Goal: Task Accomplishment & Management: Manage account settings

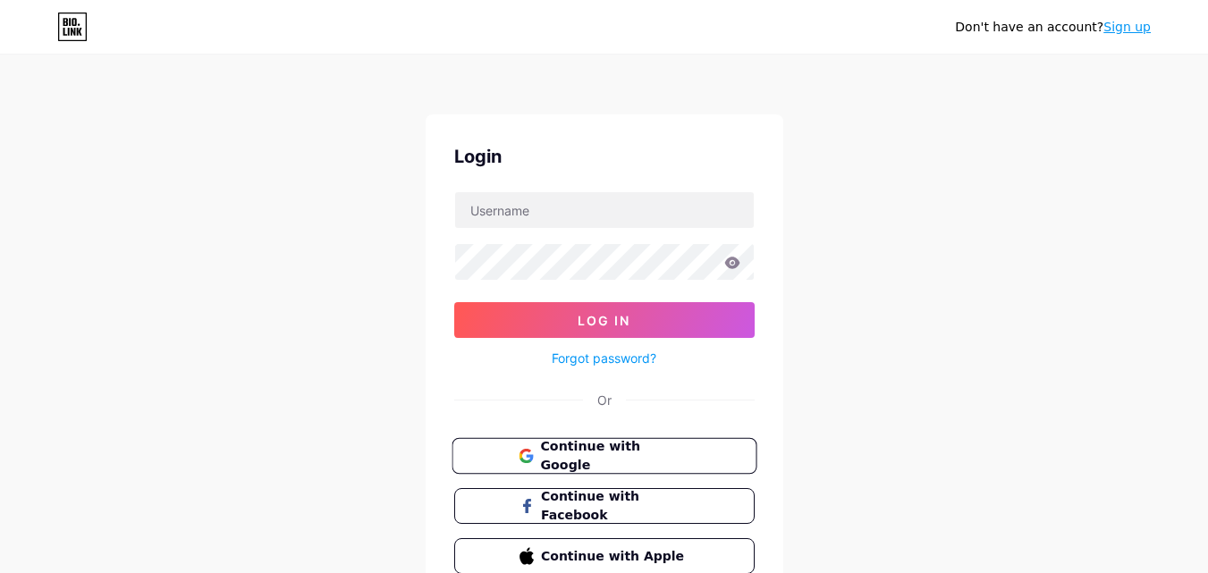
scroll to position [86, 0]
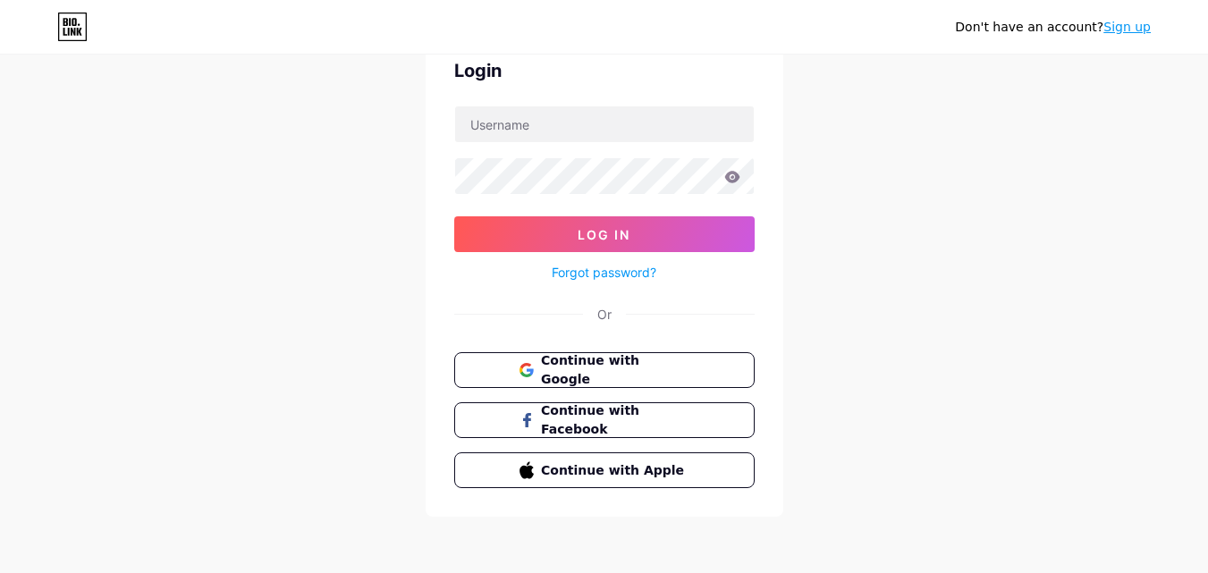
click at [624, 335] on div "Login Log In Forgot password? Or Continue with Google Continue with Facebook Co…" at bounding box center [605, 273] width 358 height 488
click at [629, 367] on span "Continue with Google" at bounding box center [614, 370] width 149 height 38
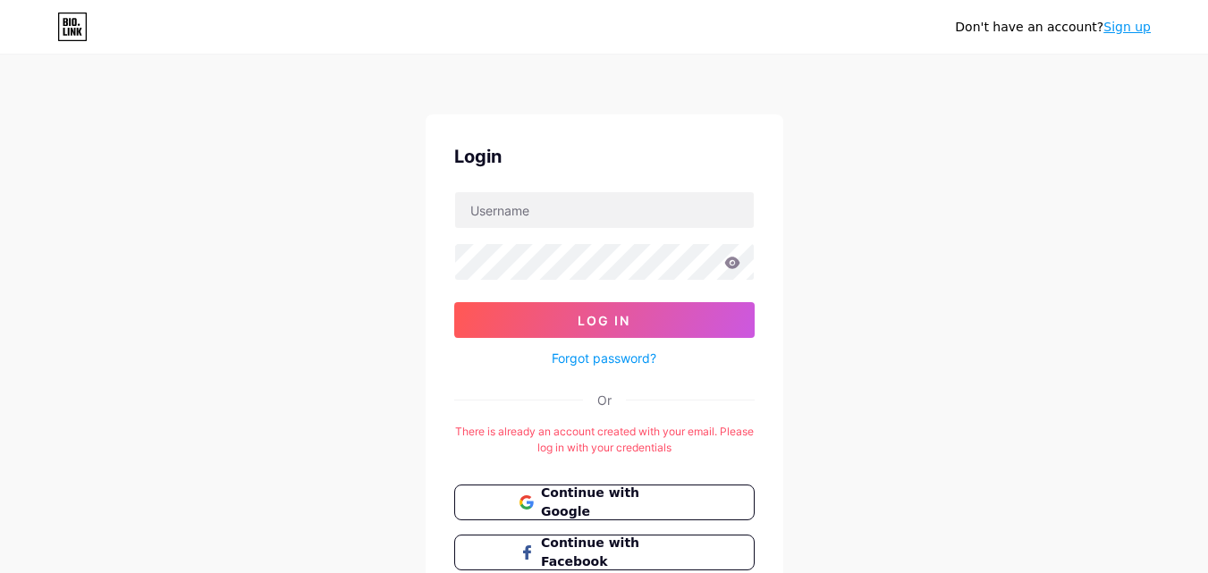
click at [596, 234] on form "Log In Forgot password?" at bounding box center [604, 280] width 300 height 178
click at [596, 208] on input "text" at bounding box center [604, 210] width 299 height 36
type input "littlepixelproyect@gmail.com"
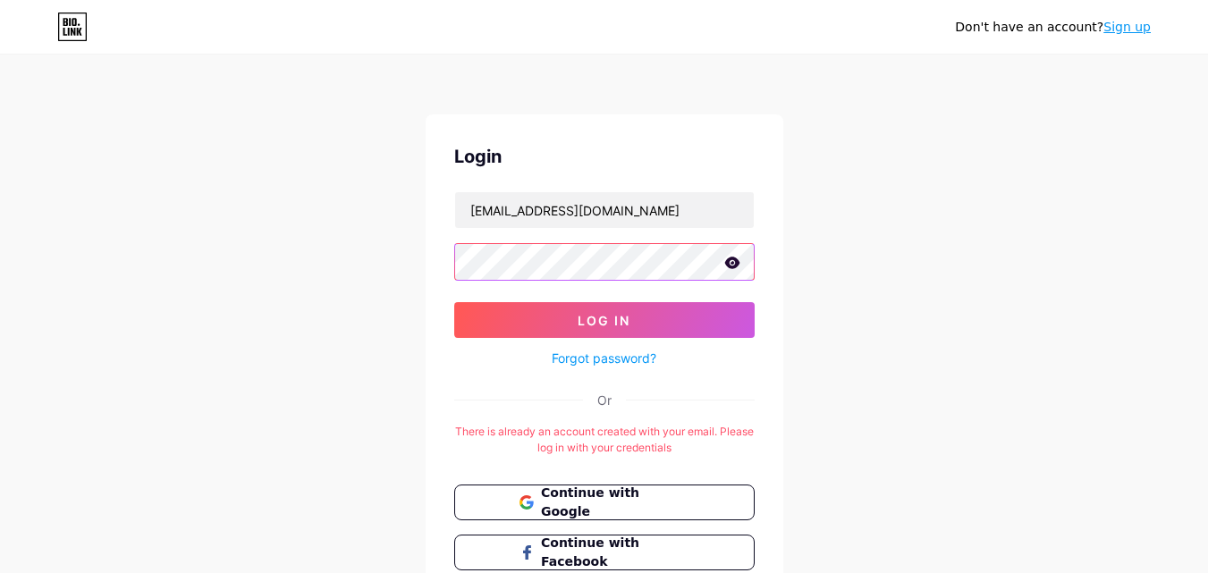
click at [454, 302] on button "Log In" at bounding box center [604, 320] width 300 height 36
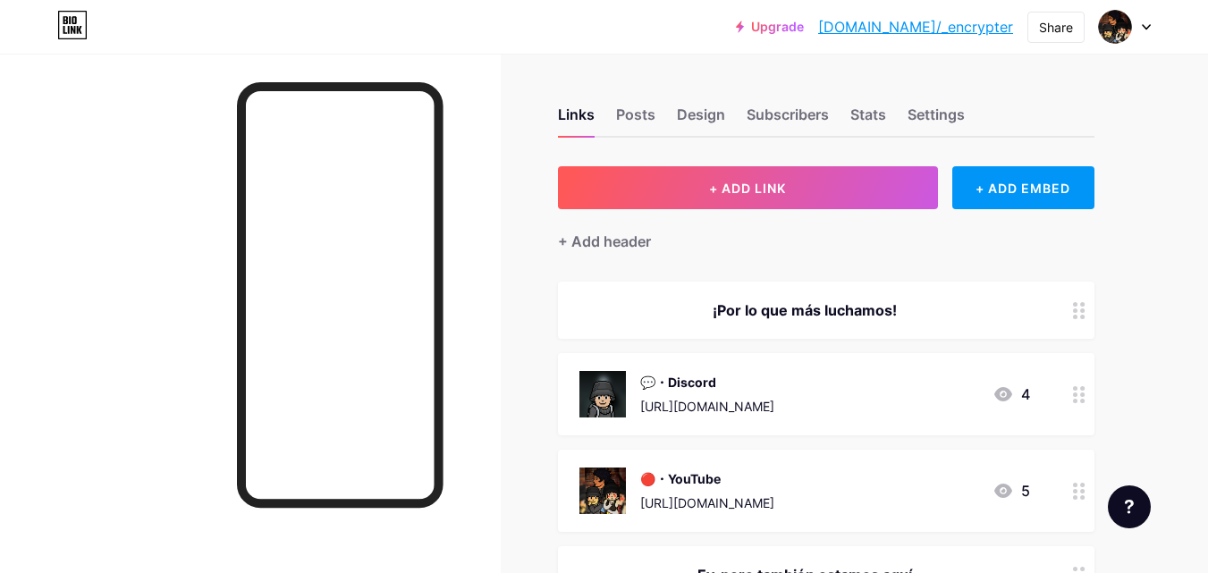
click at [450, 338] on div at bounding box center [250, 340] width 501 height 573
click at [647, 123] on div "Posts" at bounding box center [635, 120] width 39 height 32
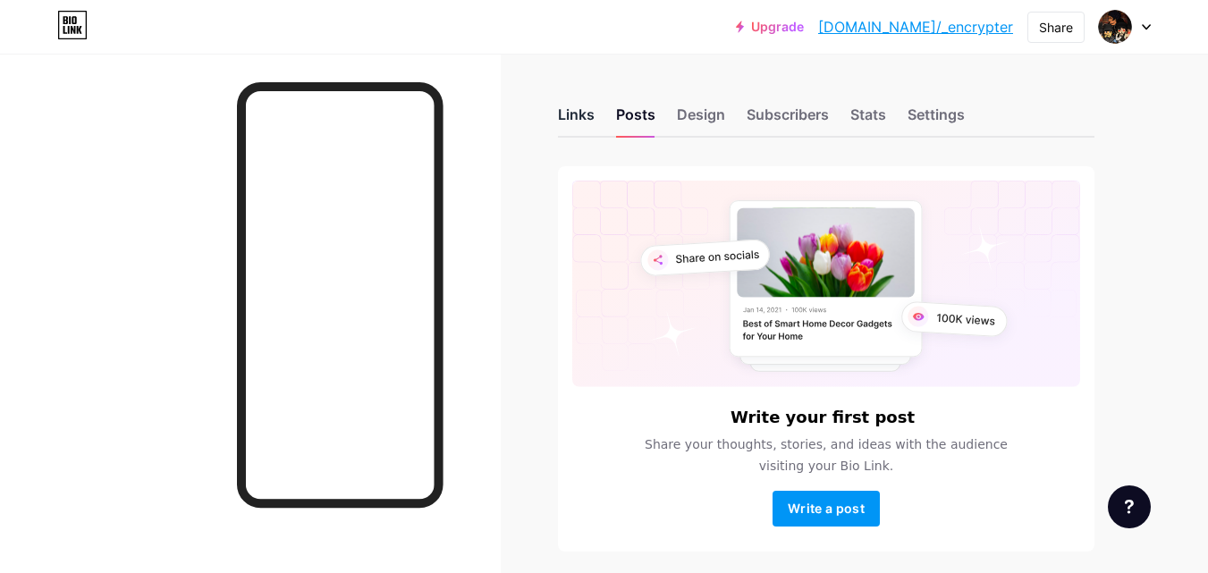
click at [580, 117] on div "Links" at bounding box center [576, 120] width 37 height 32
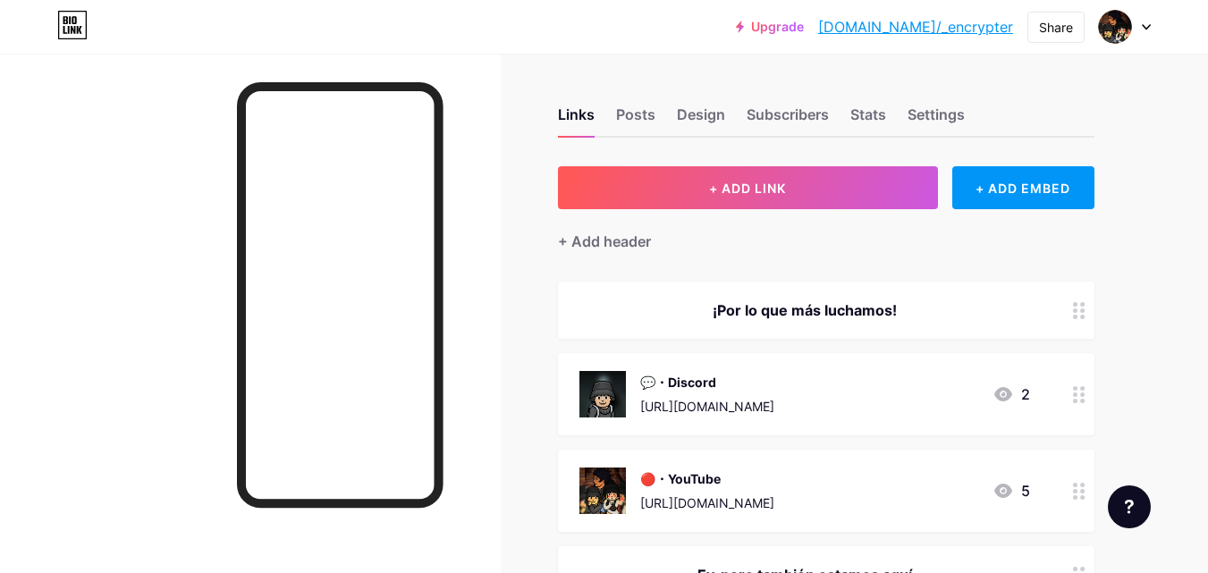
click at [984, 36] on link "[DOMAIN_NAME]/_encrypter" at bounding box center [915, 26] width 195 height 21
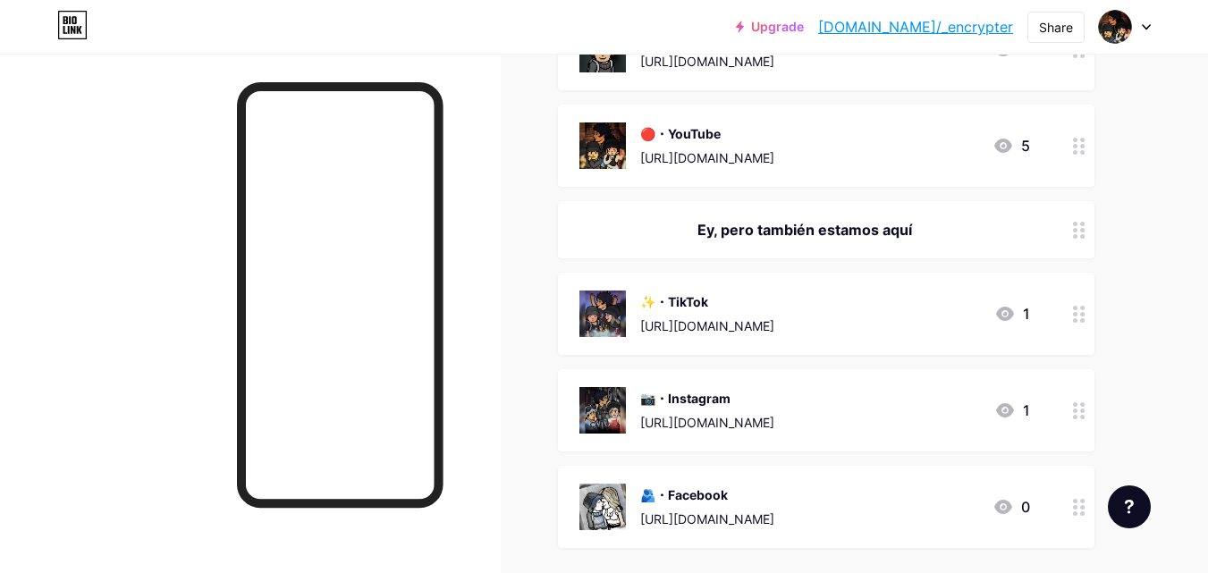
scroll to position [170, 0]
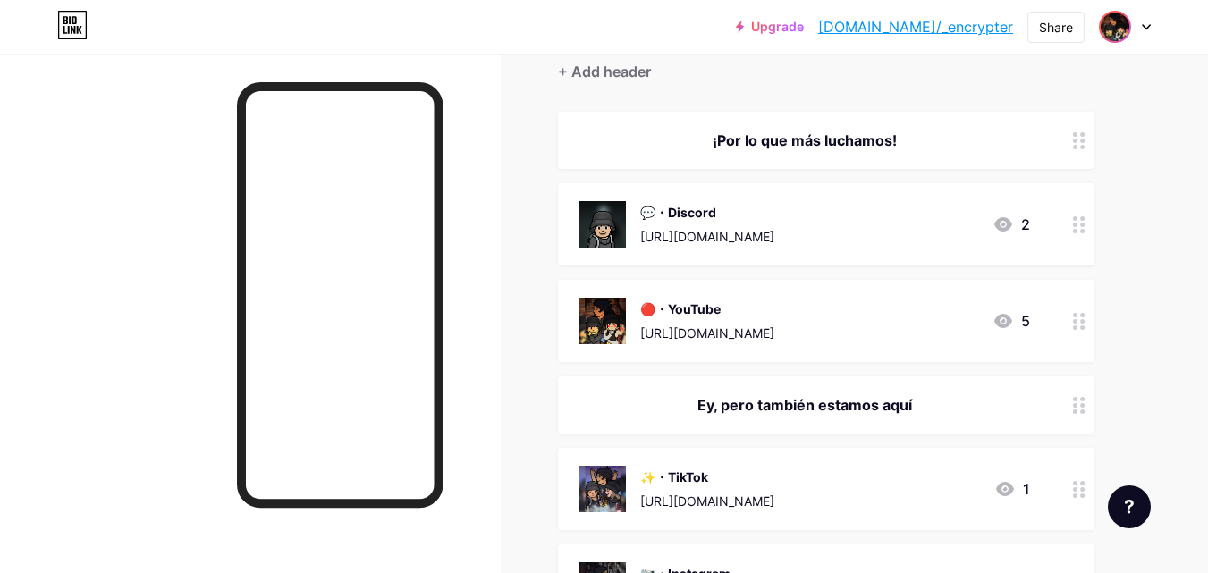
click at [1116, 27] on img at bounding box center [1115, 27] width 29 height 29
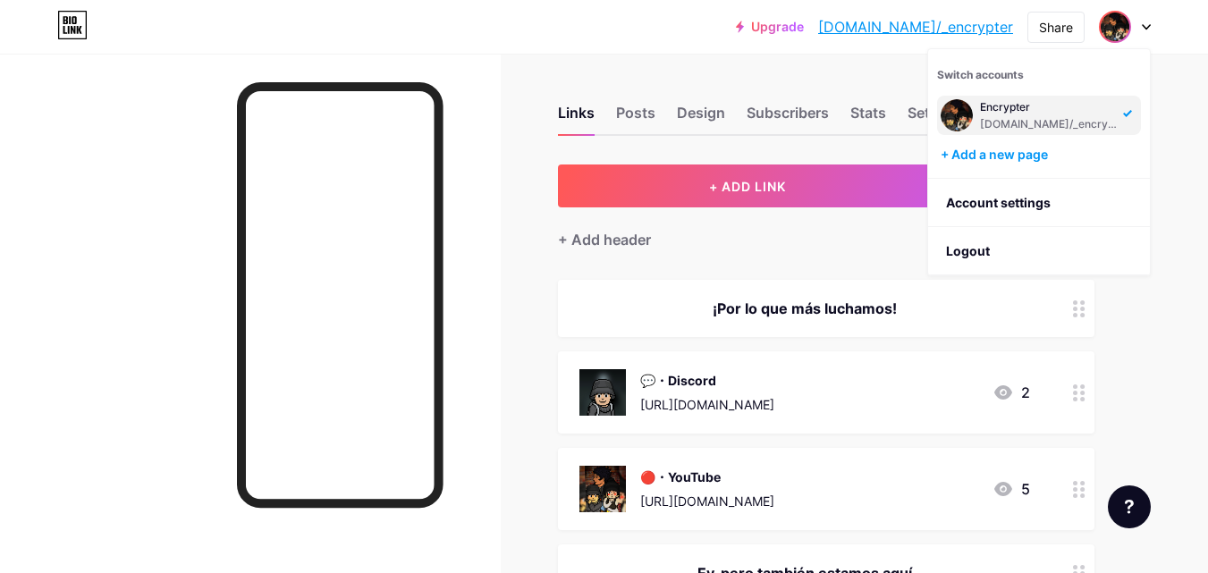
scroll to position [0, 0]
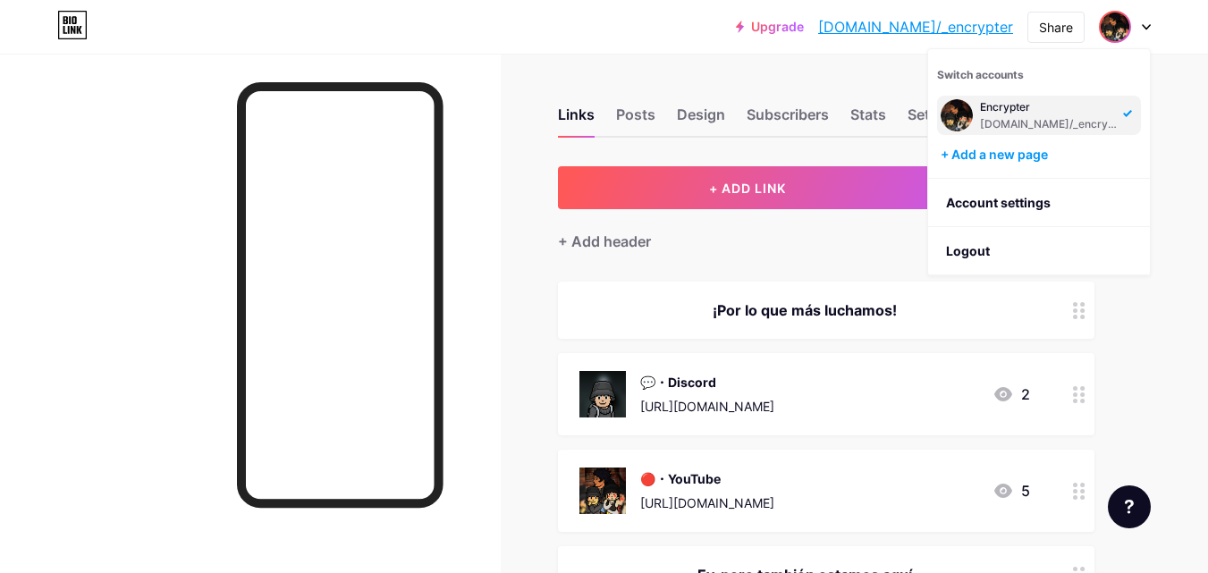
click at [509, 149] on div "Links Posts Design Subscribers Stats Settings + ADD LINK + ADD EMBED + Add head…" at bounding box center [585, 578] width 1170 height 1048
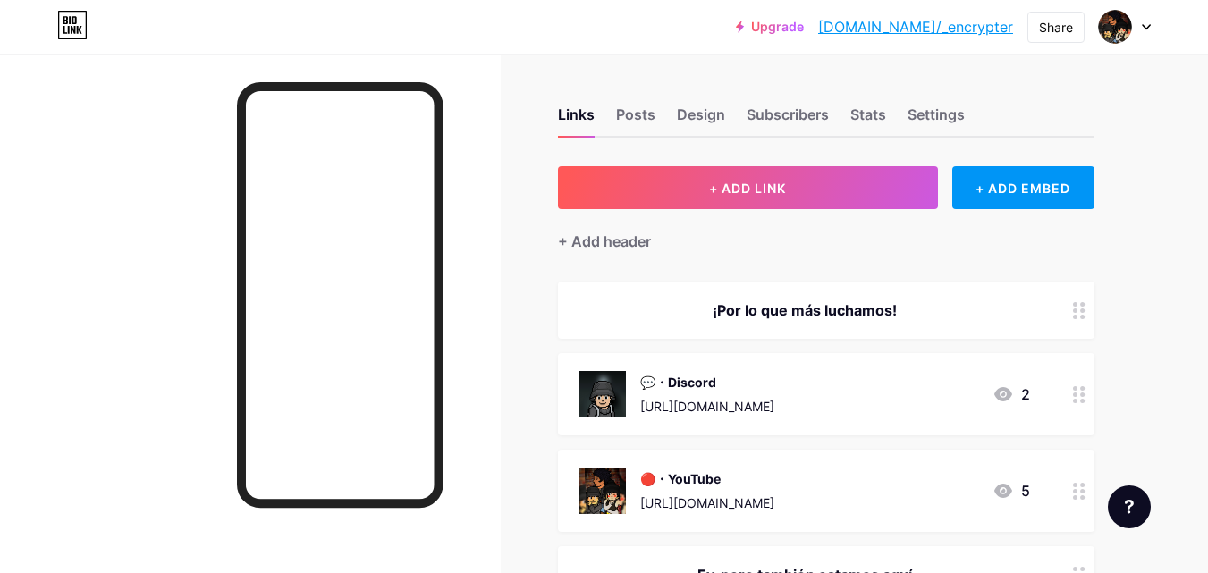
click at [63, 26] on icon at bounding box center [72, 25] width 30 height 29
click at [66, 24] on icon at bounding box center [65, 20] width 4 height 8
click at [1133, 19] on div at bounding box center [1125, 27] width 52 height 32
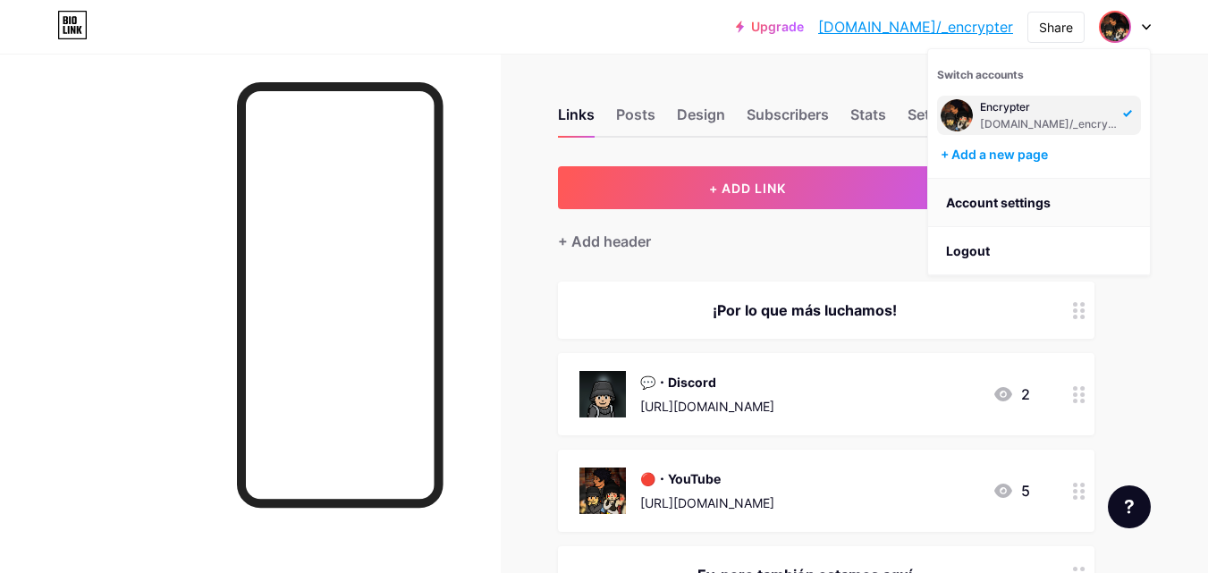
click at [1004, 198] on link "Account settings" at bounding box center [1039, 203] width 222 height 48
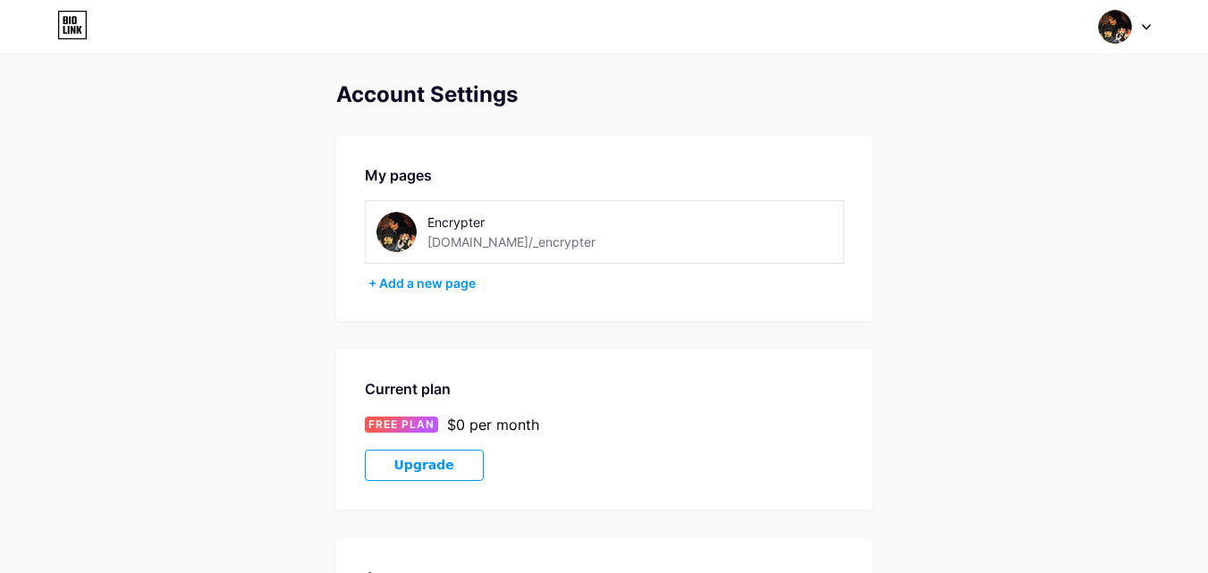
click at [398, 237] on img at bounding box center [396, 232] width 40 height 40
click at [618, 214] on div "Encrypter bio.link/_encrypter" at bounding box center [528, 232] width 304 height 40
click at [545, 251] on div "Encrypter bio.link/_encrypter" at bounding box center [539, 232] width 225 height 40
click at [477, 225] on div "Encrypter" at bounding box center [539, 222] width 225 height 19
drag, startPoint x: 458, startPoint y: 222, endPoint x: 394, endPoint y: 235, distance: 64.9
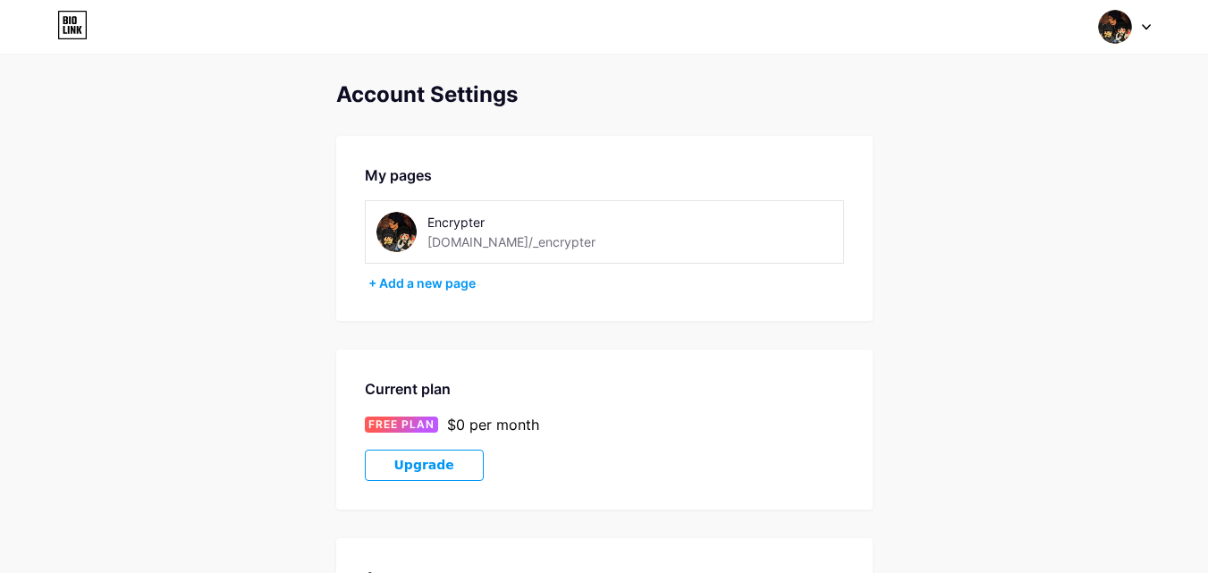
click at [457, 222] on div "Encrypter" at bounding box center [539, 222] width 225 height 19
click at [394, 235] on img at bounding box center [396, 232] width 40 height 40
drag, startPoint x: 394, startPoint y: 235, endPoint x: 108, endPoint y: 73, distance: 328.7
click at [393, 235] on img at bounding box center [396, 232] width 40 height 40
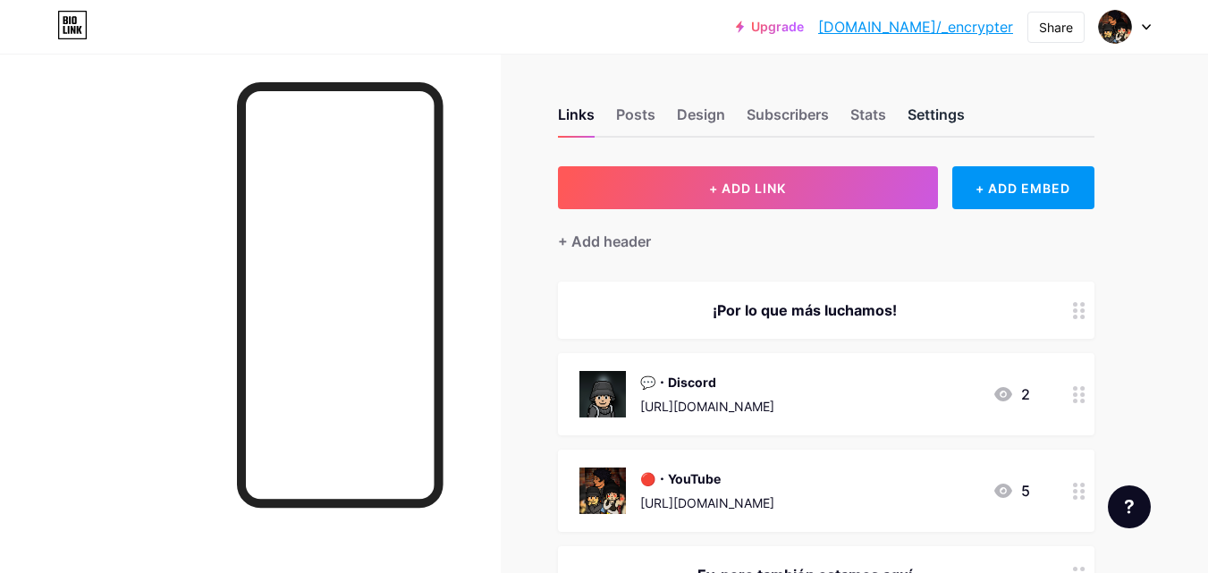
click at [934, 110] on div "Settings" at bounding box center [936, 120] width 57 height 32
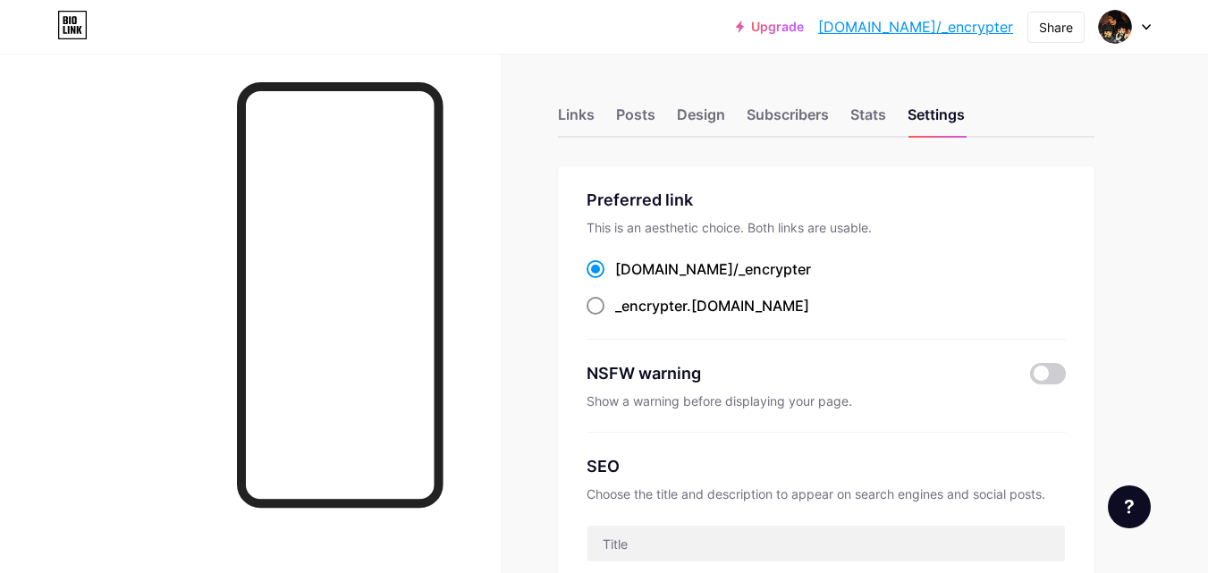
click at [619, 306] on span "_encrypter" at bounding box center [651, 306] width 72 height 18
click at [619, 317] on input "_encrypter .bio.link" at bounding box center [621, 323] width 12 height 12
radio input "true"
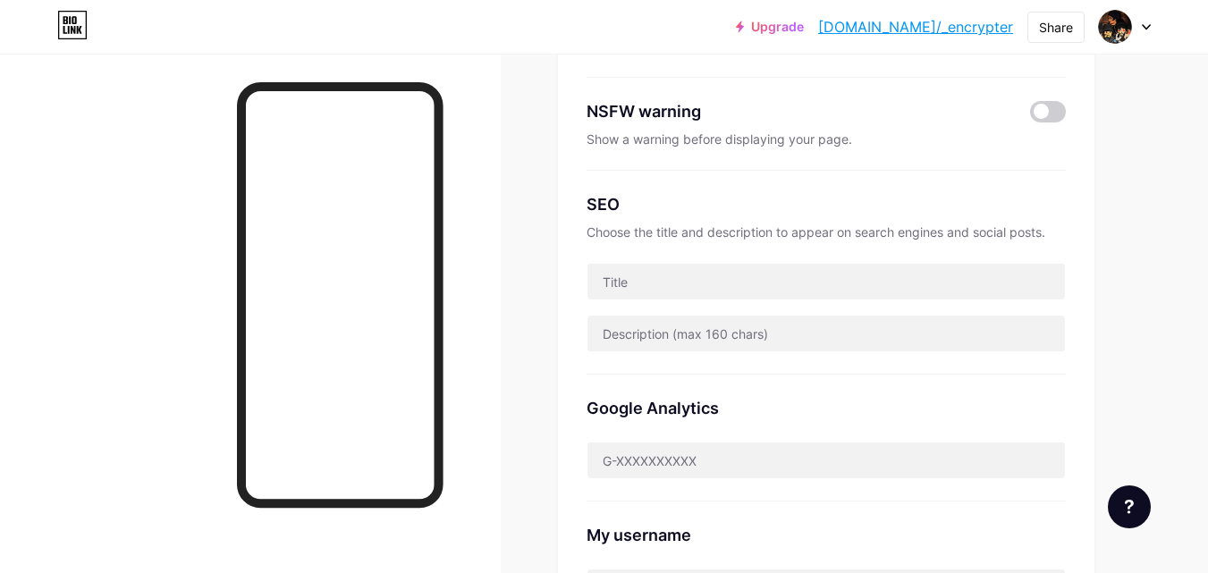
scroll to position [268, 0]
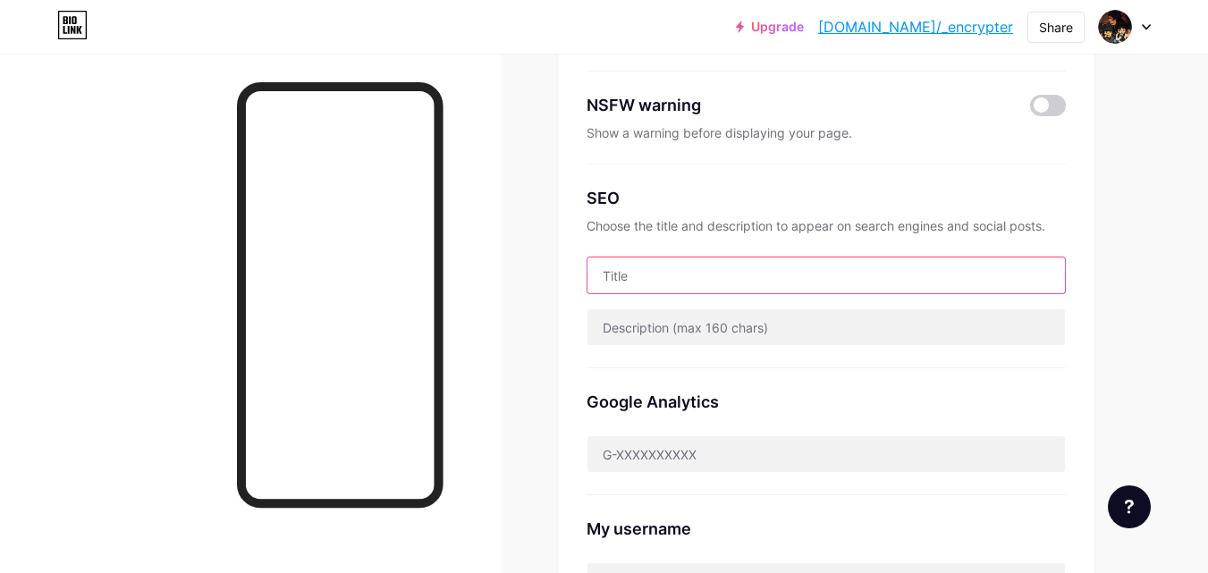
click at [656, 276] on input "text" at bounding box center [825, 276] width 477 height 36
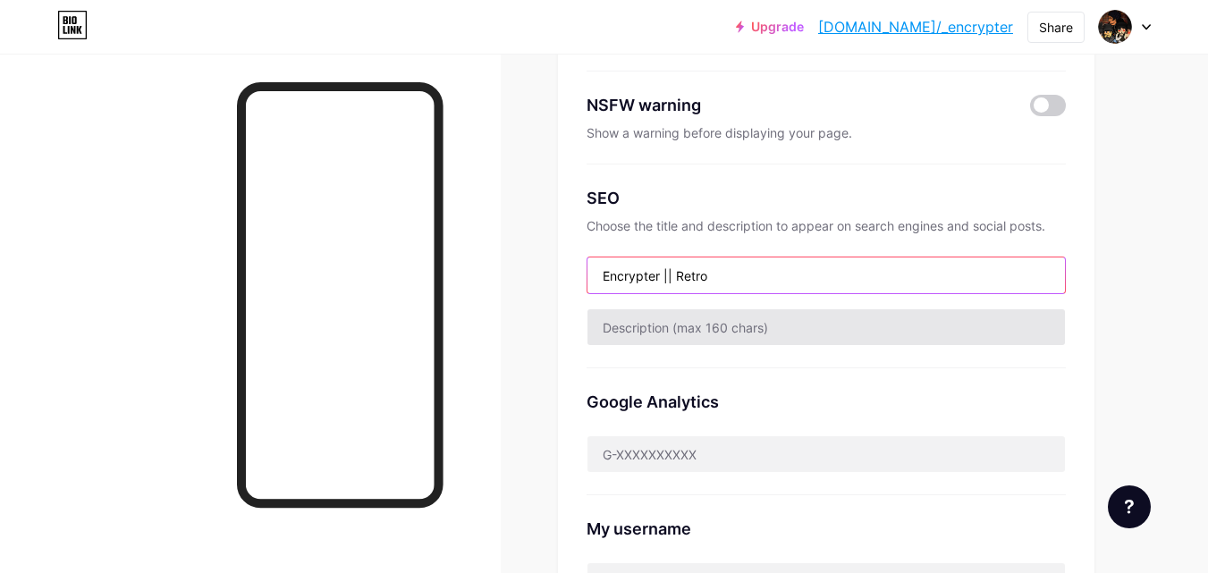
type input "Encrypter || Retro"
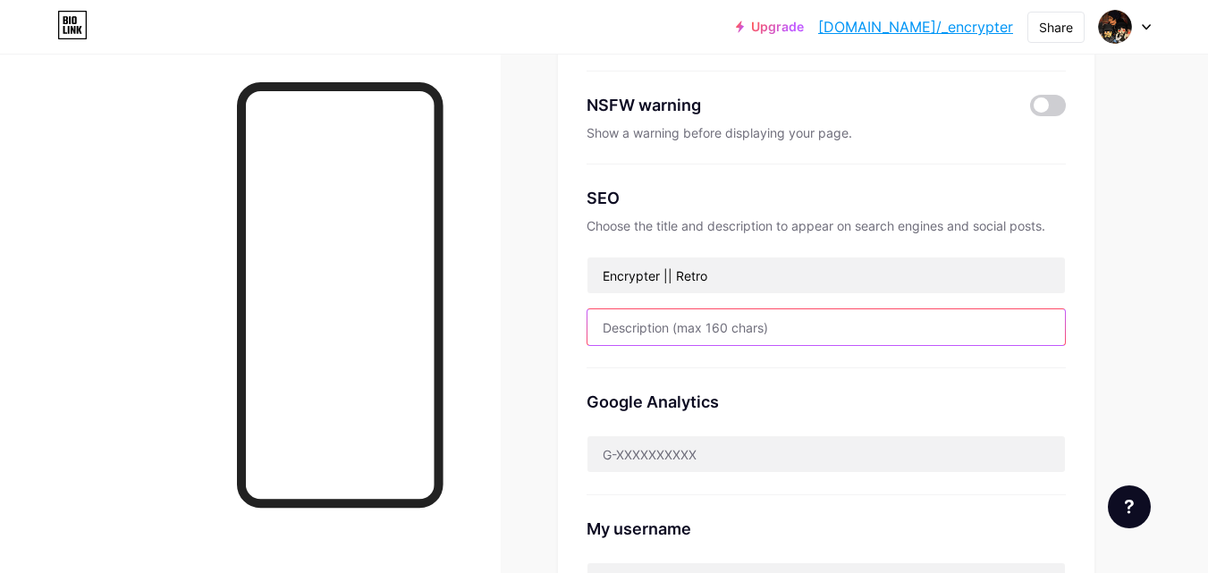
click at [642, 334] on input "text" at bounding box center [825, 327] width 477 height 36
paste input "Habbo dominará, asegurao'. Lo hará con nosotros 💟"
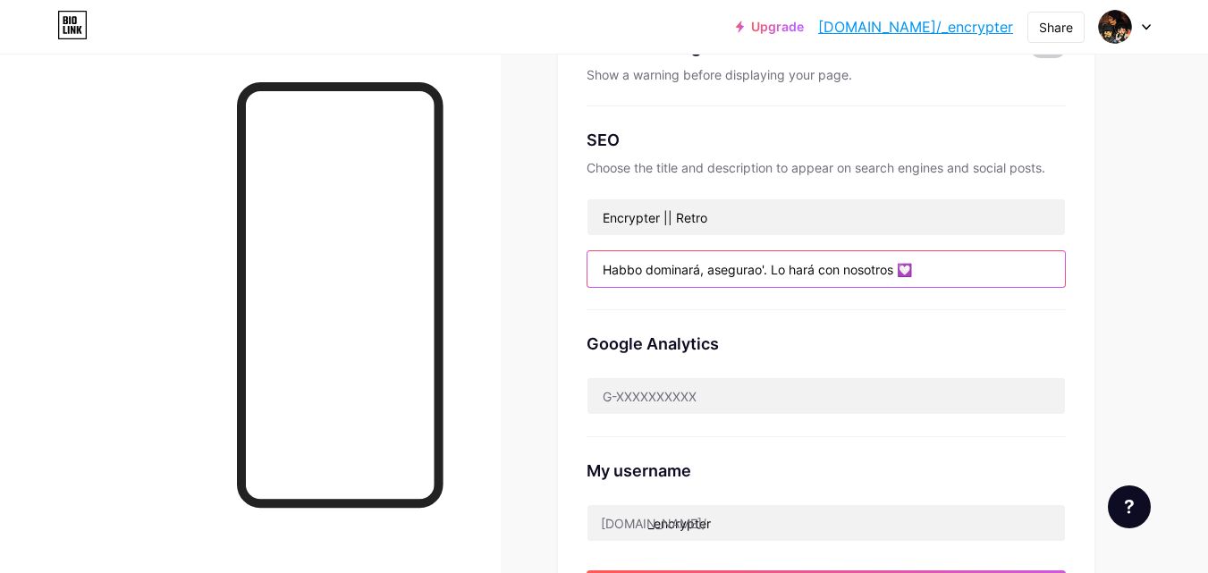
scroll to position [358, 0]
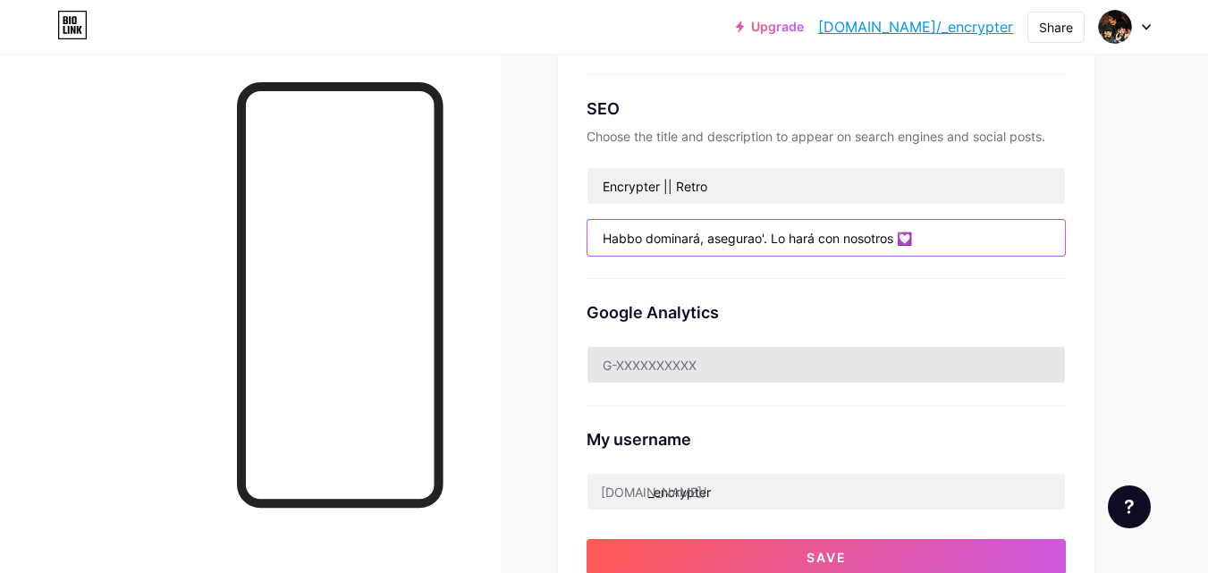
type input "Habbo dominará, asegurao'. Lo hará con nosotros 💟"
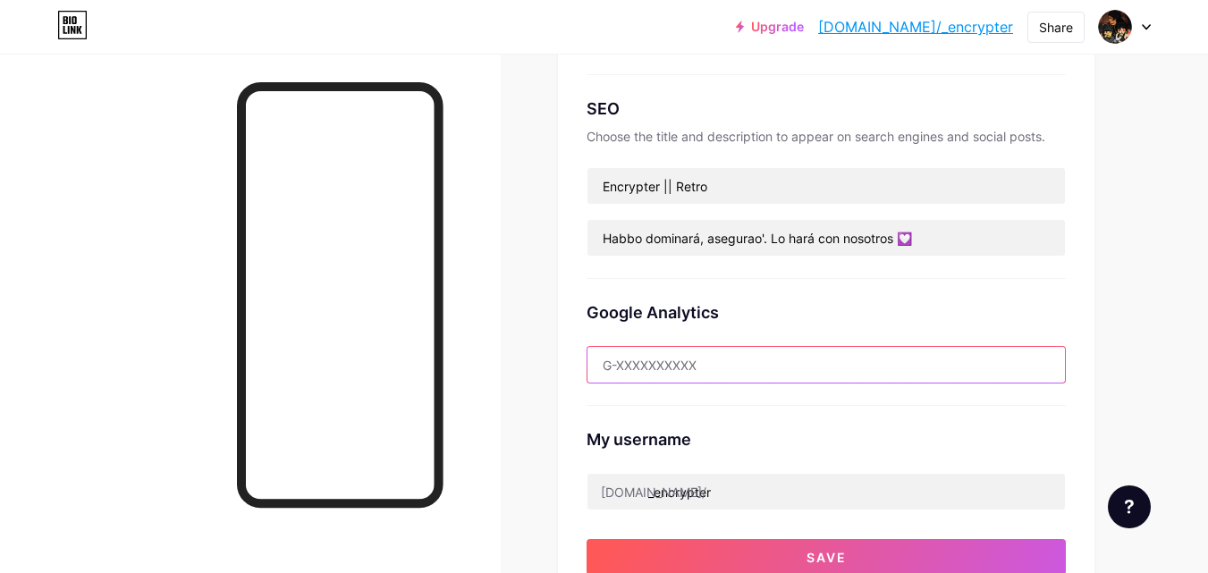
click at [696, 367] on input "text" at bounding box center [825, 365] width 477 height 36
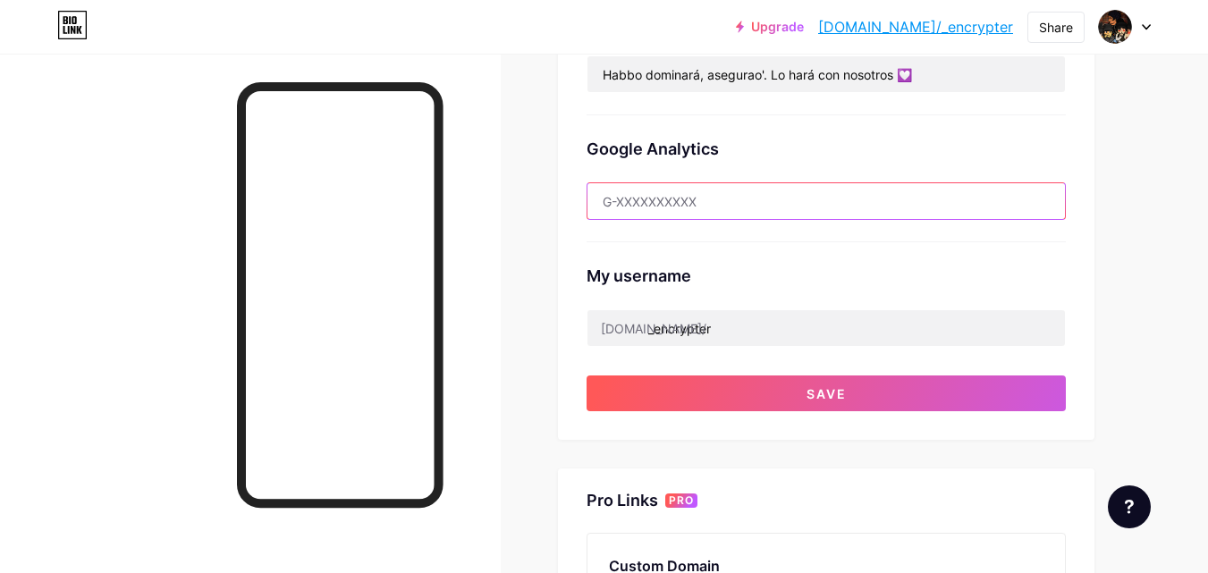
scroll to position [536, 0]
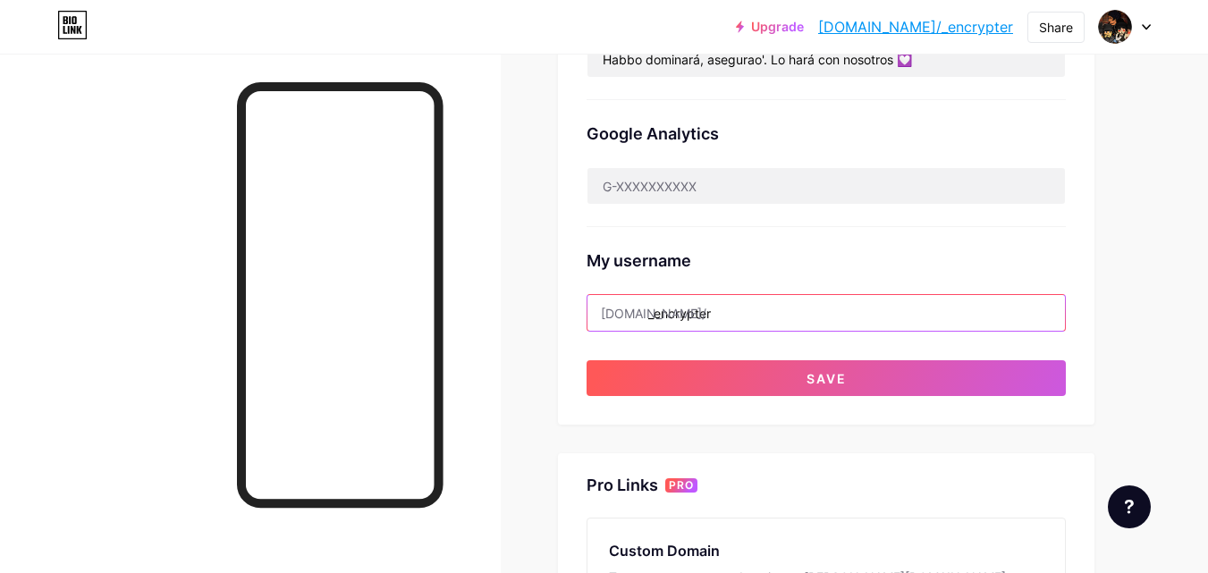
click at [663, 309] on input "_encrypter" at bounding box center [825, 313] width 477 height 36
click at [657, 308] on input "_encrypter" at bounding box center [825, 313] width 477 height 36
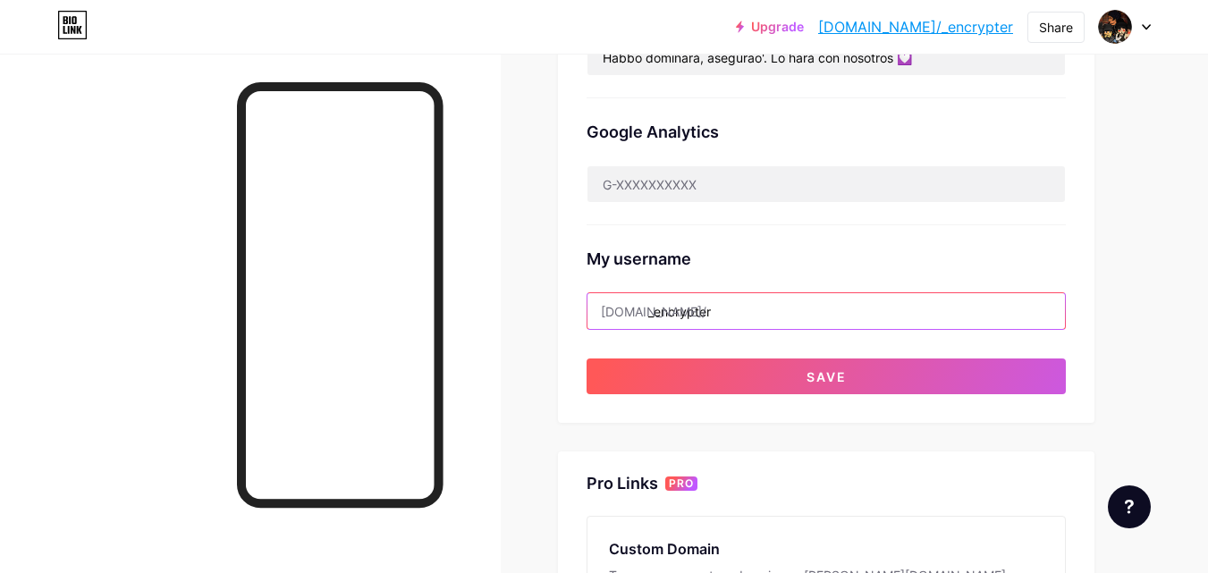
scroll to position [545, 0]
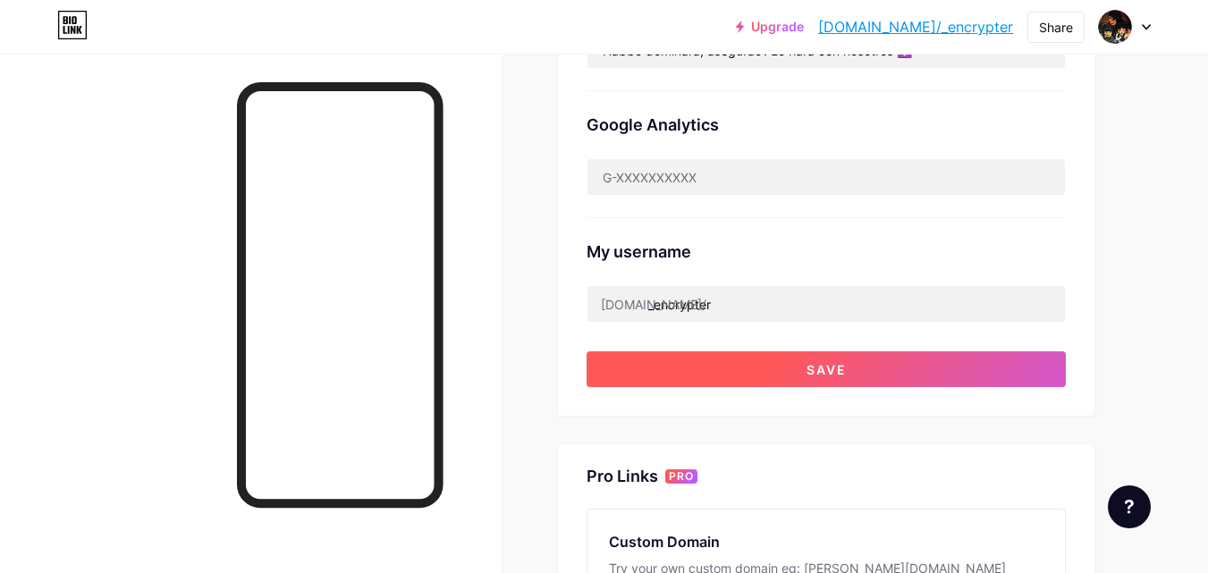
click at [716, 364] on button "Save" at bounding box center [826, 369] width 479 height 36
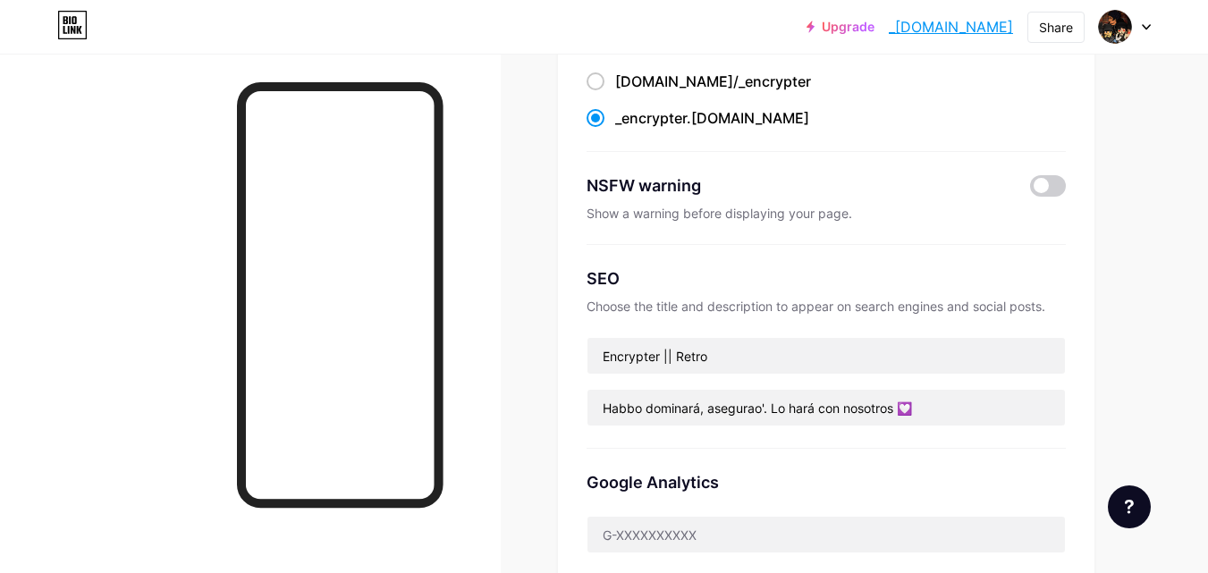
scroll to position [0, 0]
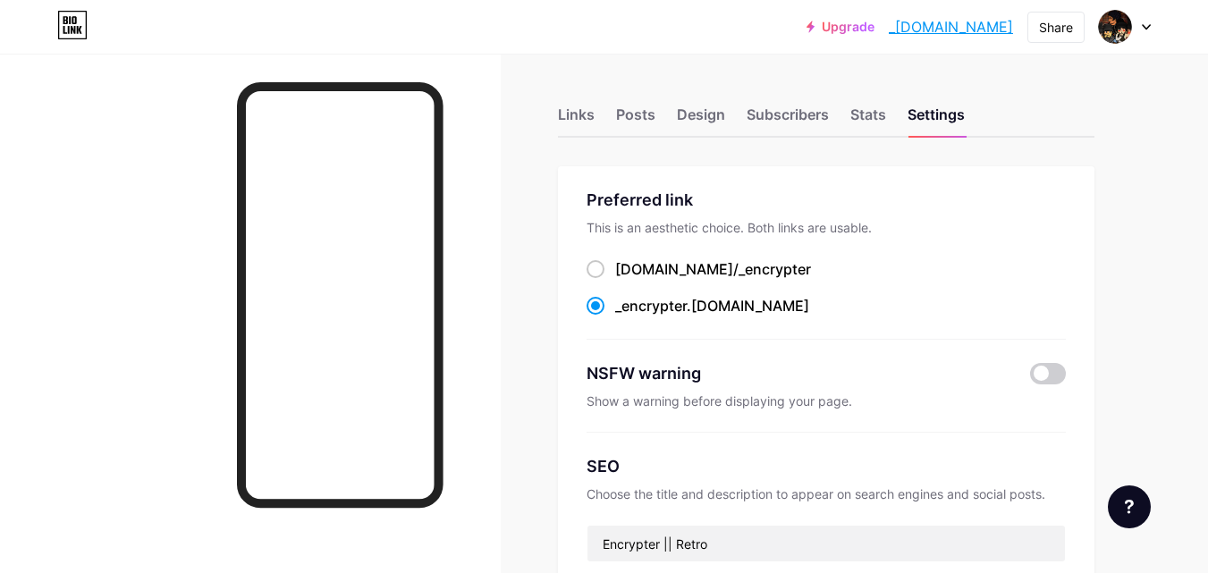
click at [966, 30] on link "_[DOMAIN_NAME]" at bounding box center [951, 26] width 124 height 21
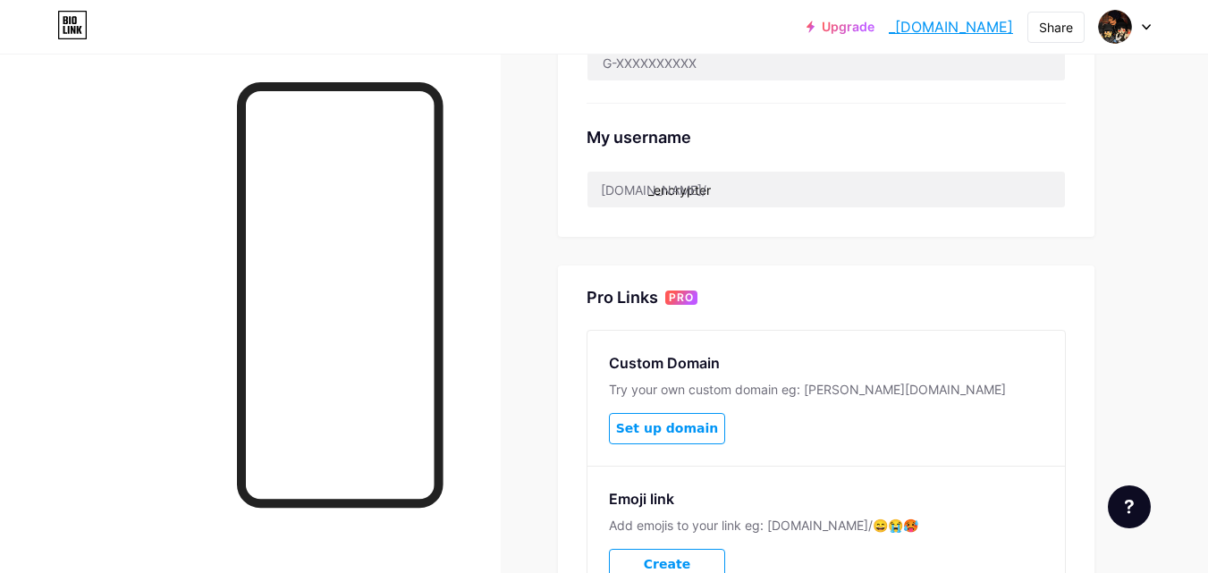
scroll to position [481, 0]
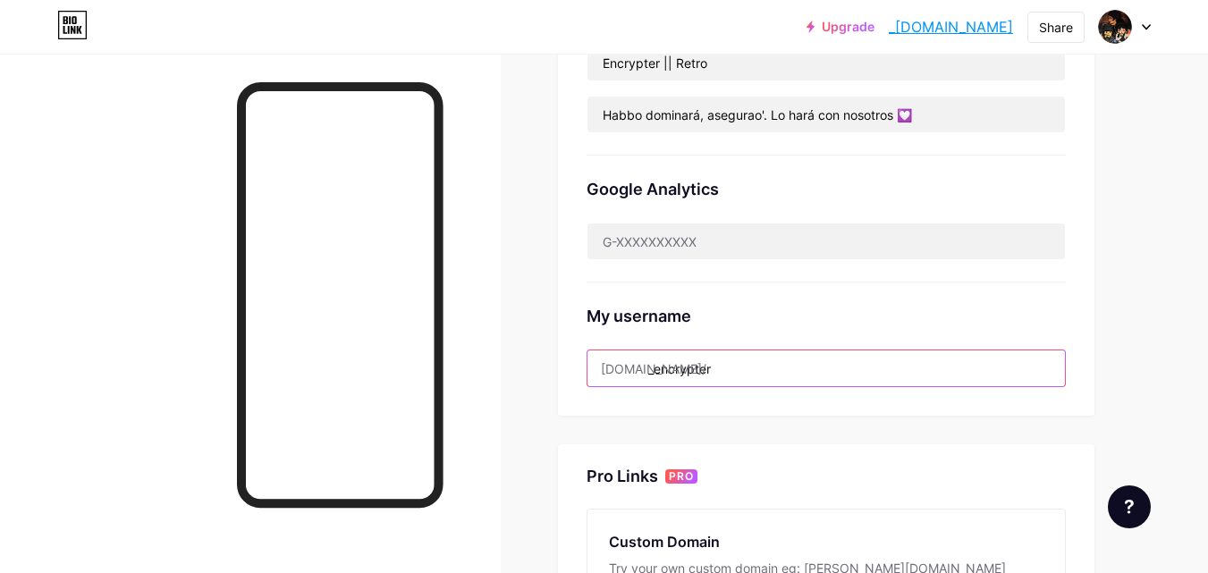
click at [648, 367] on input "_encrypter" at bounding box center [825, 369] width 477 height 36
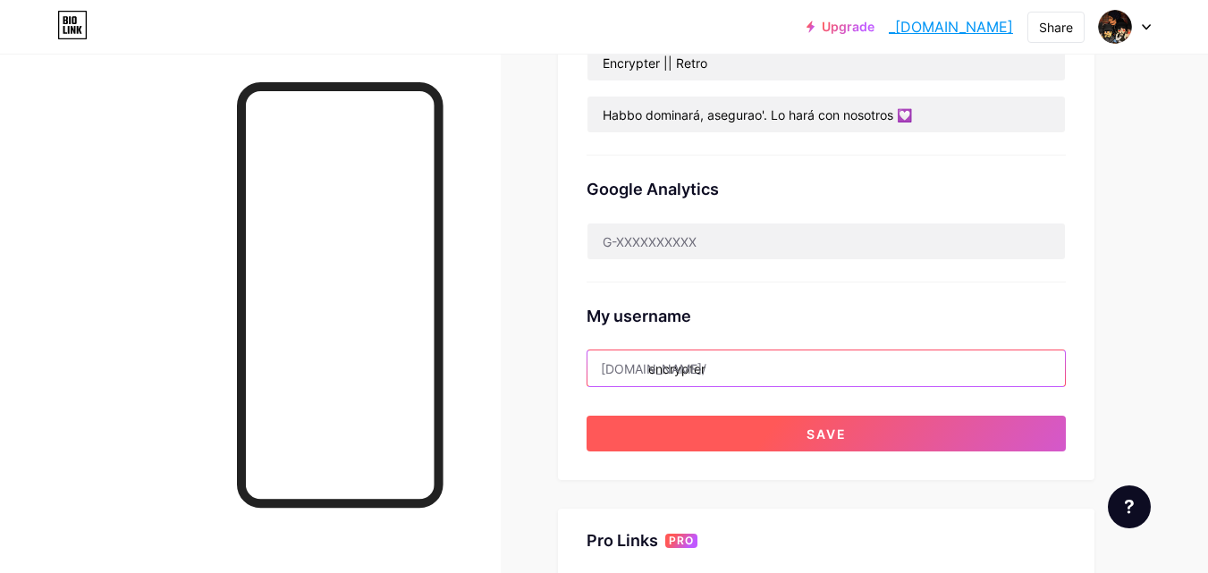
type input "encrypter"
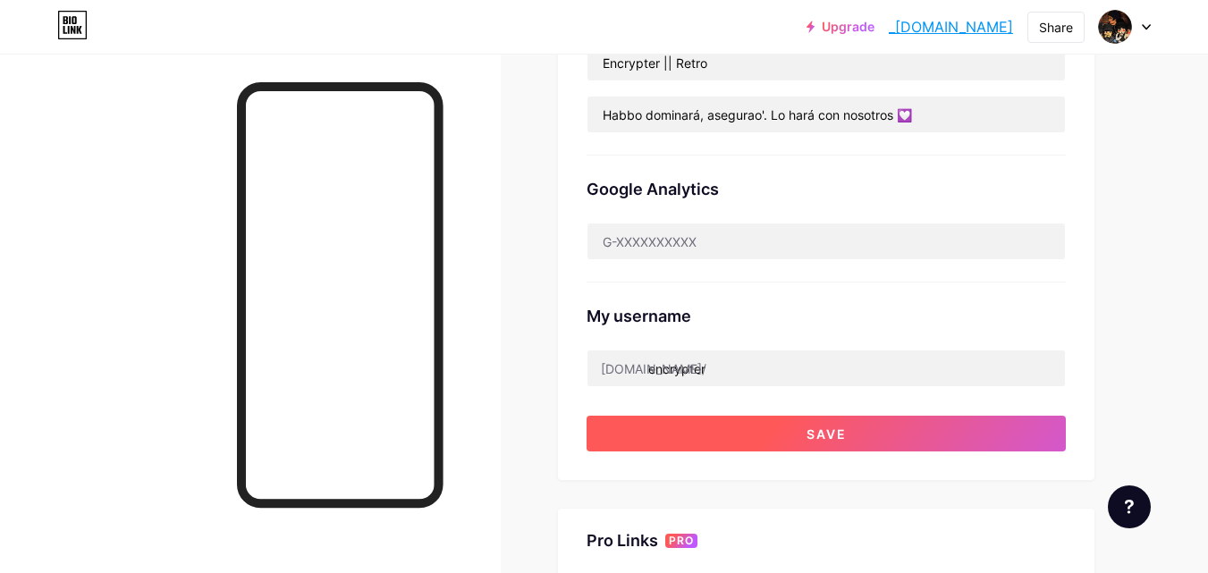
click at [705, 428] on button "Save" at bounding box center [826, 434] width 479 height 36
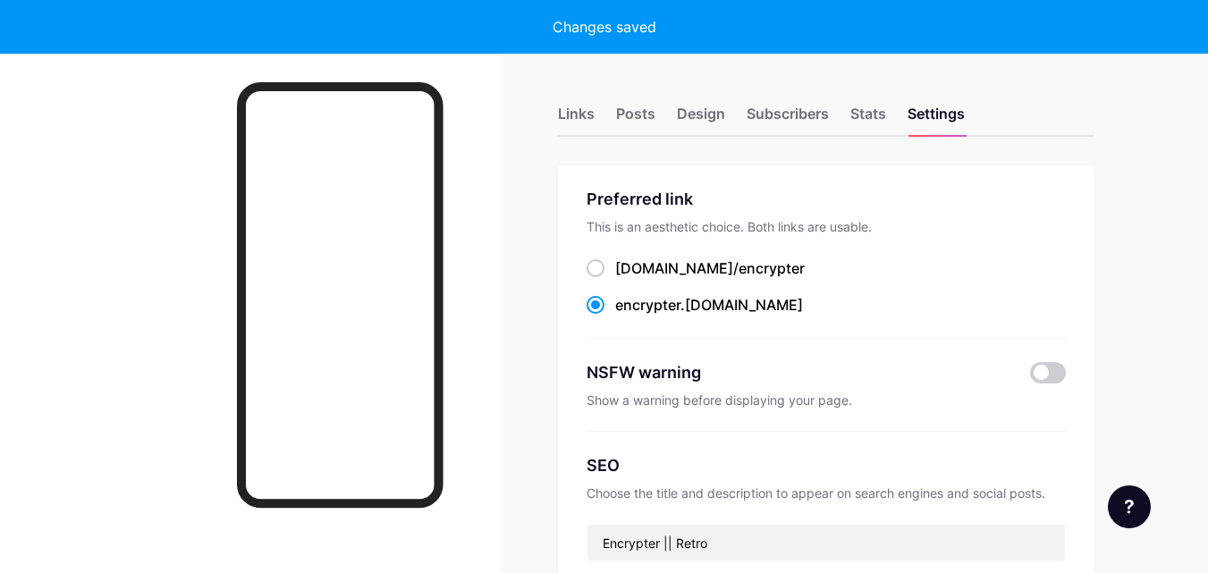
scroll to position [0, 0]
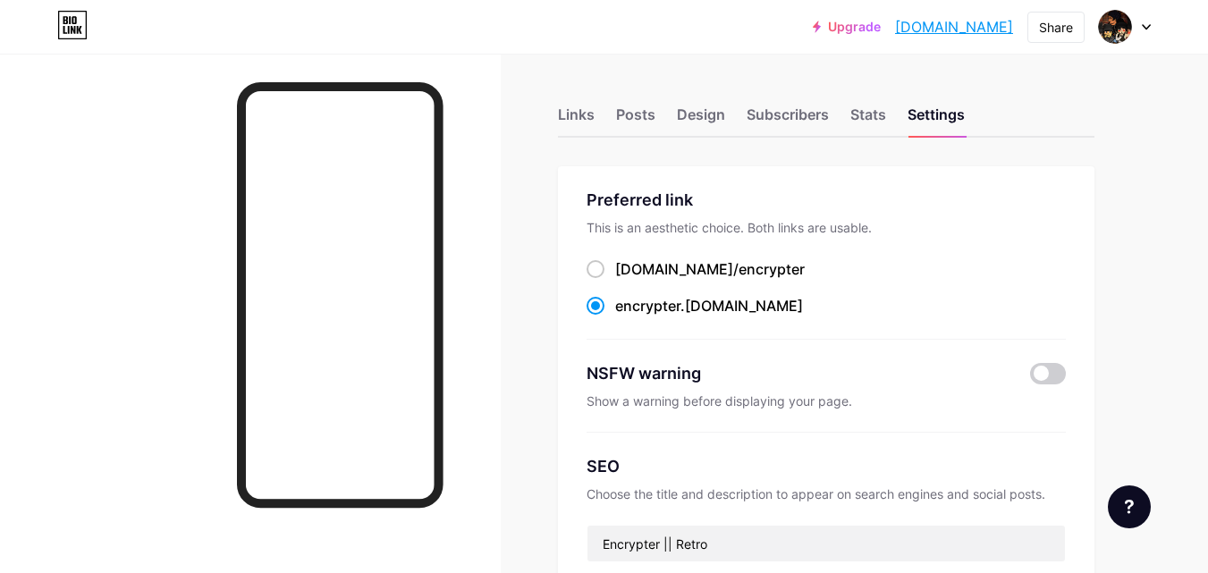
click at [925, 31] on link "[DOMAIN_NAME]" at bounding box center [954, 26] width 118 height 21
click at [584, 106] on div "Links" at bounding box center [576, 120] width 37 height 32
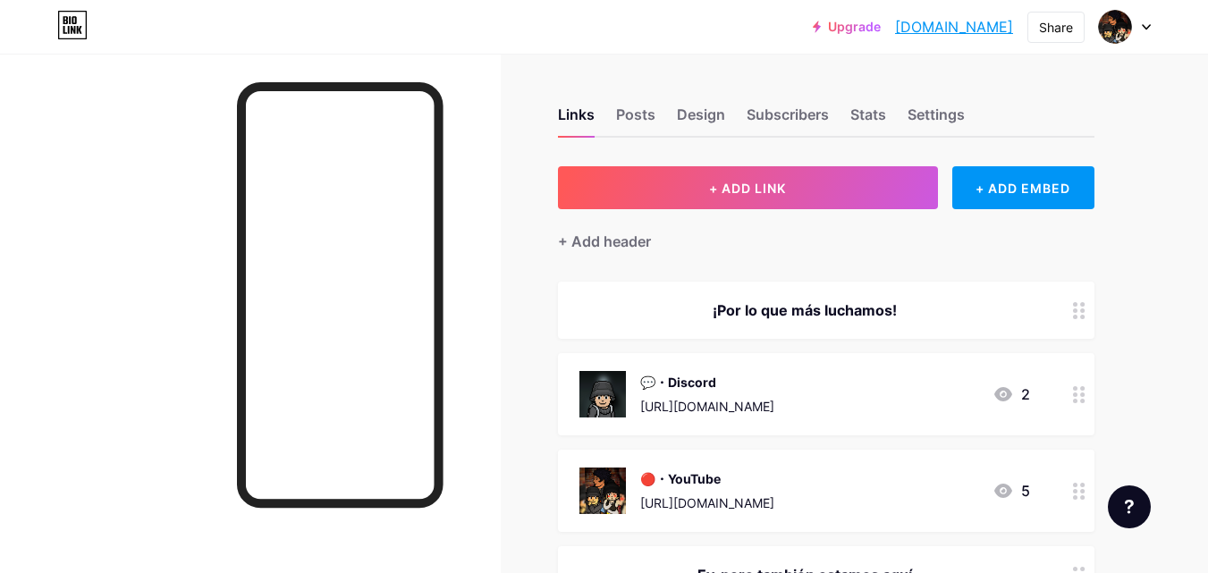
click at [938, 390] on div "💬・Discord https://discord.gg/KUpCHQxdDk 2" at bounding box center [804, 394] width 451 height 46
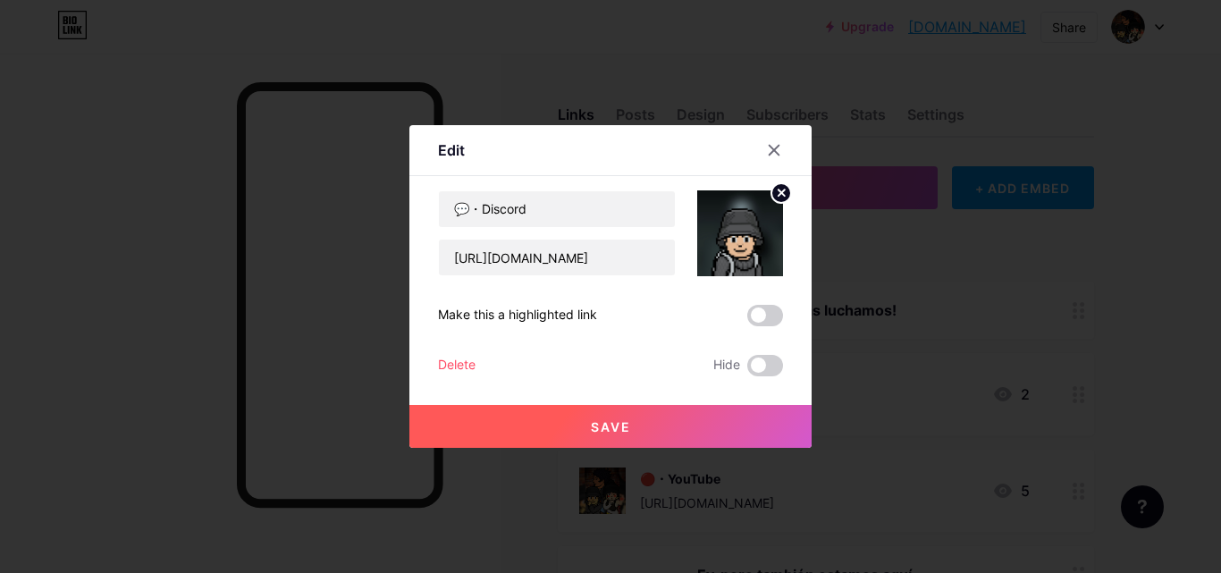
click at [782, 199] on circle at bounding box center [782, 193] width 20 height 20
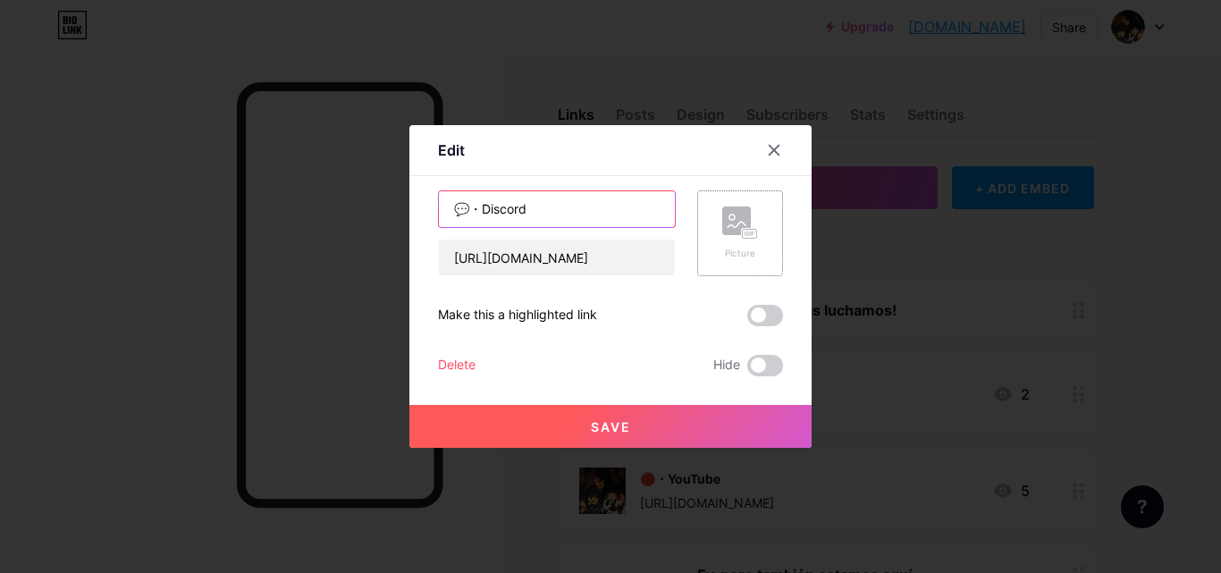
drag, startPoint x: 486, startPoint y: 208, endPoint x: 386, endPoint y: 222, distance: 100.2
click at [386, 222] on div "Edit Content YouTube Play YouTube video without leaving your page. ADD Vimeo Pl…" at bounding box center [610, 286] width 1221 height 573
type input "Discord"
click at [688, 428] on button "Save" at bounding box center [611, 426] width 402 height 43
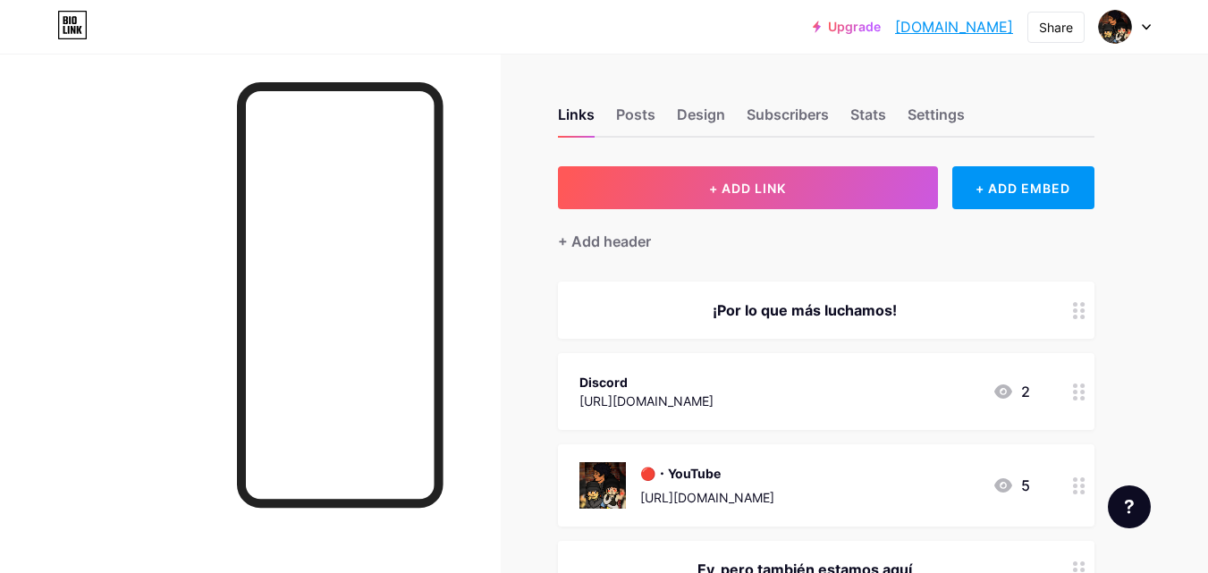
click at [1070, 313] on div at bounding box center [1079, 310] width 30 height 57
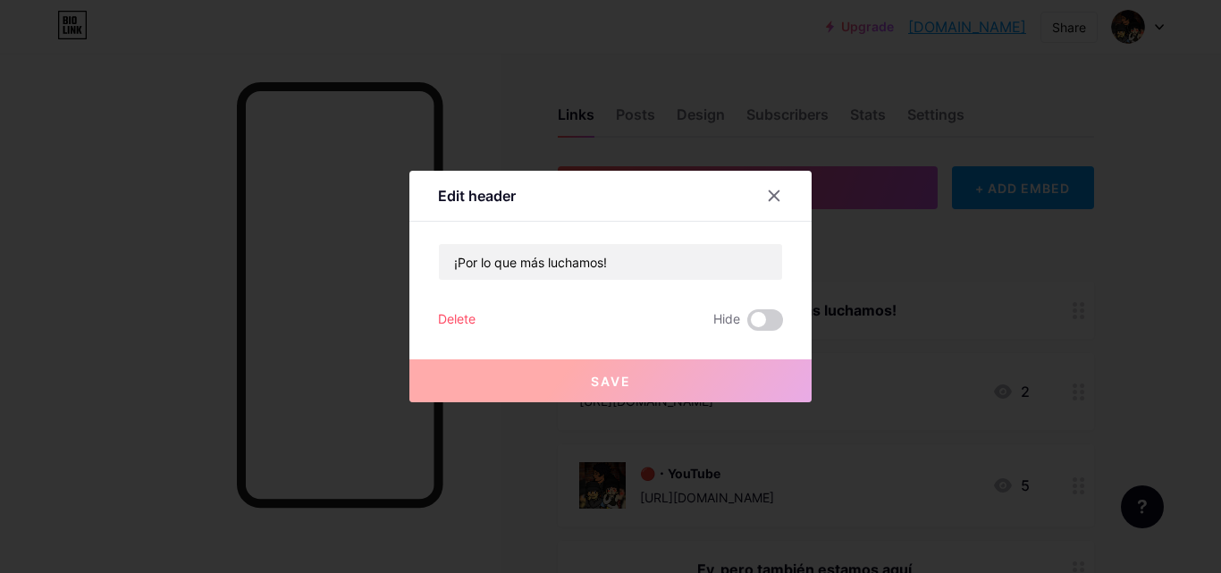
click at [460, 317] on div "Delete" at bounding box center [457, 319] width 38 height 21
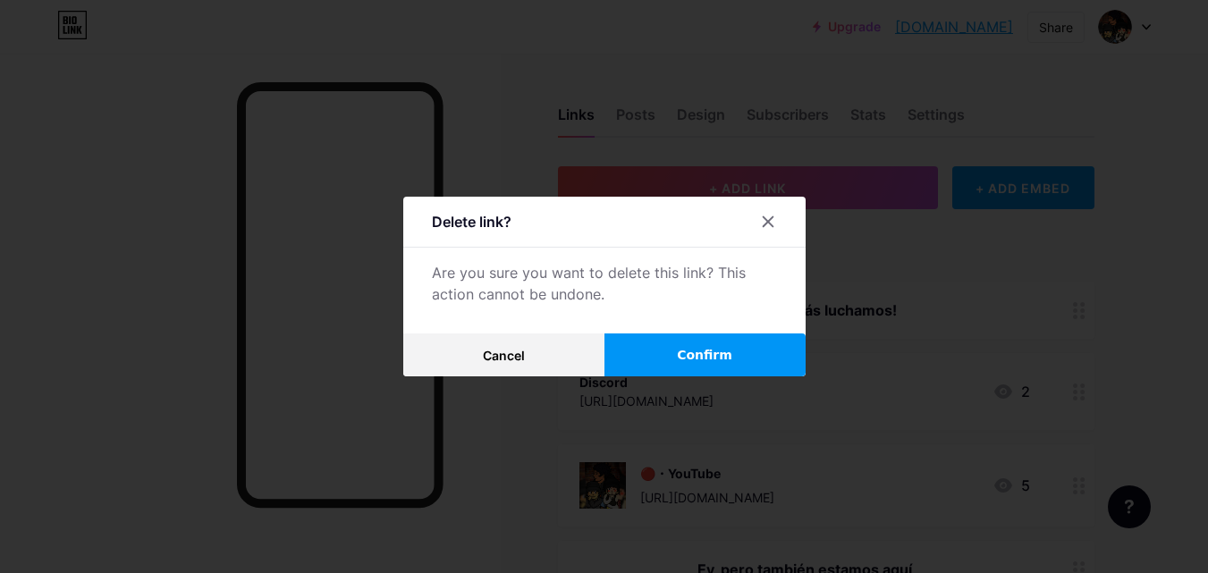
click at [706, 360] on span "Confirm" at bounding box center [704, 355] width 55 height 19
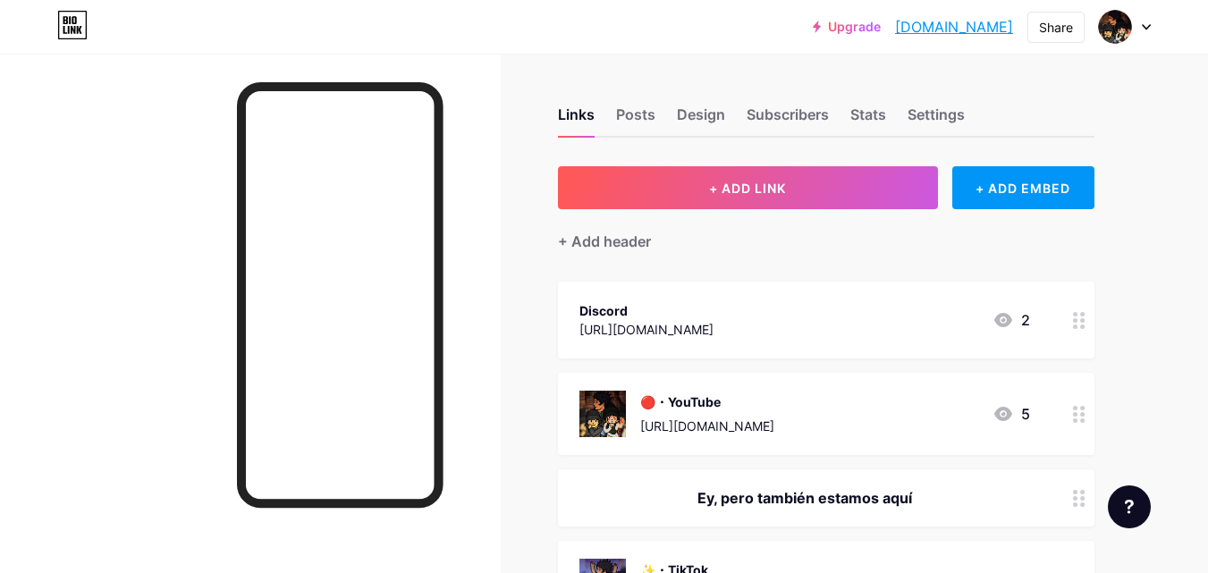
drag, startPoint x: 868, startPoint y: 427, endPoint x: 867, endPoint y: 379, distance: 47.4
click at [867, 379] on div "🔴・YouTube https://www.youtube.com/@_encrypter 5" at bounding box center [826, 414] width 536 height 82
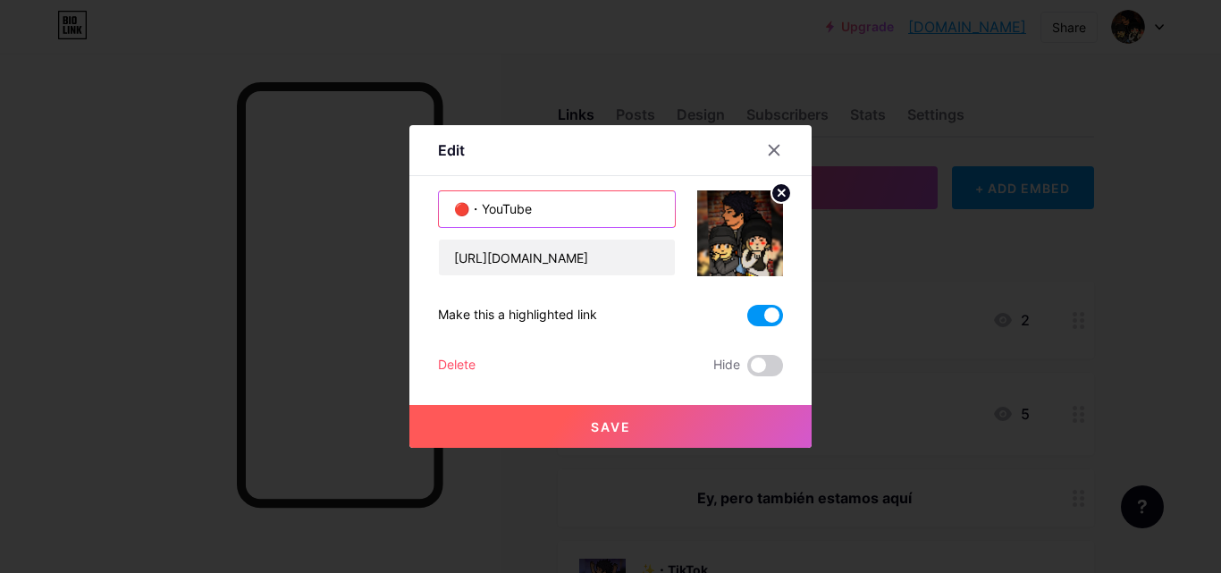
drag, startPoint x: 574, startPoint y: 215, endPoint x: 260, endPoint y: 215, distance: 313.8
click at [262, 215] on div "Edit Content YouTube Play YouTube video without leaving your page. ADD Vimeo Pl…" at bounding box center [610, 286] width 1221 height 573
click at [763, 312] on span at bounding box center [766, 315] width 36 height 21
click at [748, 320] on input "checkbox" at bounding box center [748, 320] width 0 height 0
click at [689, 418] on button "Save" at bounding box center [611, 426] width 402 height 43
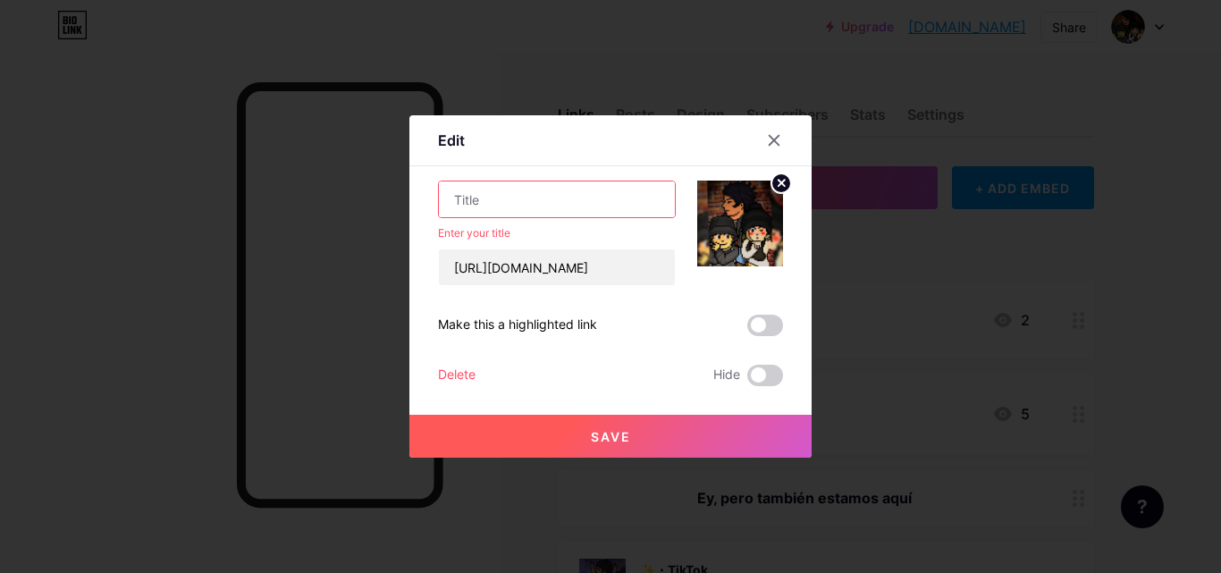
click at [538, 197] on input "text" at bounding box center [557, 200] width 236 height 36
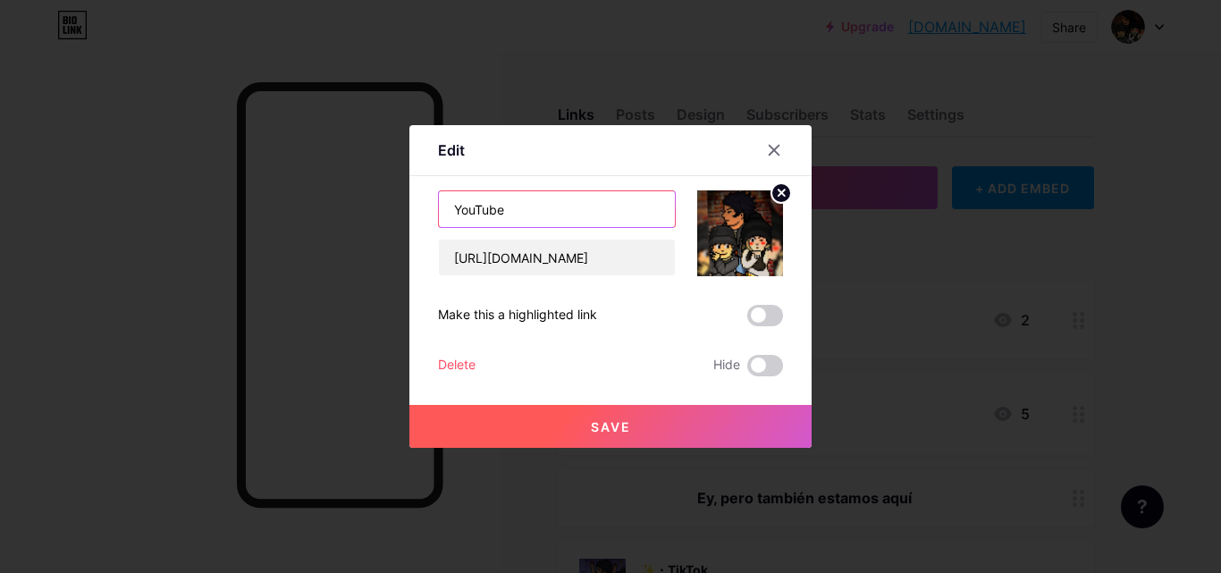
type input "YouTube"
click at [596, 429] on span "Save" at bounding box center [611, 426] width 40 height 15
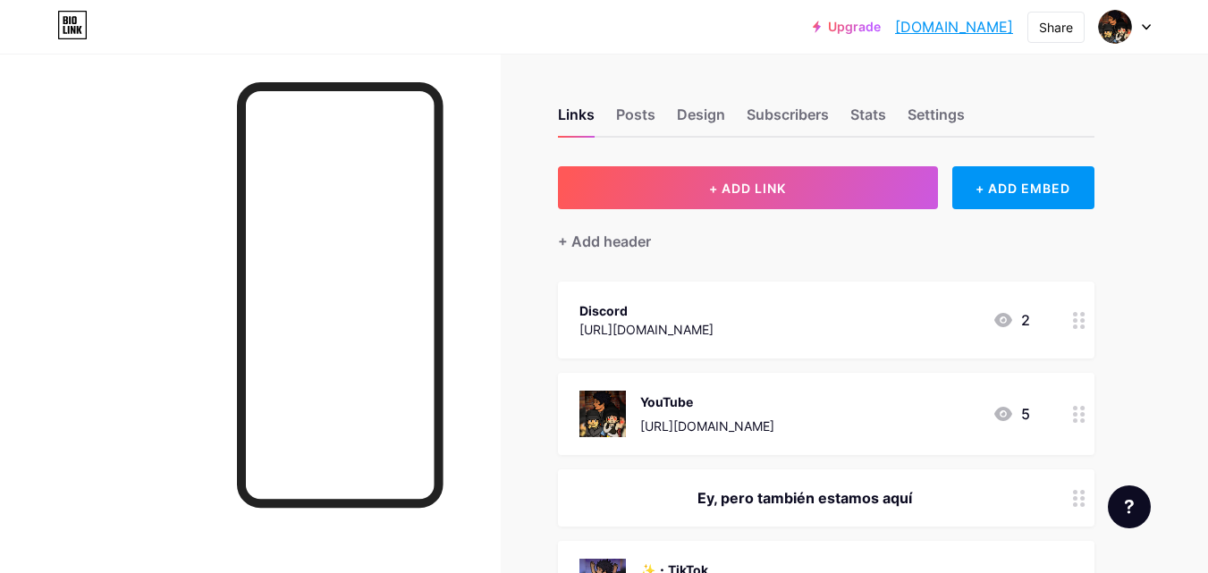
click at [1072, 413] on div at bounding box center [1079, 414] width 30 height 82
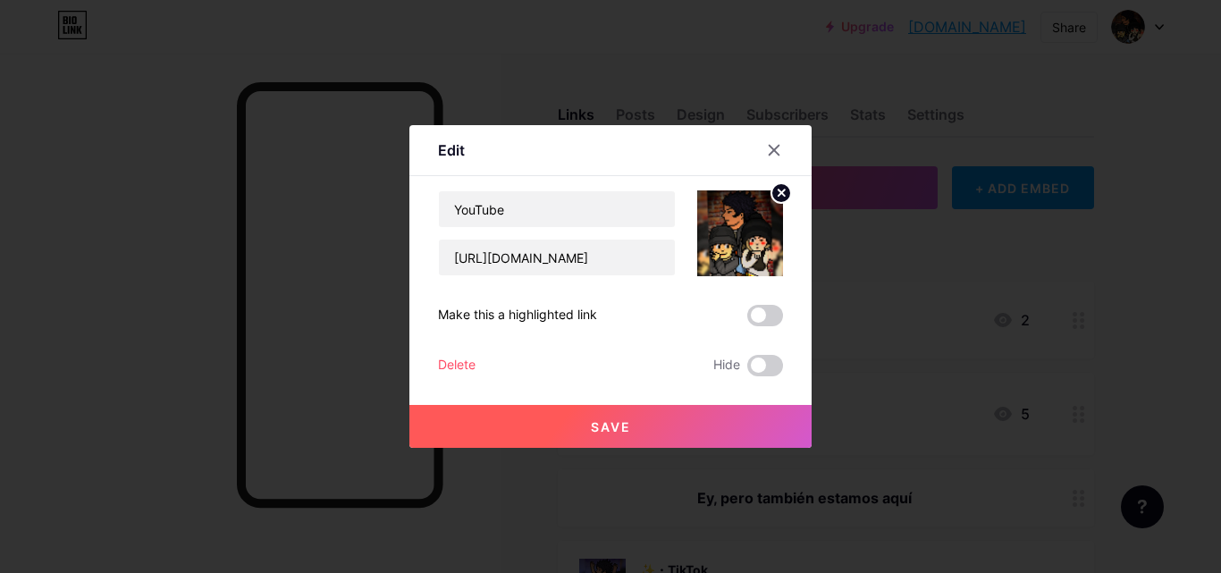
click at [779, 196] on icon at bounding box center [782, 193] width 6 height 6
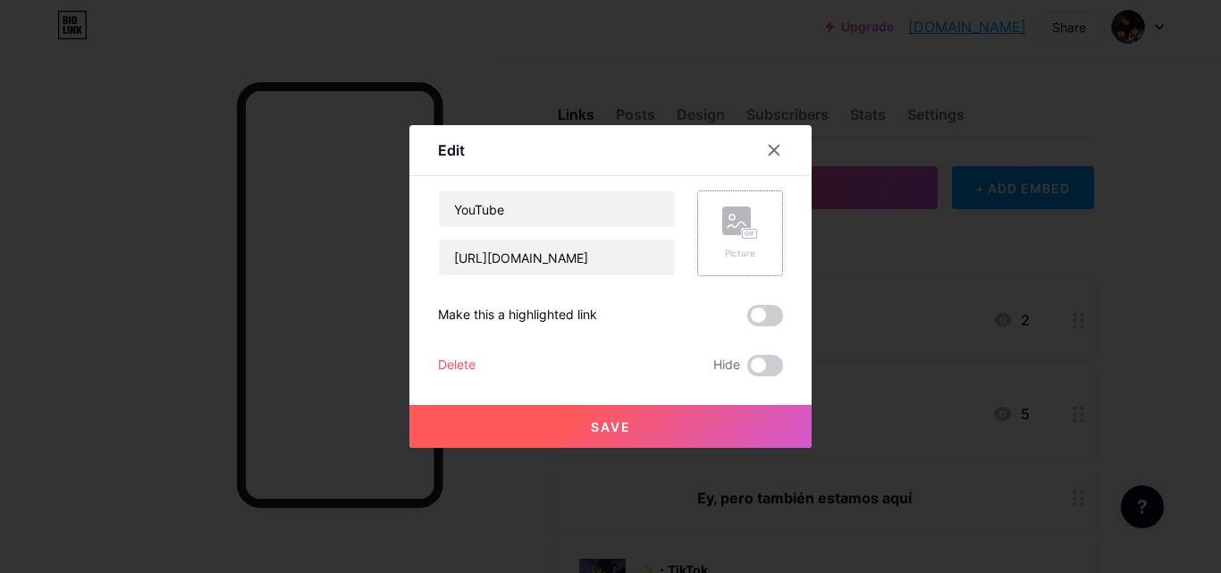
click at [650, 428] on button "Save" at bounding box center [611, 426] width 402 height 43
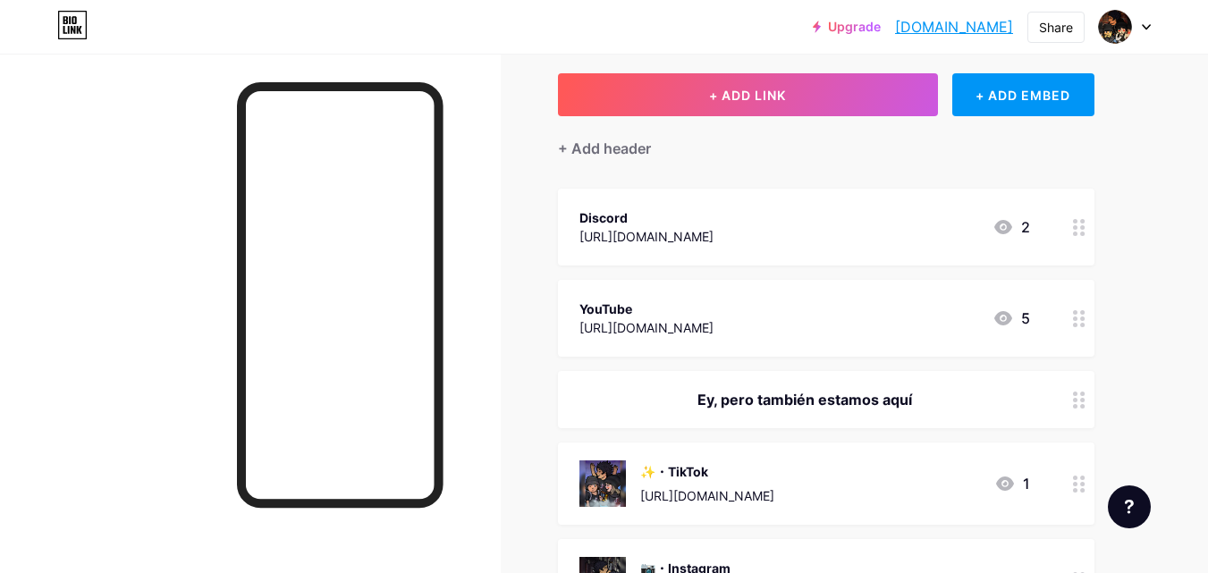
scroll to position [179, 0]
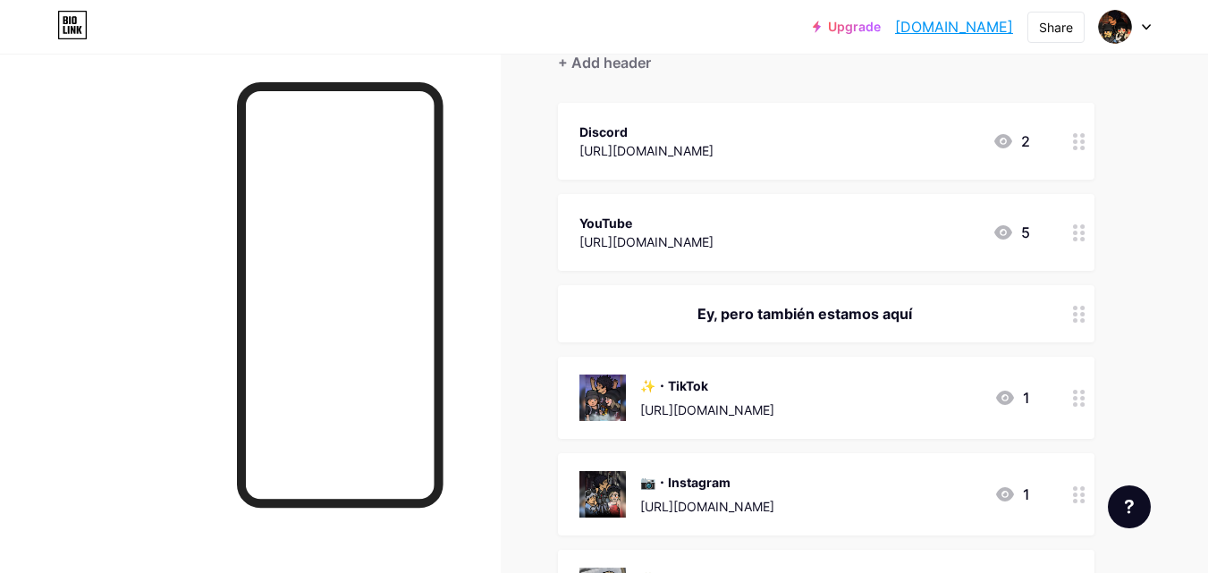
click at [1060, 307] on div "Ey, pero también estamos aquí" at bounding box center [826, 313] width 536 height 57
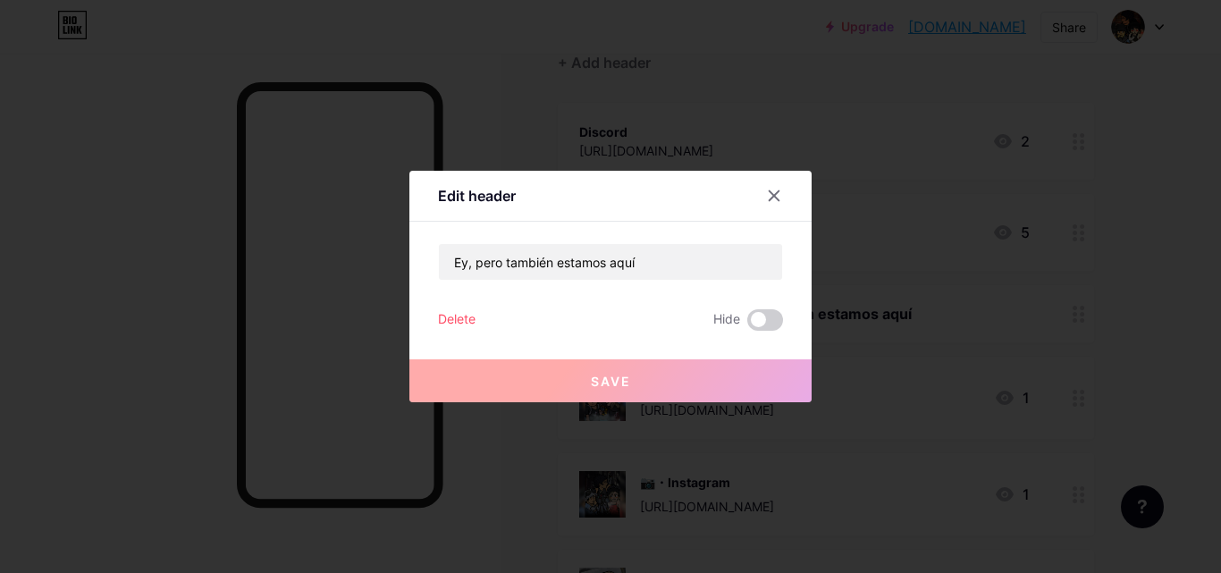
click at [467, 324] on div "Delete" at bounding box center [457, 319] width 38 height 21
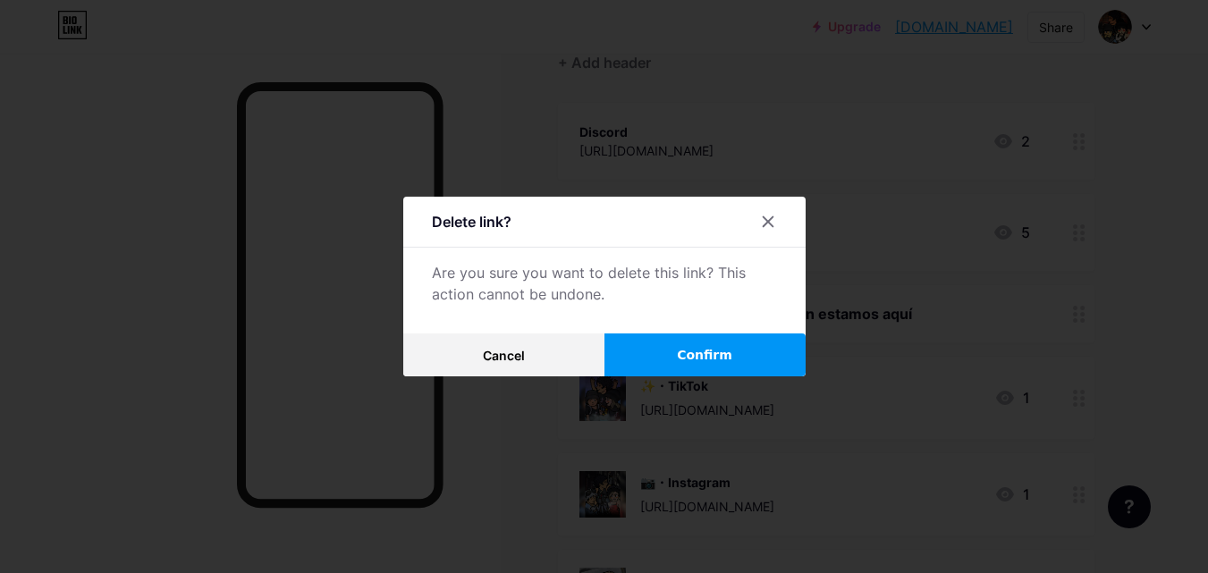
click at [747, 349] on button "Confirm" at bounding box center [704, 355] width 201 height 43
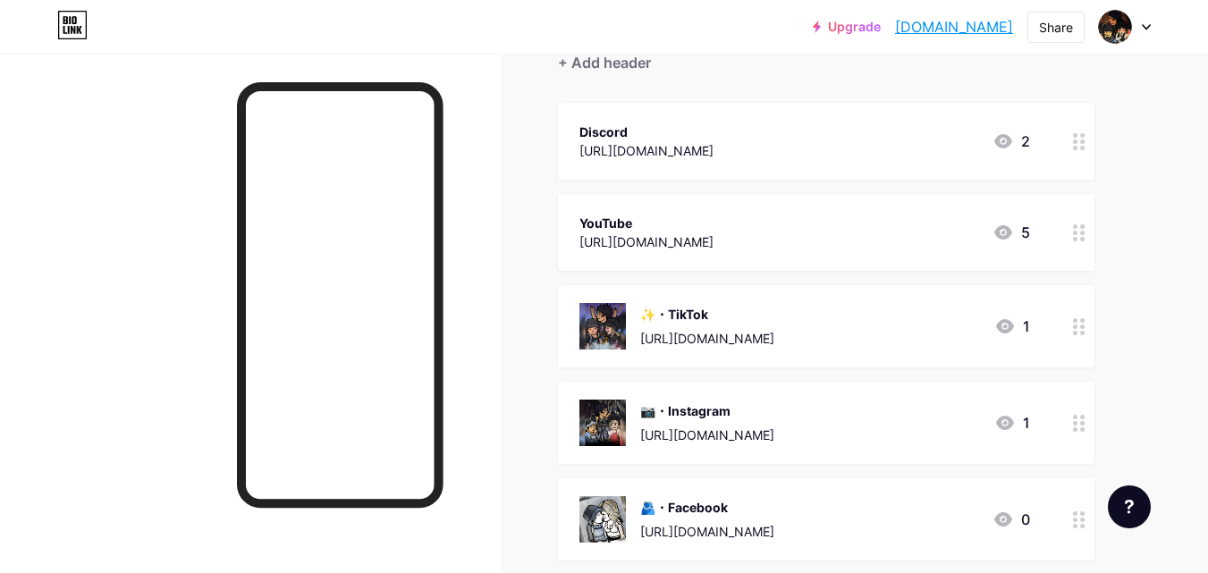
click at [1058, 324] on div "✨・TikTok https://www.tiktok.com/@_encrypter 1" at bounding box center [826, 326] width 536 height 82
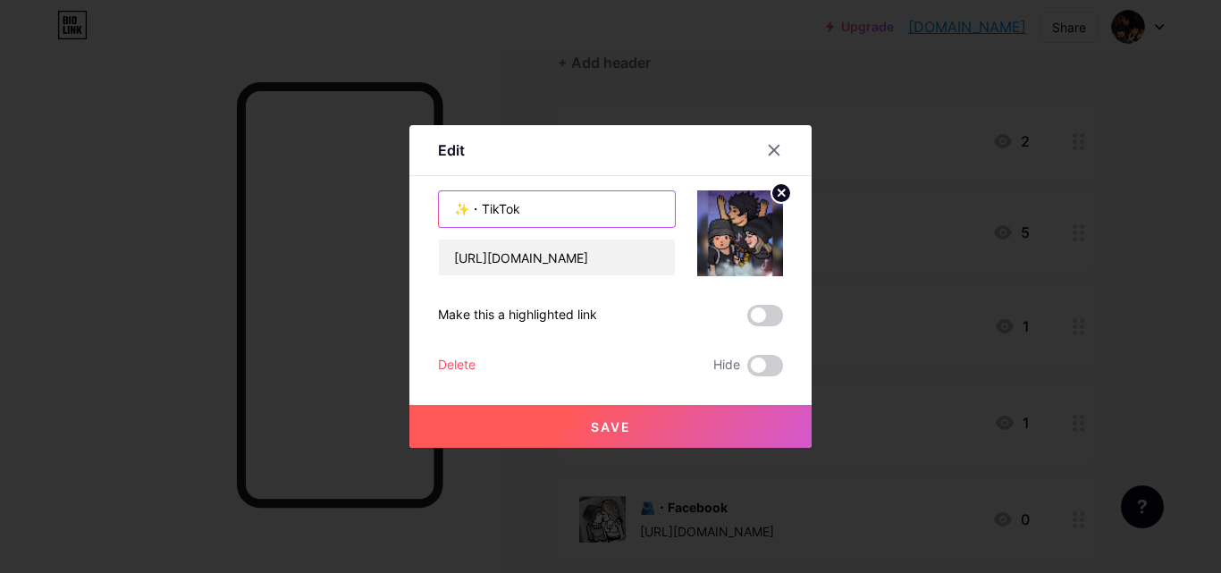
drag, startPoint x: 479, startPoint y: 213, endPoint x: 384, endPoint y: 217, distance: 95.8
click at [384, 217] on div "Edit Content YouTube Play YouTube video without leaving your page. ADD Vimeo Pl…" at bounding box center [610, 286] width 1221 height 573
type input "TikTok"
click at [776, 199] on circle at bounding box center [782, 193] width 20 height 20
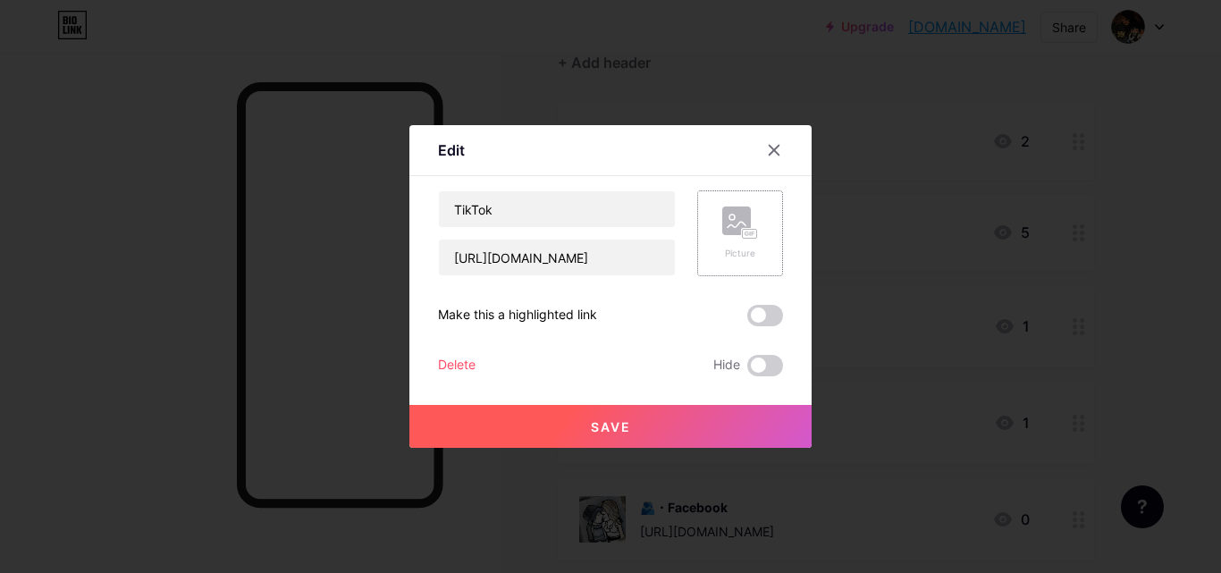
click at [676, 433] on button "Save" at bounding box center [611, 426] width 402 height 43
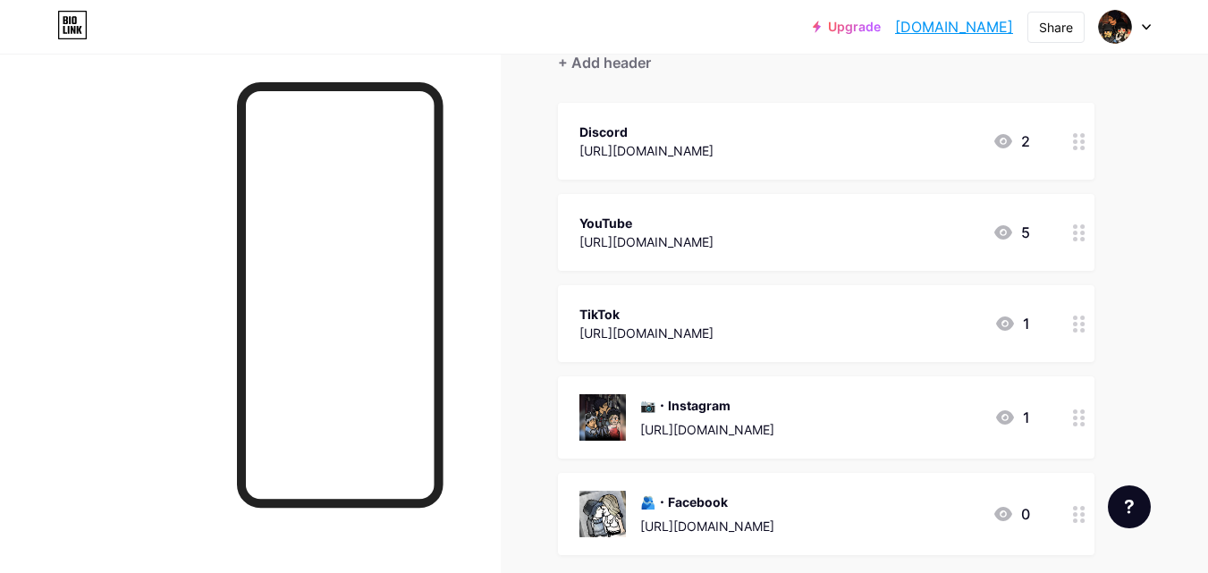
click at [1069, 403] on div at bounding box center [1079, 417] width 30 height 82
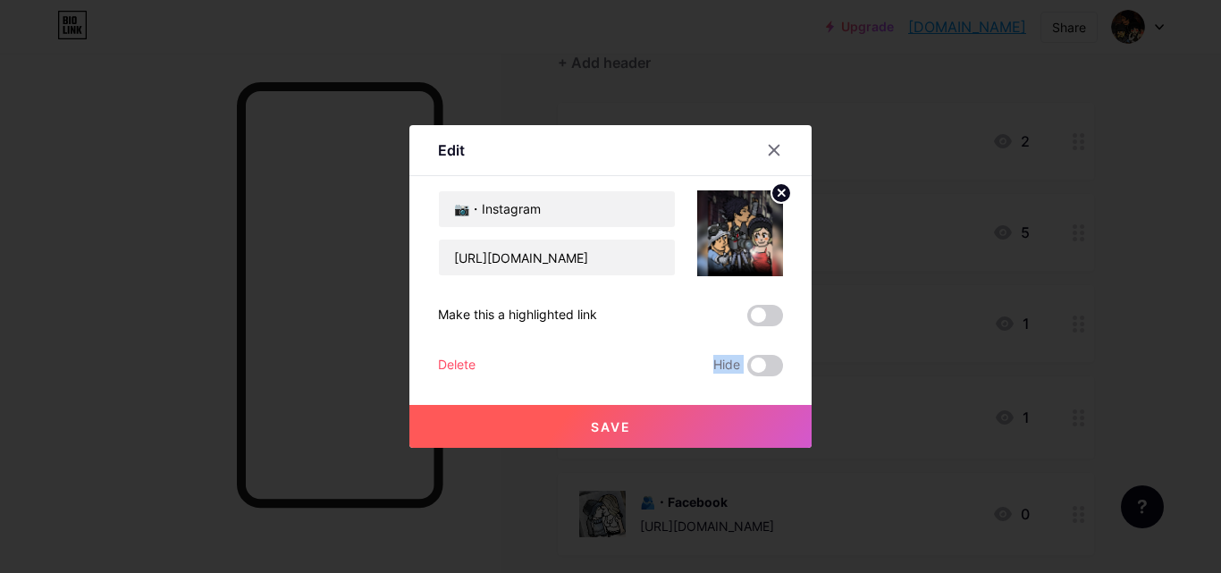
drag, startPoint x: 778, startPoint y: 365, endPoint x: 470, endPoint y: 368, distance: 307.6
click at [553, 359] on div "Delete Hide" at bounding box center [610, 365] width 345 height 21
click at [450, 373] on div "Delete" at bounding box center [457, 365] width 38 height 21
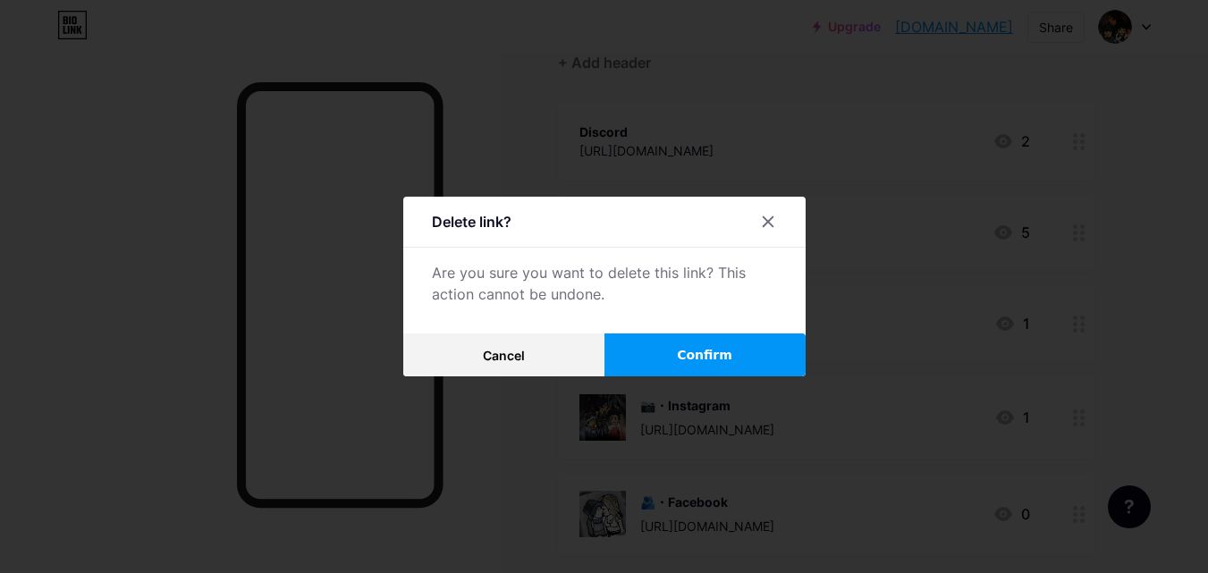
click at [675, 349] on button "Confirm" at bounding box center [704, 355] width 201 height 43
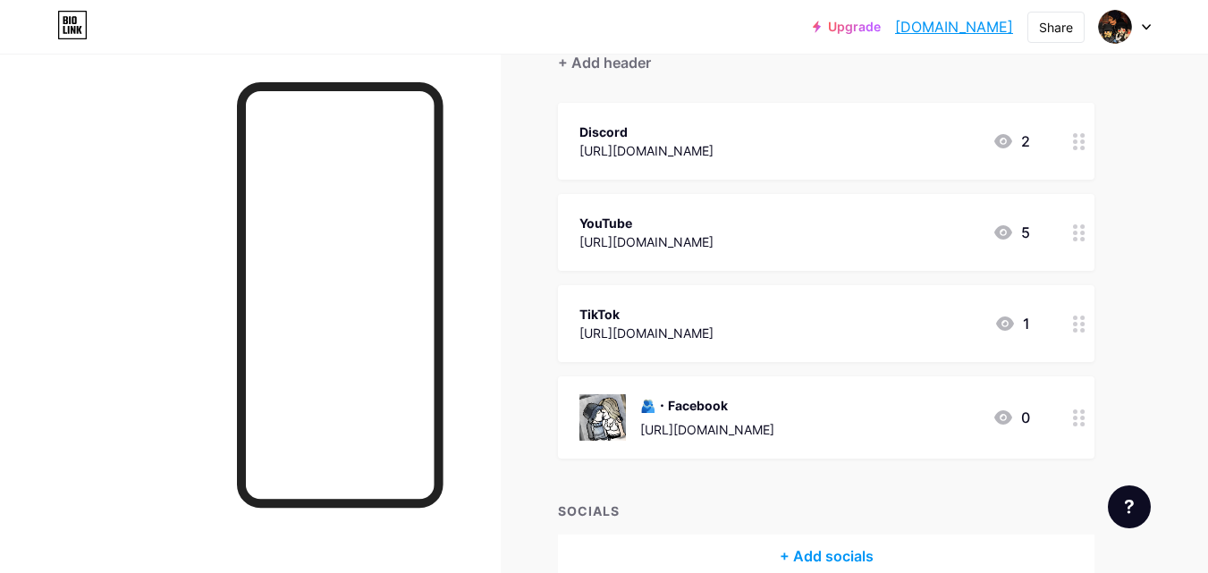
click at [1081, 415] on icon at bounding box center [1079, 418] width 13 height 17
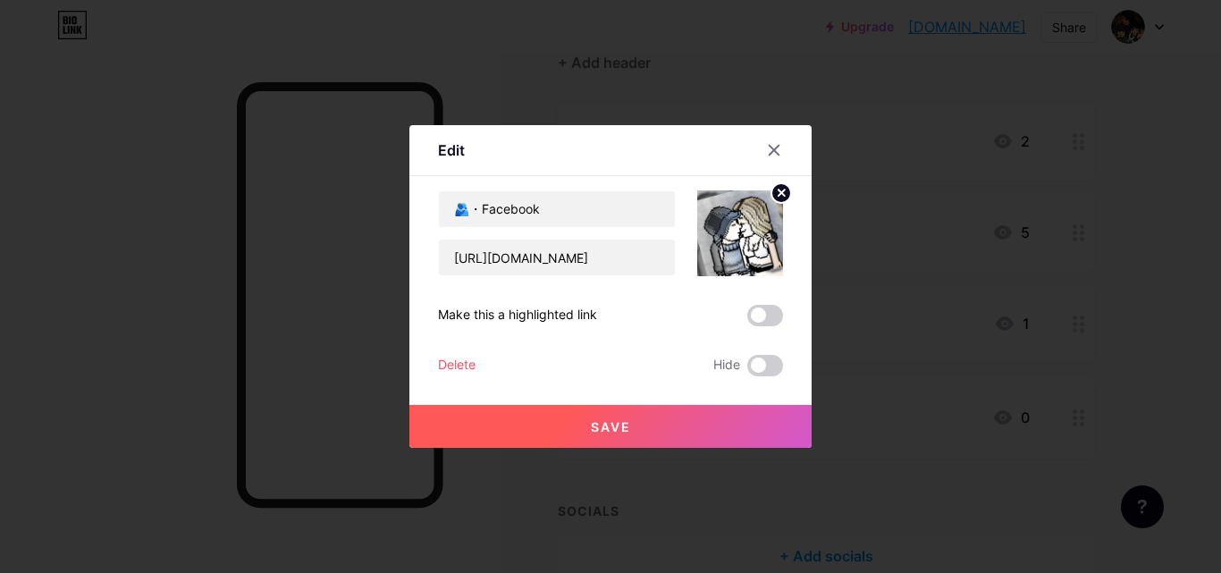
click at [473, 366] on div "Delete" at bounding box center [457, 365] width 38 height 21
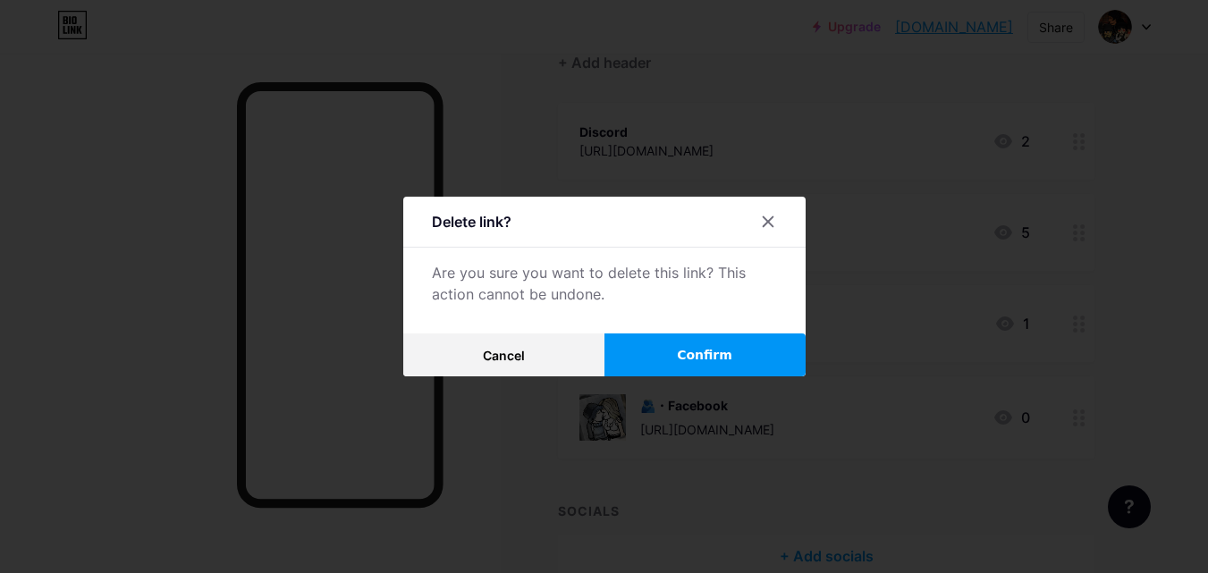
click at [673, 354] on button "Confirm" at bounding box center [704, 355] width 201 height 43
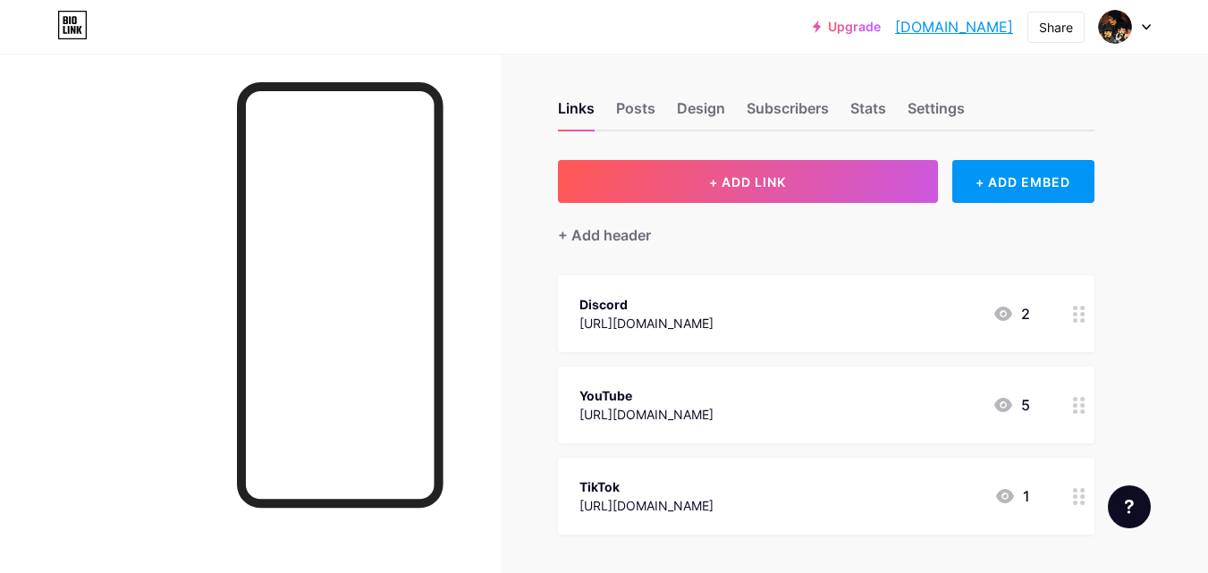
scroll to position [0, 0]
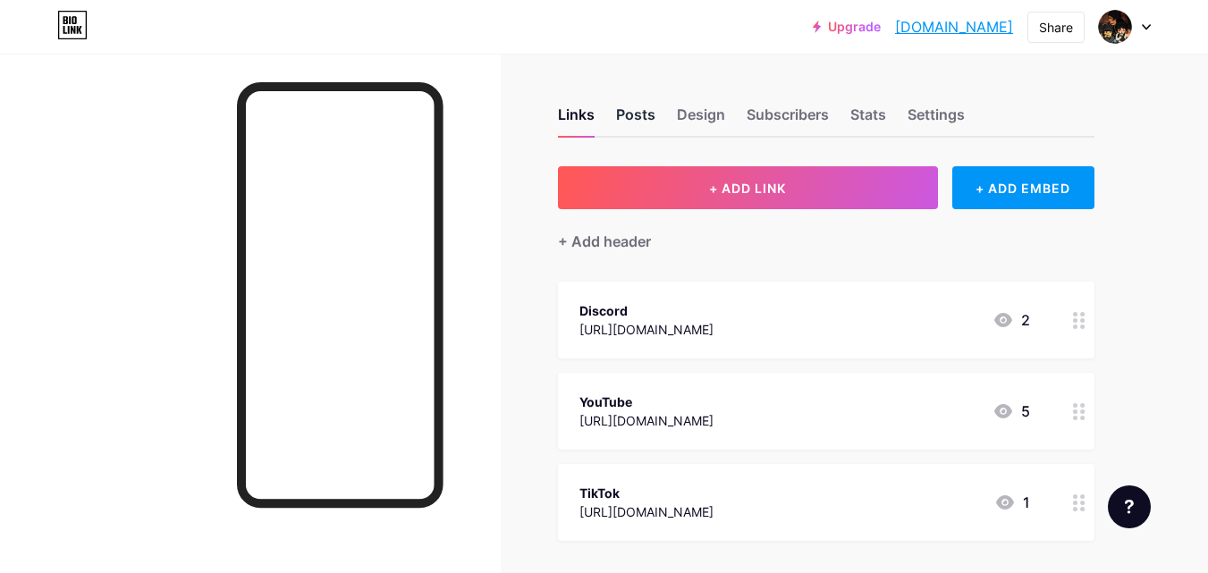
click at [617, 114] on div "Posts" at bounding box center [635, 120] width 39 height 32
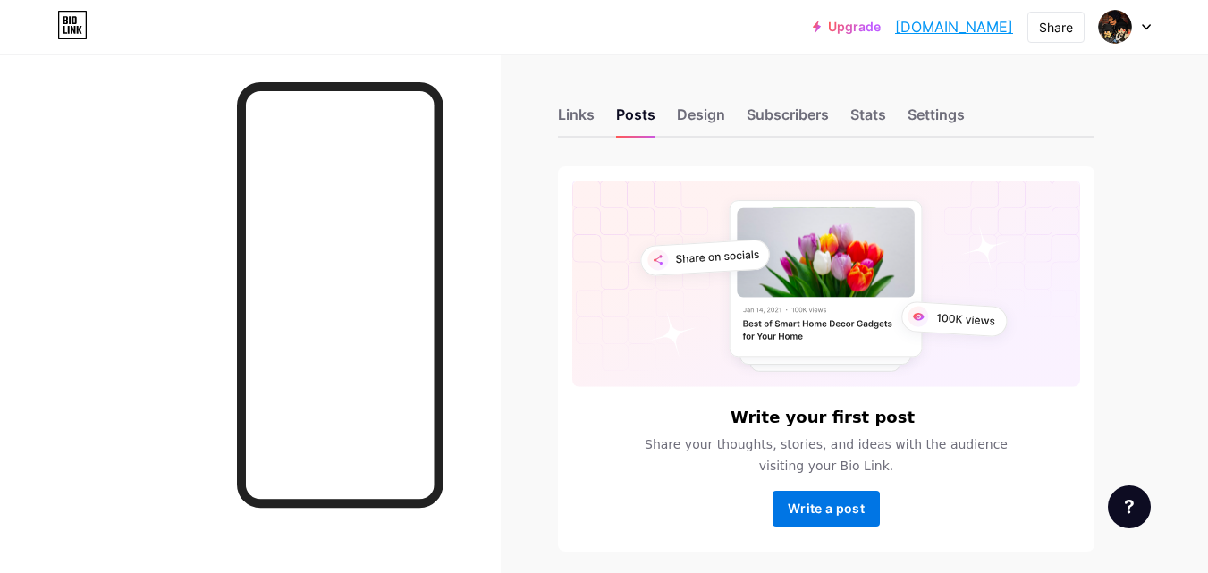
click at [805, 496] on button "Write a post" at bounding box center [826, 509] width 107 height 36
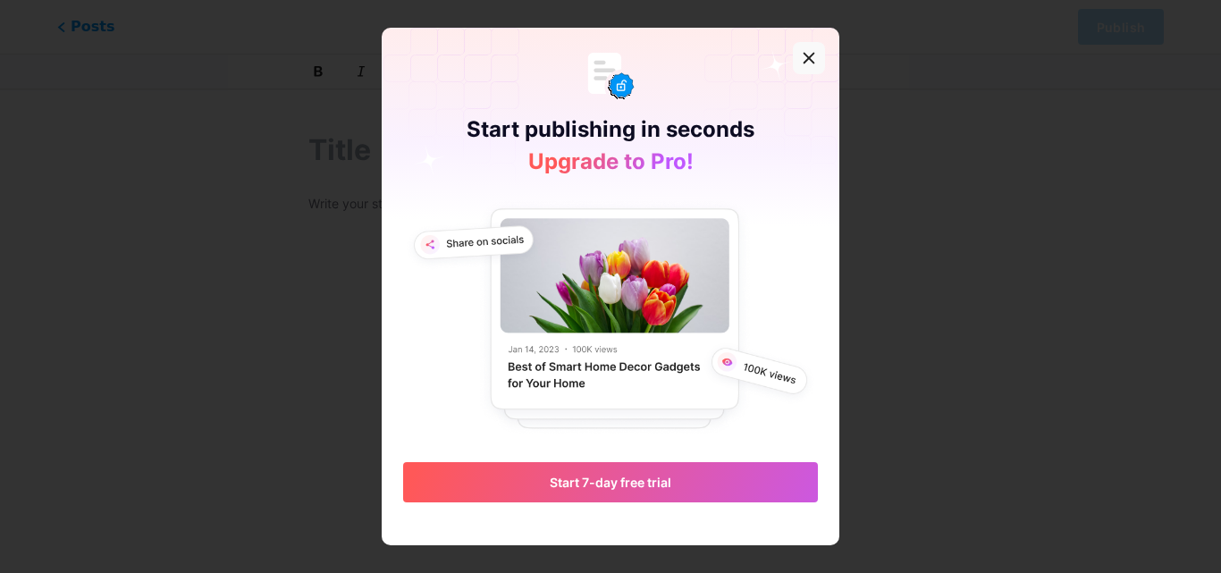
click at [806, 55] on icon at bounding box center [809, 58] width 14 height 14
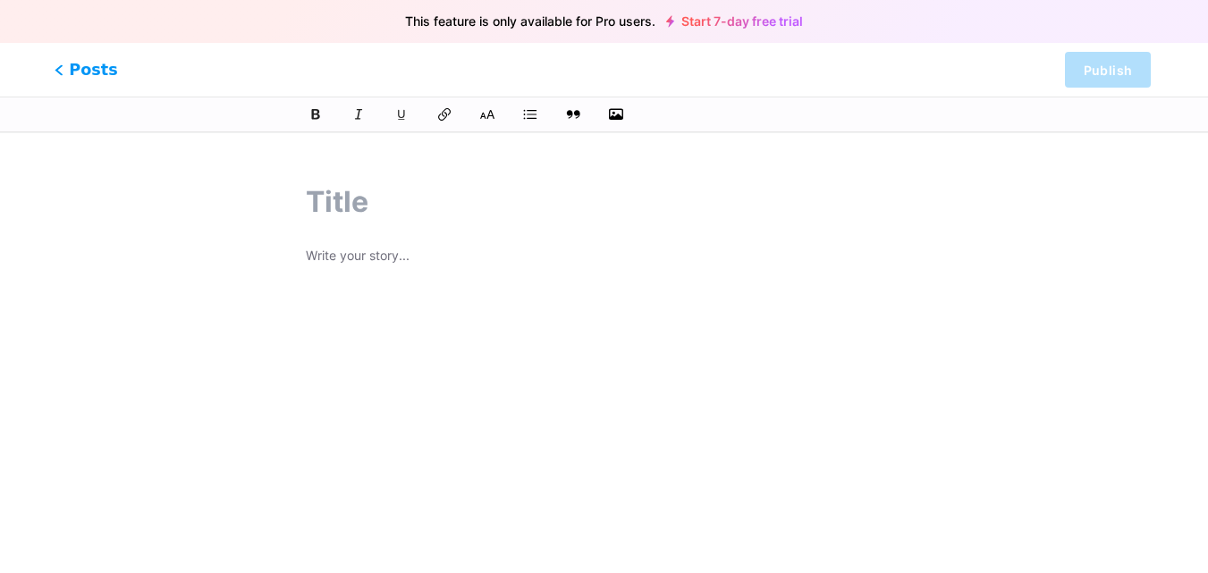
click at [87, 67] on span "Posts" at bounding box center [86, 69] width 63 height 23
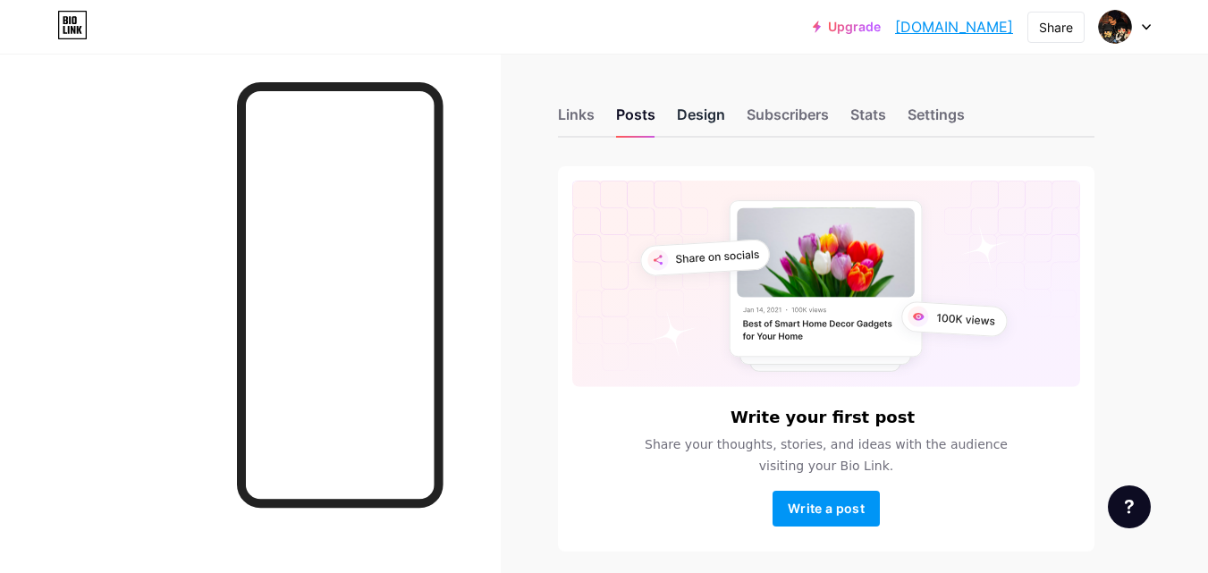
click at [712, 106] on div "Design" at bounding box center [701, 120] width 48 height 32
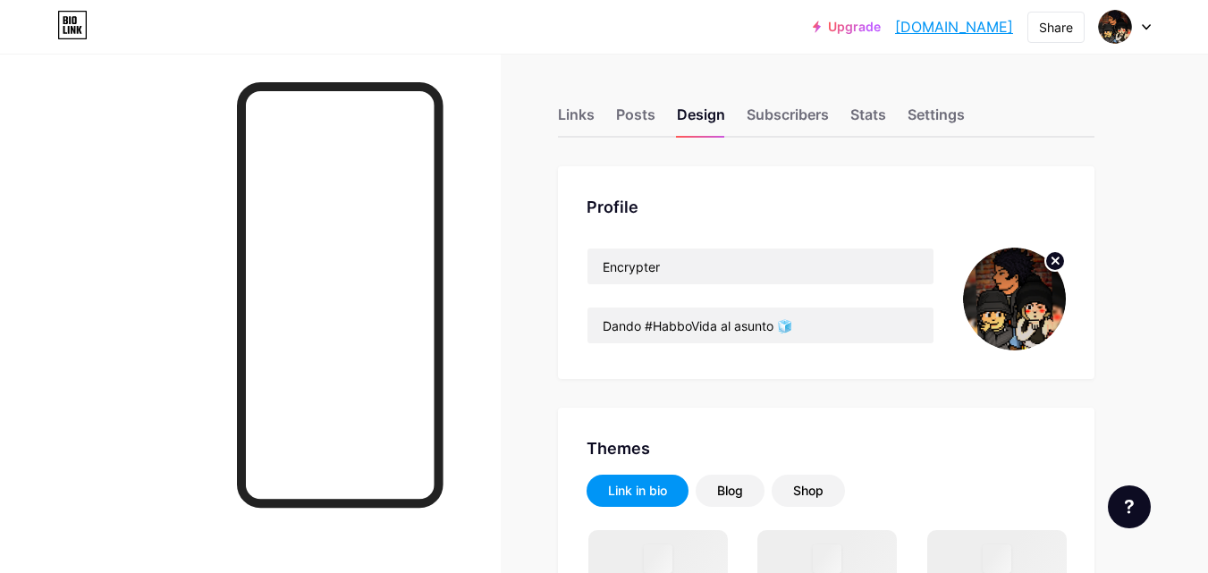
click at [1048, 321] on img at bounding box center [1014, 299] width 103 height 103
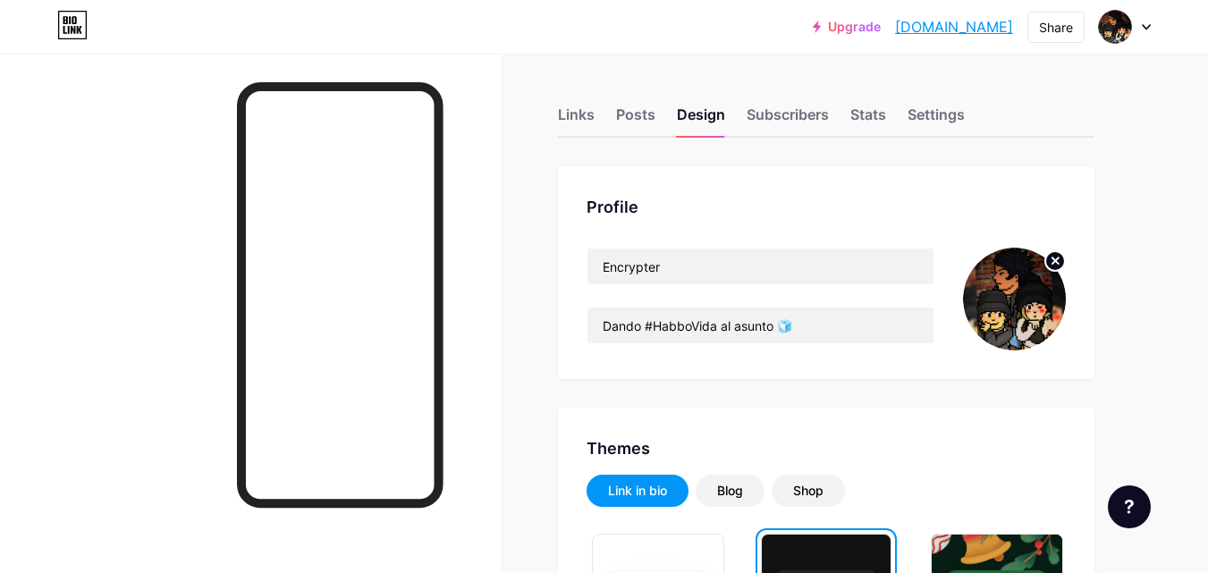
click at [1063, 264] on circle at bounding box center [1055, 261] width 20 height 20
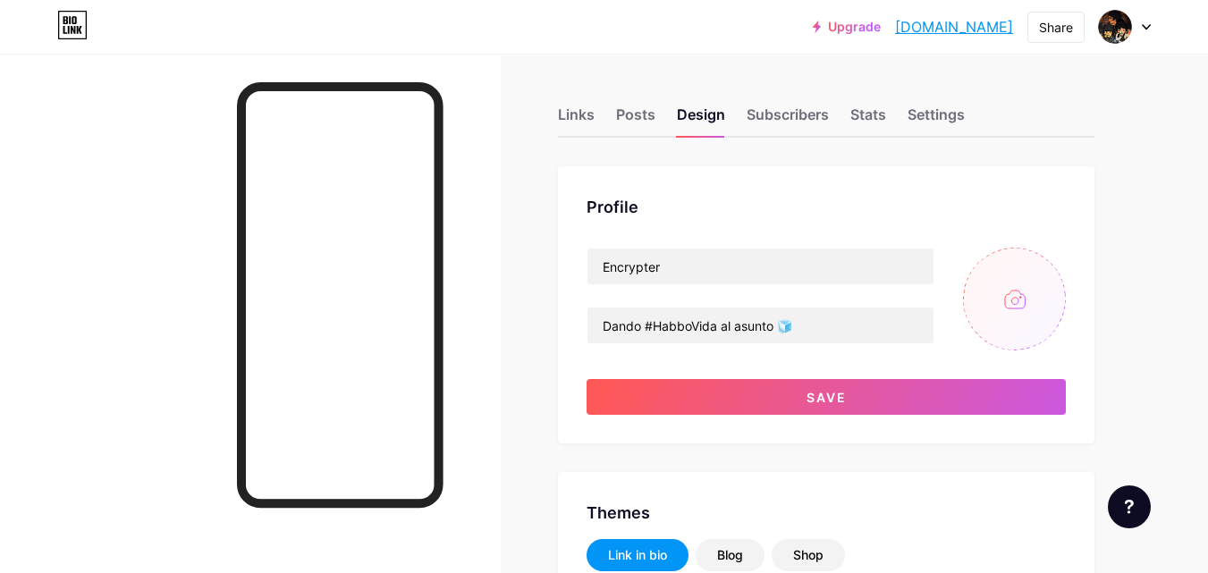
click at [1010, 306] on input "file" at bounding box center [1014, 299] width 103 height 103
type input "C:\fakepath\EN_DCYTPROFILE.png"
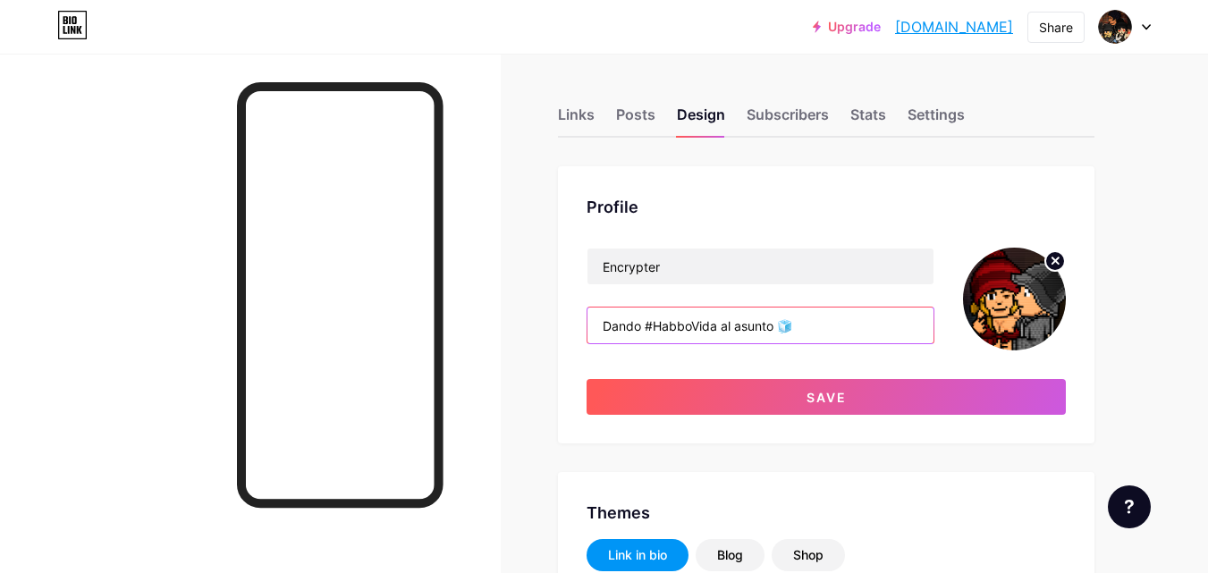
drag, startPoint x: 749, startPoint y: 325, endPoint x: 465, endPoint y: 300, distance: 285.4
paste input "Habbo dominará, asegurao'. Lo hará con nosotros 💟"
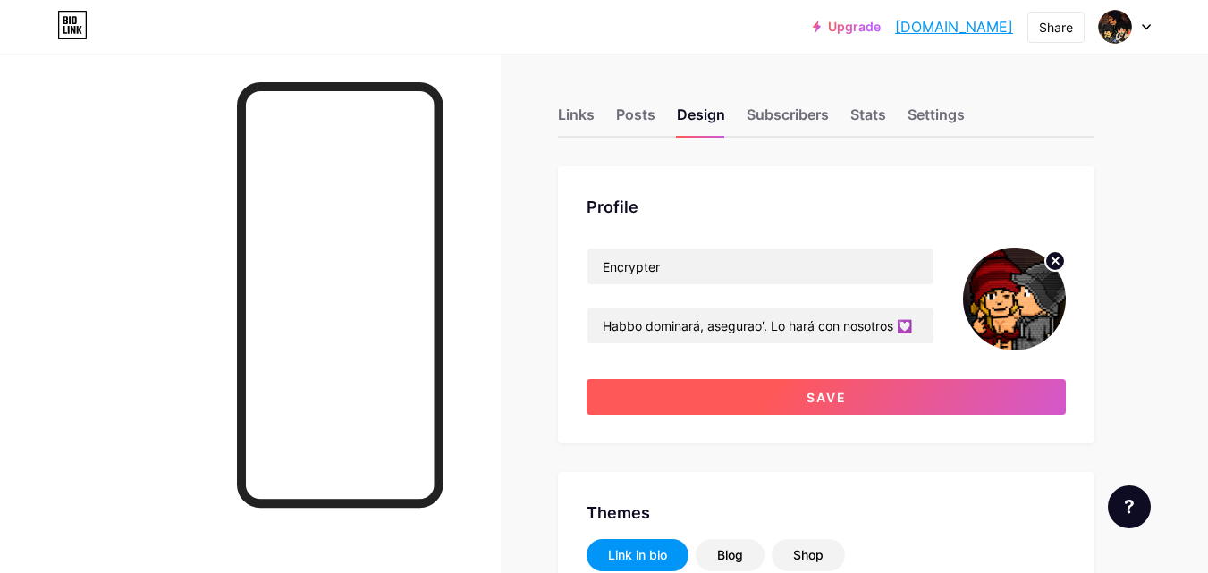
click at [724, 400] on button "Save" at bounding box center [826, 397] width 479 height 36
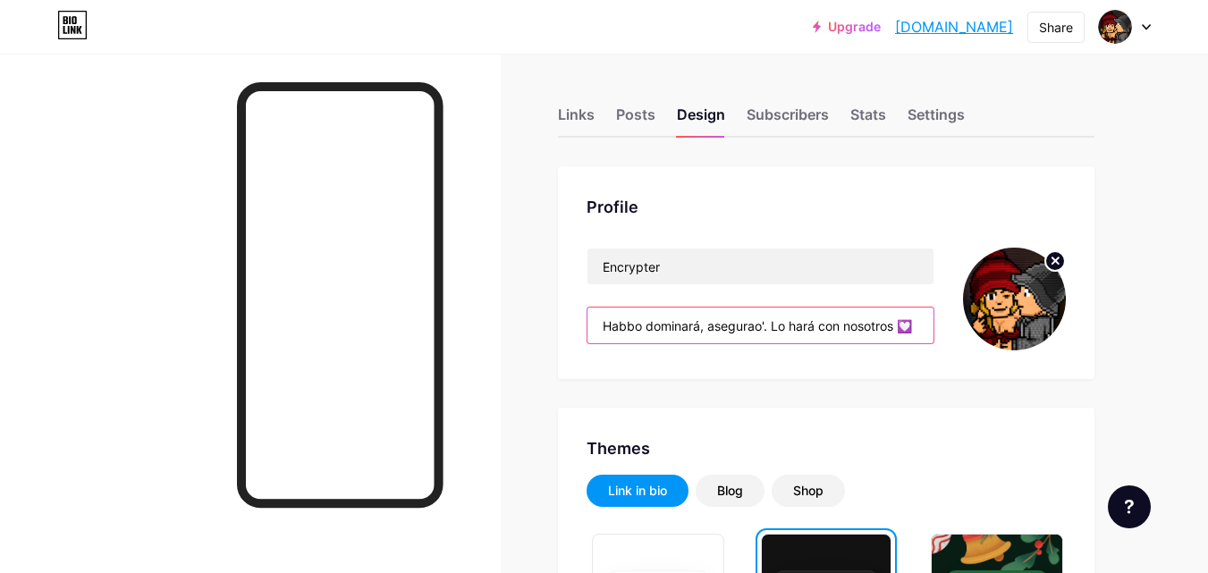
click at [770, 325] on input "Habbo dominará, asegurao'. Lo hará con nosotros 💟" at bounding box center [760, 326] width 346 height 36
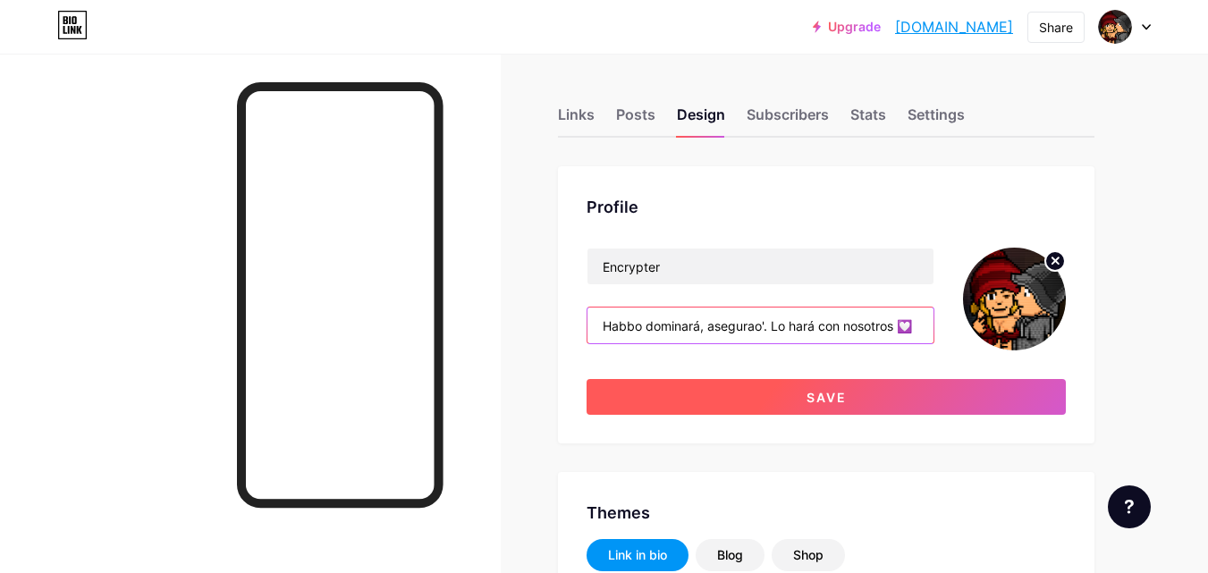
type input "Habbo dominará, asegurao'. Lo hará con nosotros 💟"
click at [1015, 394] on button "Save" at bounding box center [826, 397] width 479 height 36
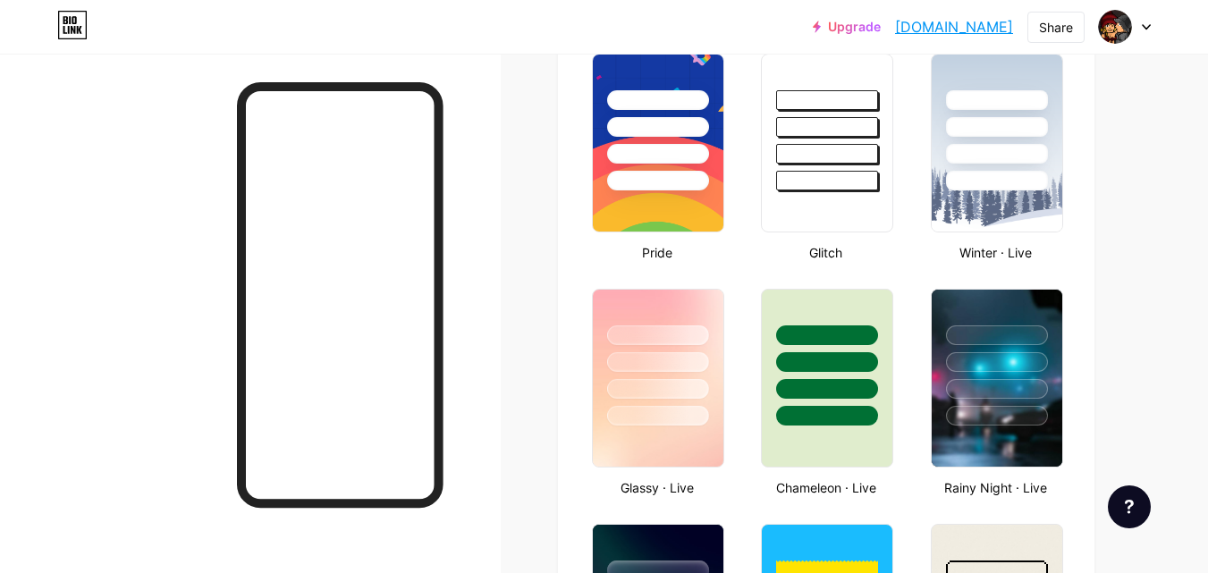
scroll to position [805, 0]
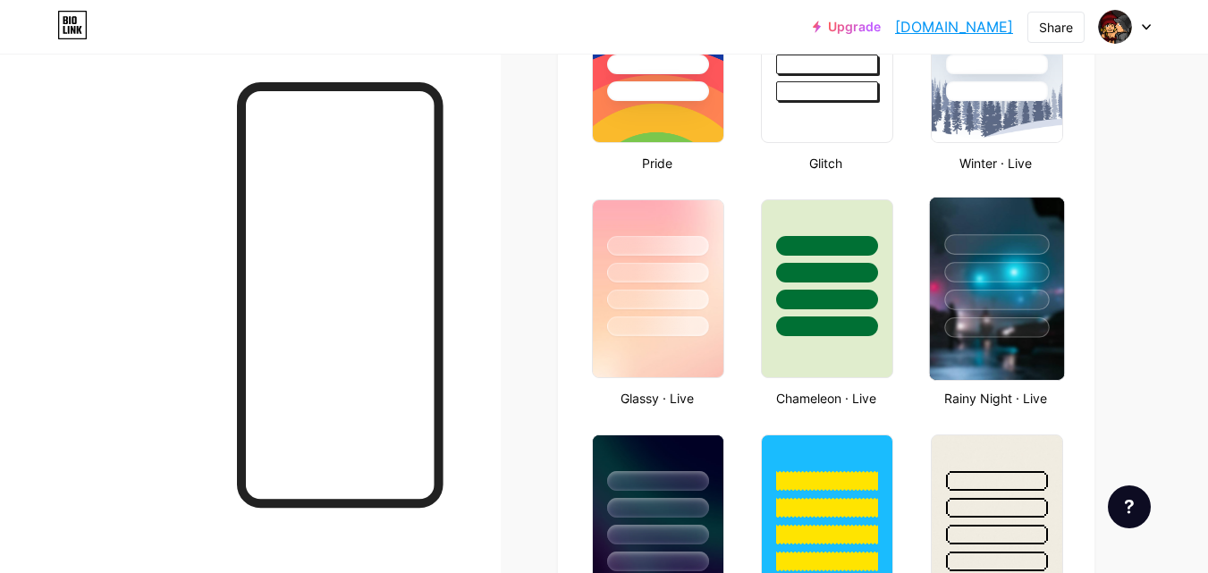
click at [1021, 333] on div at bounding box center [996, 327] width 105 height 21
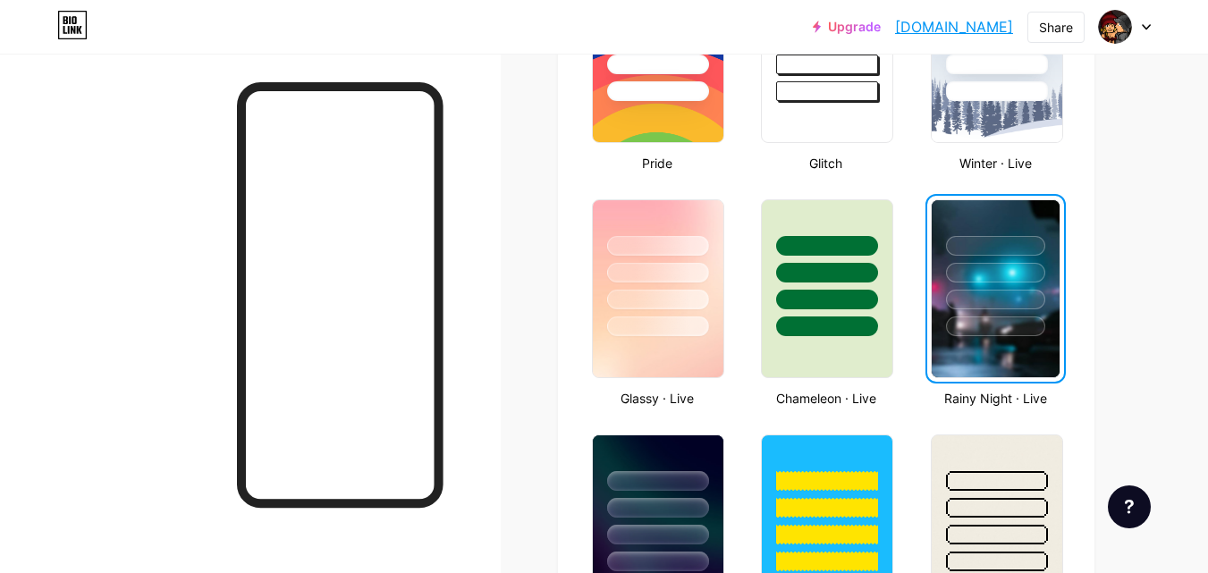
scroll to position [1162, 0]
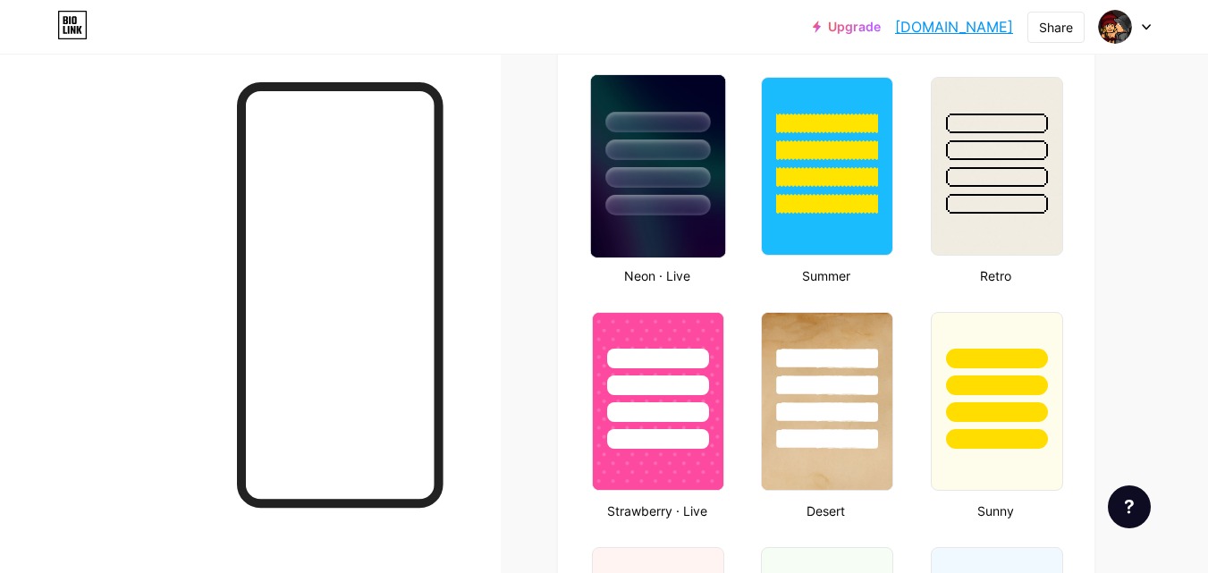
click at [592, 205] on div at bounding box center [658, 145] width 134 height 140
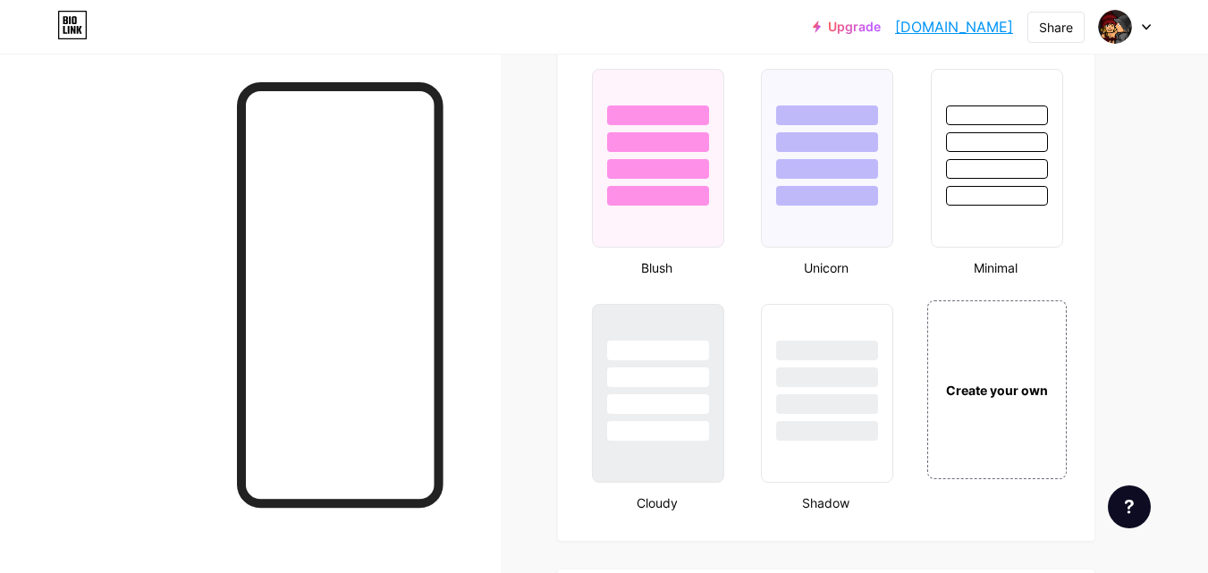
scroll to position [1878, 0]
click at [1031, 133] on div at bounding box center [996, 140] width 105 height 21
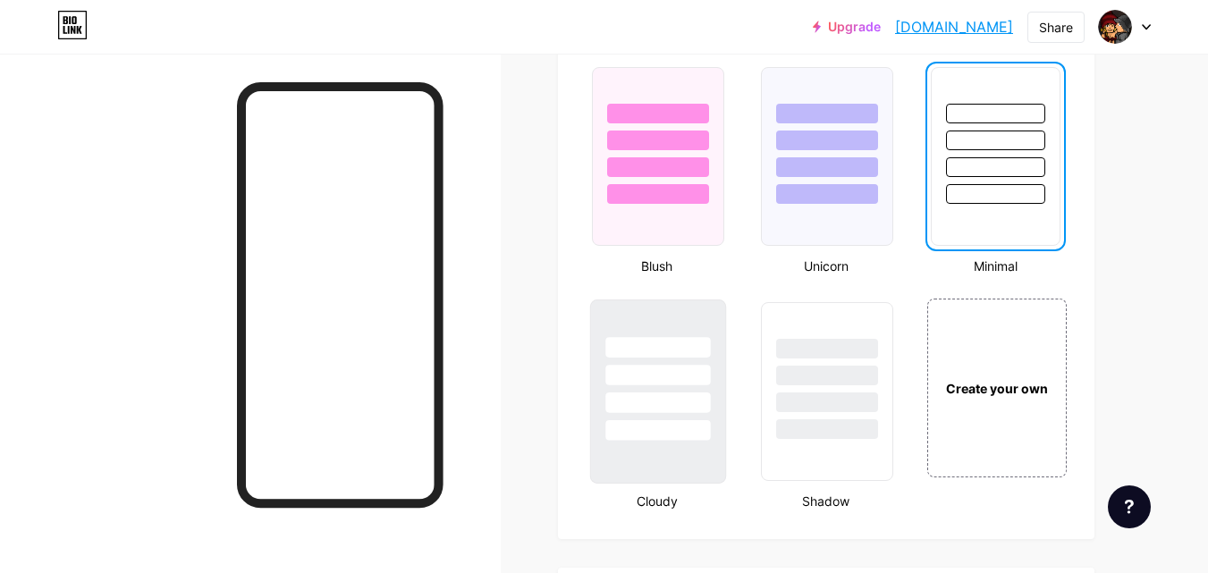
click at [690, 440] on div at bounding box center [657, 430] width 105 height 21
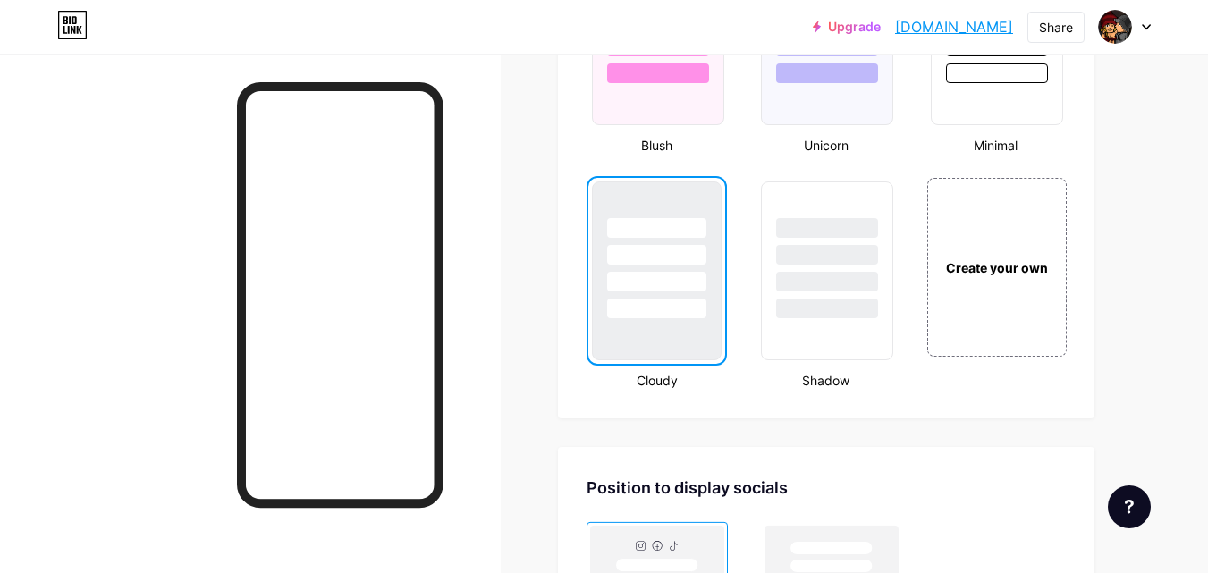
scroll to position [1967, 0]
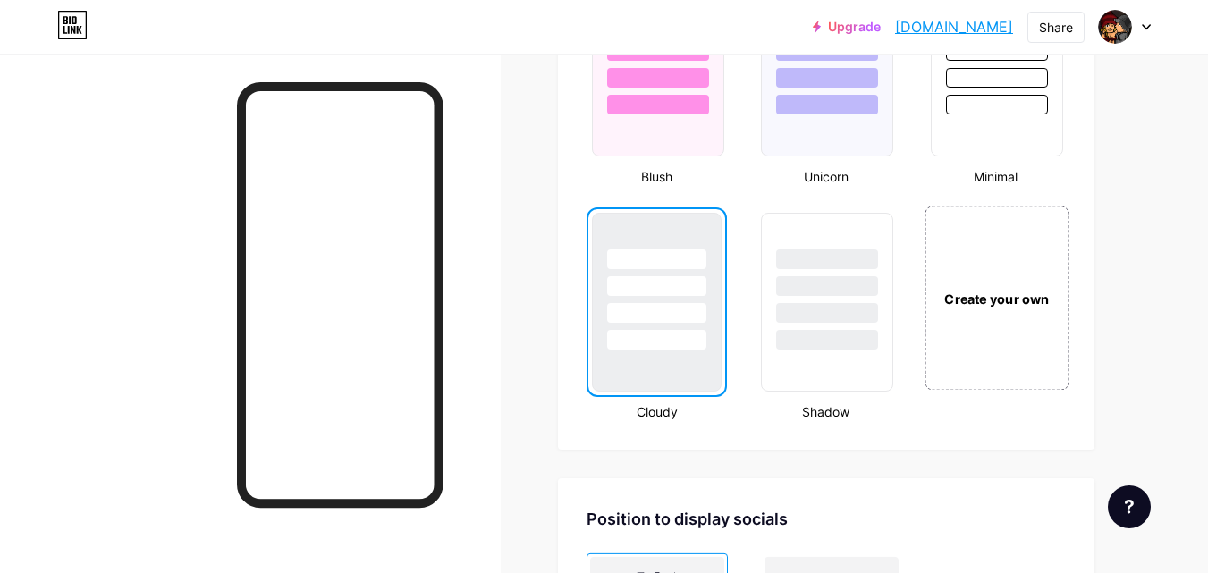
click at [978, 292] on div "Create your own" at bounding box center [996, 299] width 134 height 20
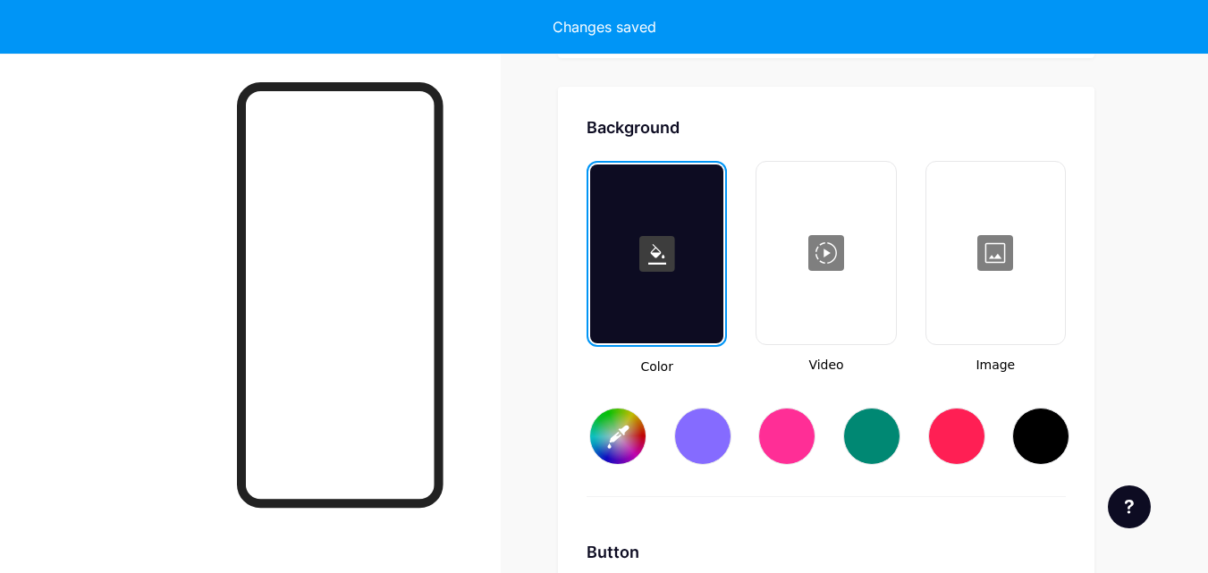
type input "#ffffff"
type input "#000000"
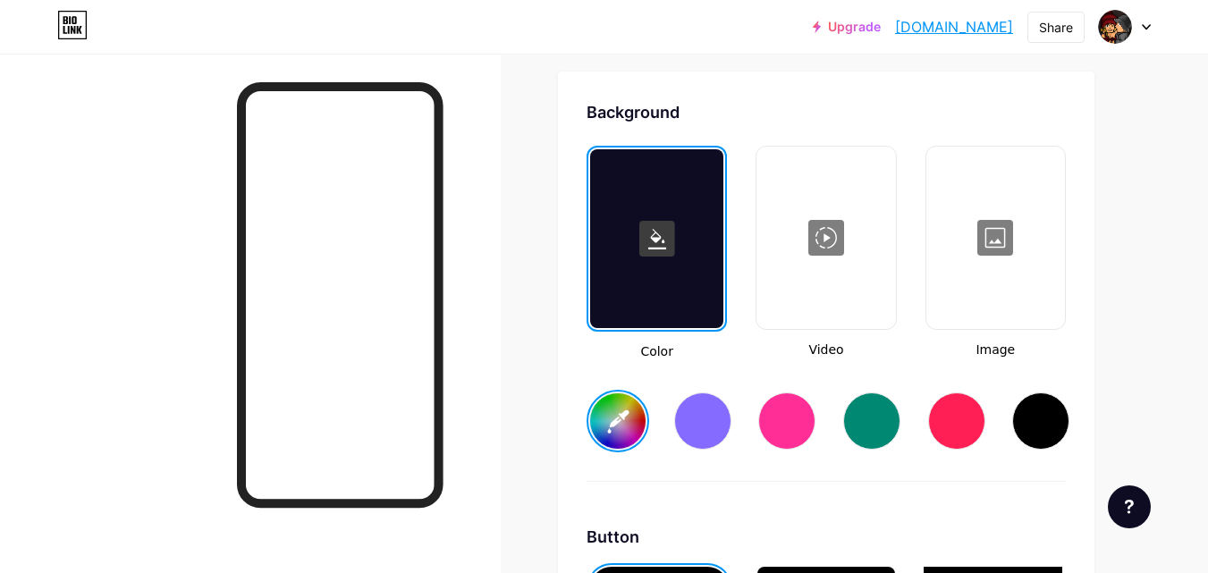
click at [674, 241] on rect at bounding box center [657, 239] width 36 height 36
click at [668, 241] on rect at bounding box center [657, 239] width 36 height 36
click at [624, 418] on input "#ffffff" at bounding box center [617, 420] width 55 height 55
click at [663, 240] on rect at bounding box center [657, 239] width 36 height 36
click at [621, 417] on input "#ffffff" at bounding box center [617, 420] width 55 height 55
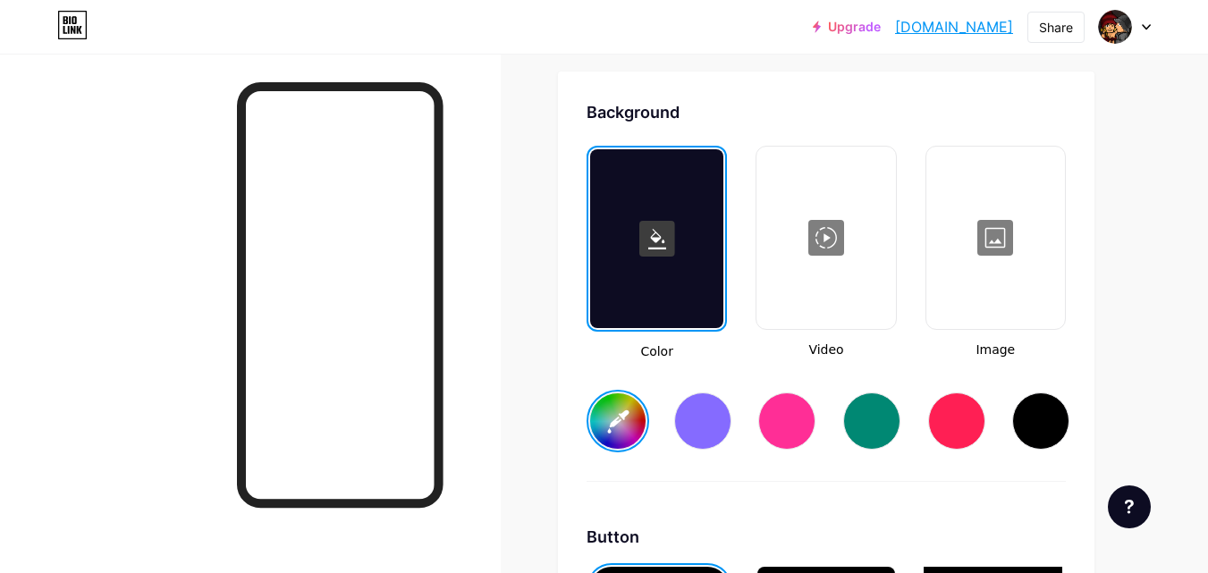
click at [661, 224] on rect at bounding box center [657, 239] width 36 height 36
click at [639, 404] on input "#ffffff" at bounding box center [617, 420] width 55 height 55
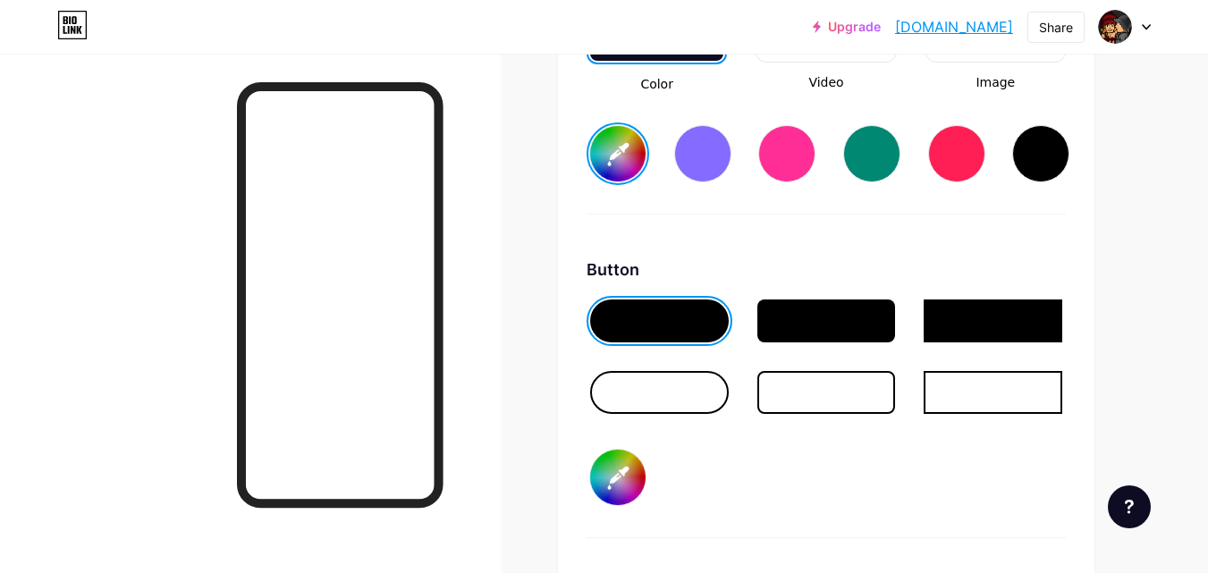
scroll to position [2642, 0]
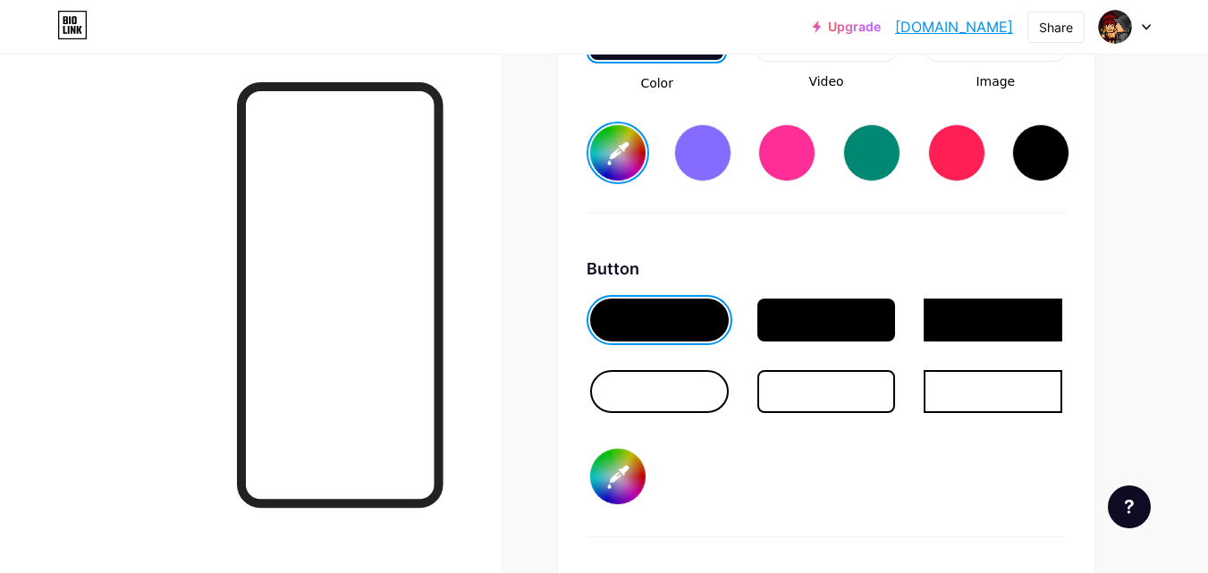
click at [793, 398] on div at bounding box center [826, 391] width 139 height 43
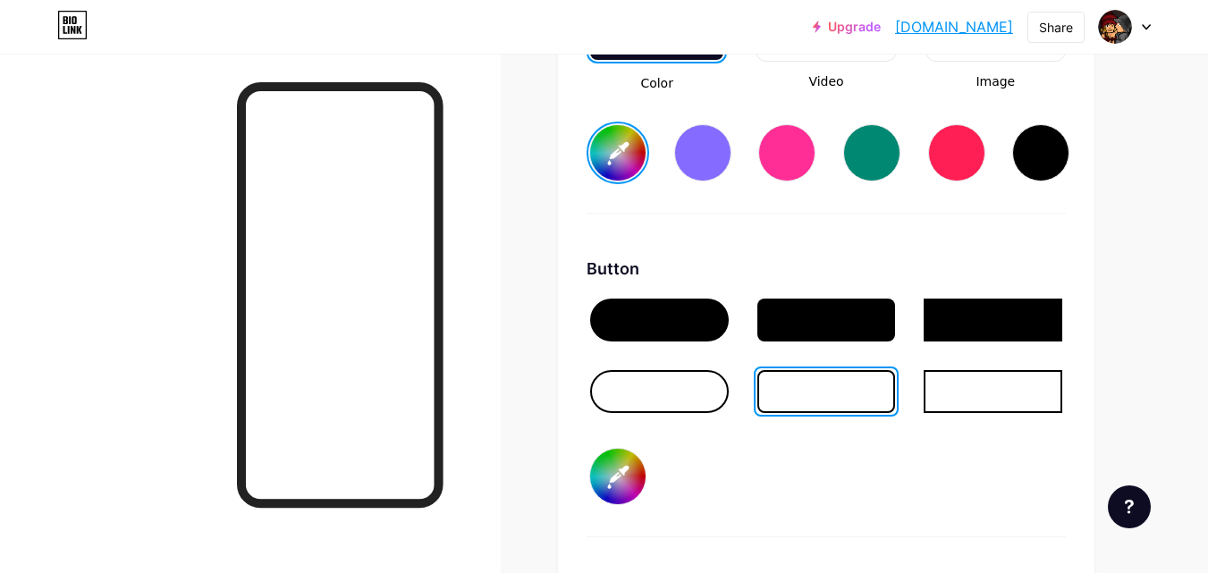
click at [803, 314] on div at bounding box center [826, 320] width 139 height 43
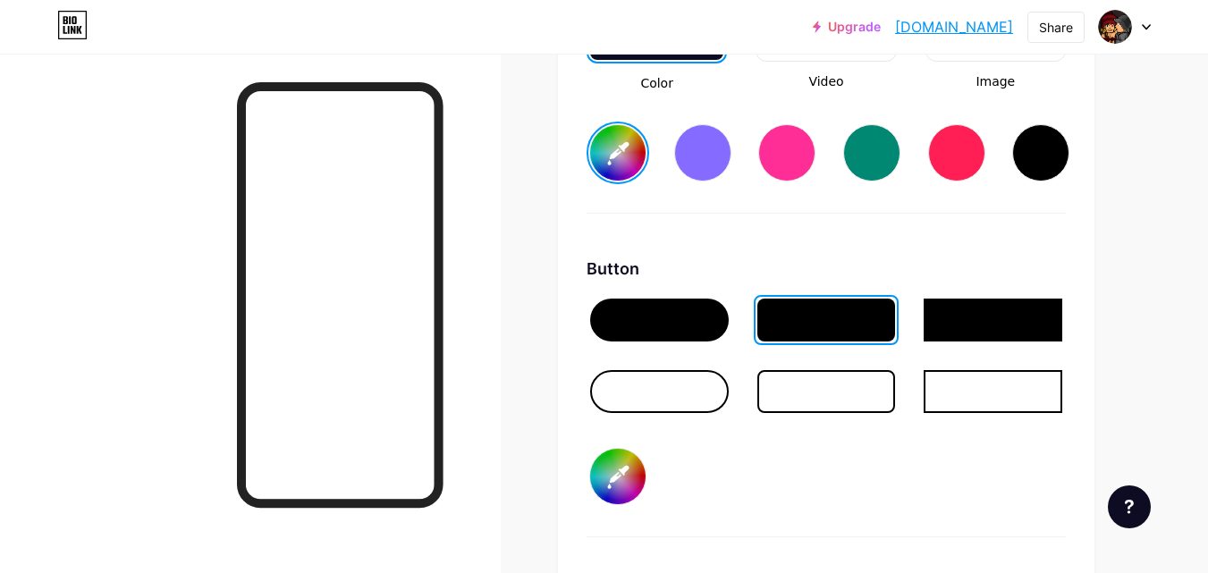
click at [599, 486] on input "#000000" at bounding box center [617, 476] width 55 height 55
type input "#731a22"
type input "#010000"
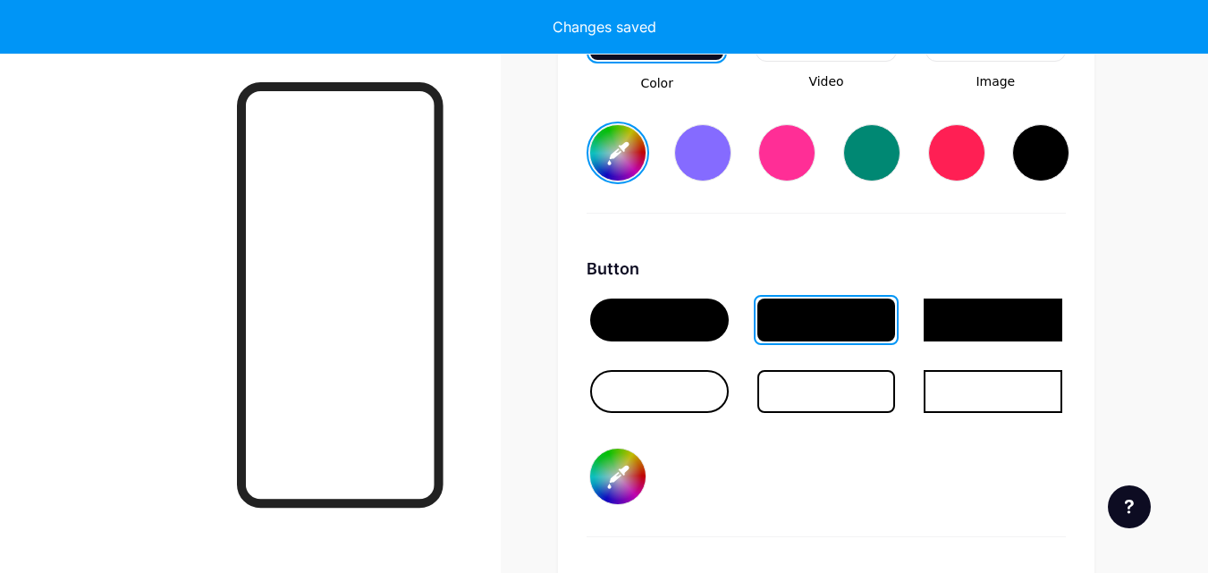
type input "#731a22"
type input "#010000"
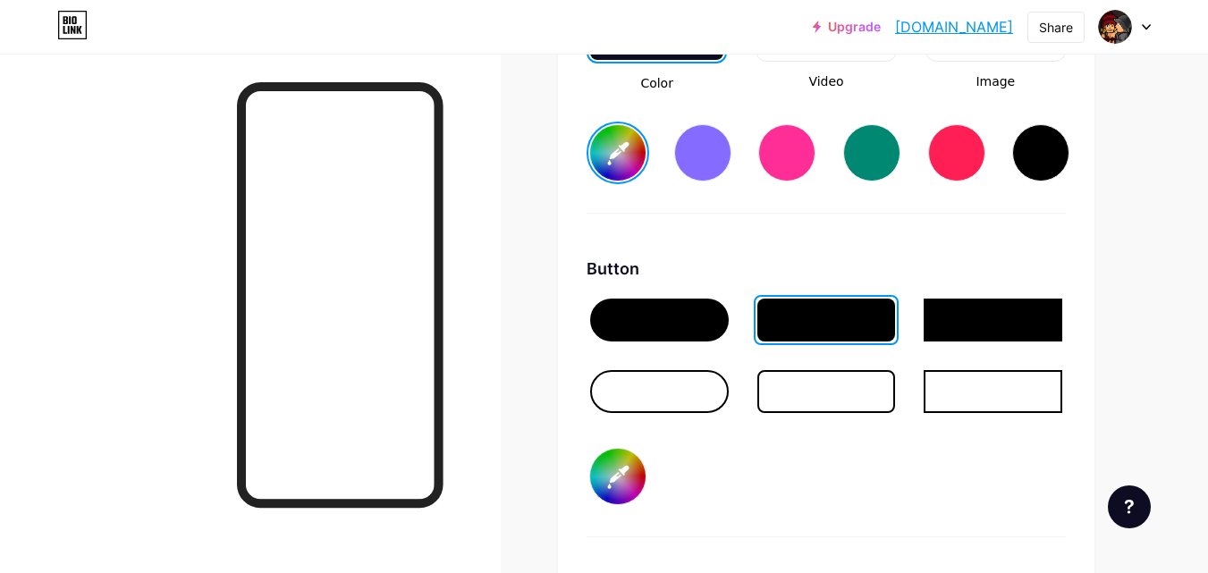
click at [623, 469] on input "#010000" at bounding box center [617, 476] width 55 height 55
type input "#731a22"
type input "#100000"
type input "#731a22"
type input "#100100"
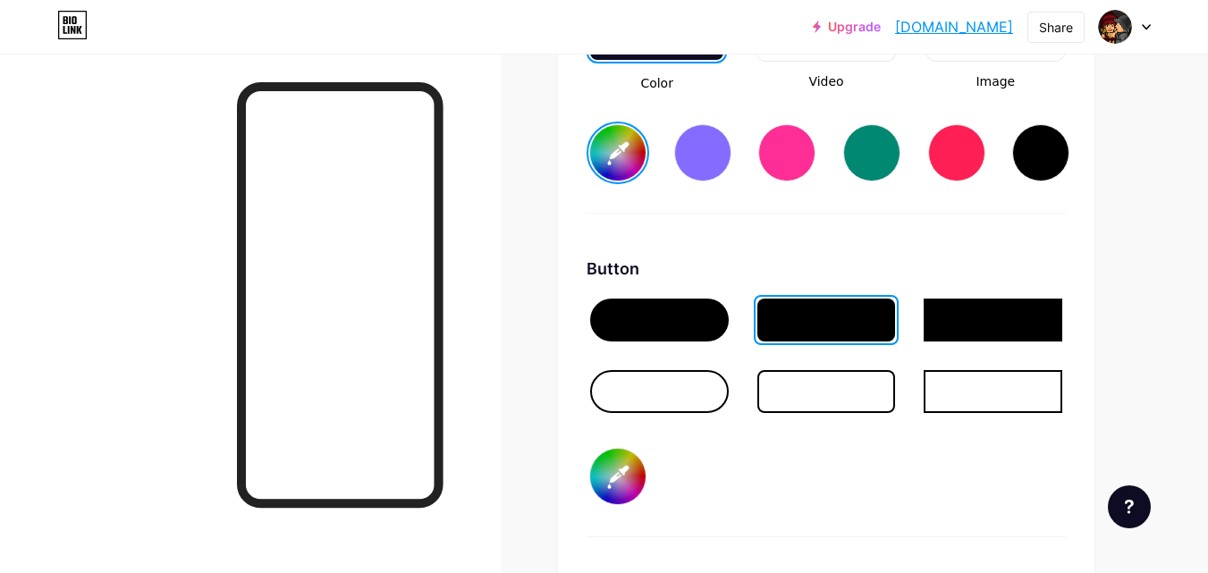
type input "#731a22"
type input "#101000"
type input "#731a22"
type input "#10a100"
type input "#731a22"
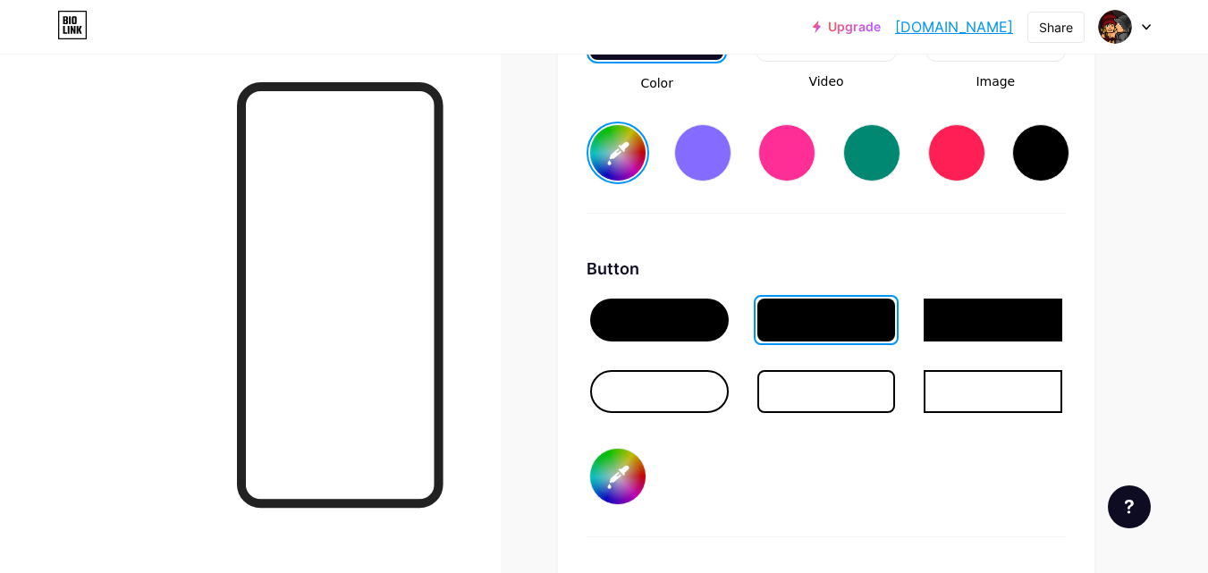
type input "#101000"
type input "#731a22"
type input "#101001"
type input "#731a22"
type input "#101010"
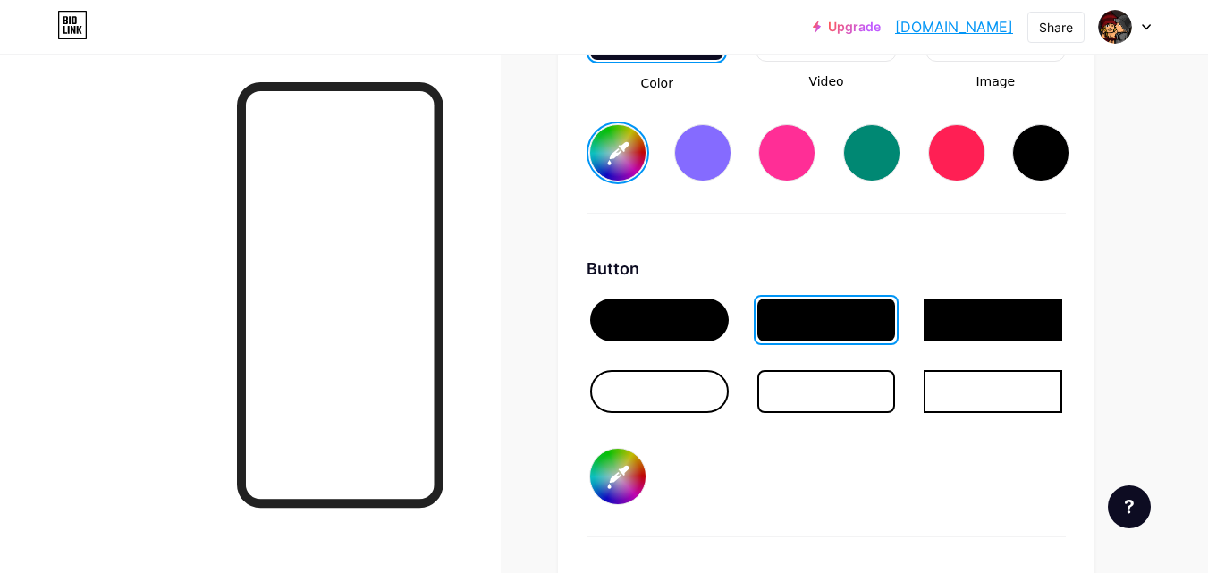
type input "#731a22"
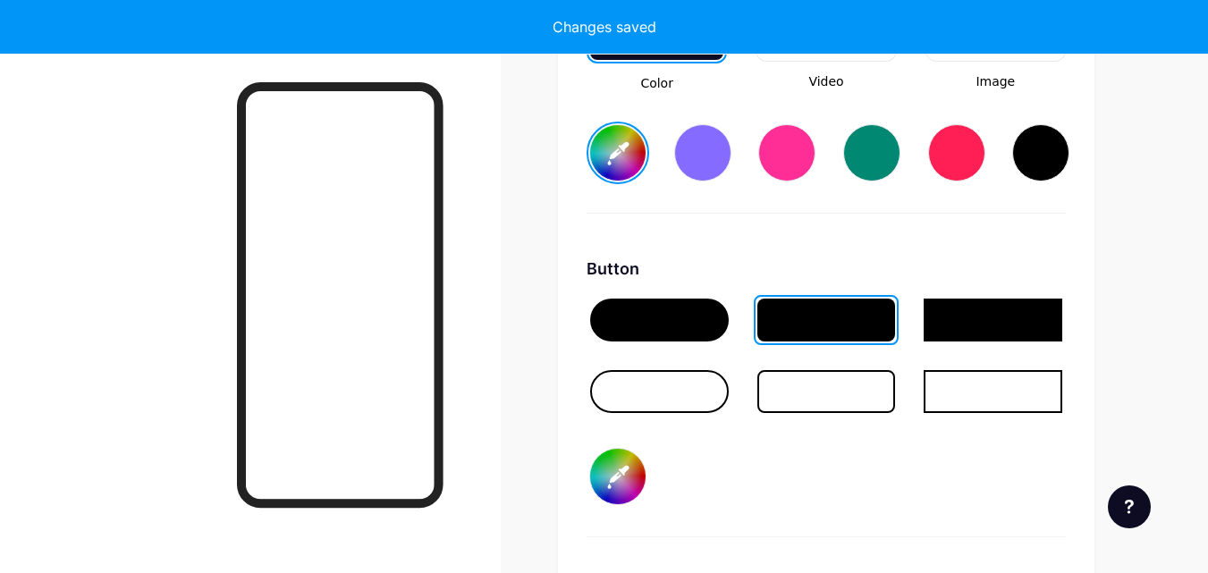
type input "#101010"
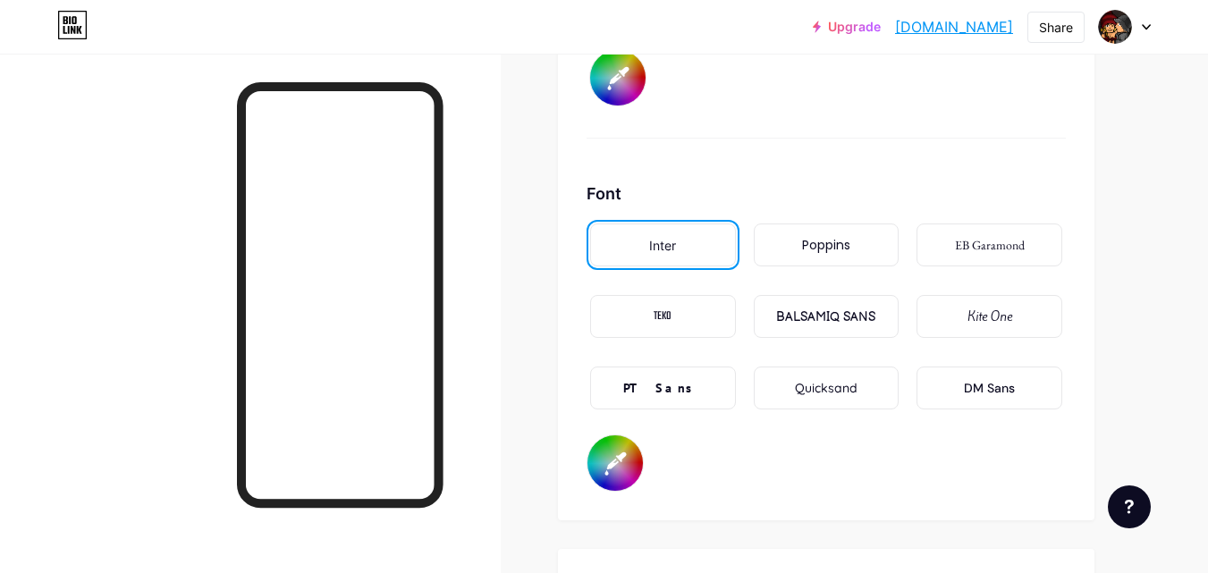
scroll to position [3089, 0]
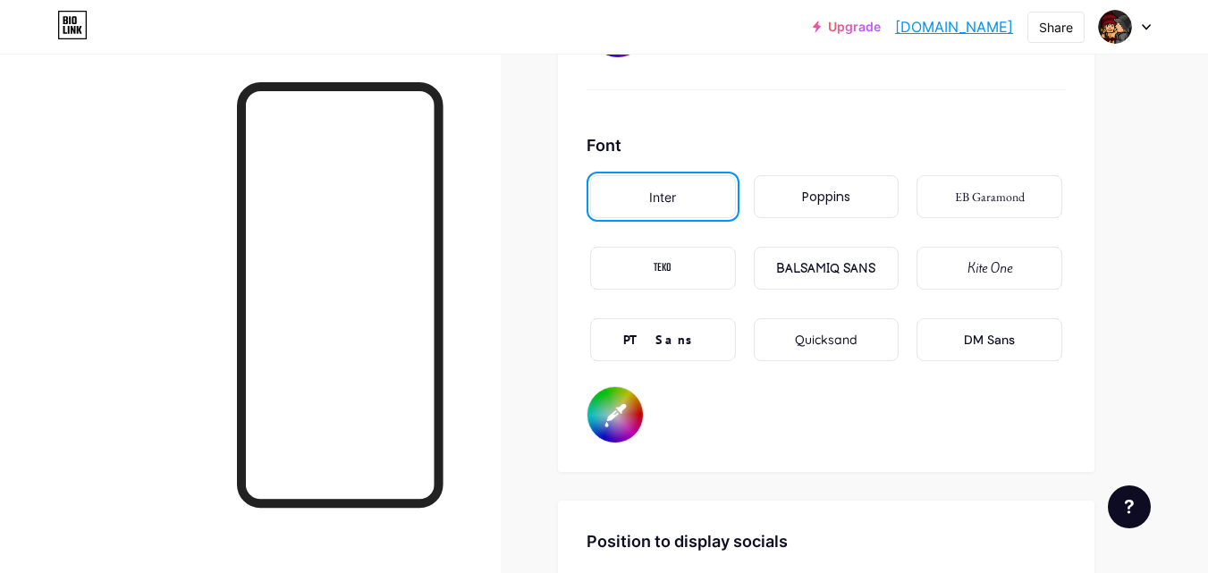
click at [867, 193] on div "Poppins" at bounding box center [827, 196] width 146 height 43
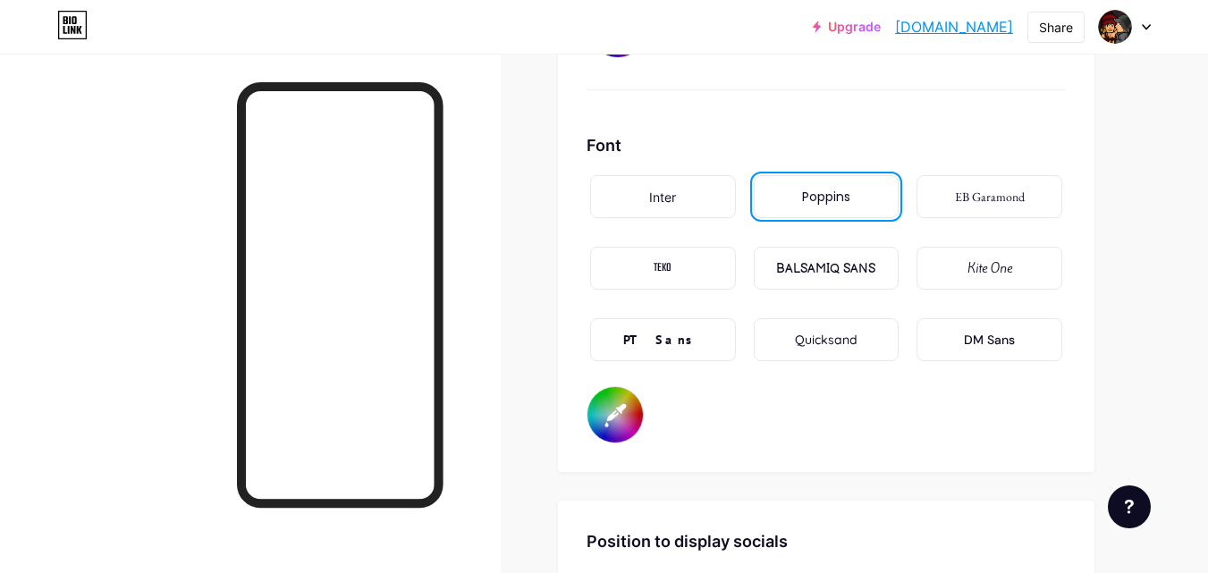
scroll to position [3179, 0]
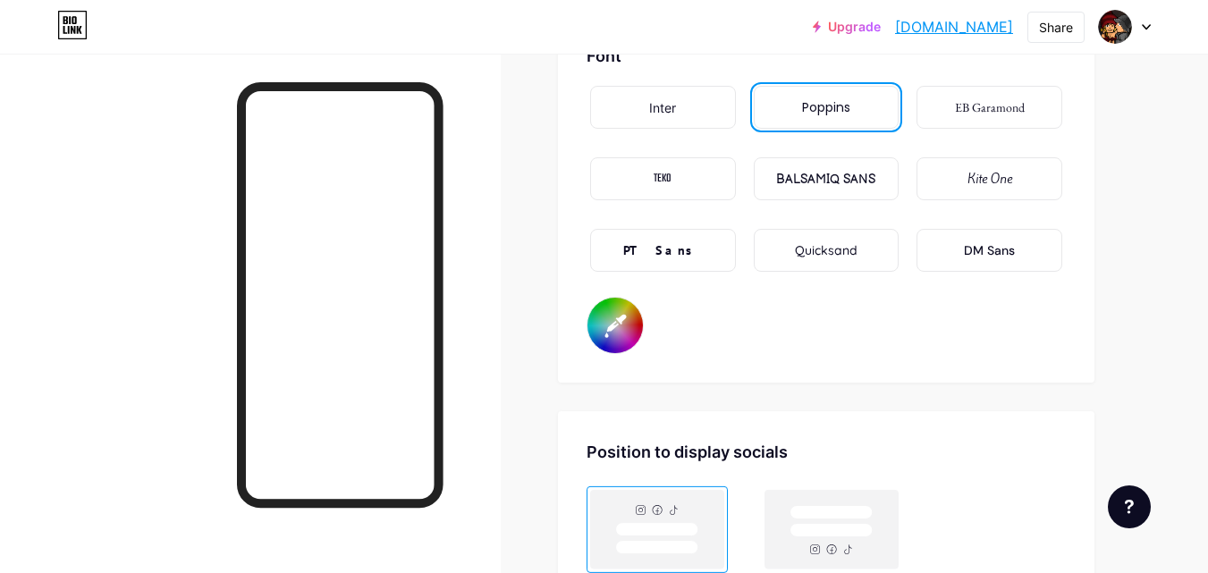
click at [597, 323] on input "#000000" at bounding box center [614, 325] width 55 height 55
click at [435, 300] on div at bounding box center [340, 295] width 207 height 426
click at [1029, 319] on div "Font Inter Poppins EB Garamond TEKO BALSAMIQ SANS Kite One PT Sans Quicksand DM…" at bounding box center [826, 199] width 479 height 310
click at [614, 314] on input "#000000" at bounding box center [614, 325] width 55 height 55
type input "#731a22"
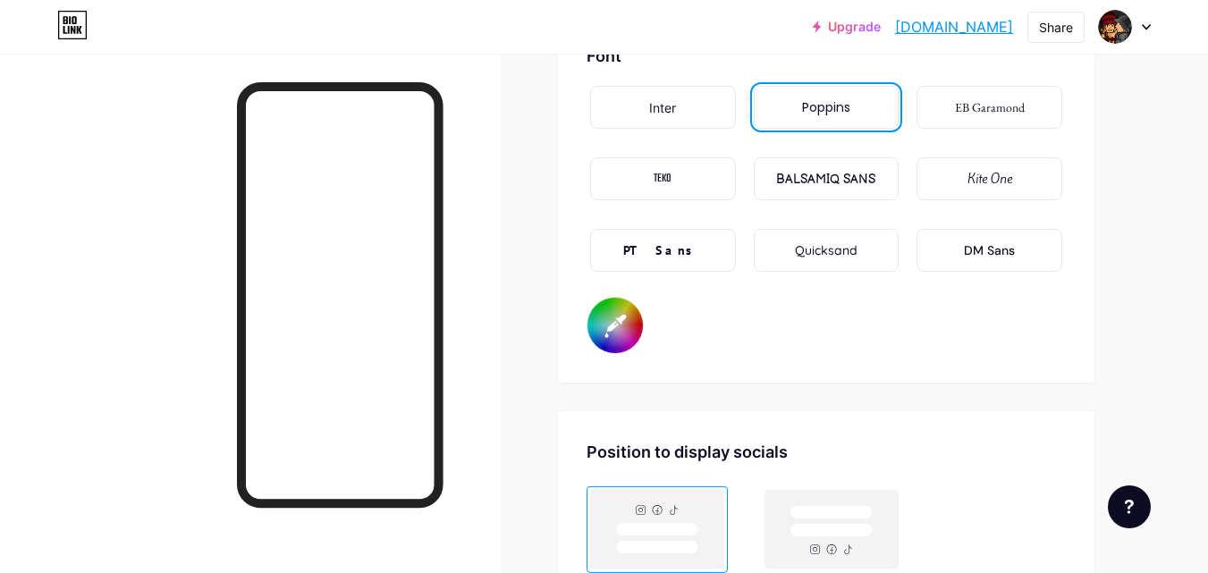
type input "#020000"
type input "#731a22"
type input "#170000"
type input "#731a22"
type input "#eb0000"
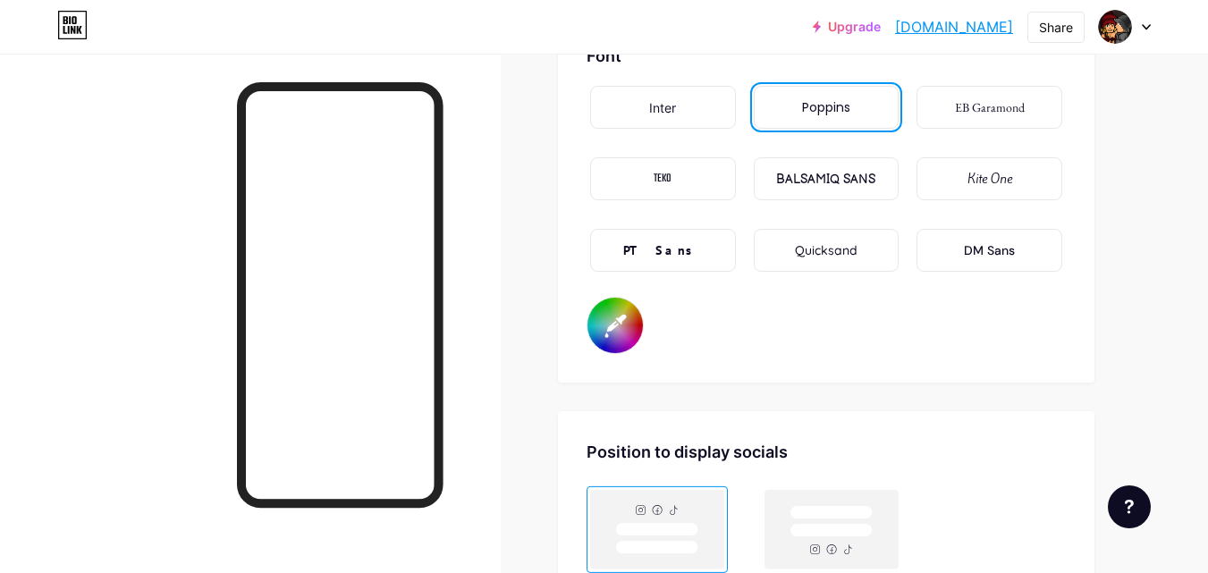
type input "#731a22"
type input "#eb0200"
type input "#731a22"
type input "#eb1700"
type input "#731a22"
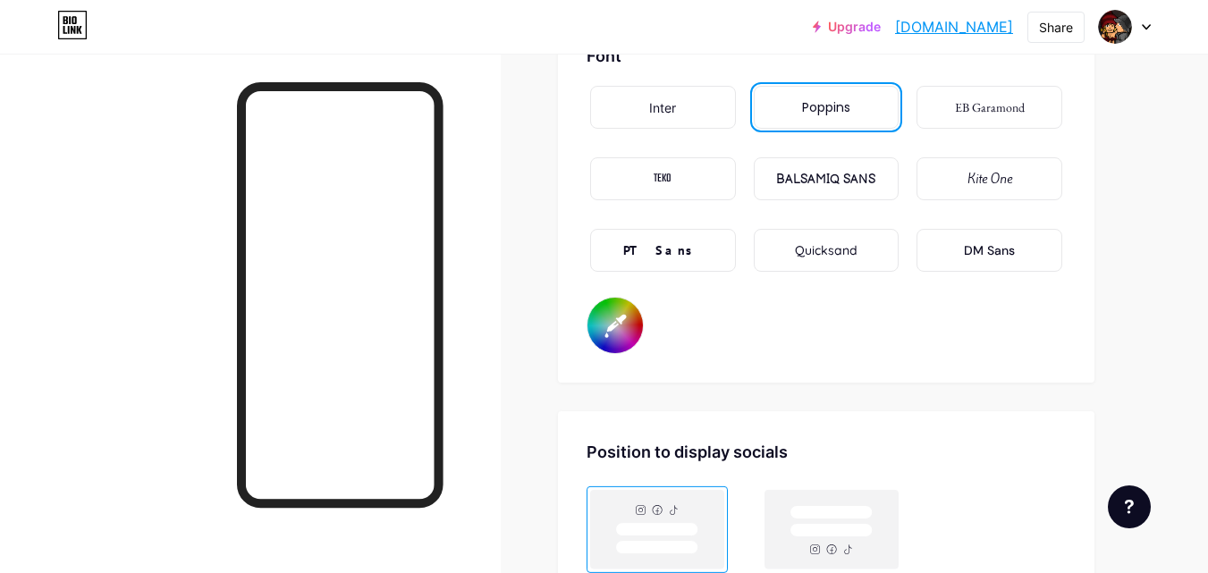
type input "#ebeb00"
type input "#731a22"
type input "#ebeb02"
type input "#731a22"
type input "#ebeb17"
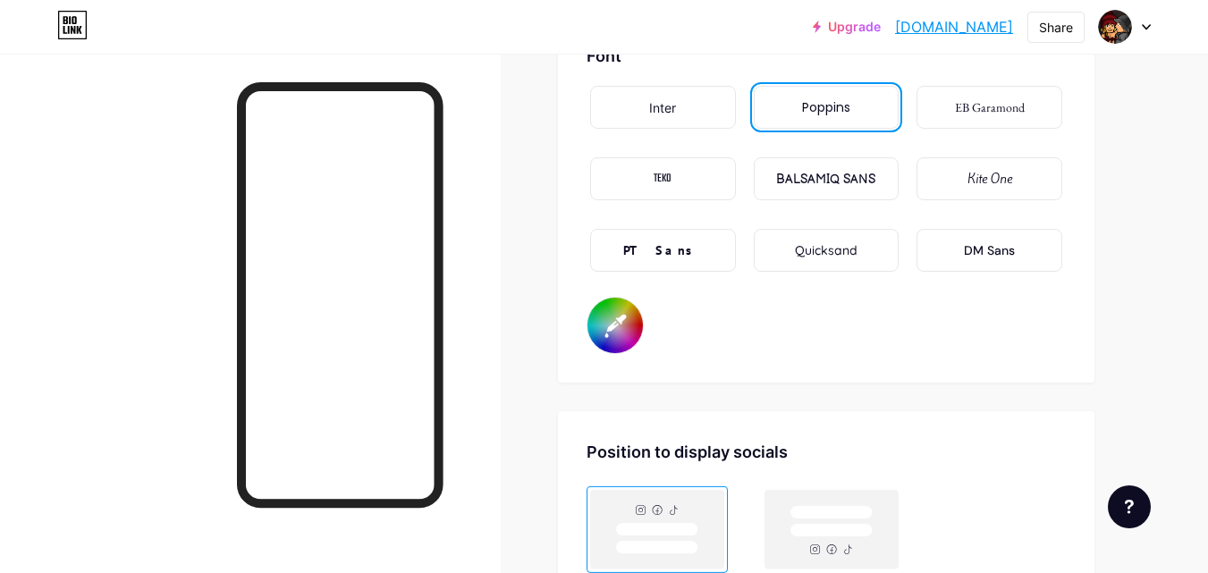
type input "#731a22"
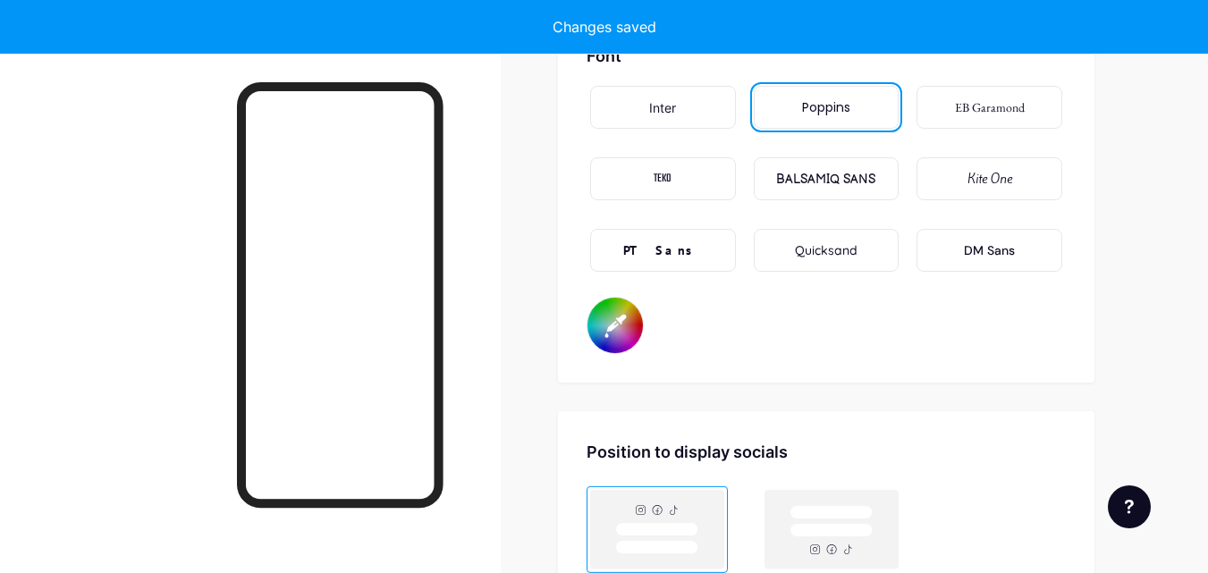
type input "#ebebeb"
type input "#731a22"
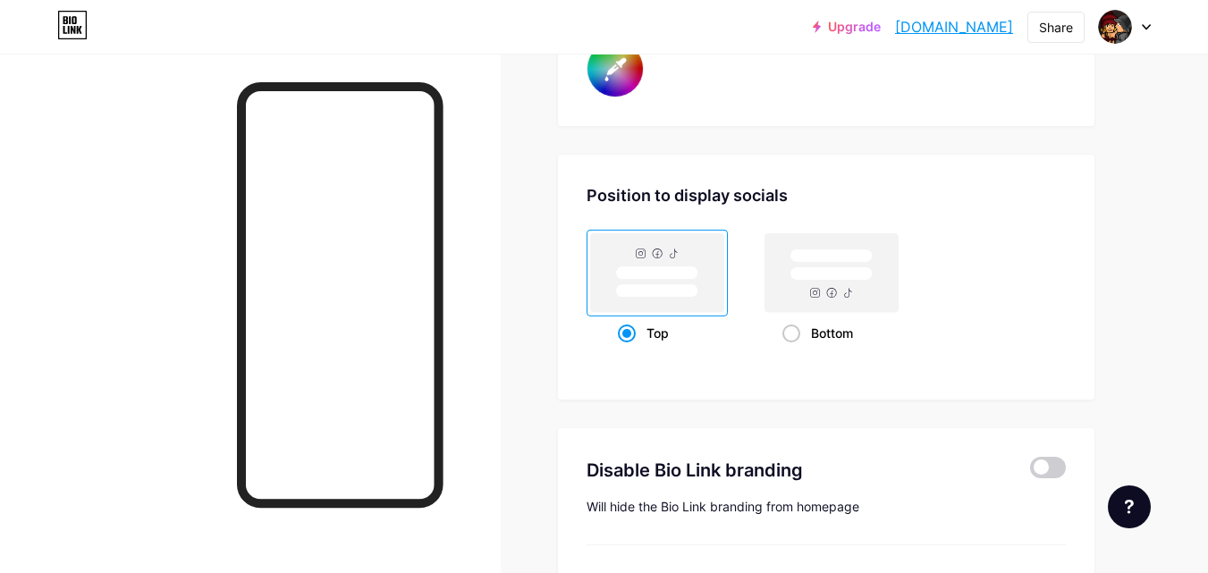
scroll to position [3614, 0]
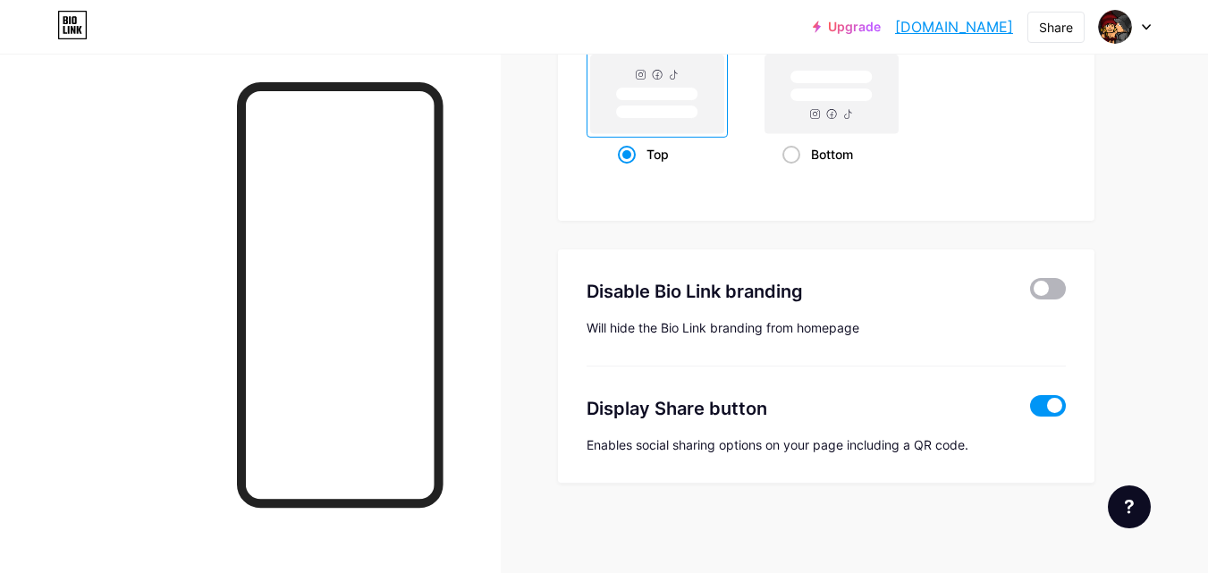
click at [1050, 286] on span at bounding box center [1048, 288] width 36 height 21
click at [1030, 293] on input "checkbox" at bounding box center [1030, 293] width 0 height 0
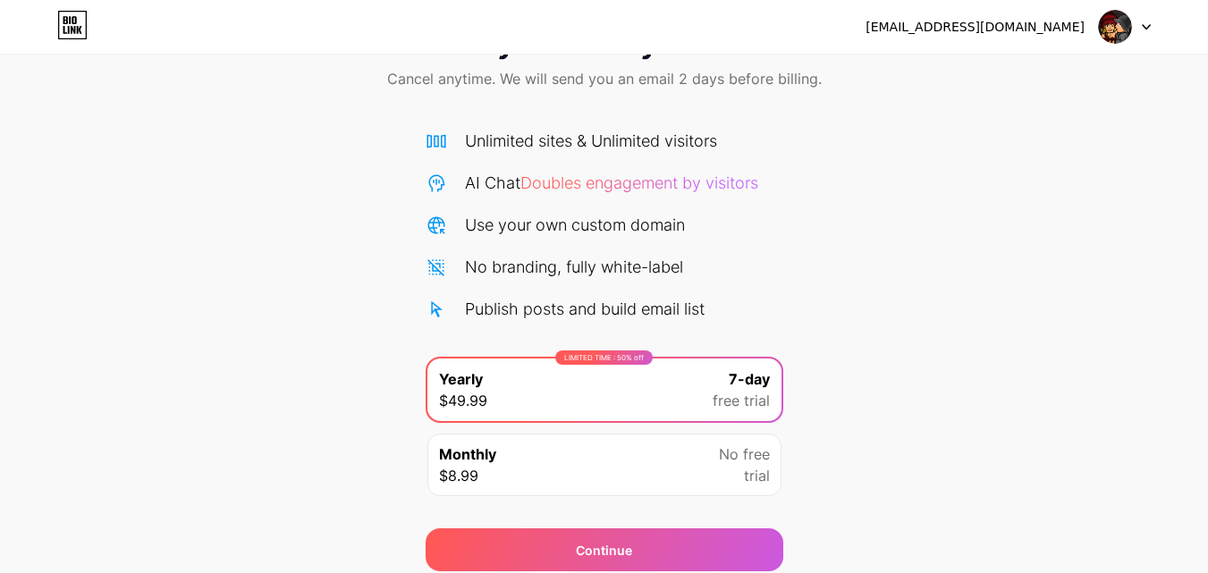
scroll to position [147, 0]
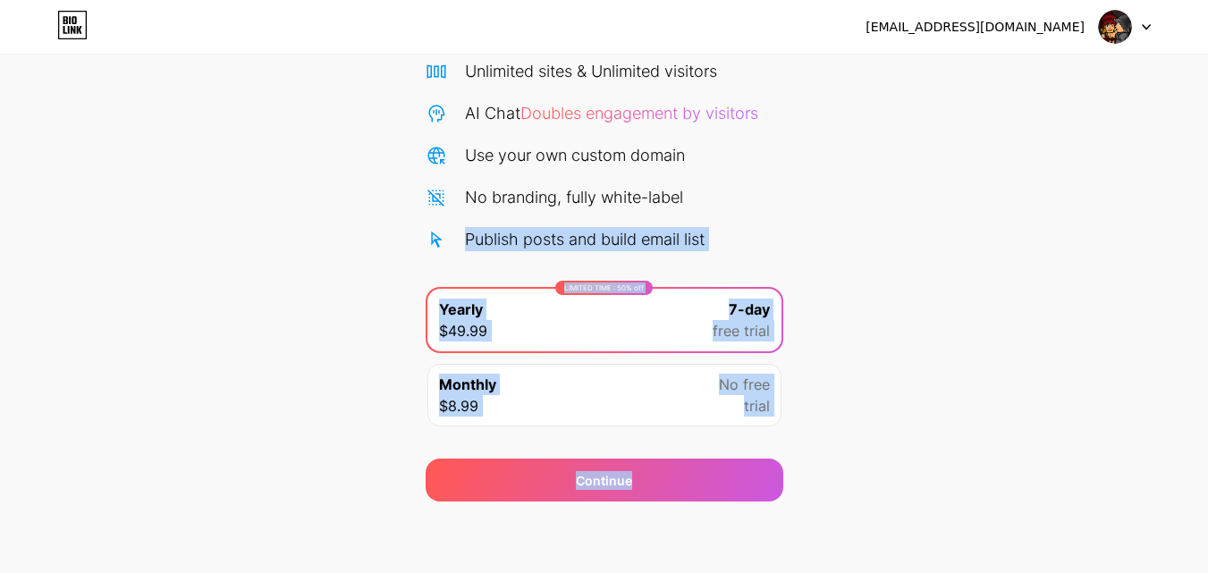
drag, startPoint x: 633, startPoint y: 469, endPoint x: 0, endPoint y: 96, distance: 735.2
click at [0, 96] on div "Start your 7 day free trial Cancel anytime. We will send you an email 2 days be…" at bounding box center [604, 219] width 1208 height 566
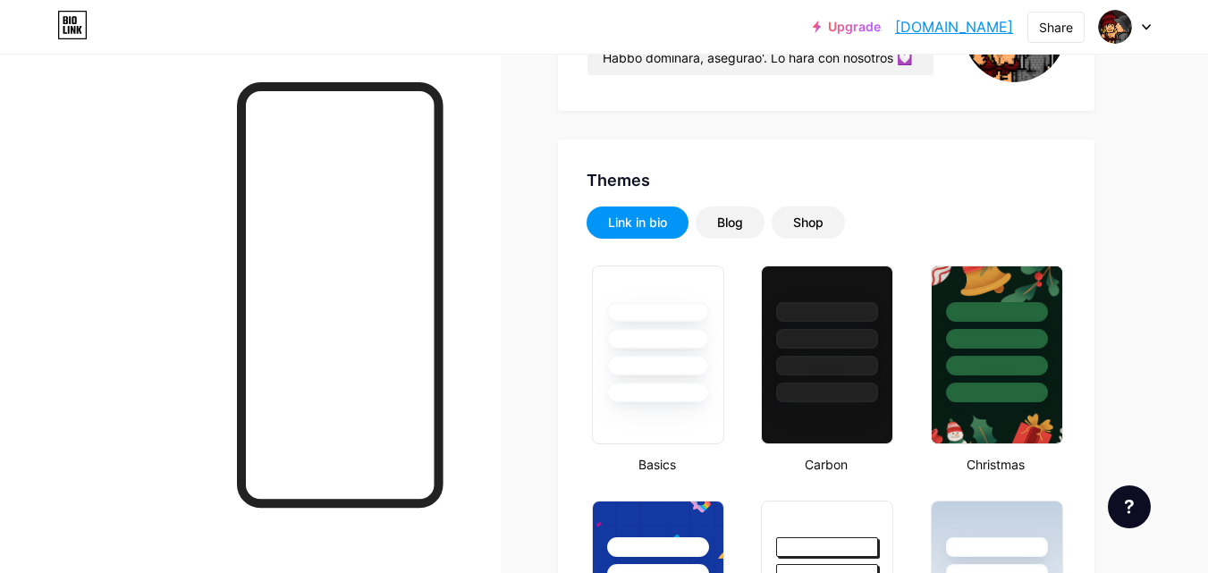
type input "#731a22"
type input "#101010"
type input "#ebebeb"
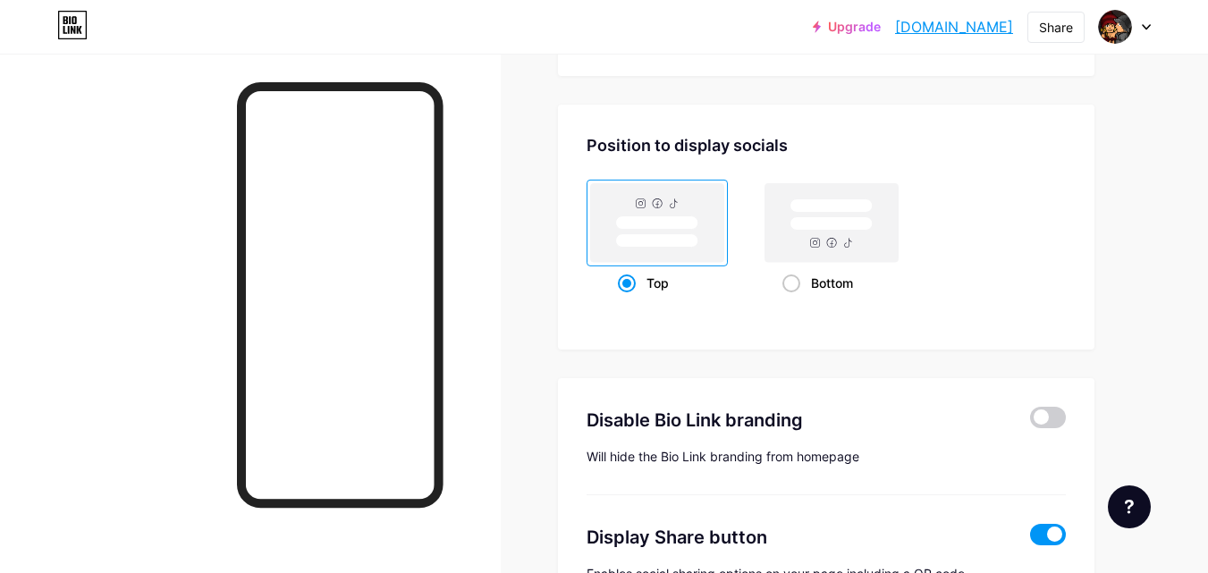
scroll to position [3614, 0]
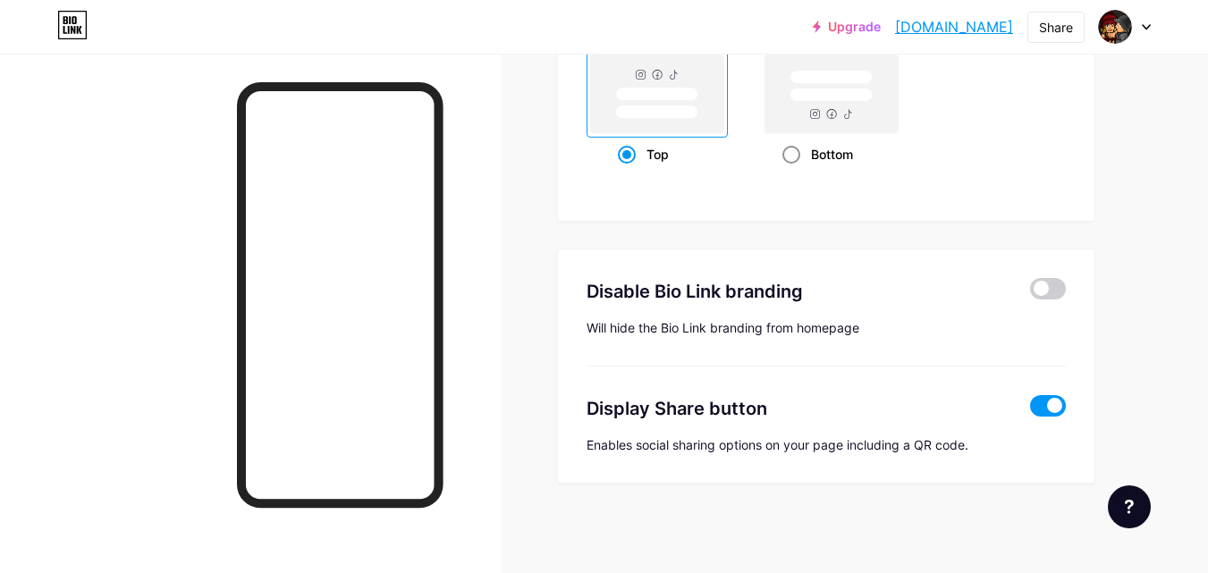
click at [778, 156] on div "Bottom" at bounding box center [831, 154] width 141 height 33
click at [782, 171] on input "Bottom" at bounding box center [788, 177] width 12 height 12
radio input "true"
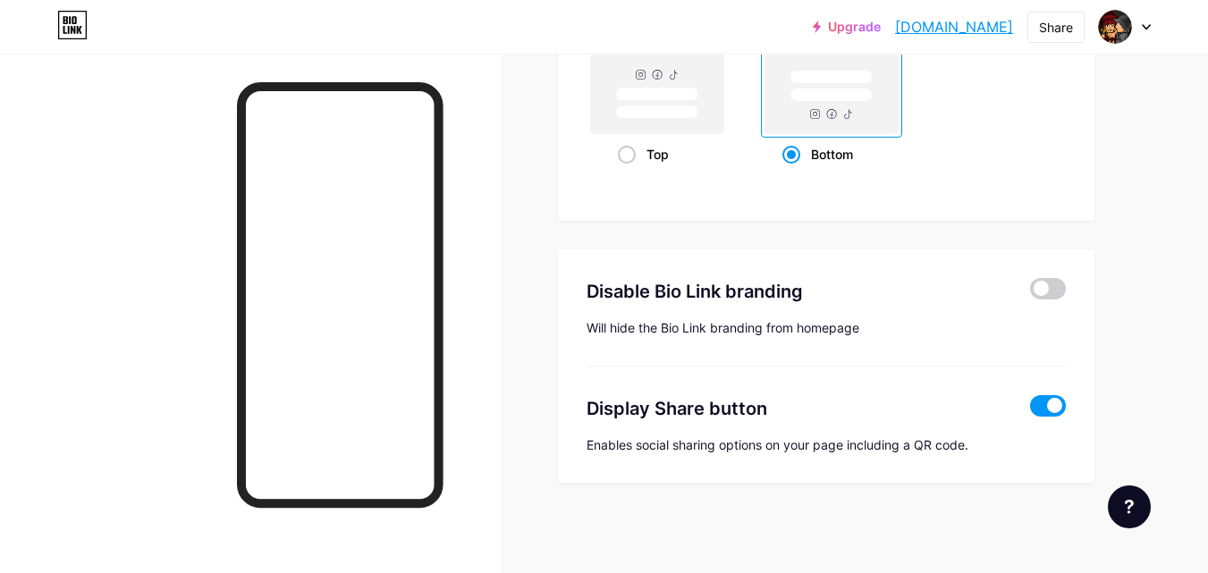
click at [1059, 407] on span at bounding box center [1048, 405] width 36 height 21
click at [1030, 410] on input "checkbox" at bounding box center [1030, 410] width 0 height 0
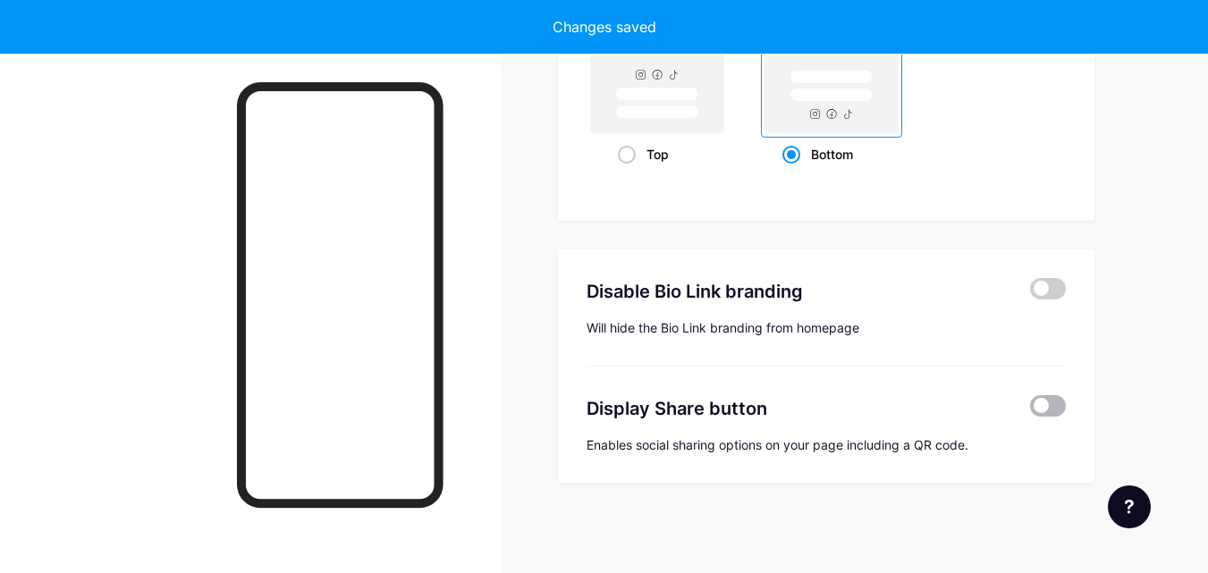
click at [1059, 407] on span at bounding box center [1048, 405] width 36 height 21
click at [1030, 410] on input "checkbox" at bounding box center [1030, 410] width 0 height 0
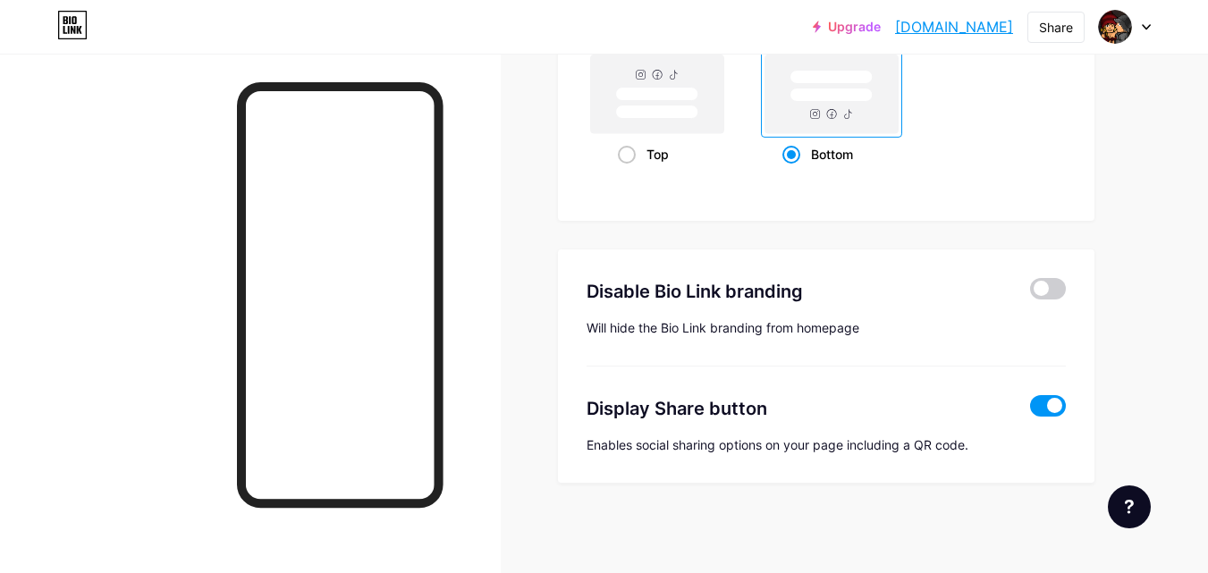
type input "#731a22"
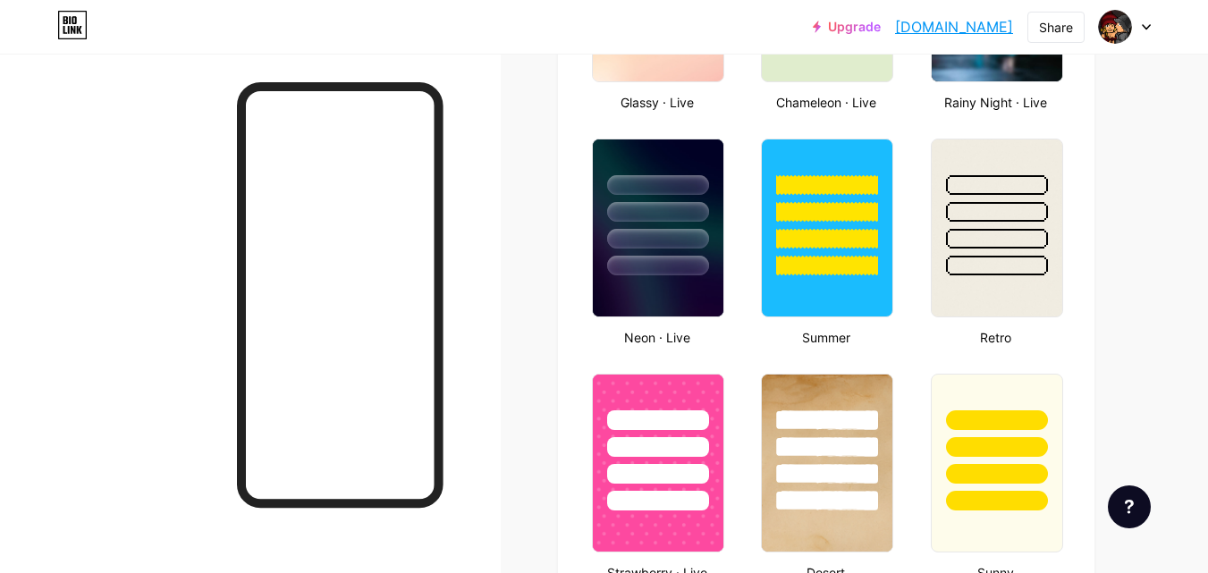
scroll to position [932, 0]
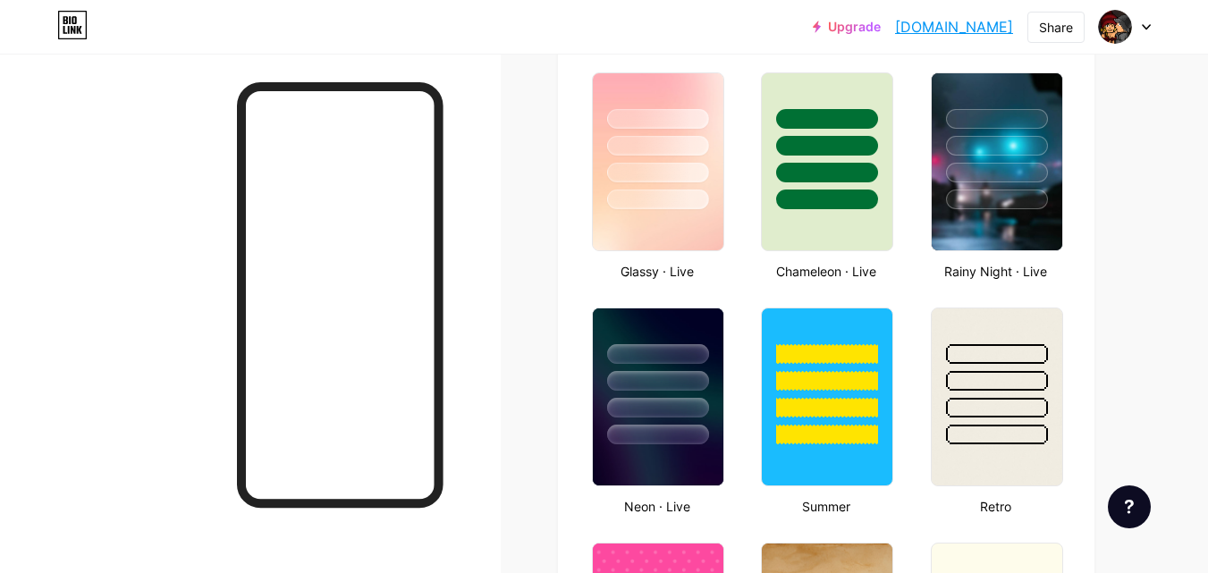
click at [949, 20] on link "[DOMAIN_NAME]" at bounding box center [954, 26] width 118 height 21
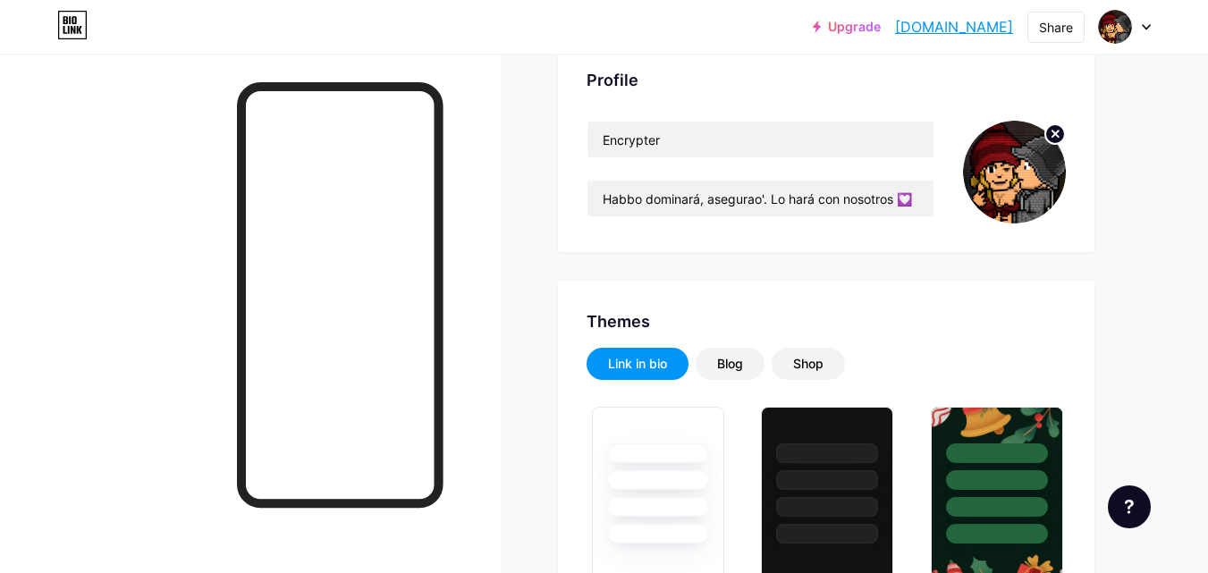
scroll to position [0, 0]
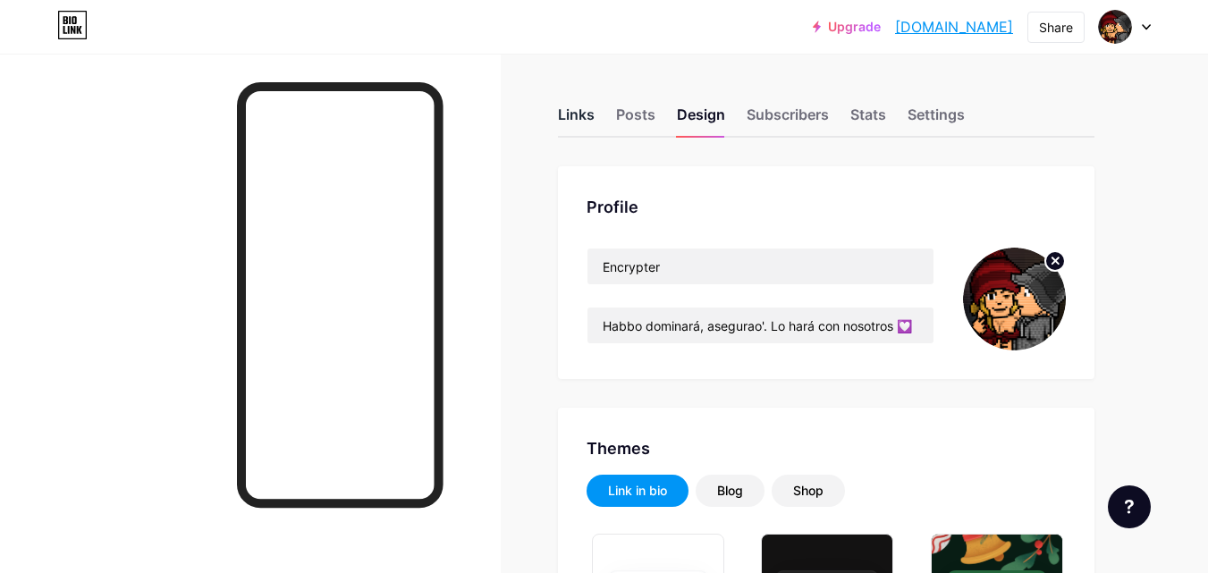
click at [593, 107] on div "Links" at bounding box center [576, 120] width 37 height 32
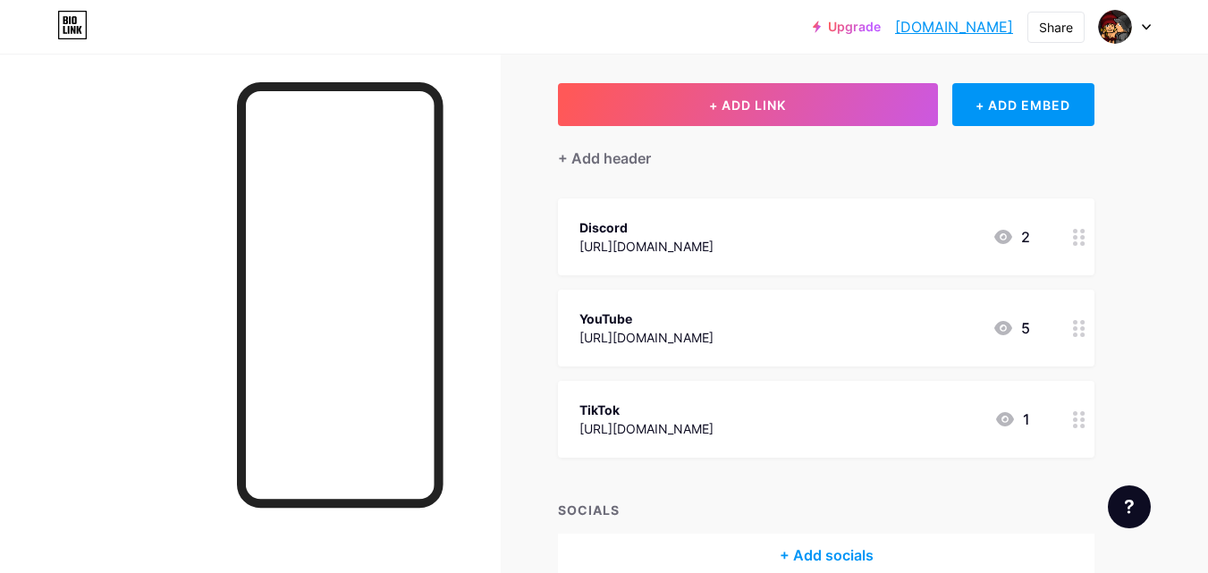
scroll to position [175, 0]
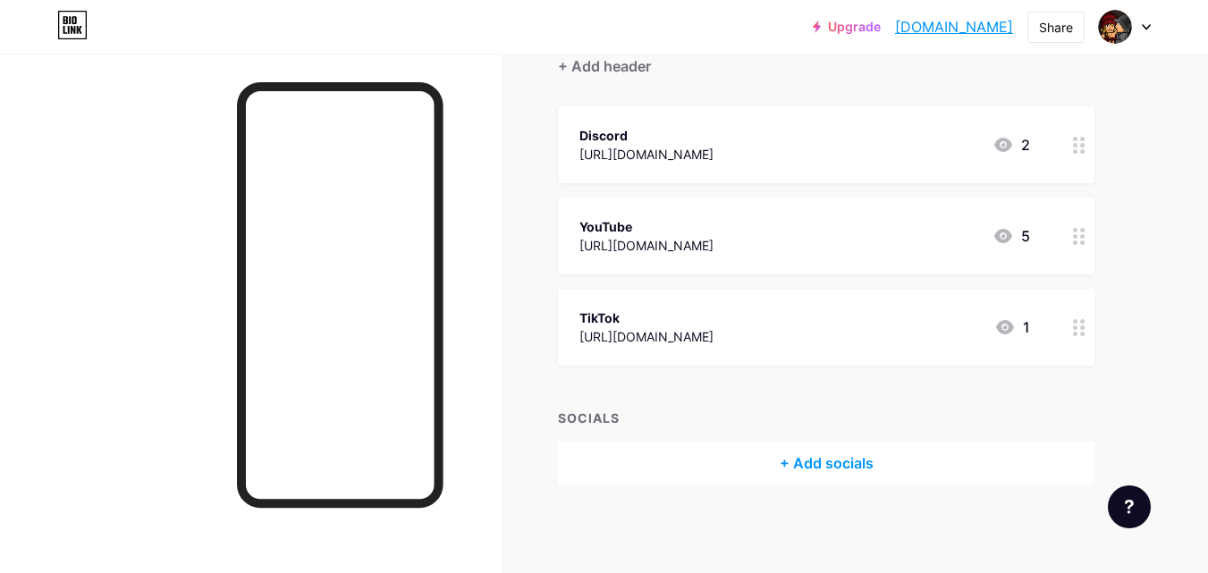
click at [819, 452] on div "+ Add socials" at bounding box center [826, 463] width 536 height 43
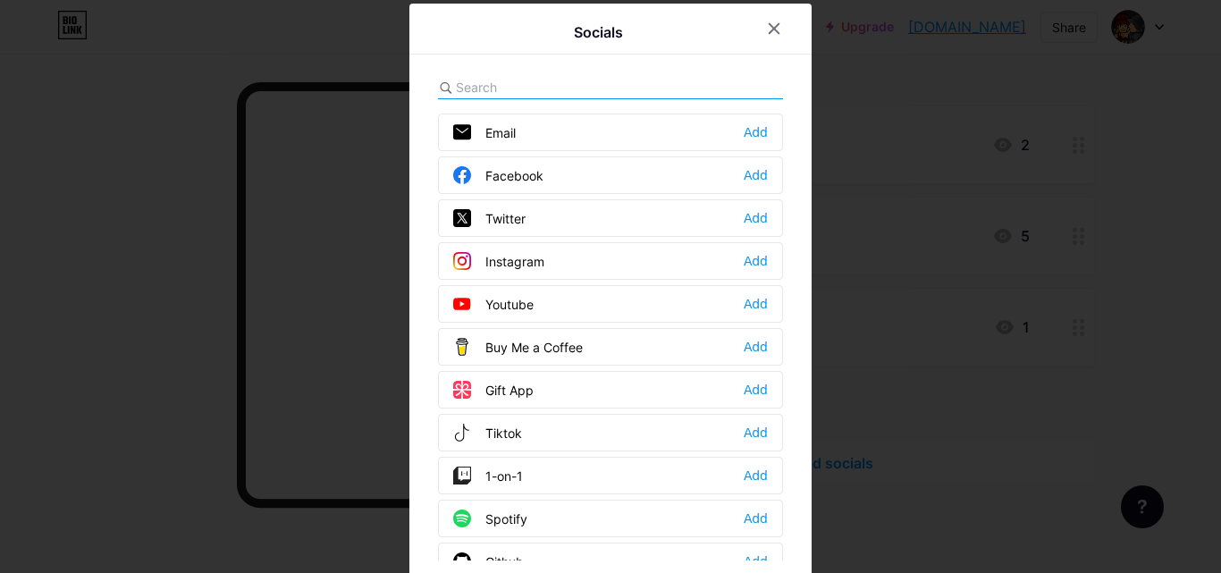
click at [545, 89] on input "text" at bounding box center [555, 87] width 198 height 19
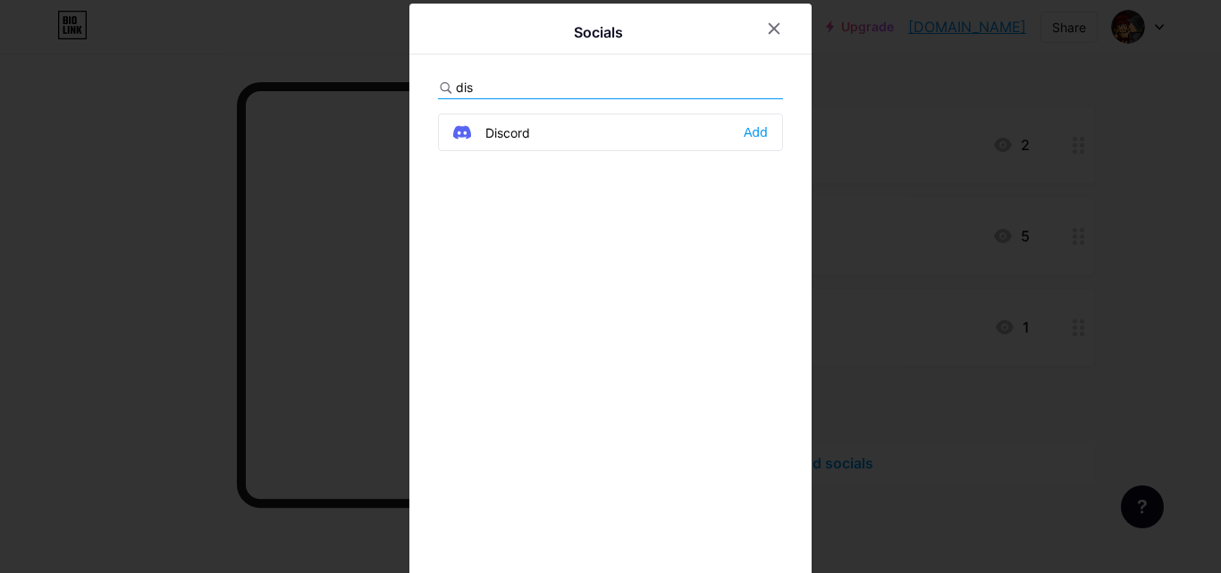
type input "dis"
click at [733, 130] on div "Discord Add" at bounding box center [610, 133] width 345 height 38
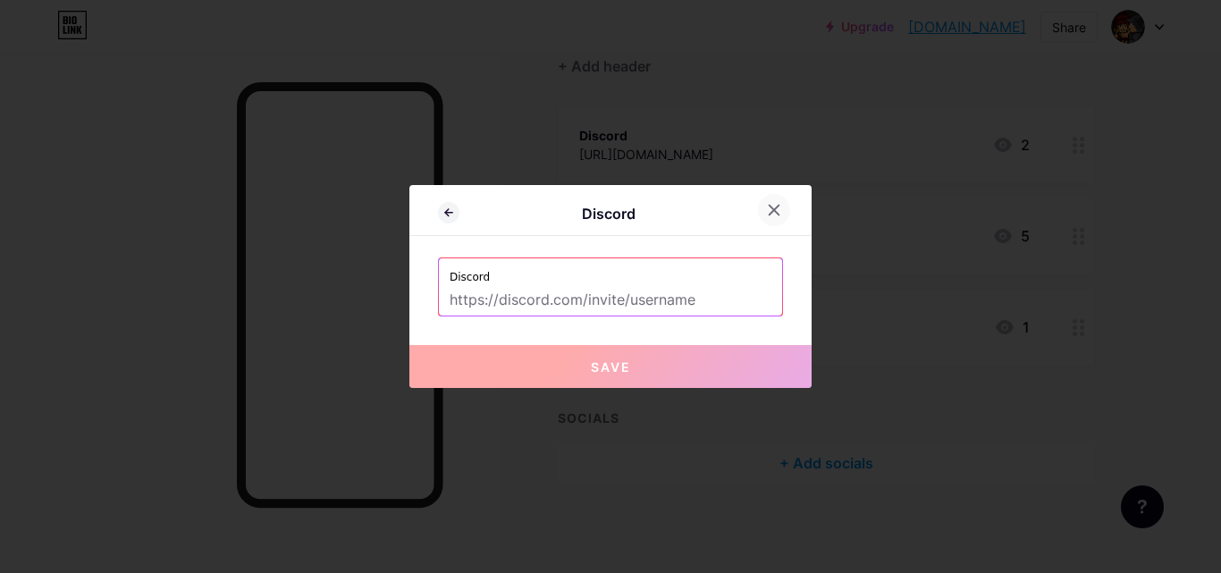
click at [775, 207] on icon at bounding box center [774, 210] width 14 height 14
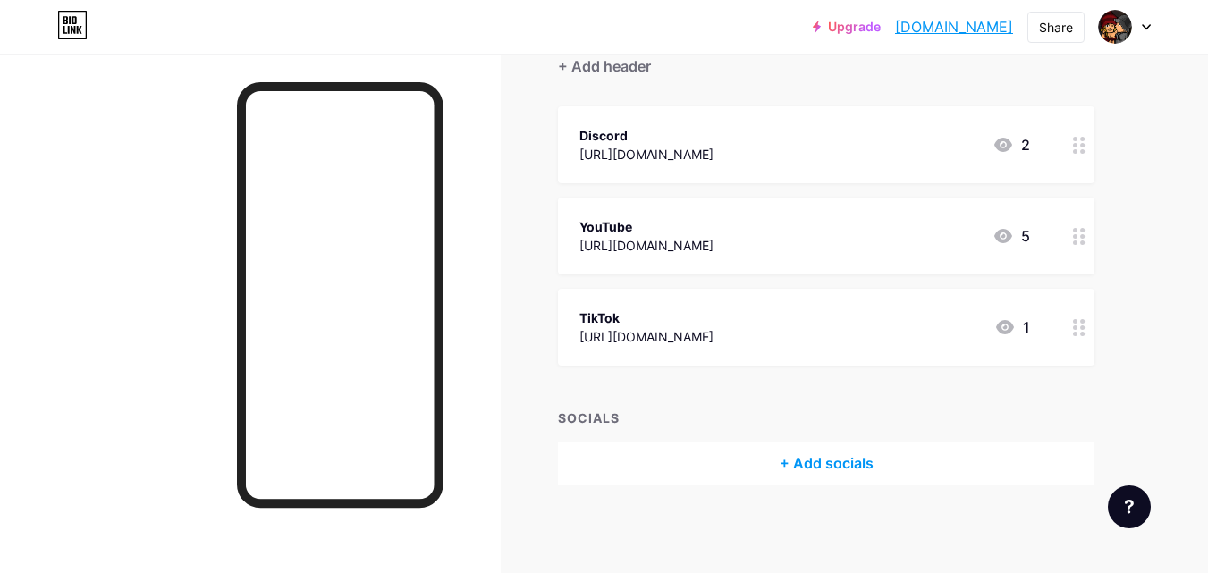
click at [1084, 140] on icon at bounding box center [1079, 145] width 13 height 17
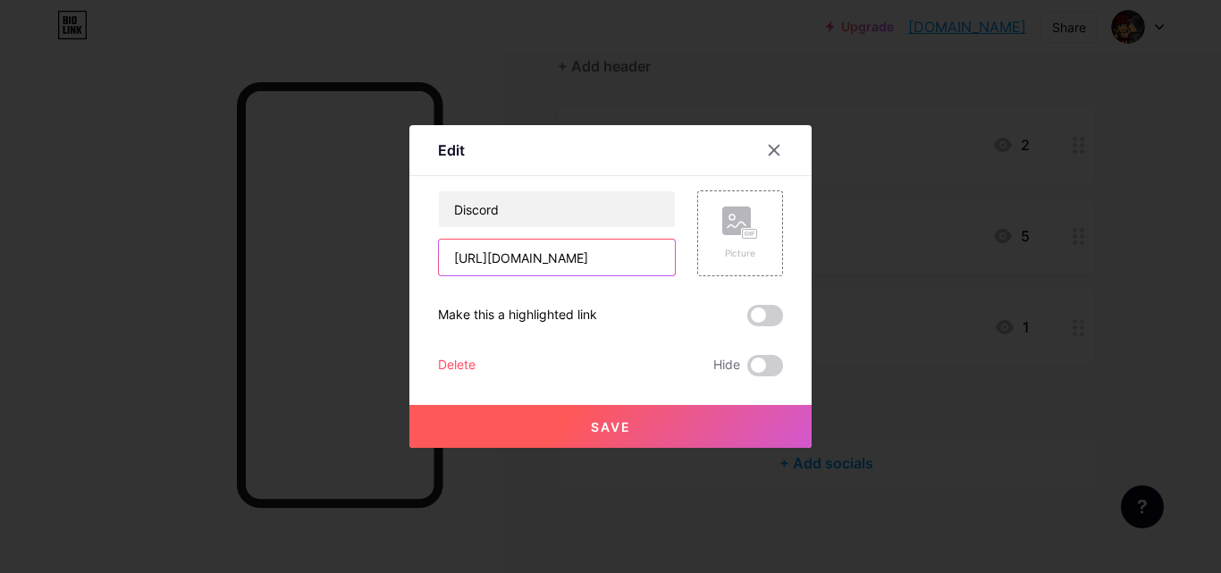
drag, startPoint x: 456, startPoint y: 255, endPoint x: 917, endPoint y: 266, distance: 461.5
click at [917, 266] on div "Edit Content YouTube Play YouTube video without leaving your page. ADD Vimeo Pl…" at bounding box center [610, 286] width 1221 height 573
click at [931, 390] on div at bounding box center [610, 286] width 1221 height 573
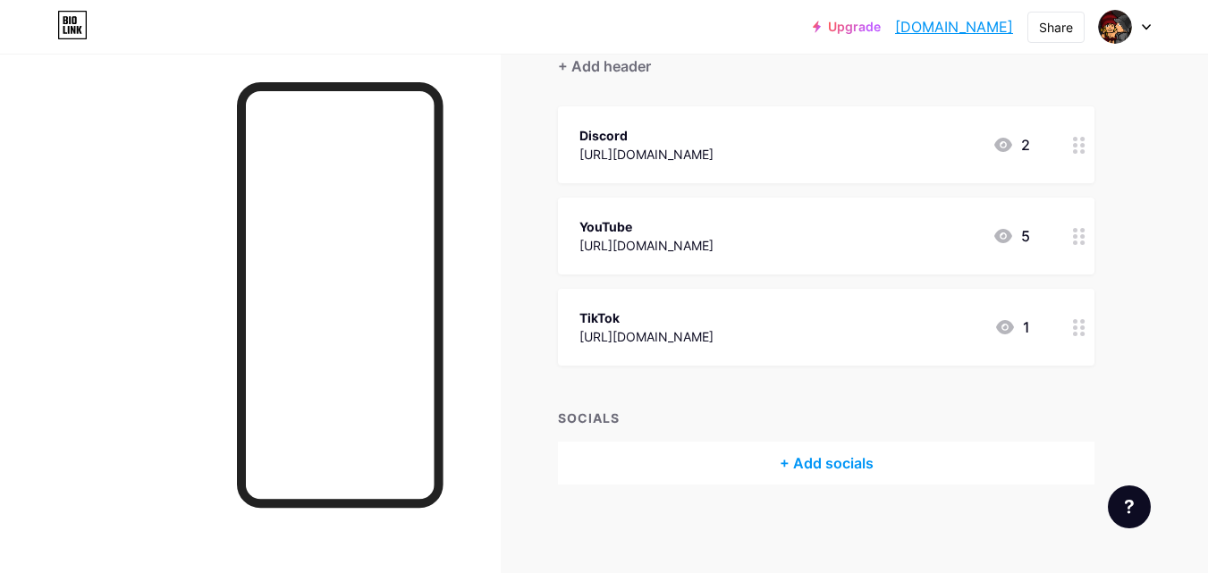
click at [818, 454] on div "+ Add socials" at bounding box center [826, 463] width 536 height 43
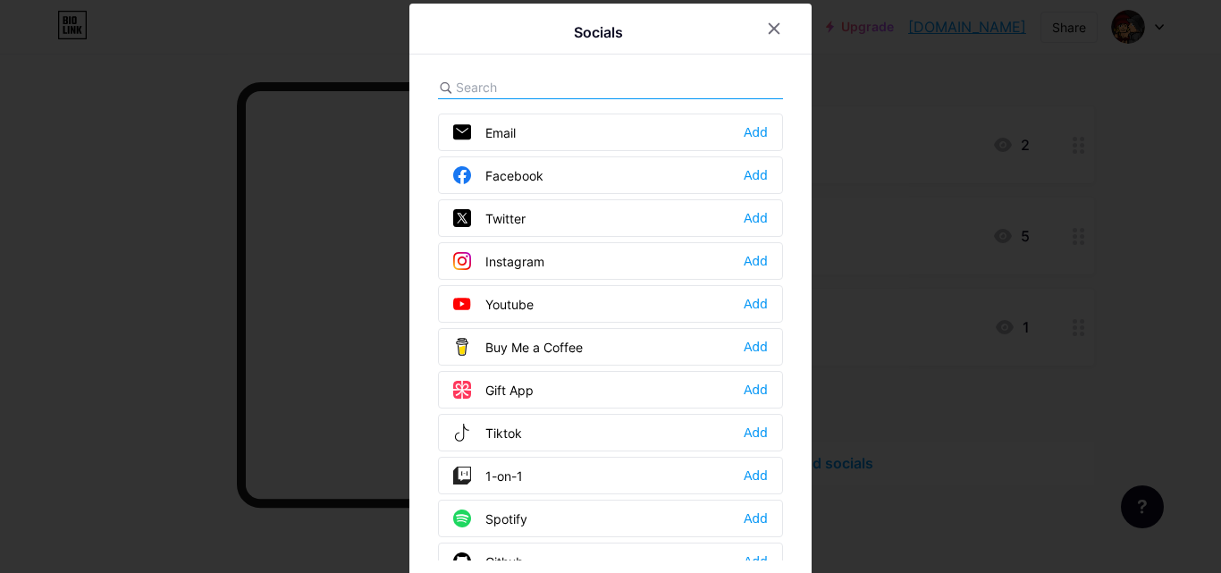
click at [528, 88] on input "text" at bounding box center [555, 87] width 198 height 19
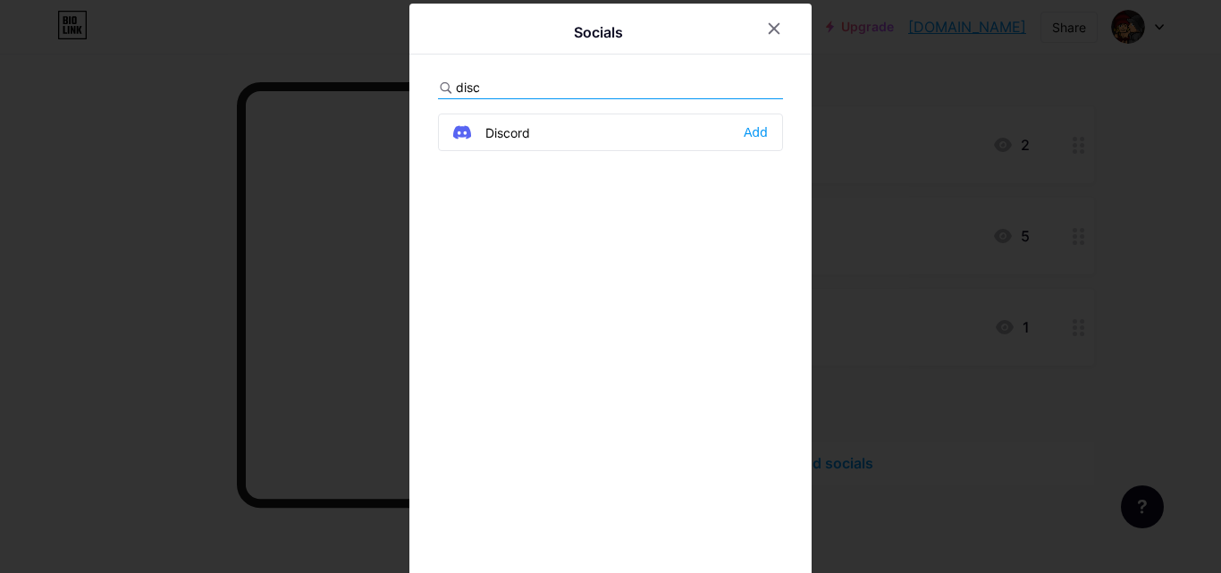
type input "disc"
click at [737, 126] on div "Discord Add" at bounding box center [610, 133] width 345 height 38
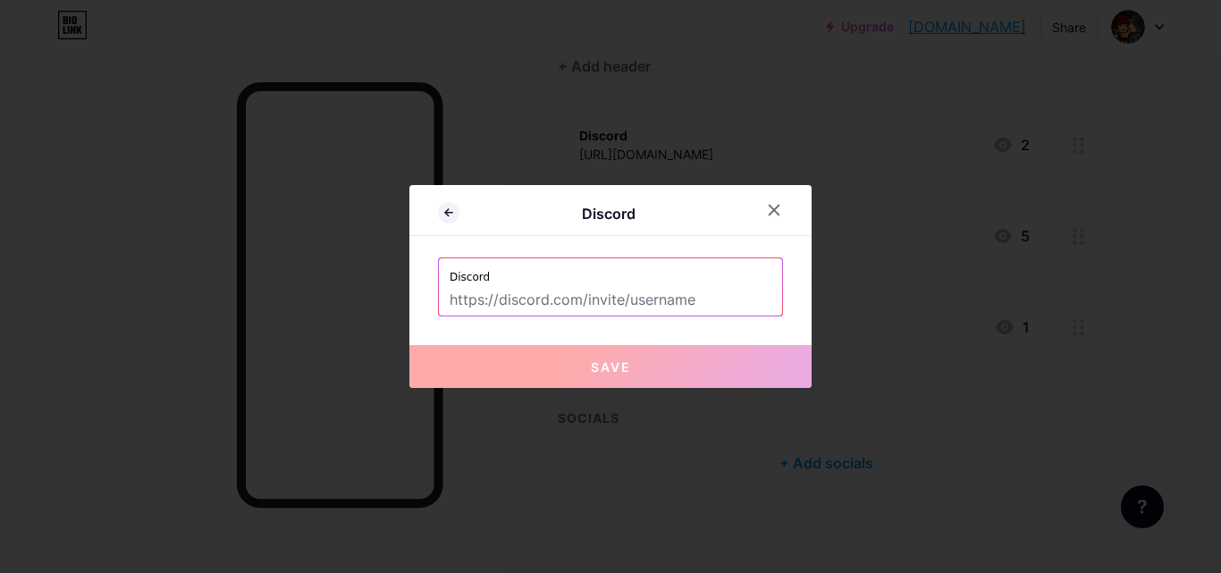
drag, startPoint x: 571, startPoint y: 259, endPoint x: 564, endPoint y: 287, distance: 28.6
click at [570, 262] on label "Discord" at bounding box center [611, 271] width 322 height 27
click at [564, 287] on input "text" at bounding box center [611, 300] width 322 height 30
paste input "[URL][DOMAIN_NAME]"
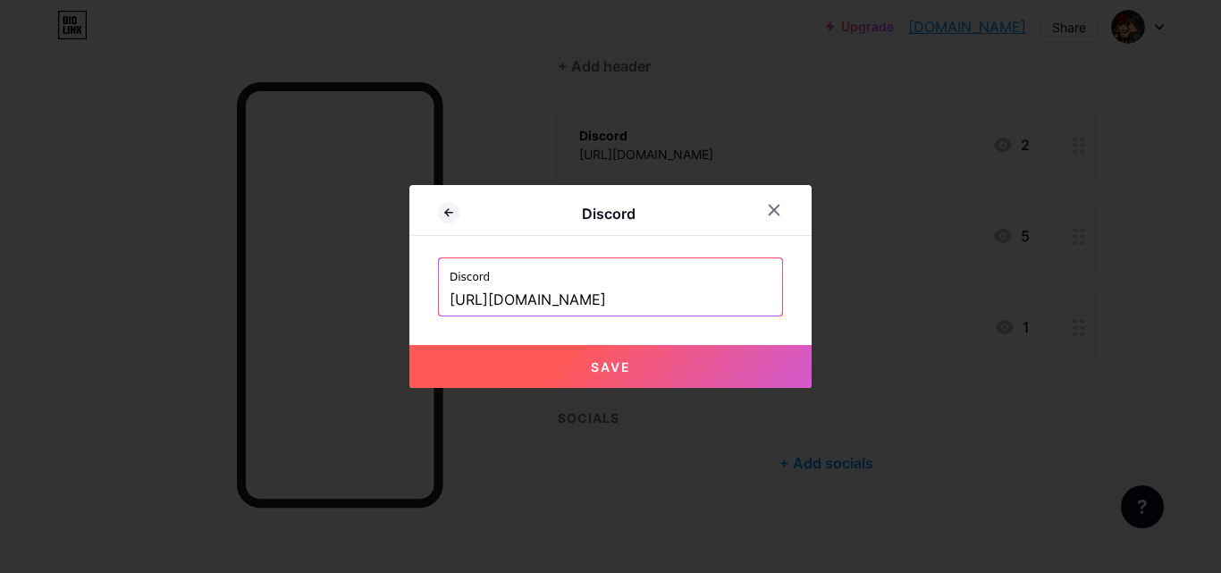
type input "[URL][DOMAIN_NAME]"
click at [612, 372] on span "Save" at bounding box center [611, 366] width 40 height 15
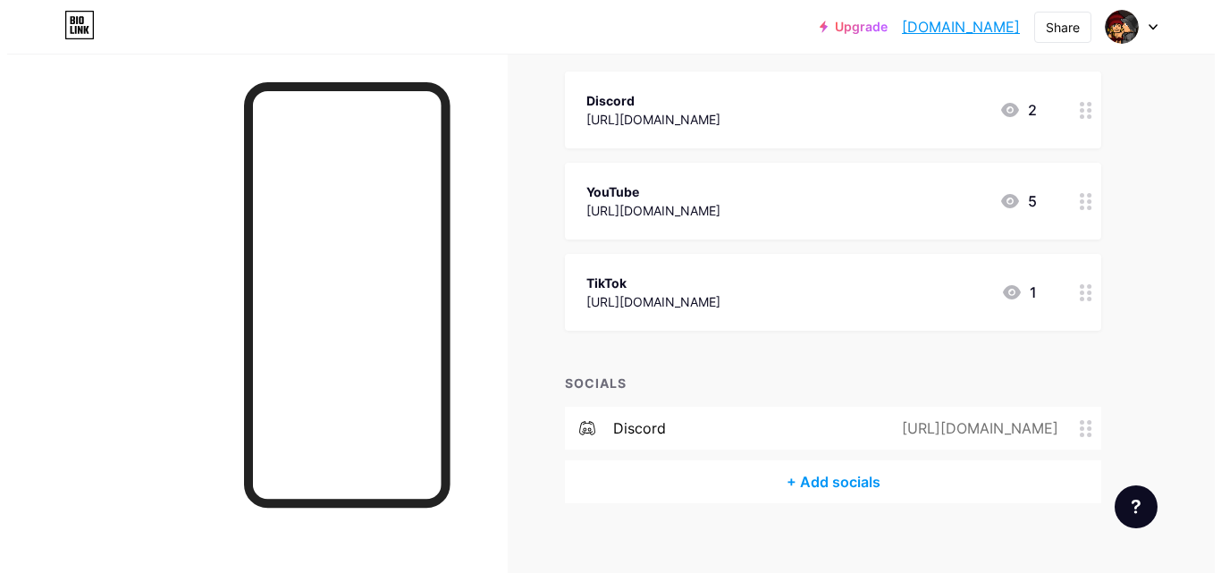
scroll to position [229, 0]
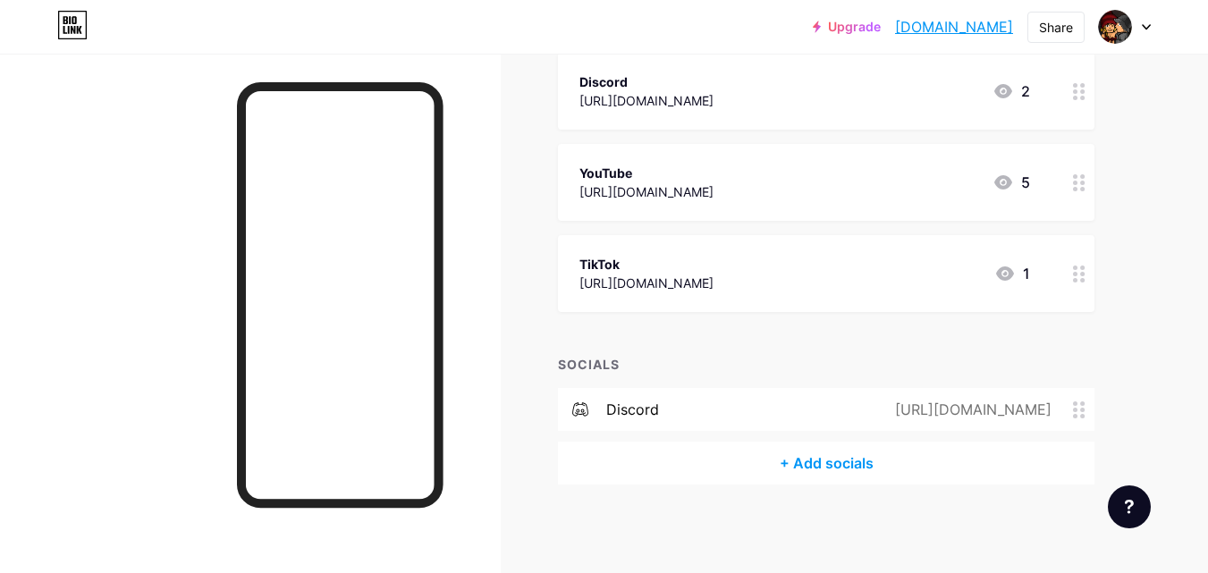
click at [1069, 167] on div at bounding box center [1079, 182] width 30 height 77
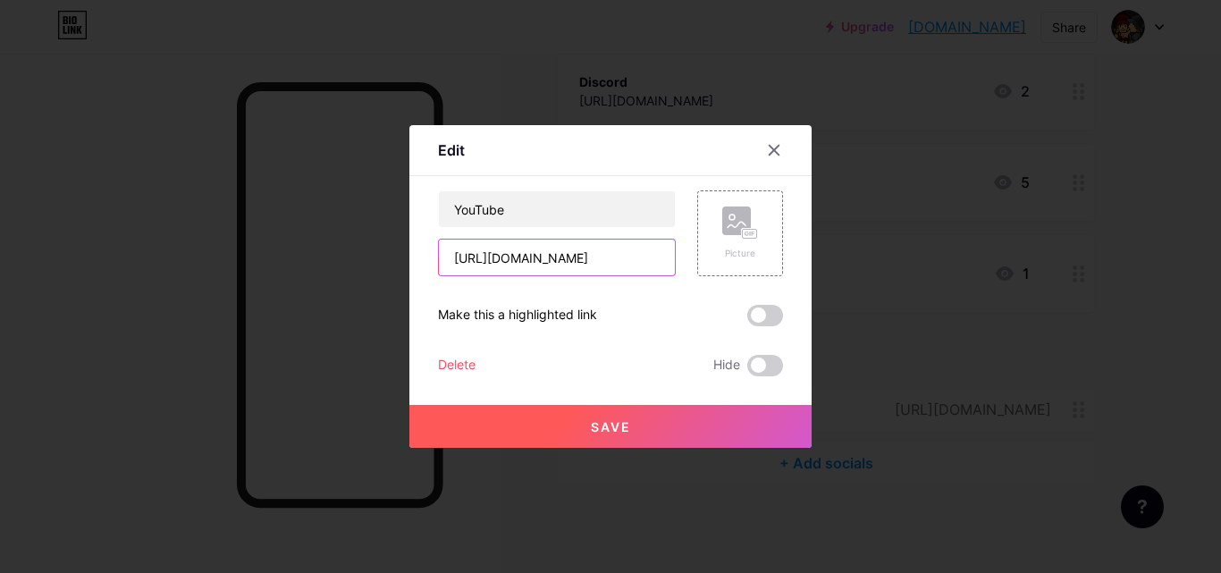
scroll to position [0, 27]
drag, startPoint x: 452, startPoint y: 254, endPoint x: 994, endPoint y: 275, distance: 542.2
click at [994, 275] on div "Edit Content YouTube Play YouTube video without leaving your page. ADD Vimeo Pl…" at bounding box center [610, 286] width 1221 height 573
click at [662, 411] on button "Save" at bounding box center [611, 426] width 402 height 43
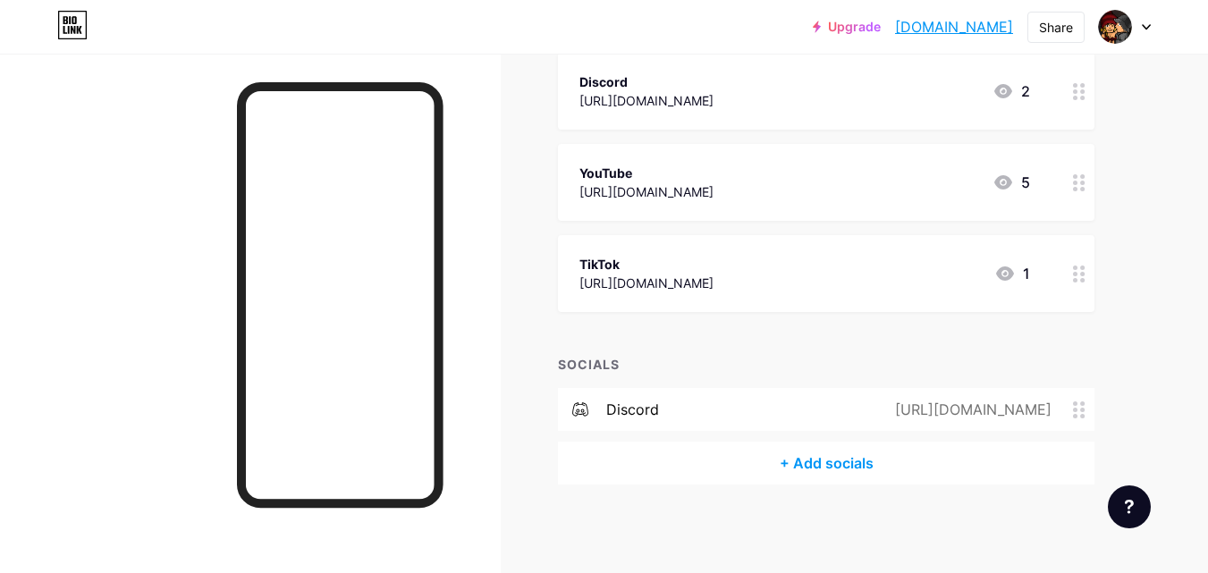
click at [812, 456] on div "+ Add socials" at bounding box center [826, 463] width 536 height 43
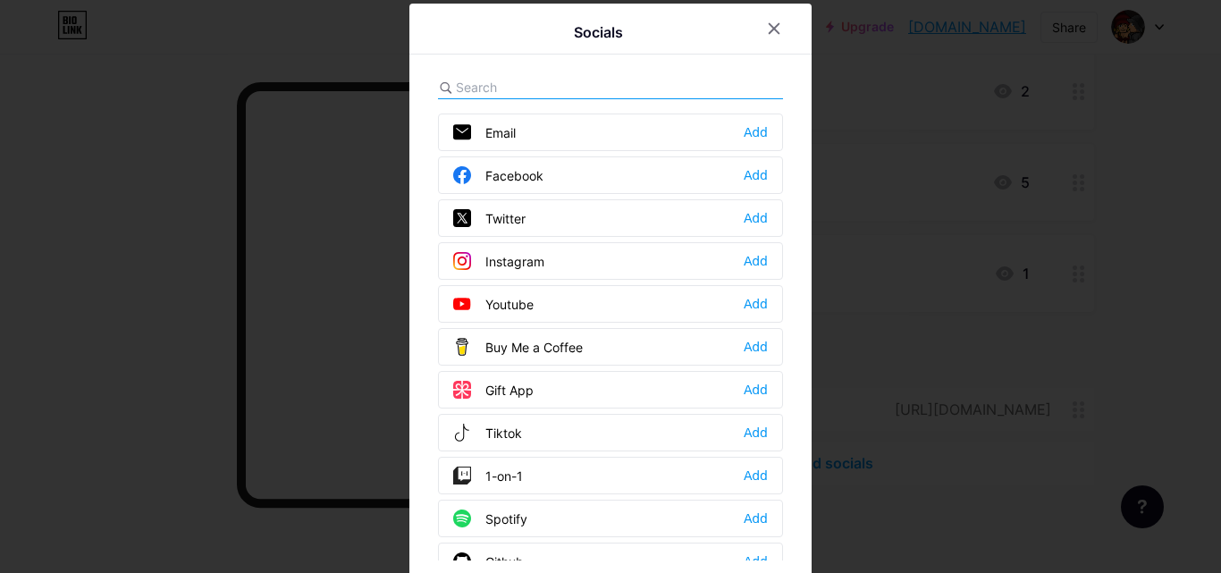
click at [524, 283] on div "Email Add Facebook Add Twitter Add Instagram Add Youtube Add Buy Me a Coffee Ad…" at bounding box center [610, 337] width 345 height 447
click at [559, 300] on div "Youtube Add" at bounding box center [610, 304] width 345 height 38
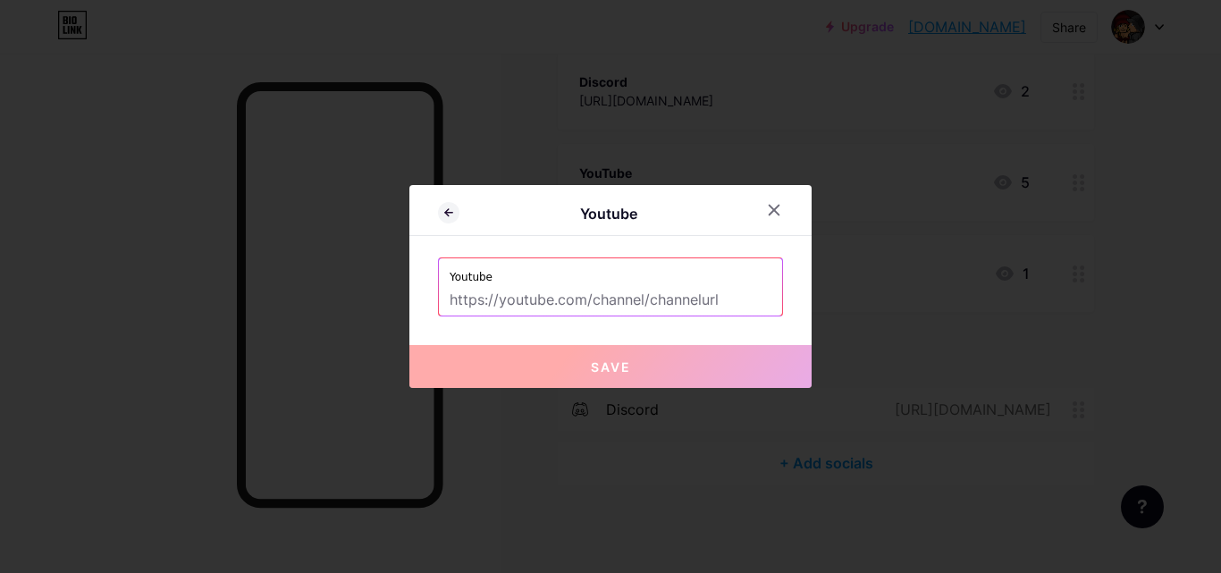
click at [565, 291] on input "text" at bounding box center [611, 300] width 322 height 30
paste input "[URL][DOMAIN_NAME]"
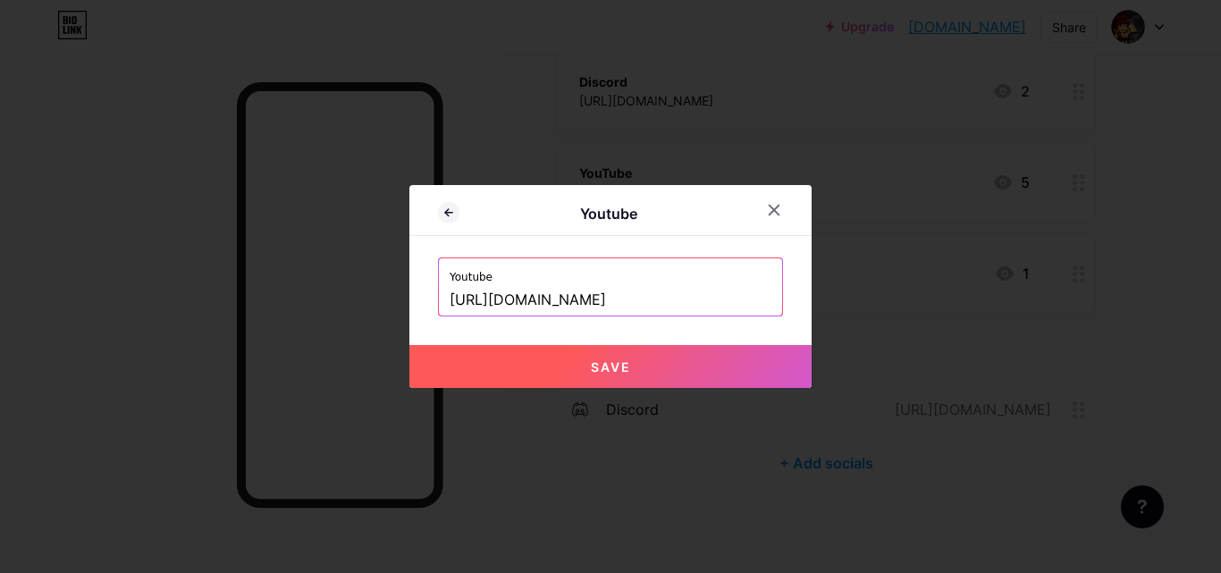
type input "[URL][DOMAIN_NAME]"
click at [567, 364] on button "Save" at bounding box center [611, 366] width 402 height 43
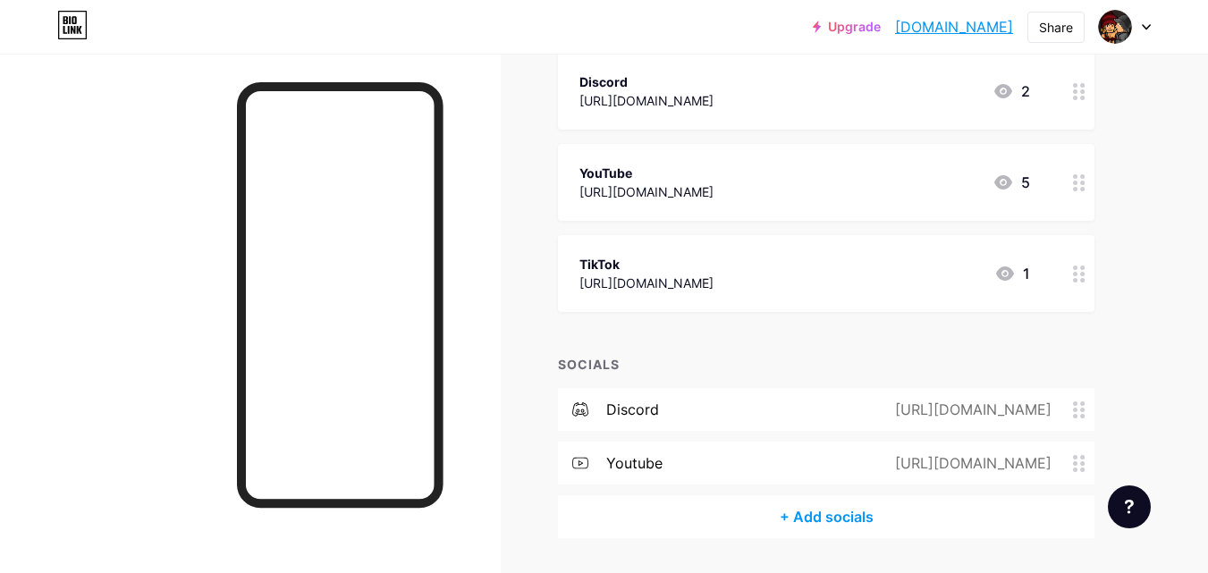
click at [1084, 276] on icon at bounding box center [1079, 274] width 13 height 17
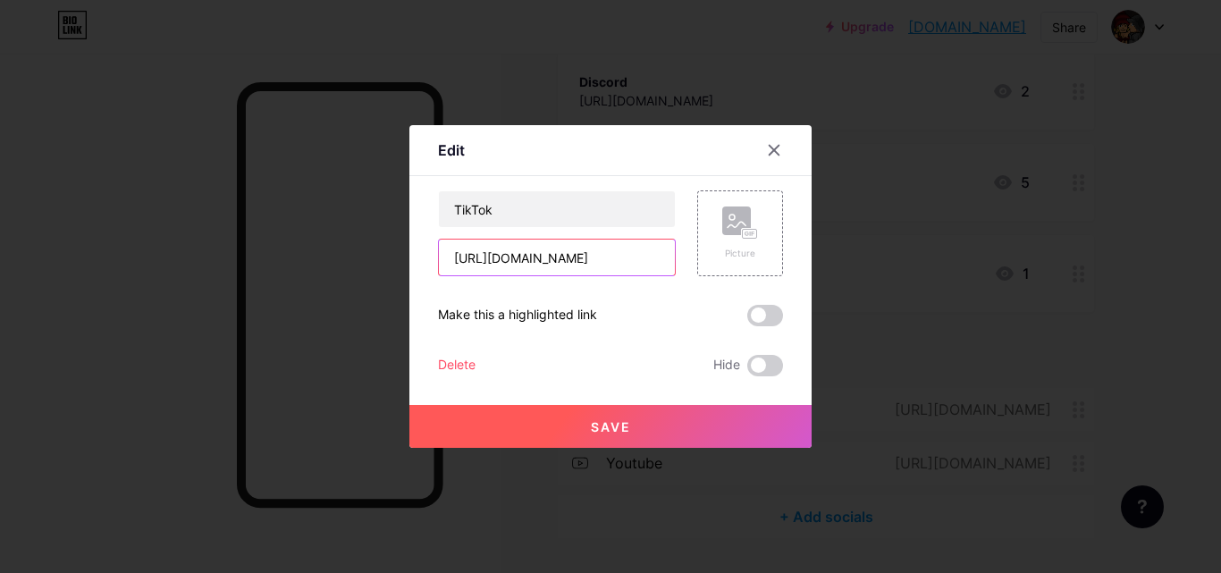
scroll to position [0, 12]
drag, startPoint x: 456, startPoint y: 258, endPoint x: 1141, endPoint y: 293, distance: 685.8
click at [1141, 293] on div "Edit Content YouTube Play YouTube video without leaving your page. ADD Vimeo Pl…" at bounding box center [610, 286] width 1221 height 573
click at [778, 152] on icon at bounding box center [774, 150] width 14 height 14
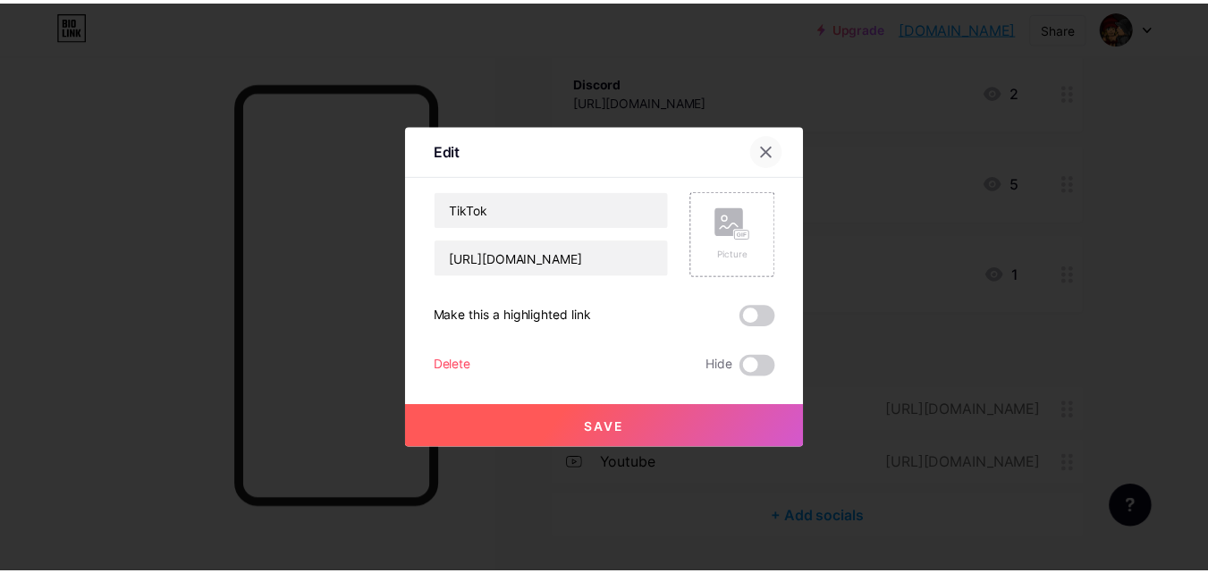
scroll to position [0, 0]
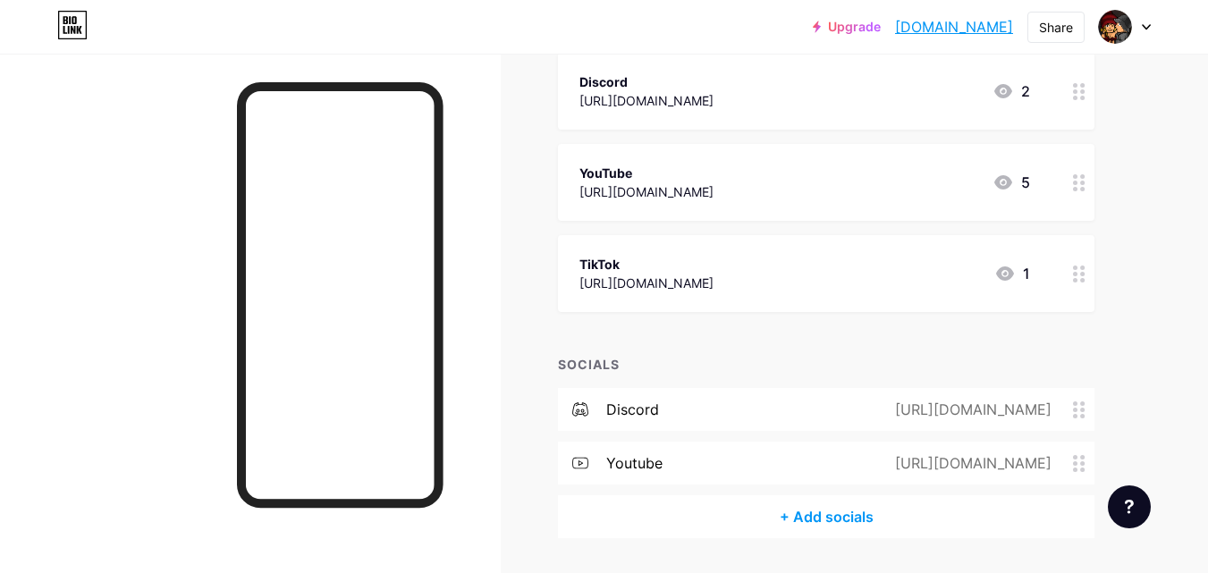
click at [820, 511] on div "+ Add socials" at bounding box center [826, 516] width 536 height 43
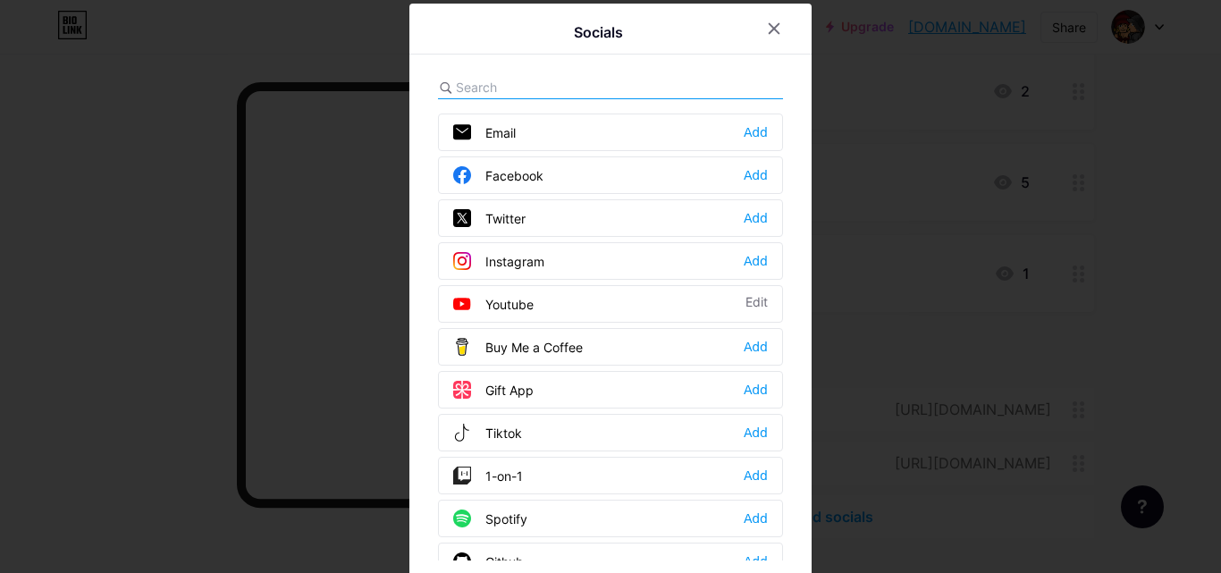
click at [590, 428] on div "Tiktok Add" at bounding box center [610, 433] width 345 height 38
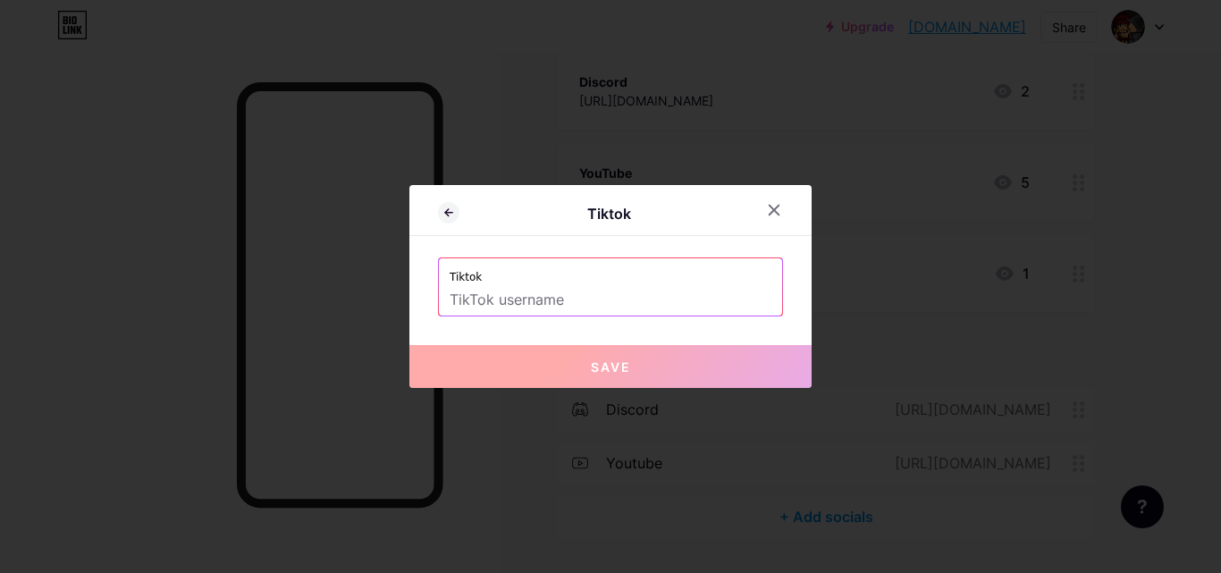
click at [549, 304] on input "text" at bounding box center [611, 300] width 322 height 30
paste input "https://www.tiktok.com/@_encrypter"
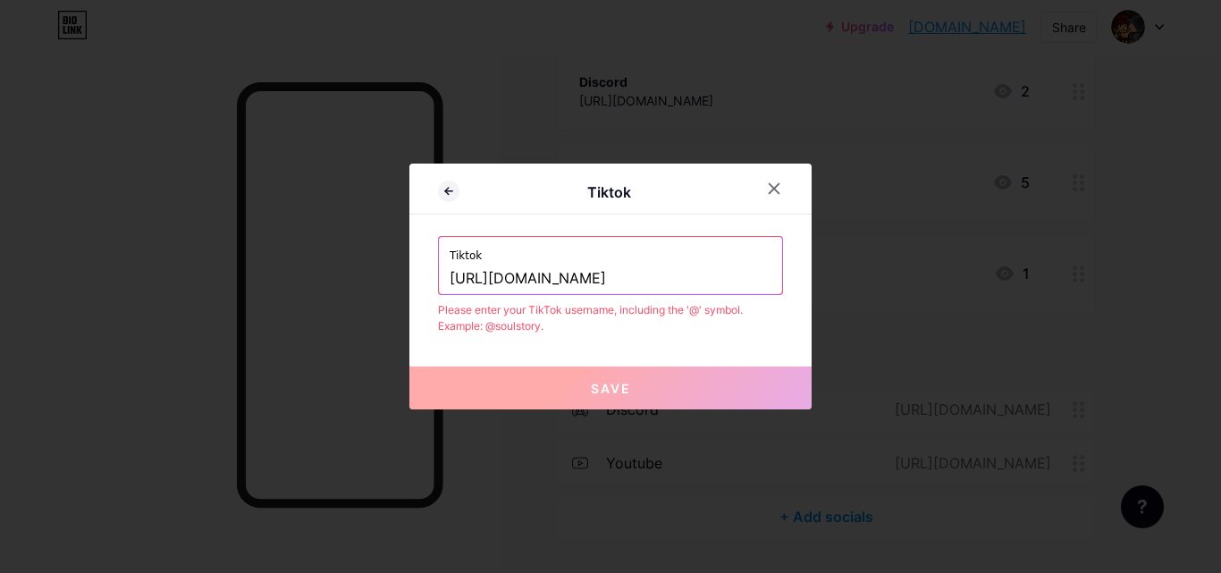
drag, startPoint x: 610, startPoint y: 276, endPoint x: 208, endPoint y: 275, distance: 401.5
click at [201, 271] on div "Tiktok Tiktok https://www.tiktok.com/@_encrypter Please enter your TikTok usern…" at bounding box center [610, 286] width 1221 height 573
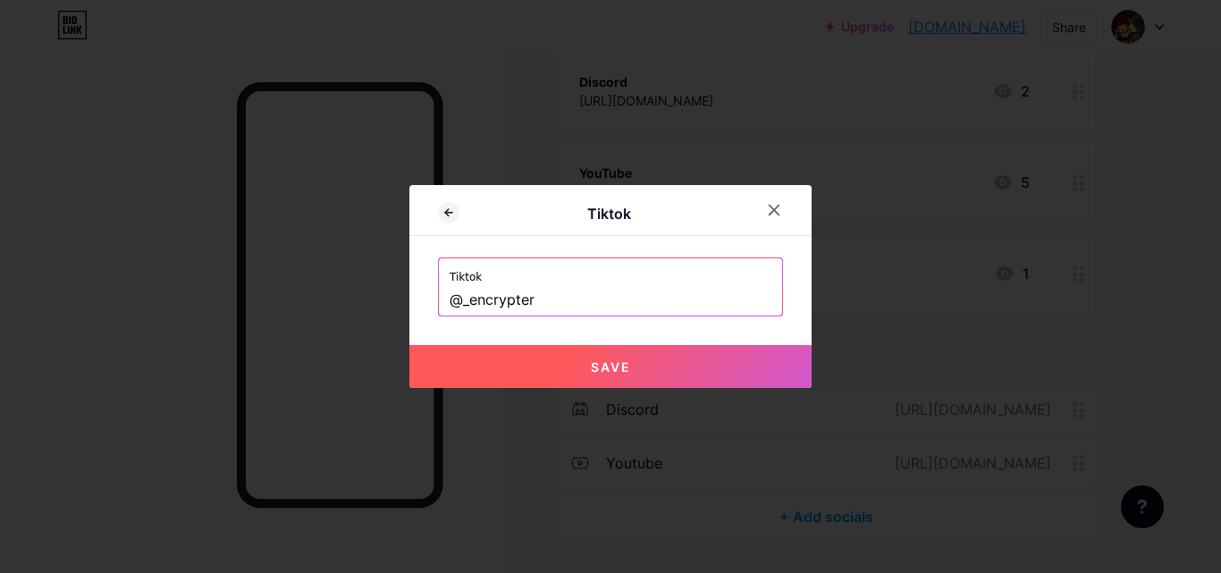
click at [502, 364] on button "Save" at bounding box center [611, 366] width 402 height 43
type input "https://tiktok.com/@_encrypter"
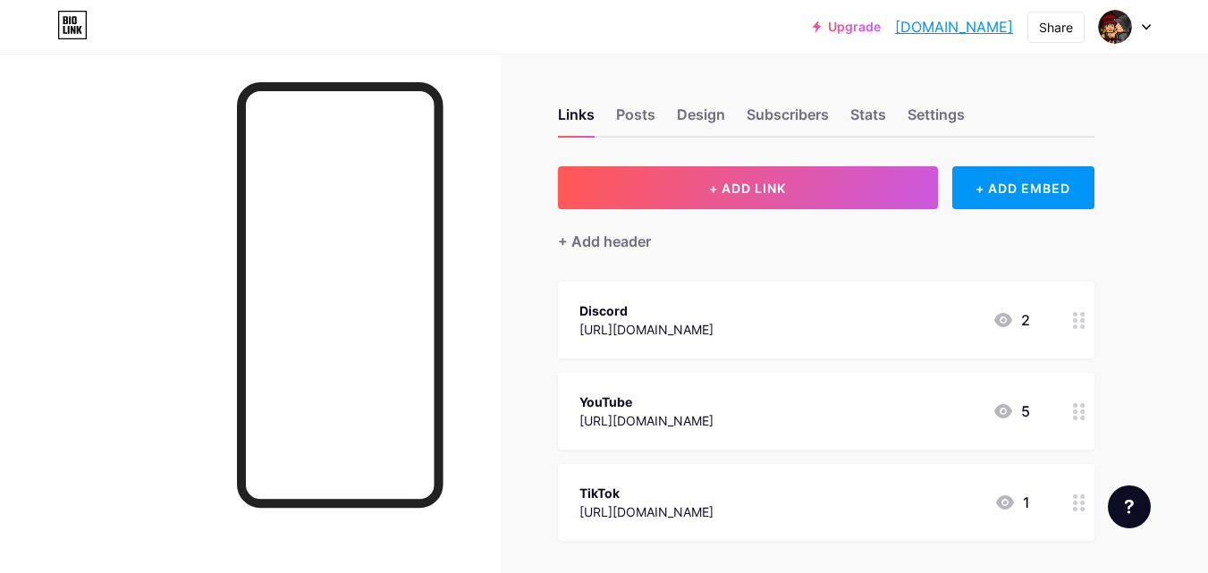
click at [959, 32] on link "[DOMAIN_NAME]" at bounding box center [954, 26] width 118 height 21
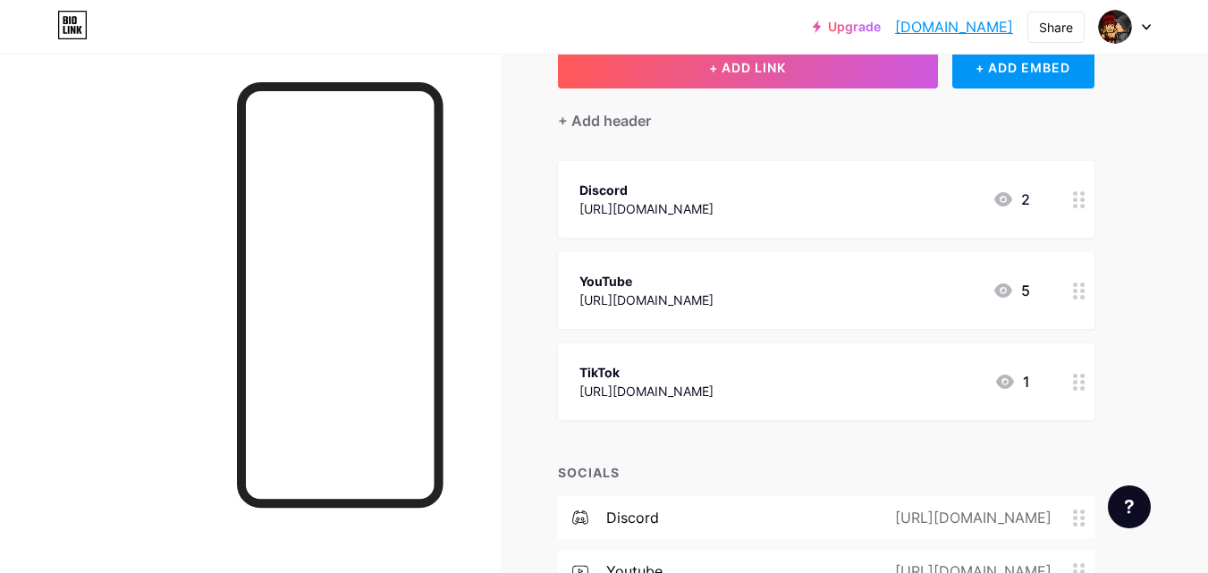
scroll to position [89, 0]
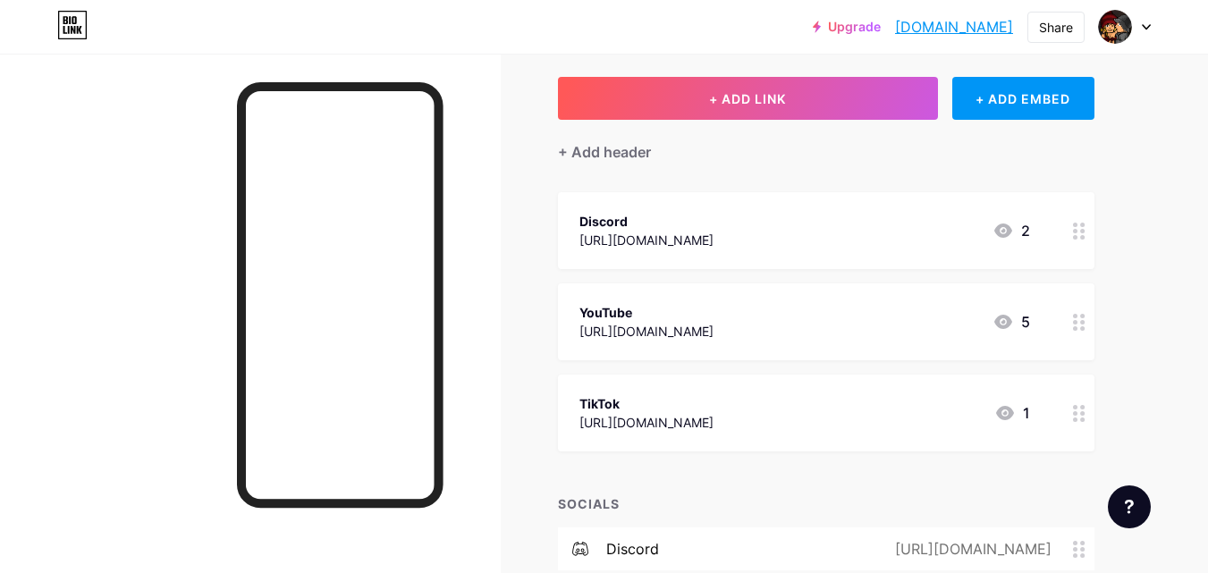
click at [1072, 229] on div at bounding box center [1079, 230] width 30 height 77
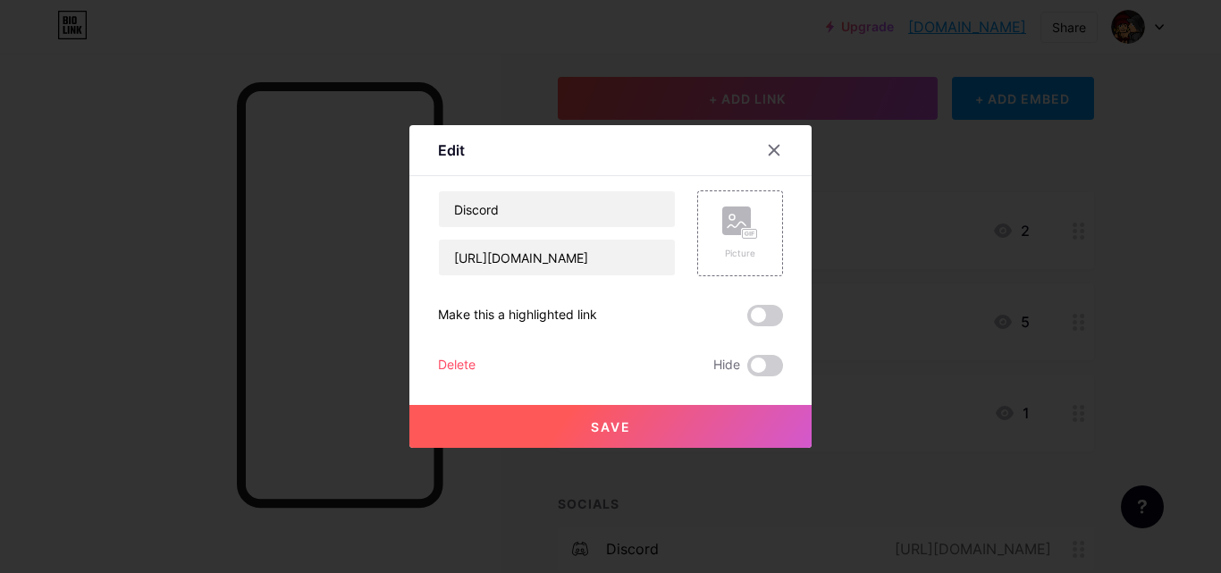
click at [443, 363] on div "Delete" at bounding box center [457, 365] width 38 height 21
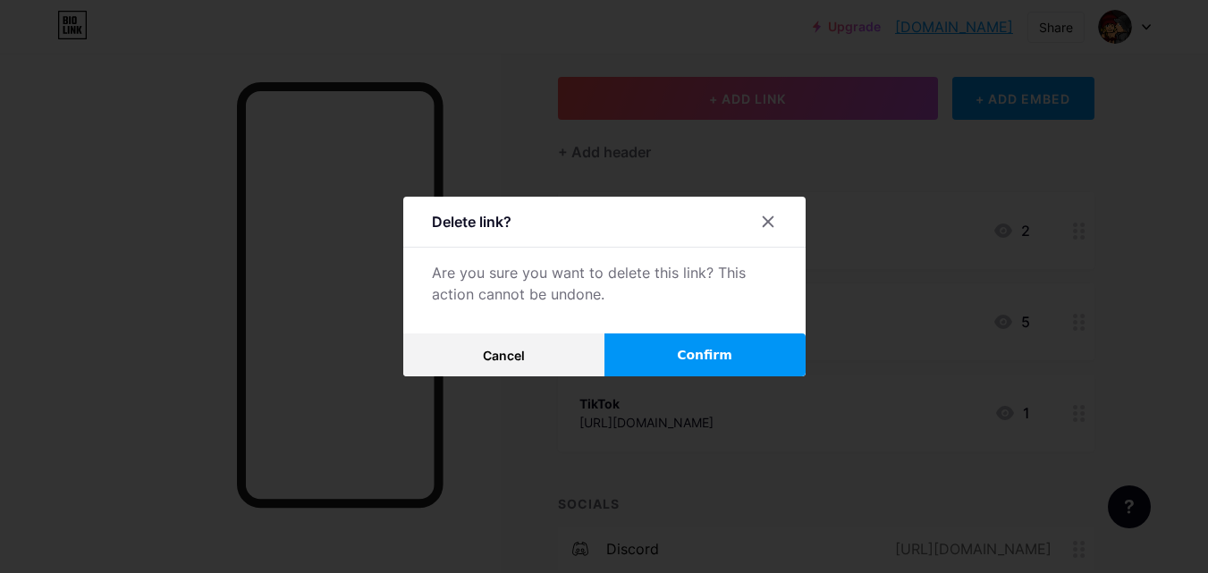
click at [697, 369] on button "Confirm" at bounding box center [704, 355] width 201 height 43
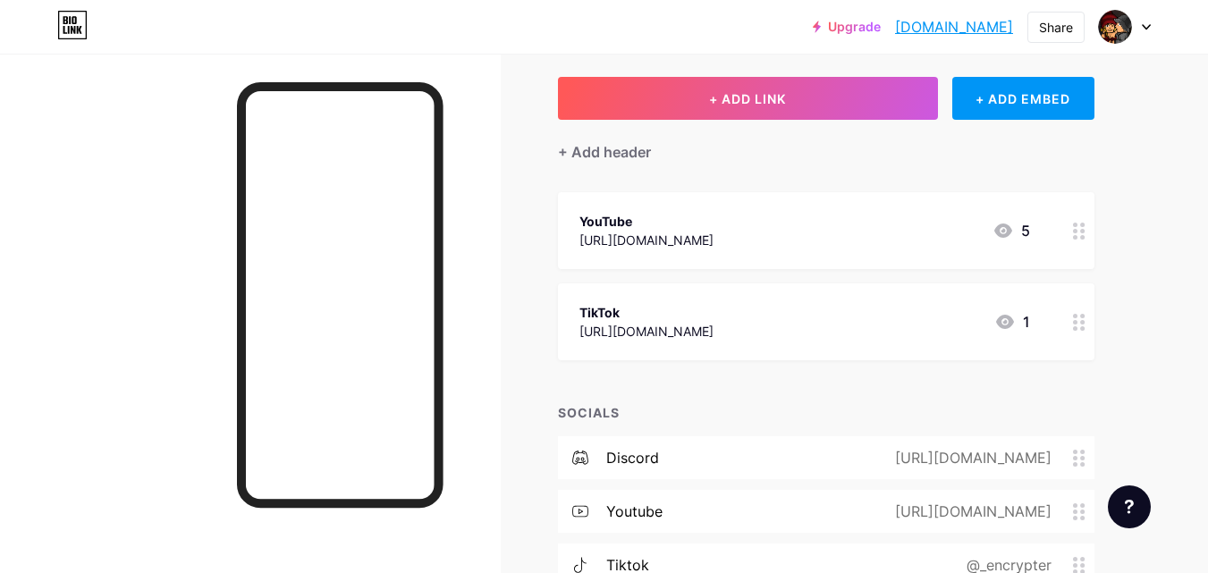
click at [1076, 225] on circle at bounding box center [1075, 225] width 4 height 4
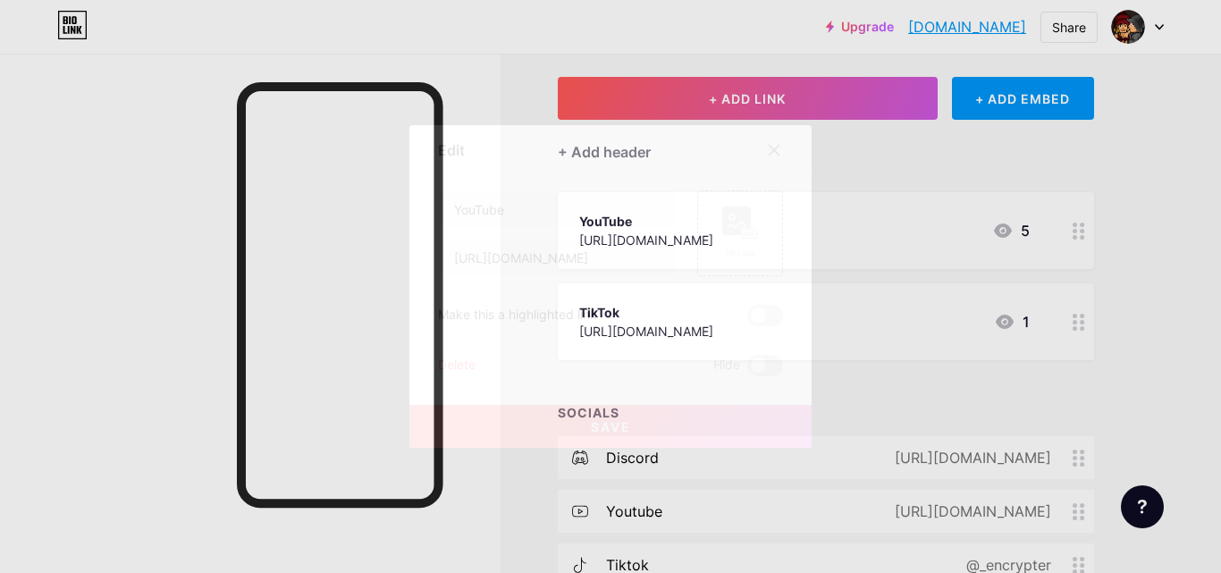
click at [462, 359] on div "Delete" at bounding box center [457, 365] width 38 height 21
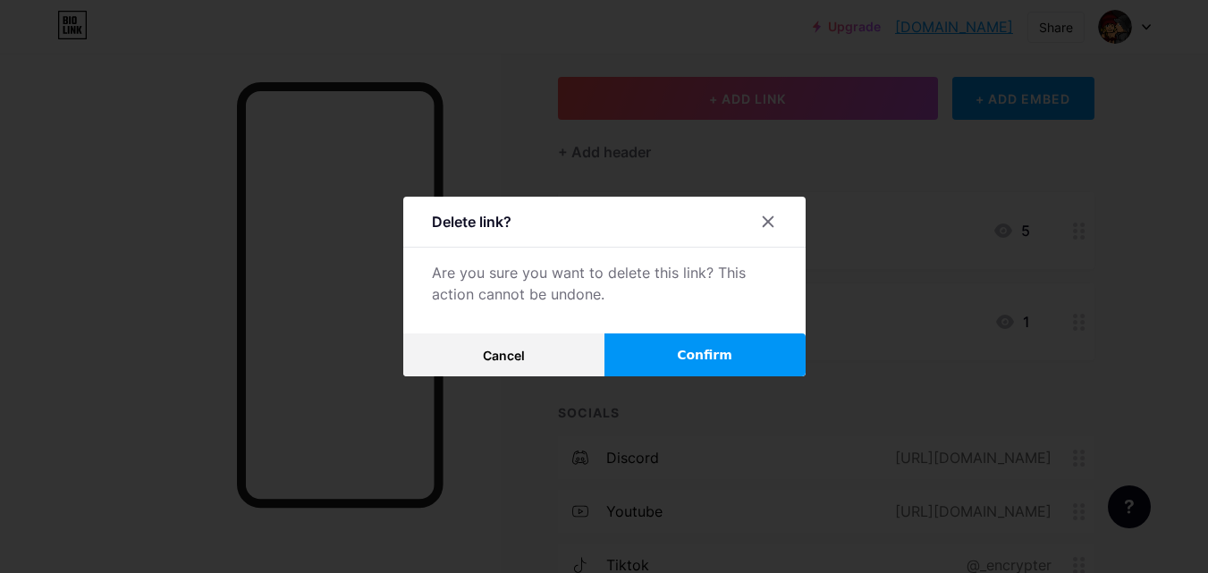
click at [706, 337] on button "Confirm" at bounding box center [704, 355] width 201 height 43
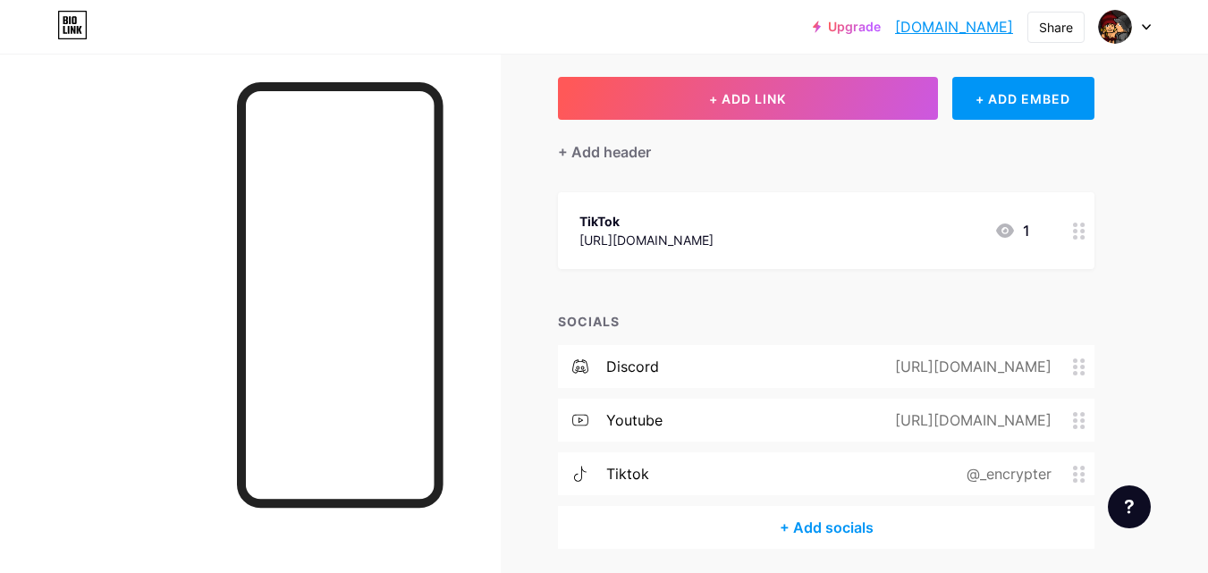
click at [1077, 224] on icon at bounding box center [1079, 231] width 13 height 17
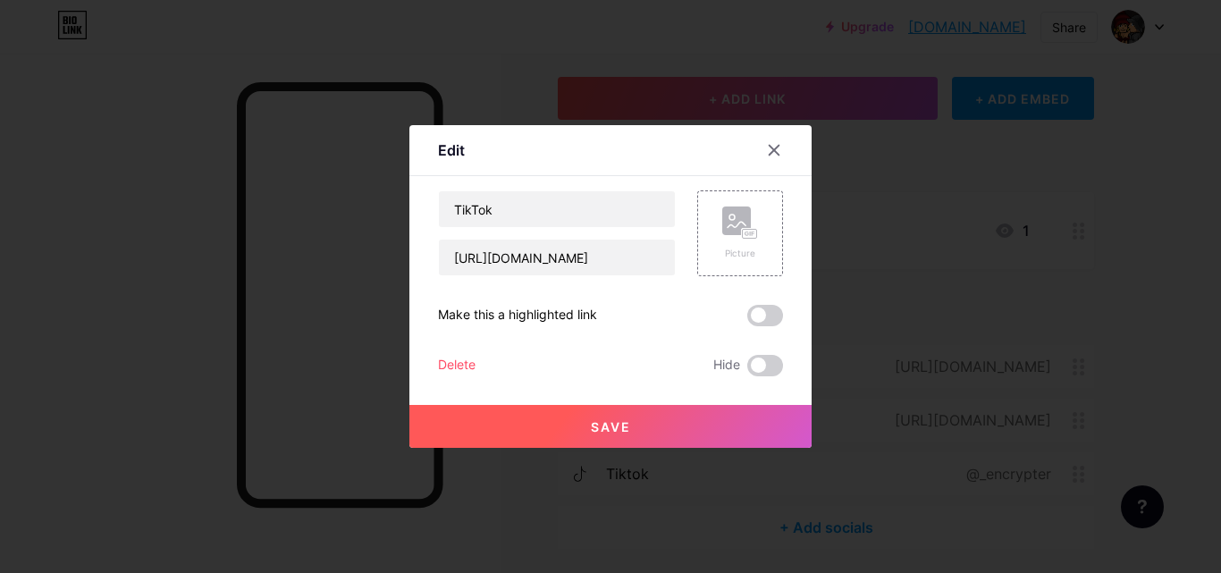
click at [462, 366] on div "Delete" at bounding box center [457, 365] width 38 height 21
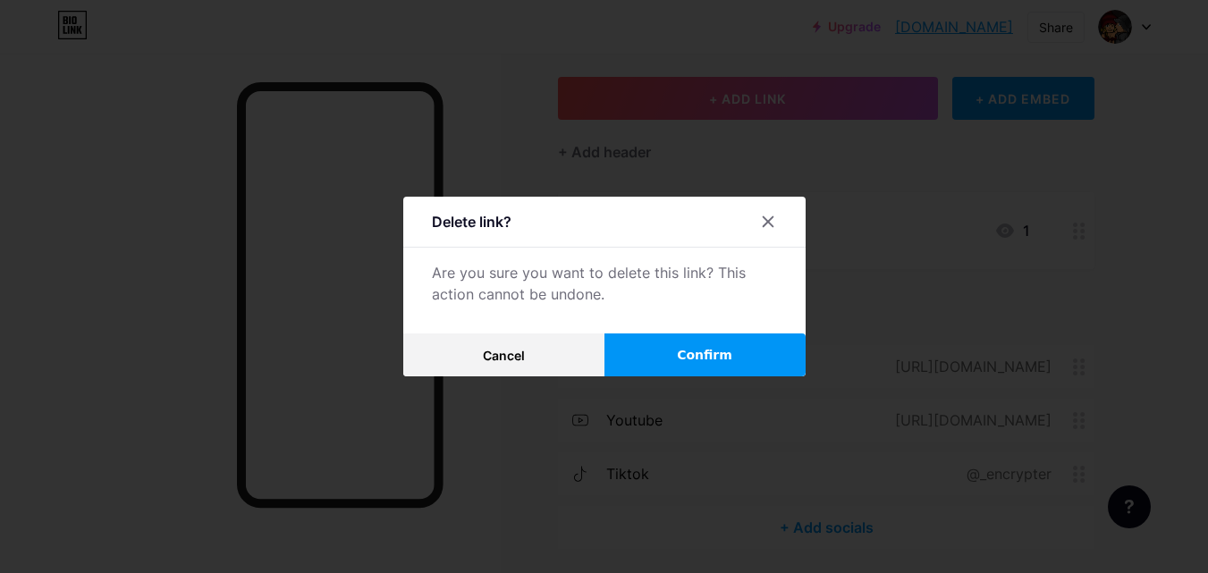
click at [663, 343] on button "Confirm" at bounding box center [704, 355] width 201 height 43
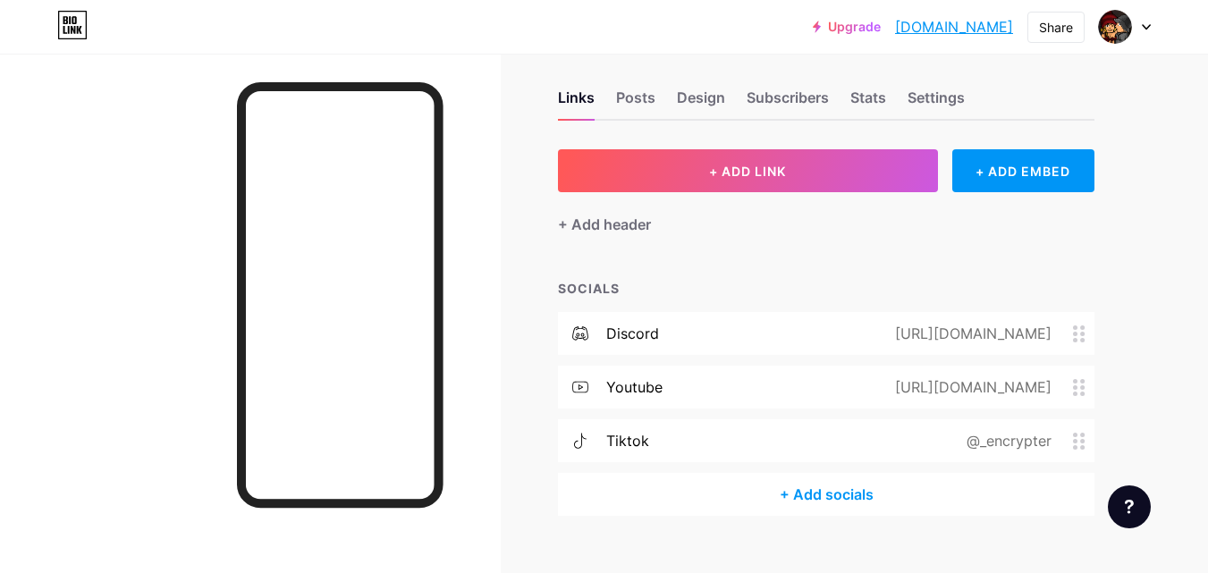
scroll to position [0, 0]
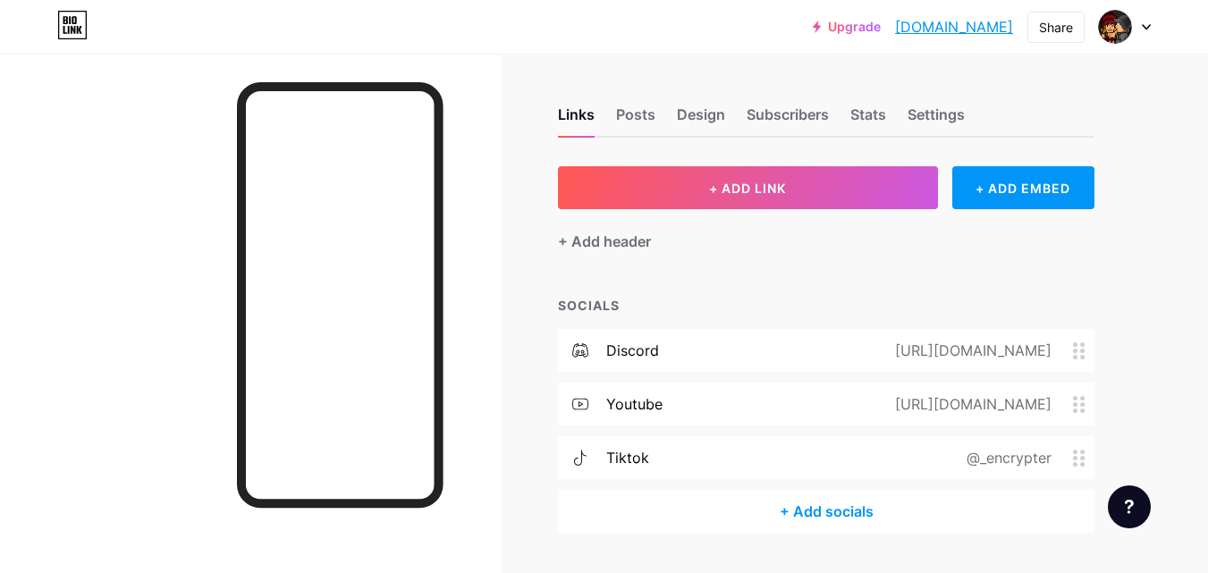
click at [903, 31] on link "[DOMAIN_NAME]" at bounding box center [954, 26] width 118 height 21
click at [956, 124] on div "Settings" at bounding box center [936, 120] width 57 height 32
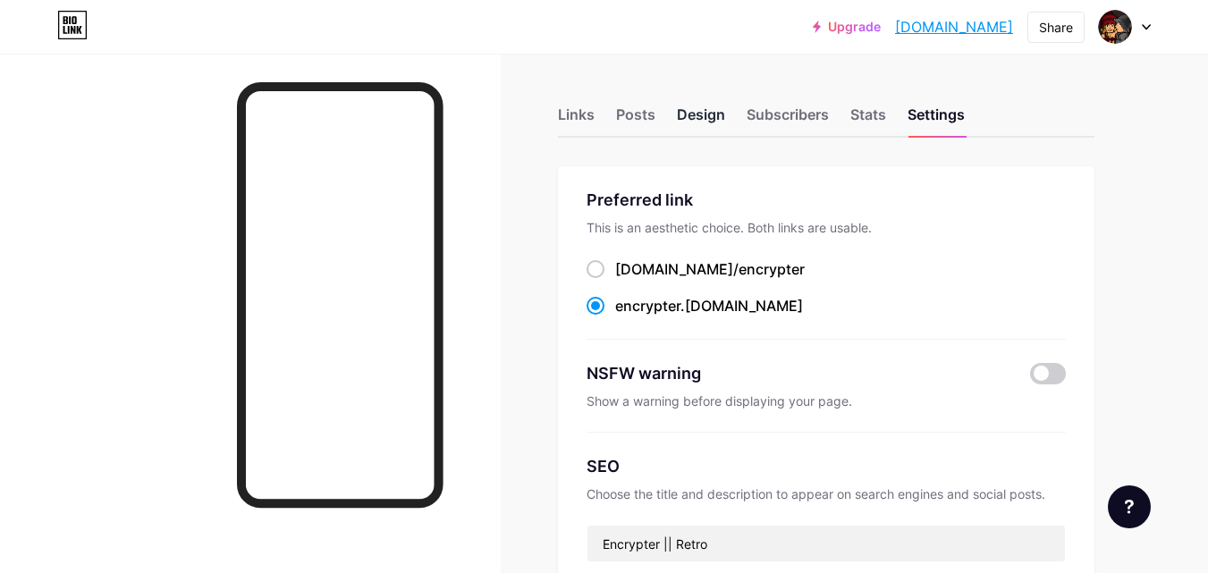
click at [688, 119] on div "Design" at bounding box center [701, 120] width 48 height 32
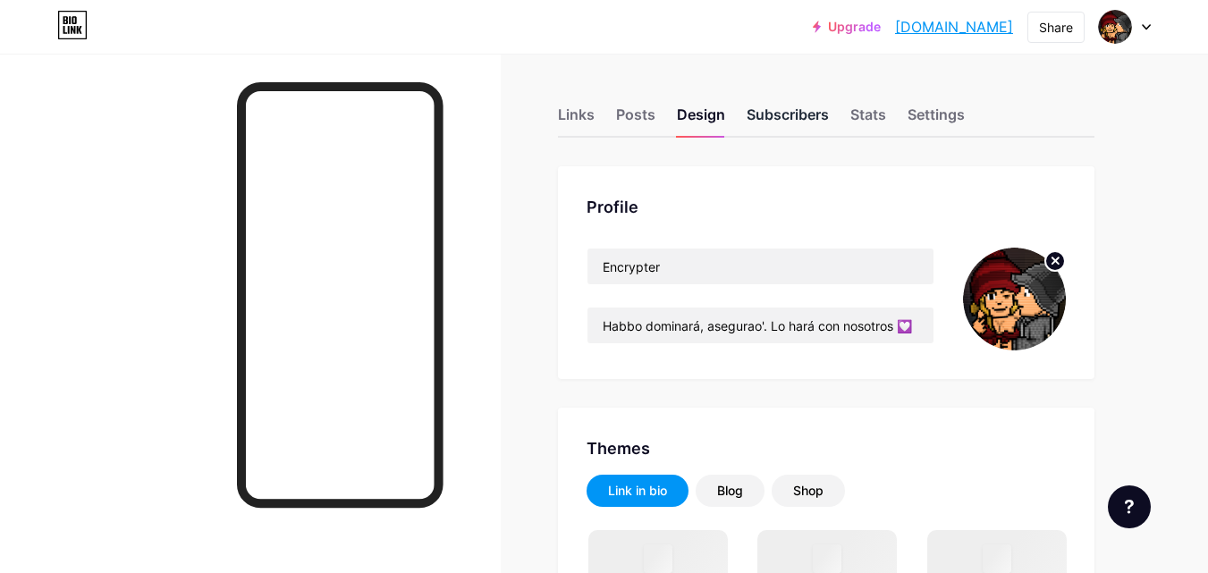
click at [813, 113] on div "Subscribers" at bounding box center [788, 120] width 82 height 32
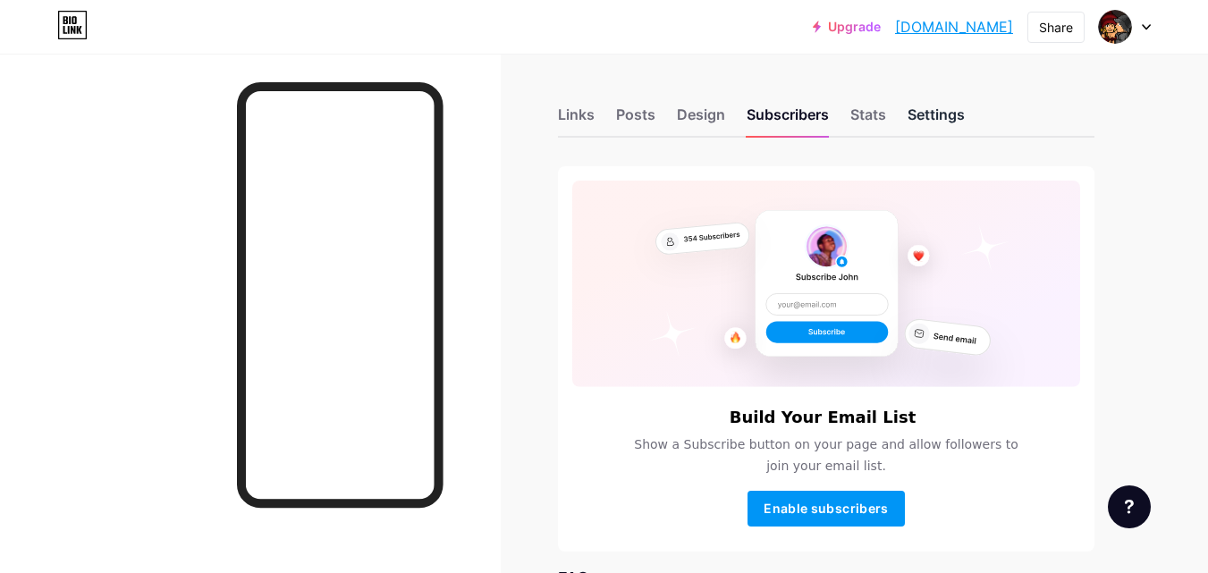
click at [916, 107] on div "Settings" at bounding box center [936, 120] width 57 height 32
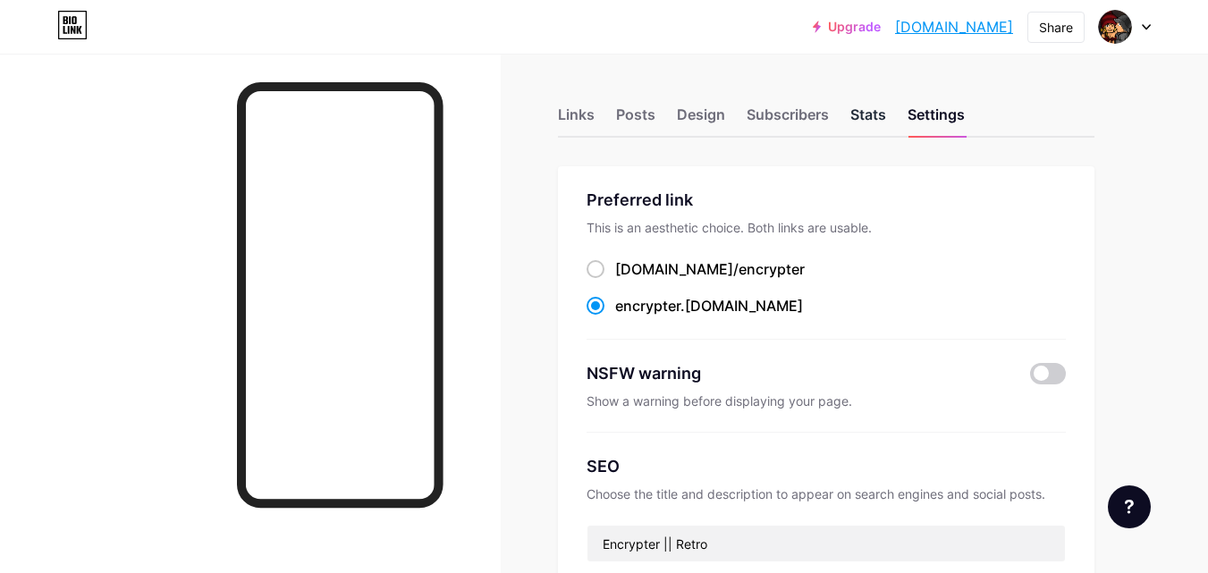
click at [875, 113] on div "Stats" at bounding box center [868, 120] width 36 height 32
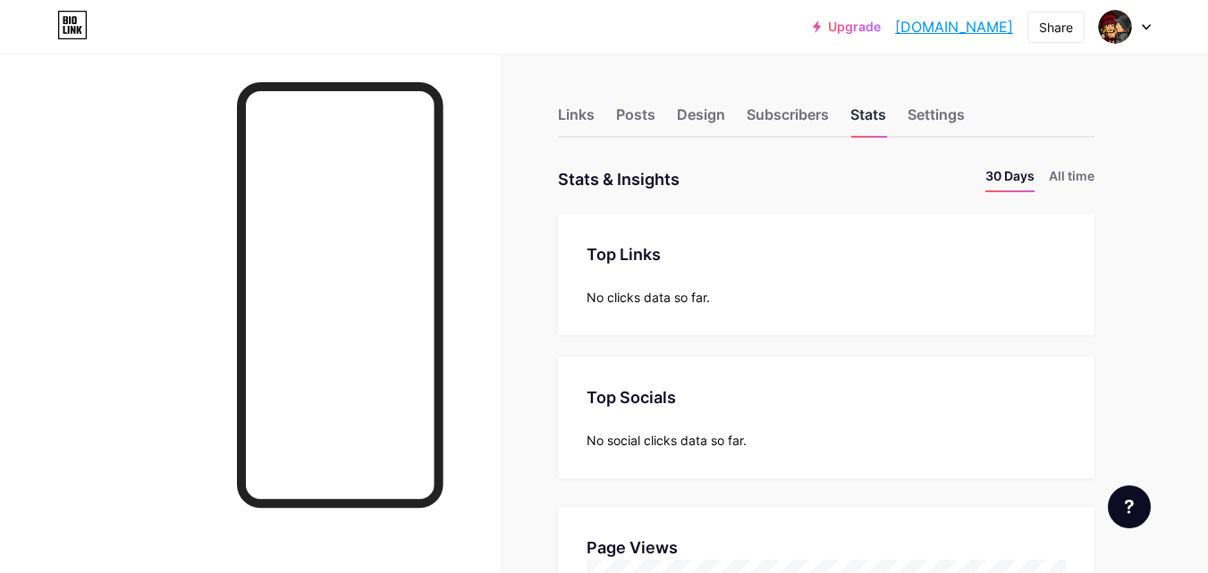
scroll to position [573, 1208]
click at [777, 118] on div "Subscribers" at bounding box center [788, 120] width 82 height 32
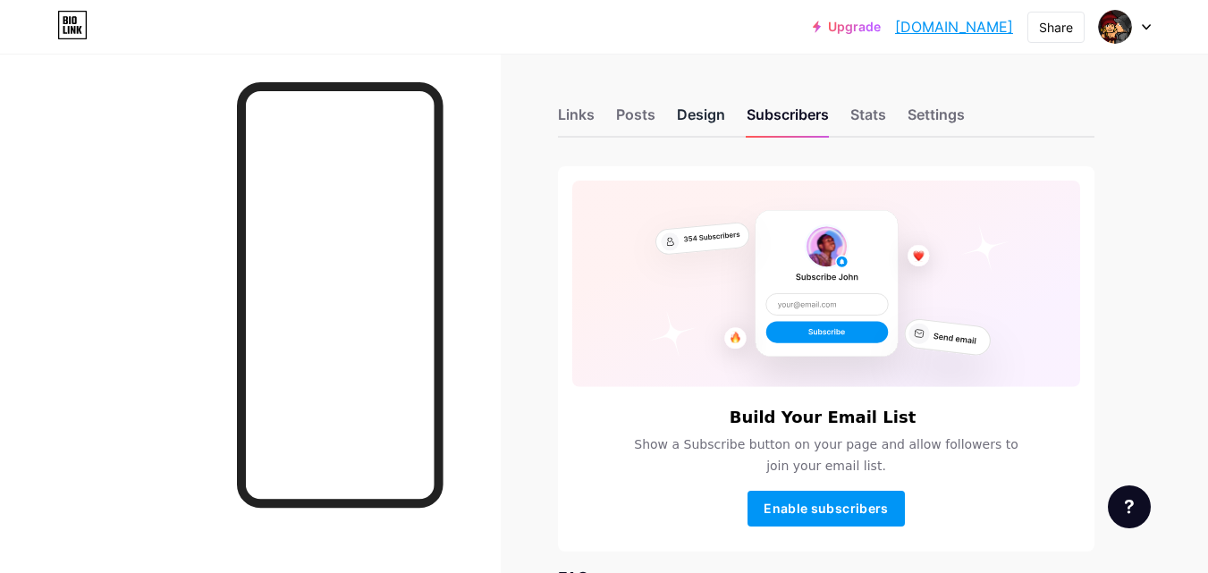
click at [706, 122] on div "Design" at bounding box center [701, 120] width 48 height 32
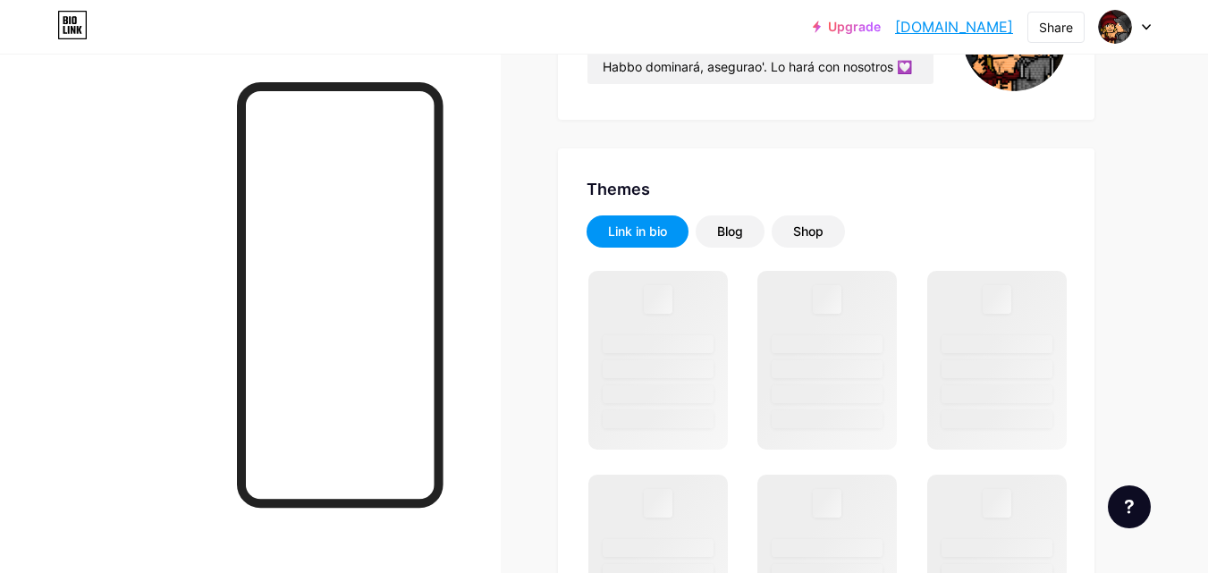
scroll to position [268, 0]
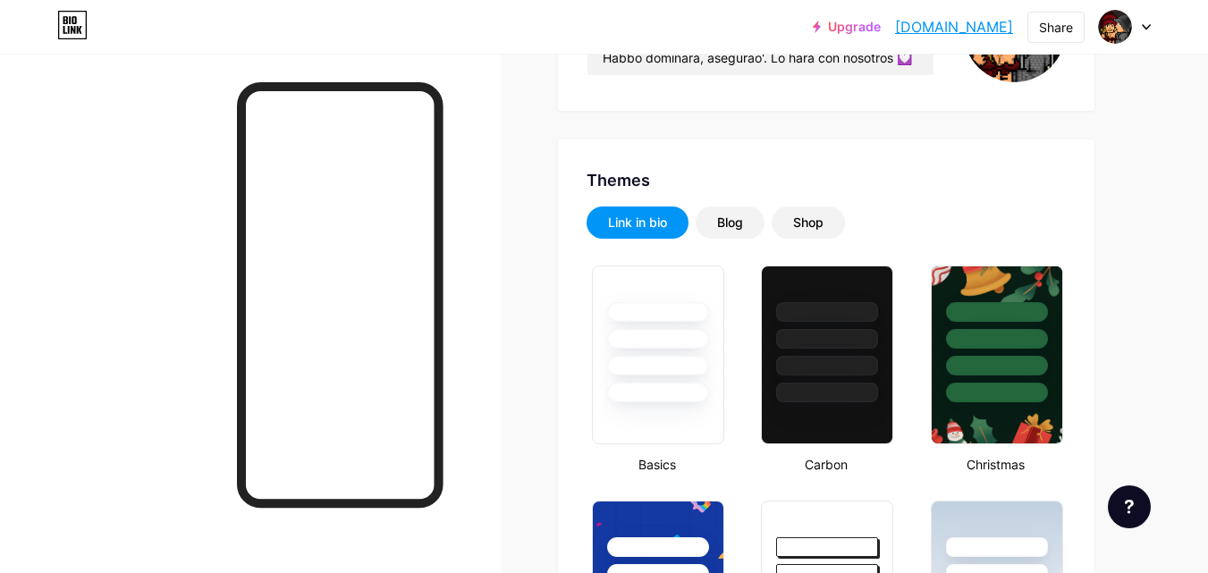
type input "#731a22"
type input "#101010"
type input "#ebebeb"
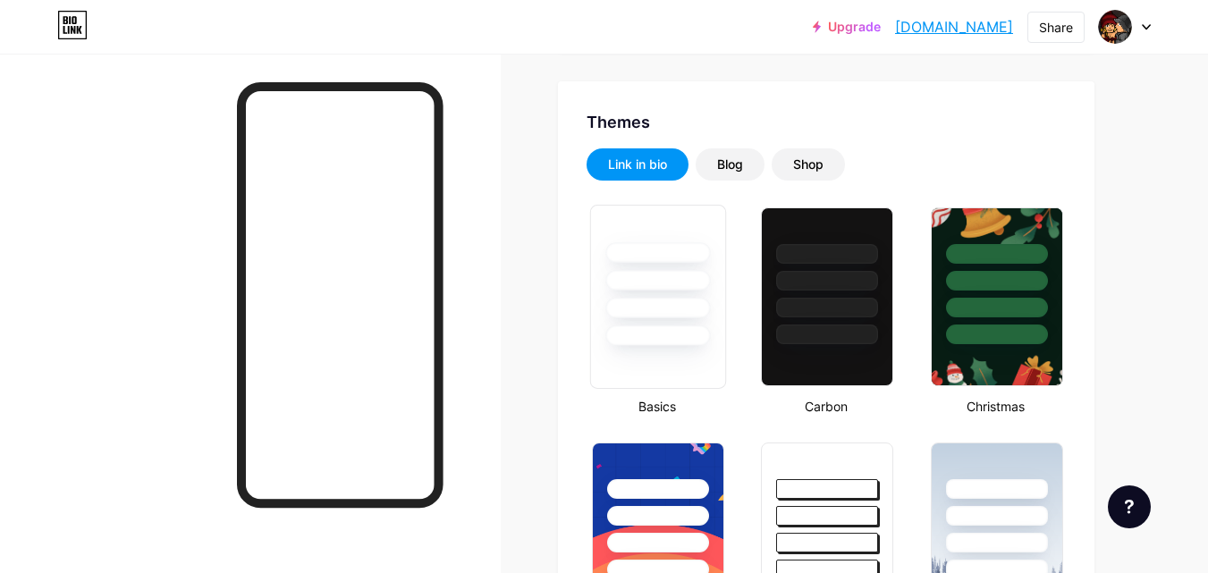
scroll to position [358, 0]
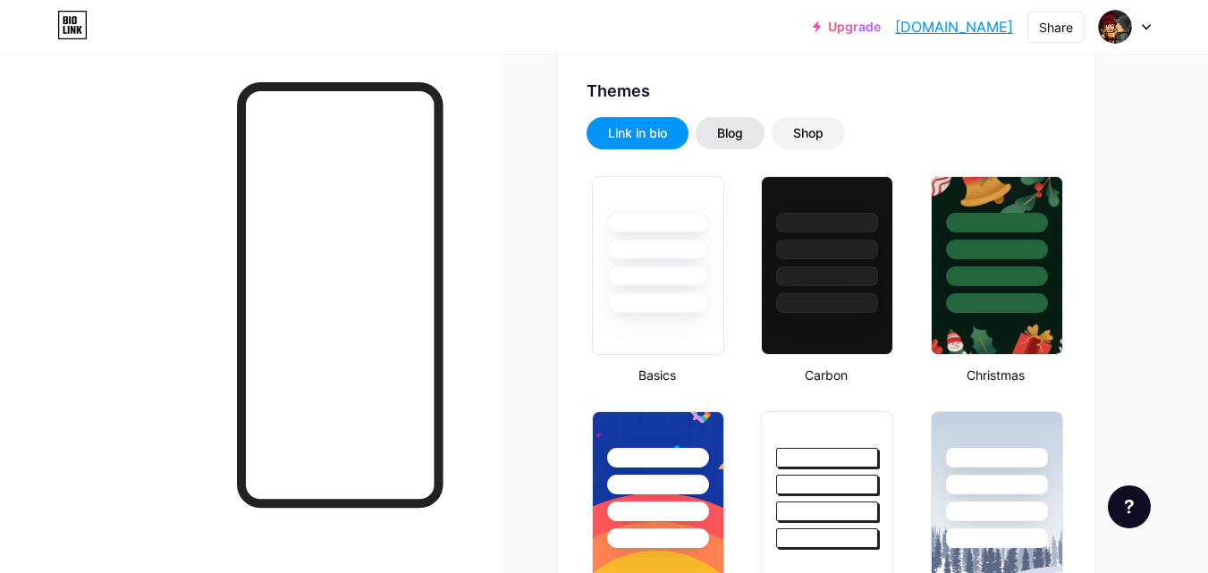
click at [723, 135] on div "Blog" at bounding box center [730, 133] width 26 height 18
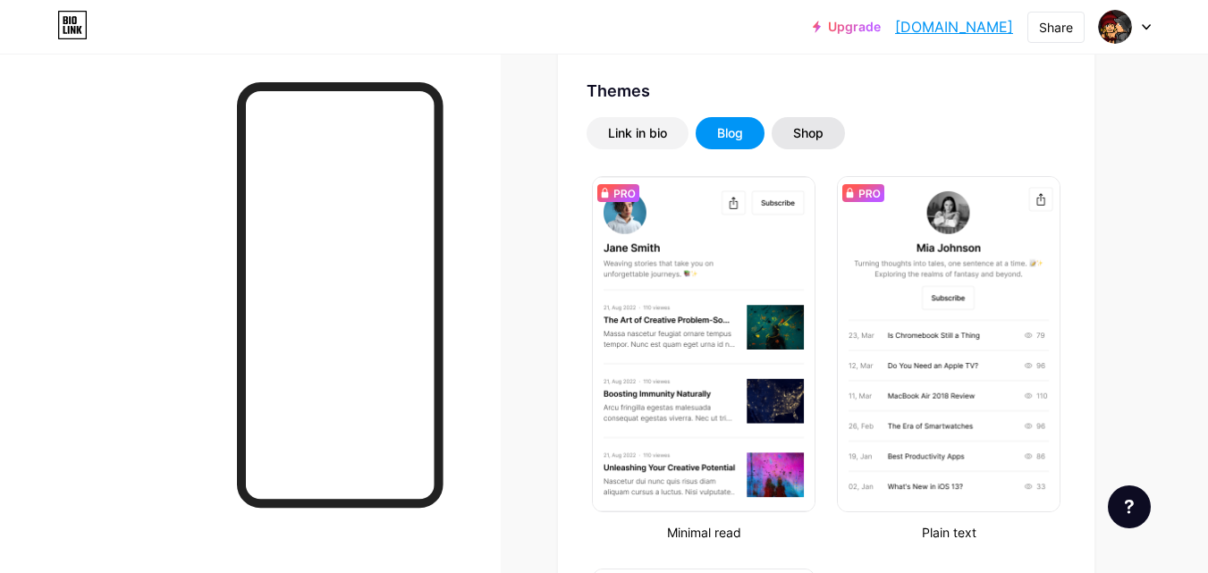
click at [826, 145] on div "Shop" at bounding box center [808, 133] width 73 height 32
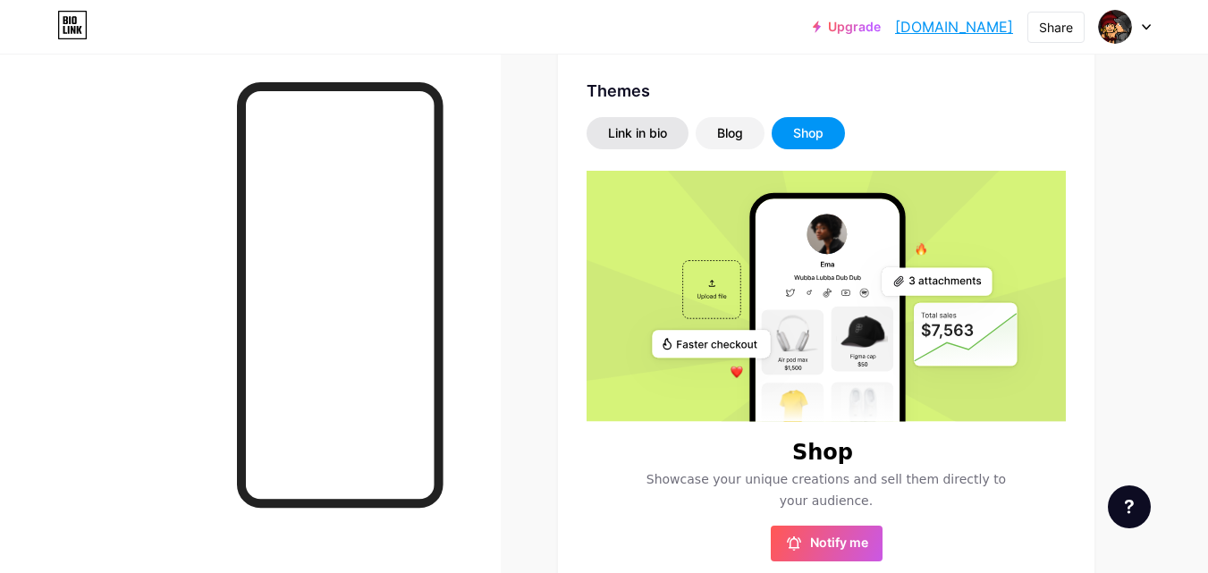
click at [644, 142] on div "Link in bio" at bounding box center [638, 133] width 102 height 32
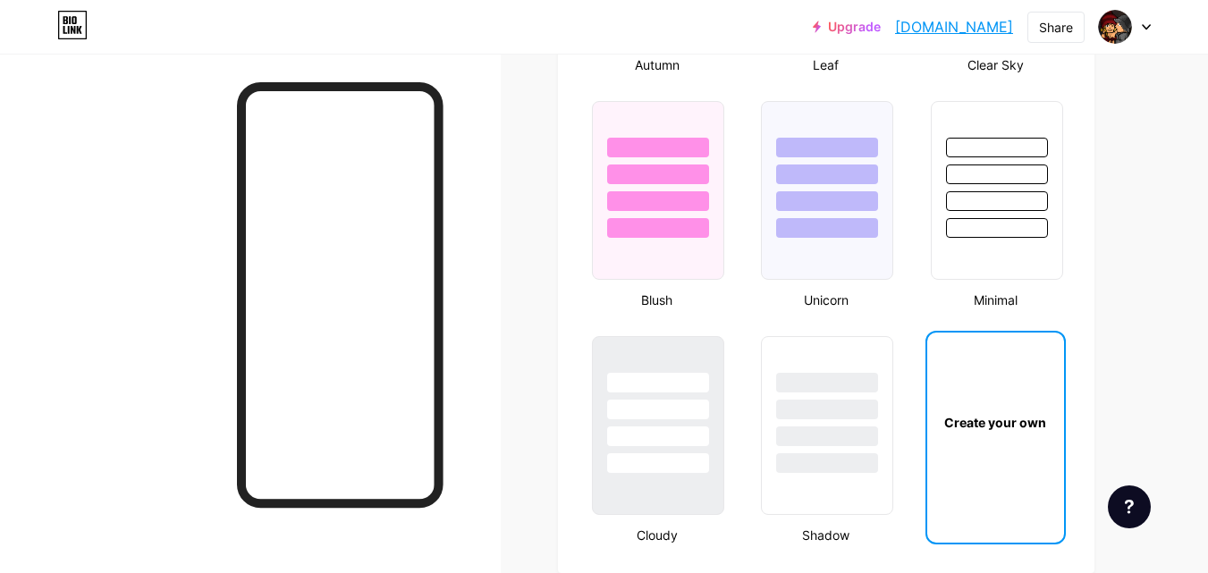
click at [1034, 434] on div "Create your own" at bounding box center [995, 422] width 137 height 179
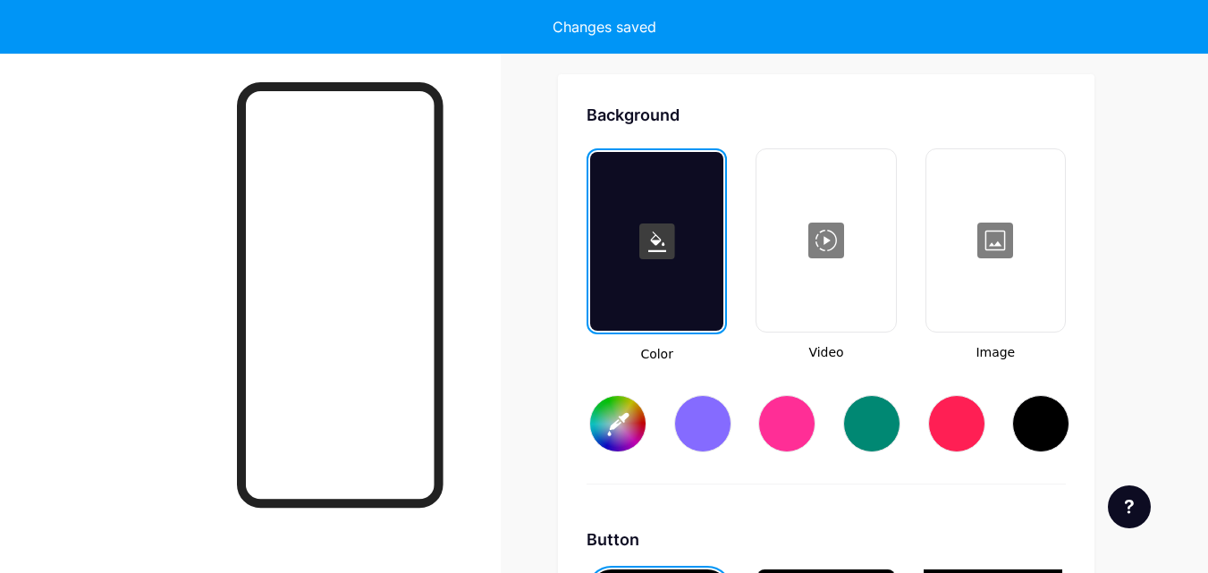
scroll to position [2374, 0]
type input "#ffffff"
type input "#000000"
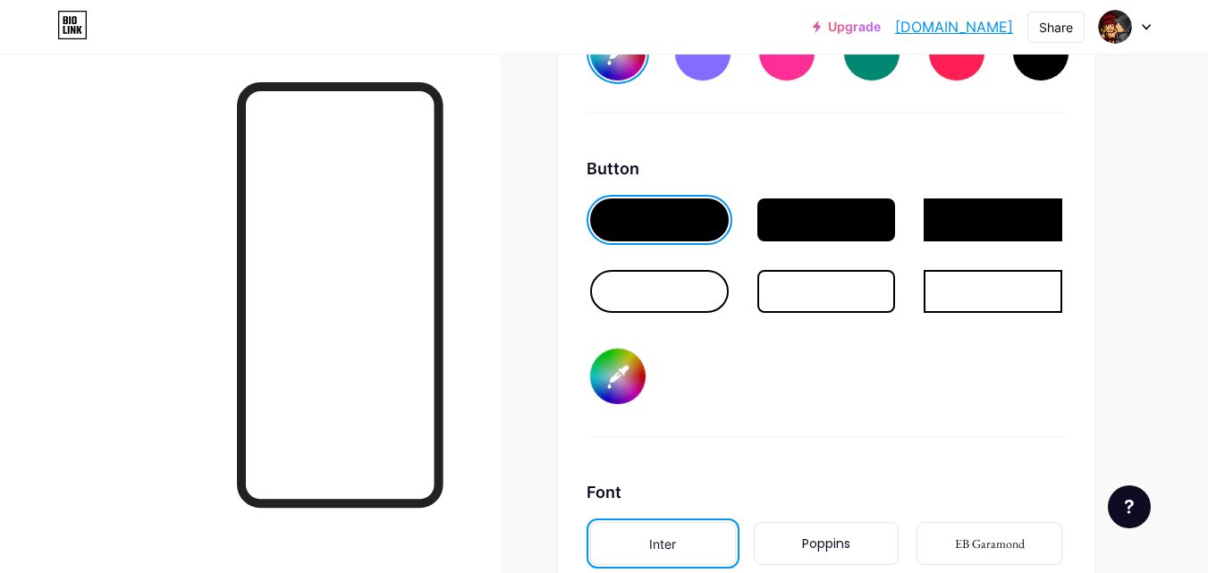
scroll to position [2910, 0]
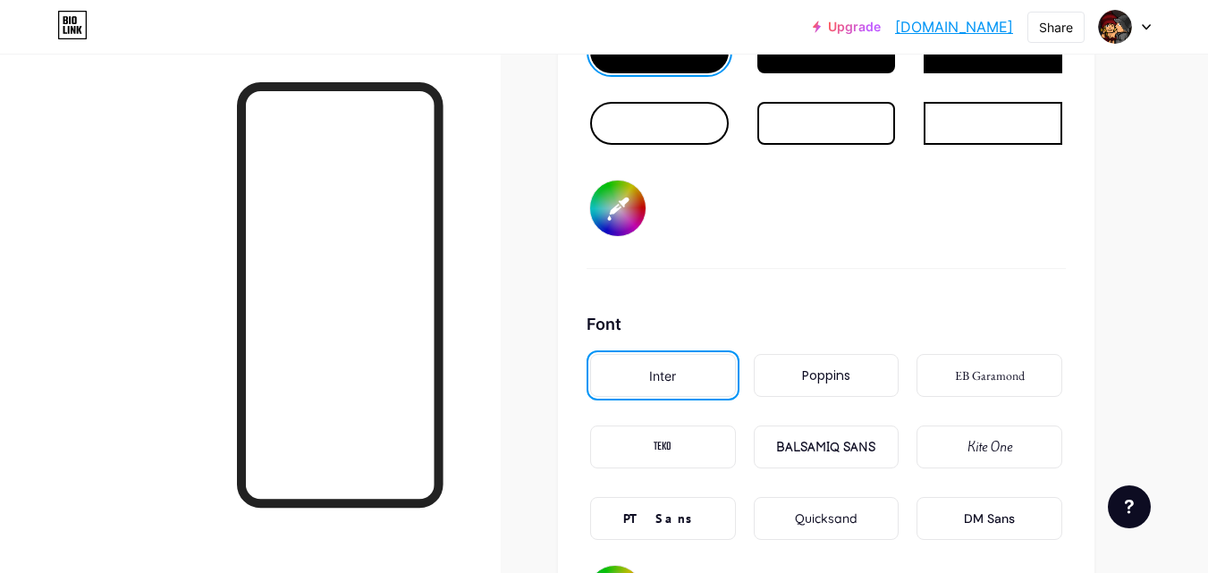
click at [806, 380] on div "Poppins" at bounding box center [826, 376] width 48 height 19
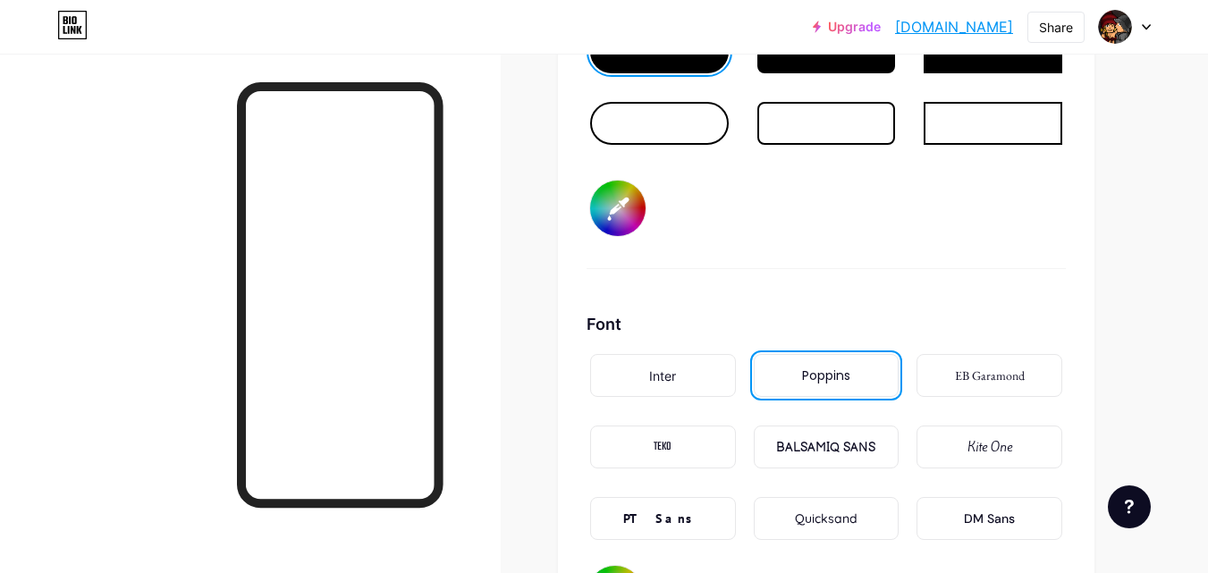
click at [950, 524] on div "DM Sans" at bounding box center [989, 518] width 146 height 43
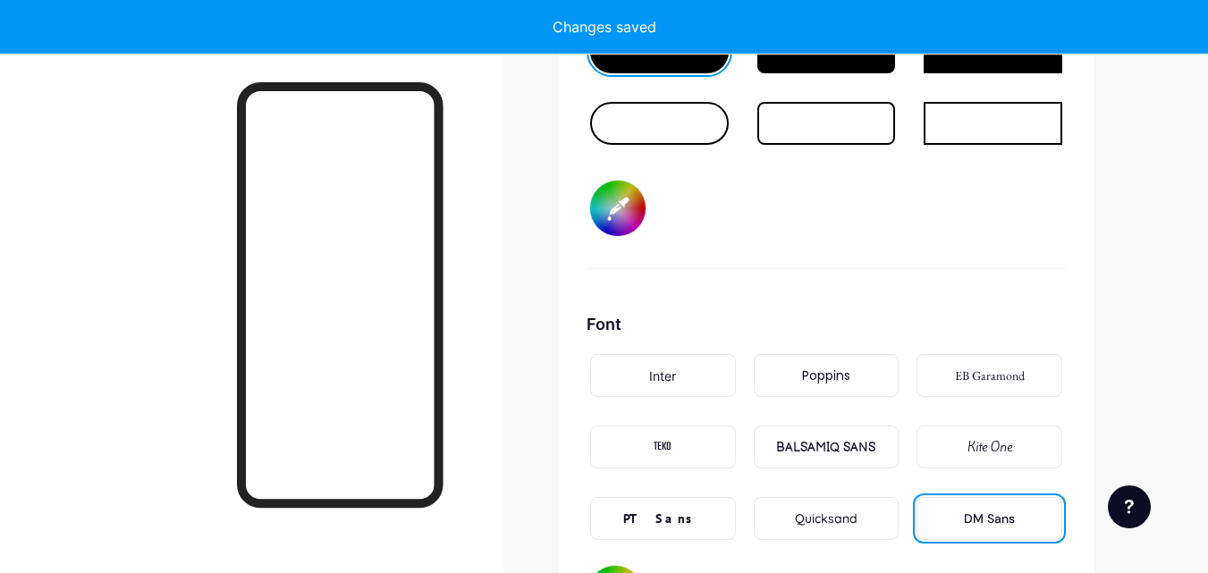
click at [838, 375] on div "Poppins" at bounding box center [826, 376] width 48 height 19
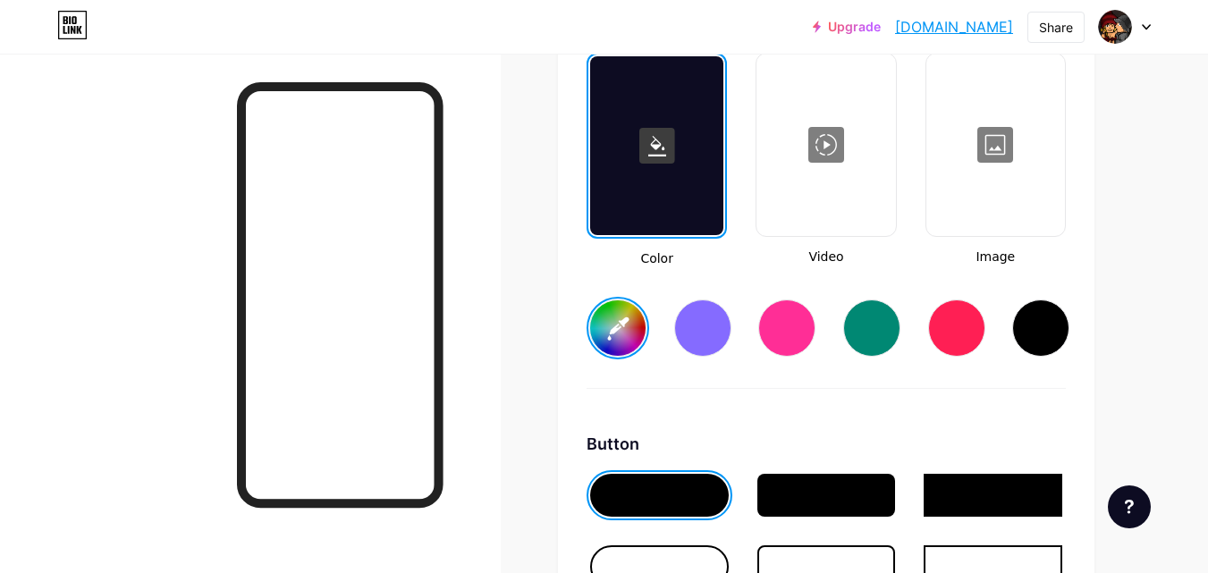
scroll to position [2374, 0]
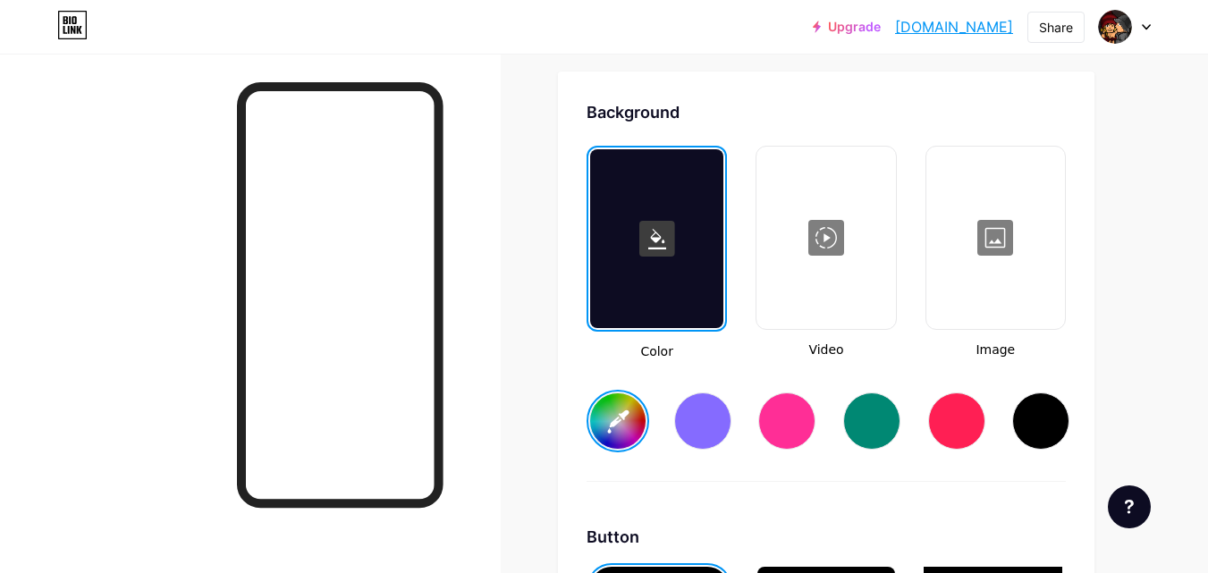
click at [643, 270] on div at bounding box center [656, 238] width 133 height 179
click at [630, 411] on input "#ffffff" at bounding box center [617, 420] width 55 height 55
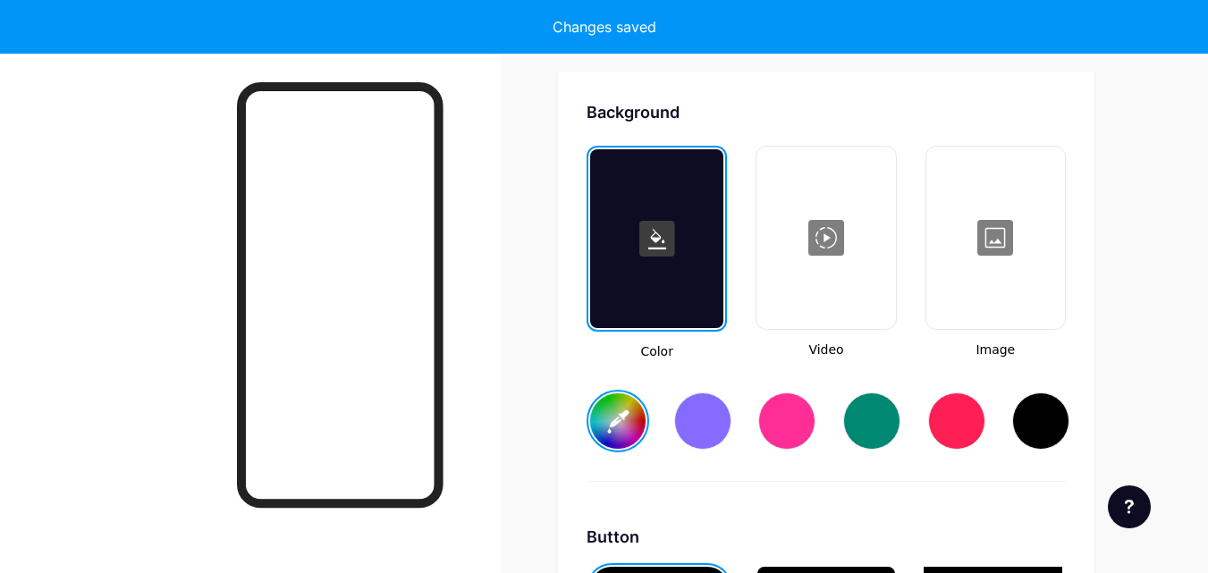
type input "#101010"
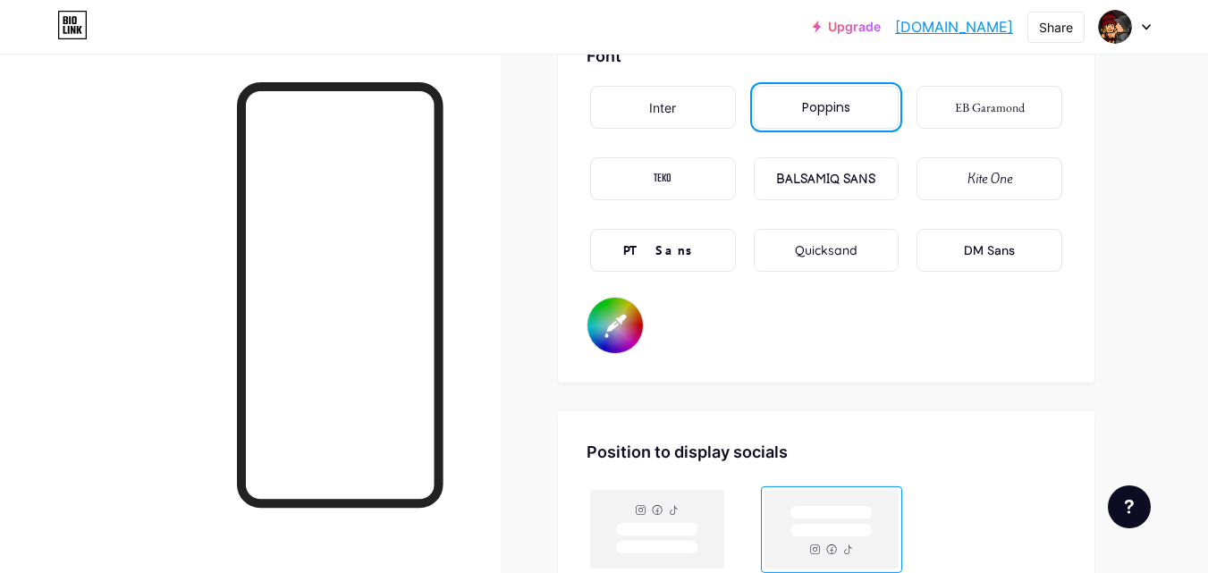
scroll to position [3447, 0]
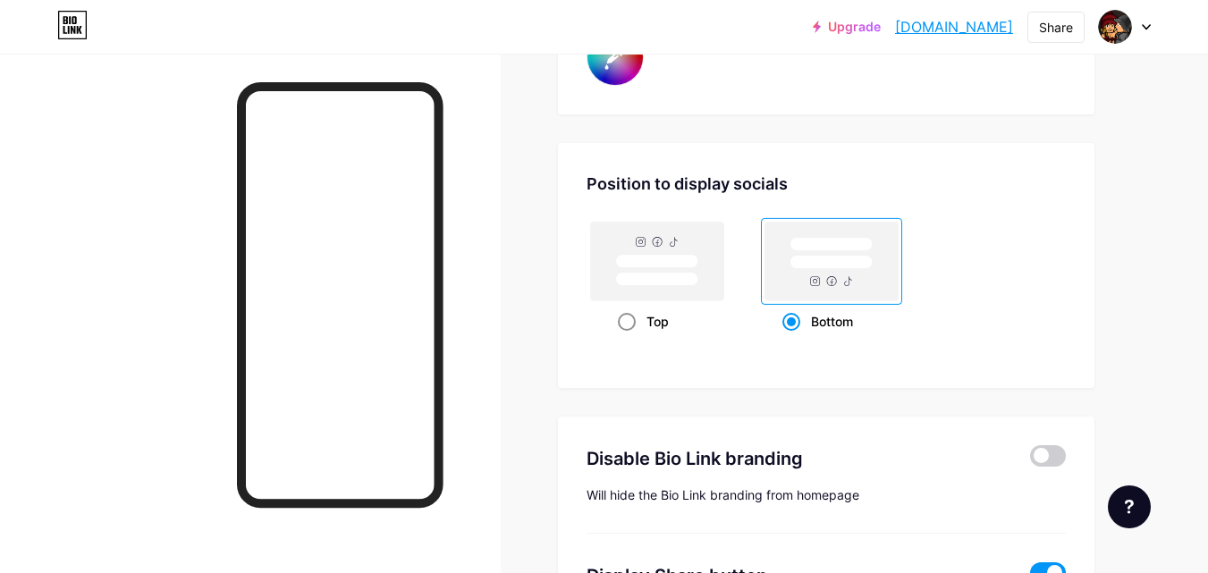
click at [625, 329] on span at bounding box center [627, 322] width 18 height 18
click at [625, 338] on input "Top" at bounding box center [624, 344] width 12 height 12
radio input "true"
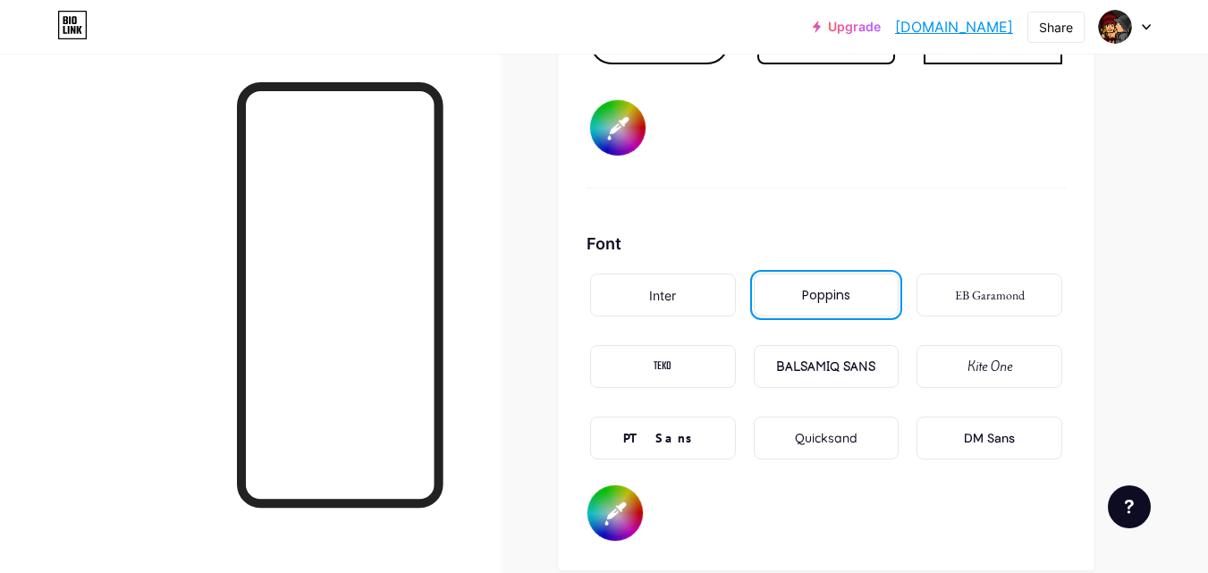
scroll to position [3078, 0]
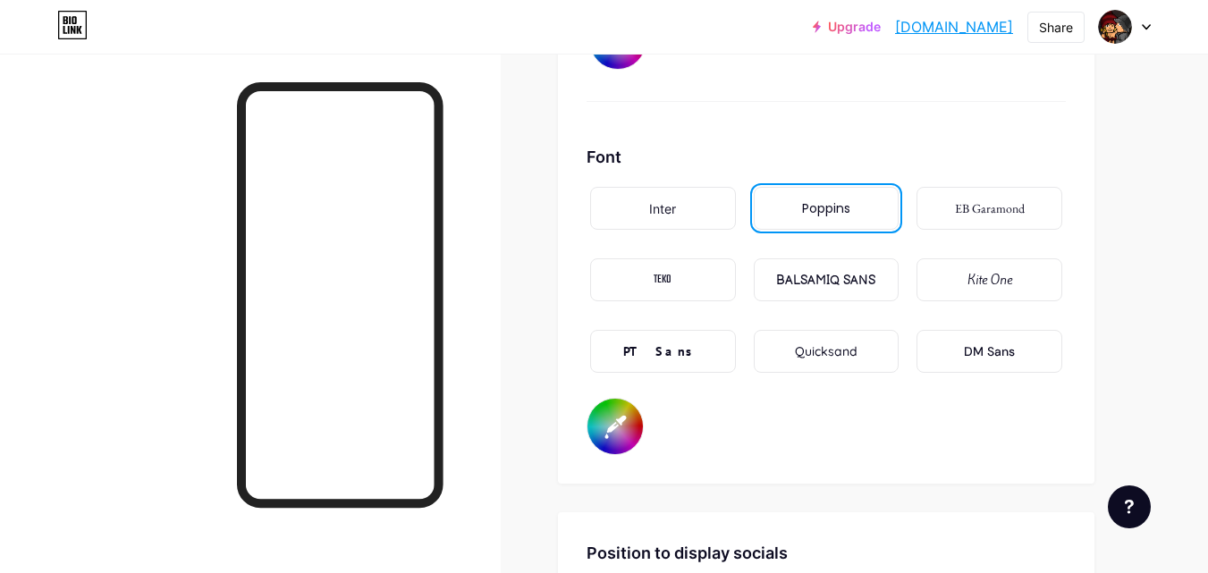
click at [620, 436] on input "#000000" at bounding box center [614, 426] width 55 height 55
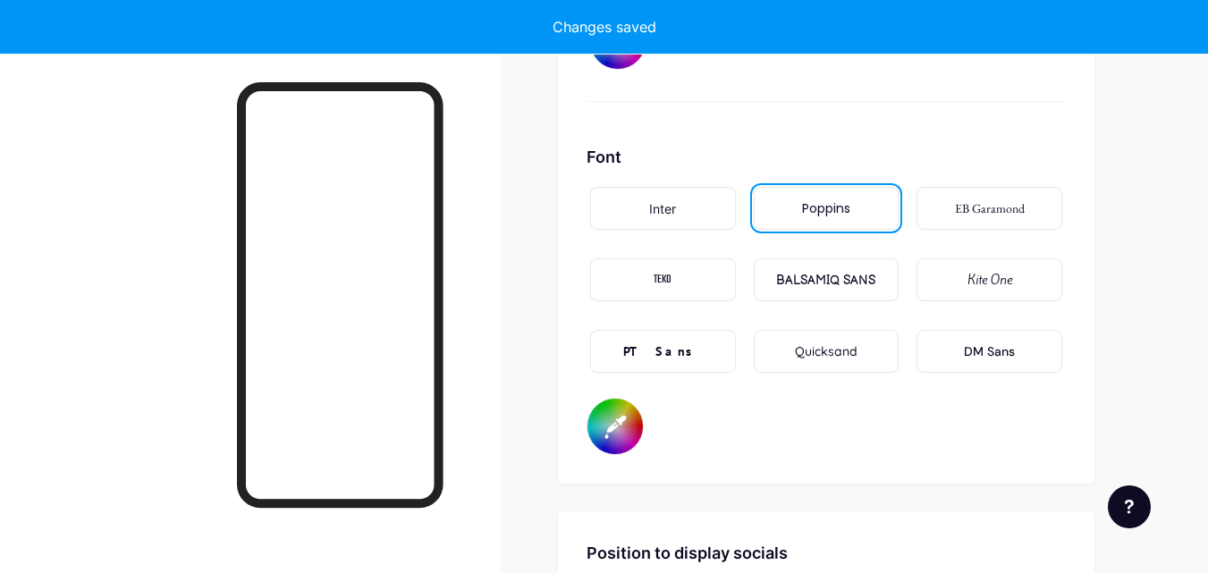
click at [603, 450] on input "#191900" at bounding box center [614, 426] width 55 height 55
type input "#ebebeb"
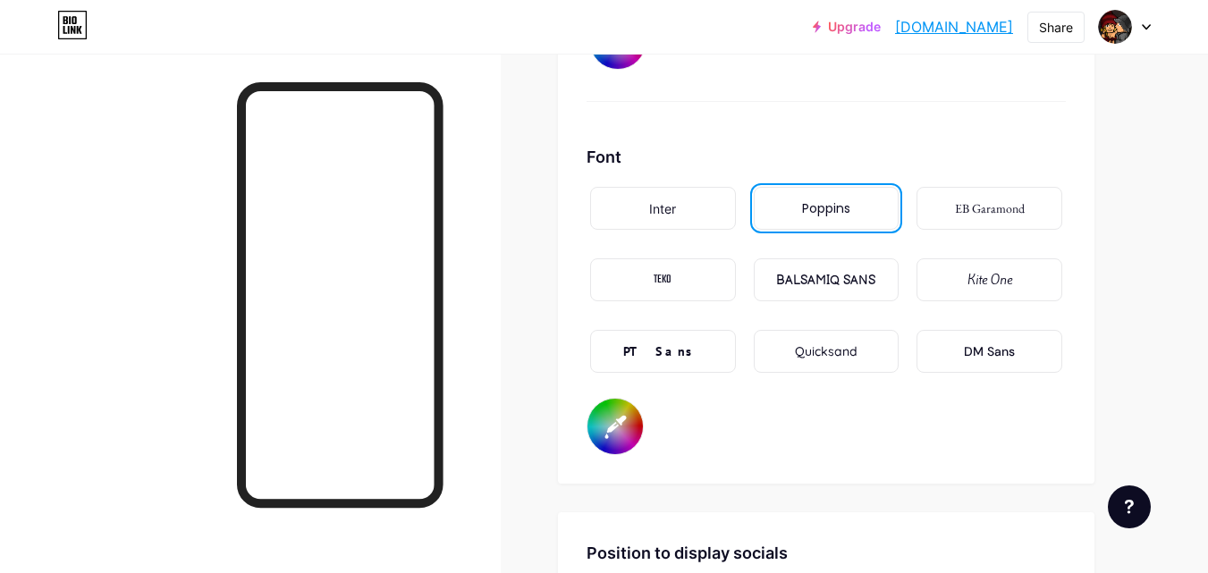
click at [983, 22] on link "[DOMAIN_NAME]" at bounding box center [954, 26] width 118 height 21
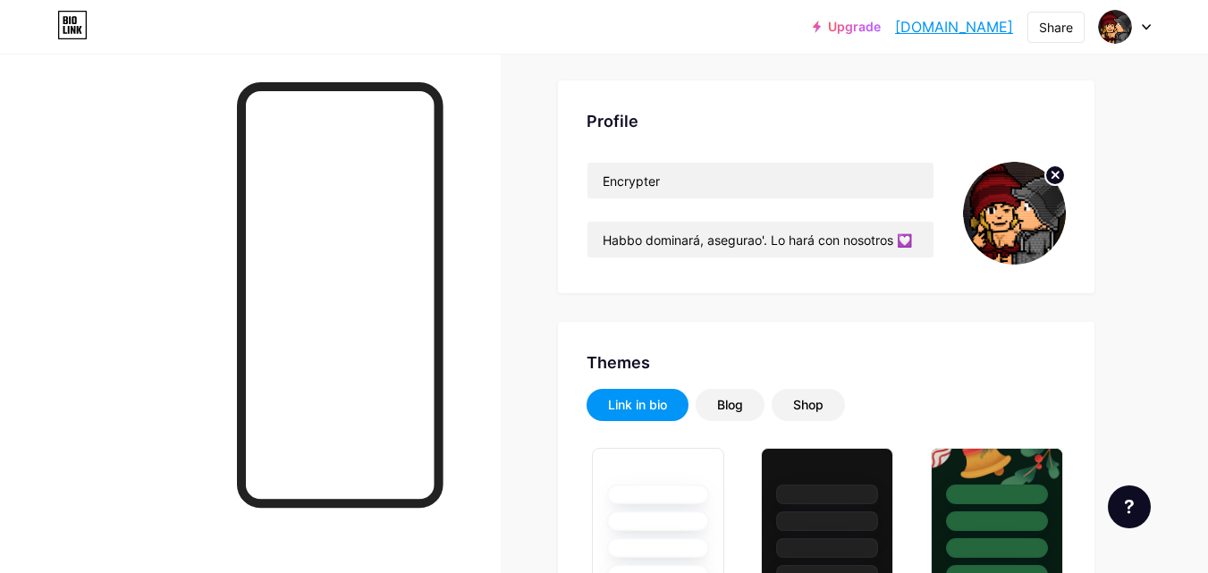
scroll to position [0, 0]
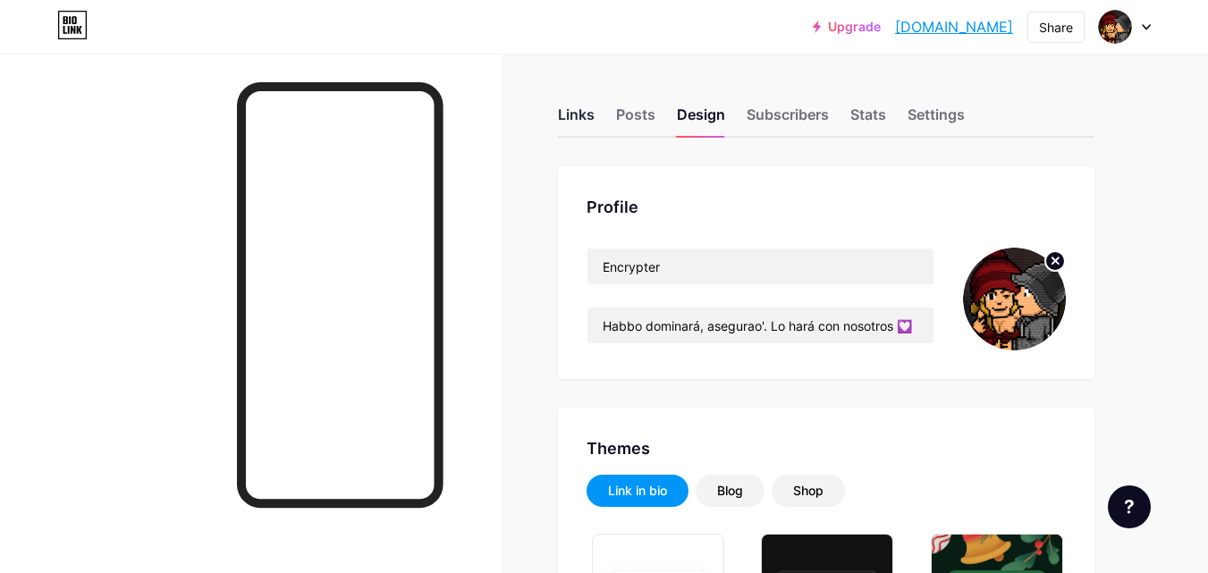
click at [581, 122] on div "Links" at bounding box center [576, 120] width 37 height 32
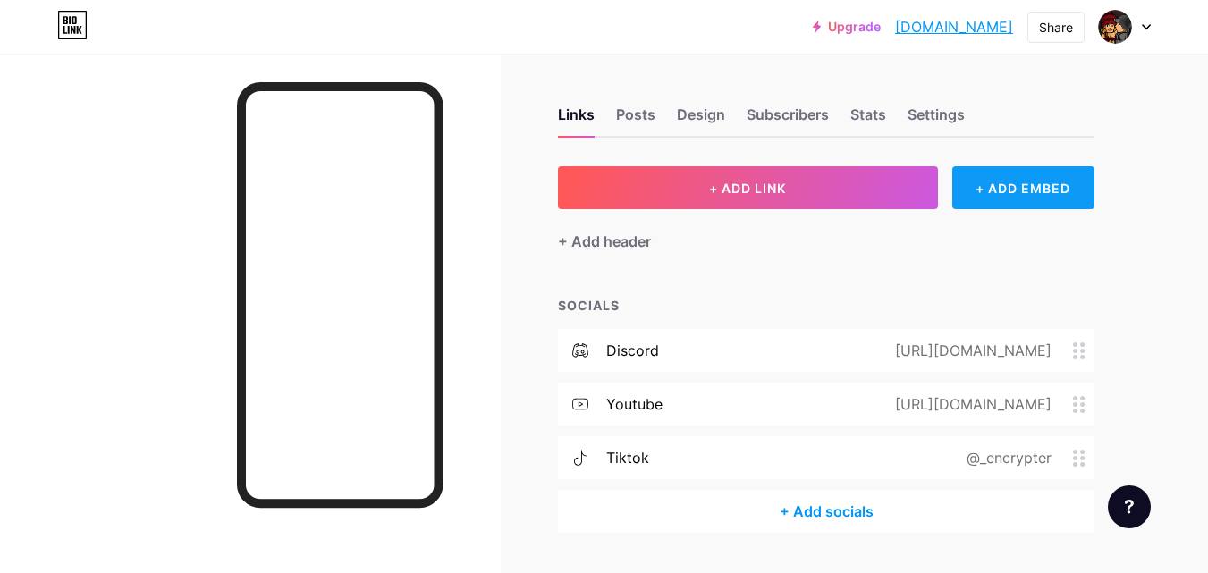
click at [979, 186] on div "+ ADD EMBED" at bounding box center [1023, 187] width 142 height 43
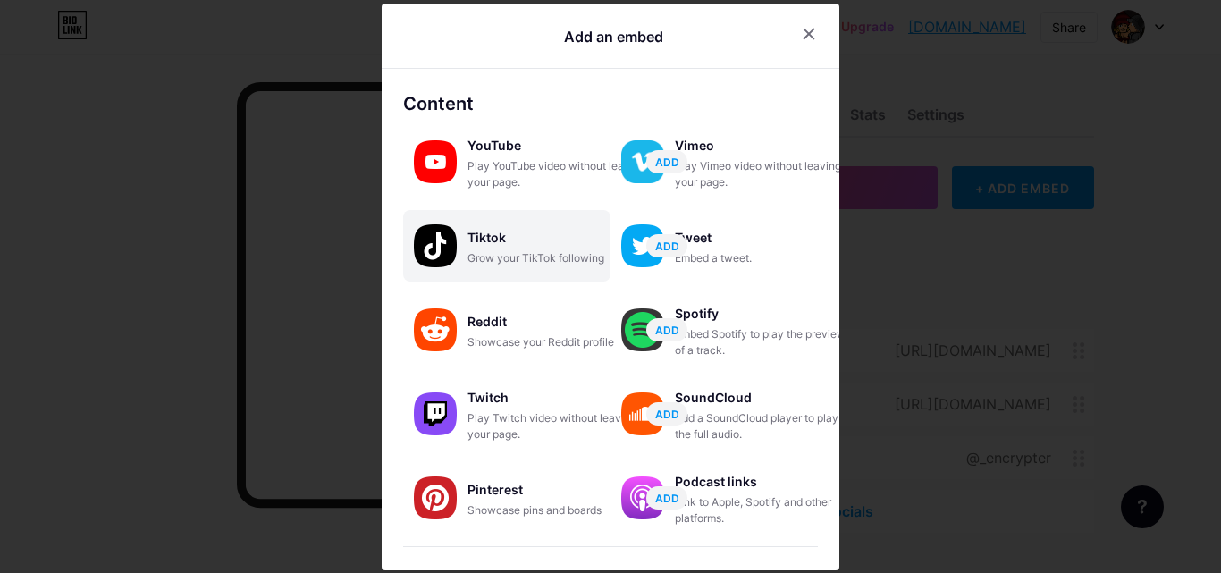
click at [560, 240] on div "Tiktok" at bounding box center [557, 237] width 179 height 25
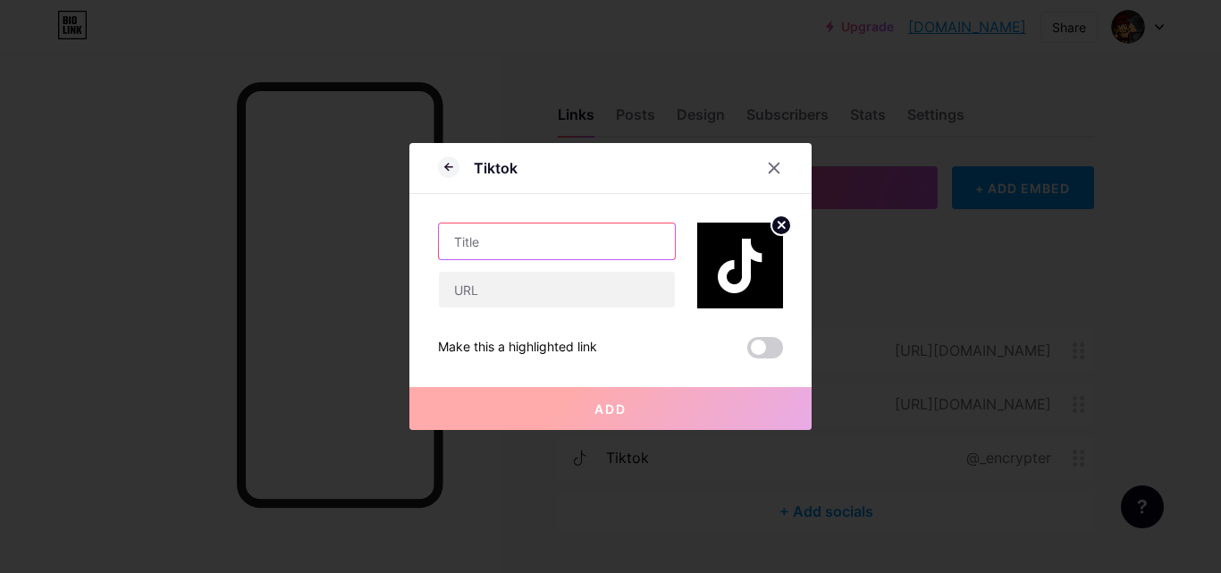
click at [556, 252] on input "text" at bounding box center [557, 242] width 236 height 36
click at [435, 161] on div "Tiktok" at bounding box center [611, 173] width 402 height 42
click at [451, 172] on icon at bounding box center [448, 166] width 21 height 21
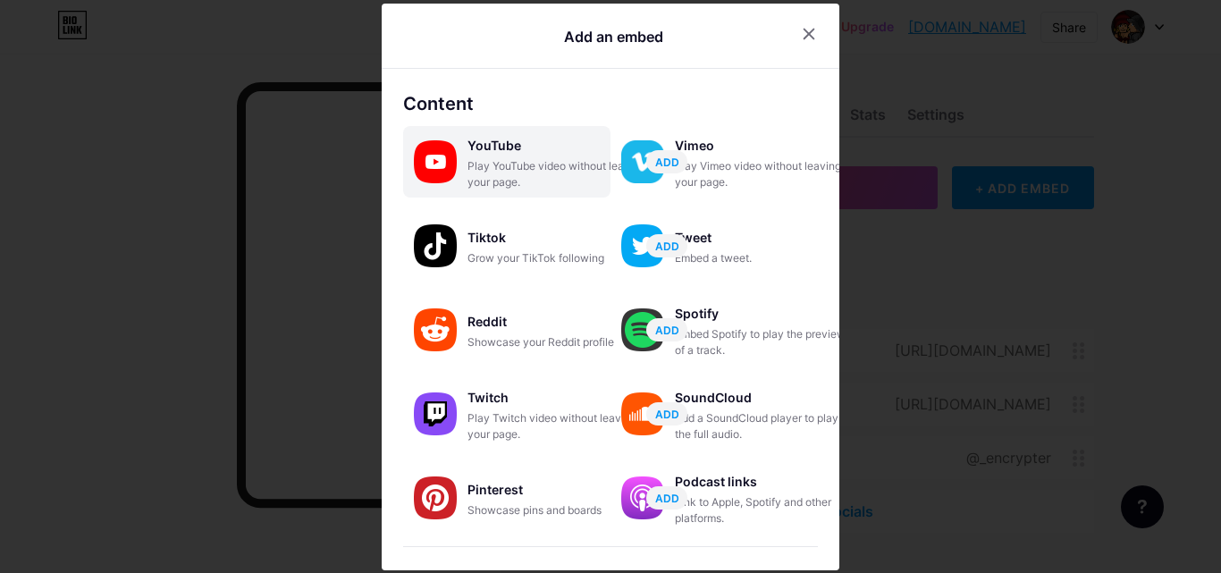
click at [485, 159] on div "Play YouTube video without leaving your page." at bounding box center [557, 174] width 179 height 32
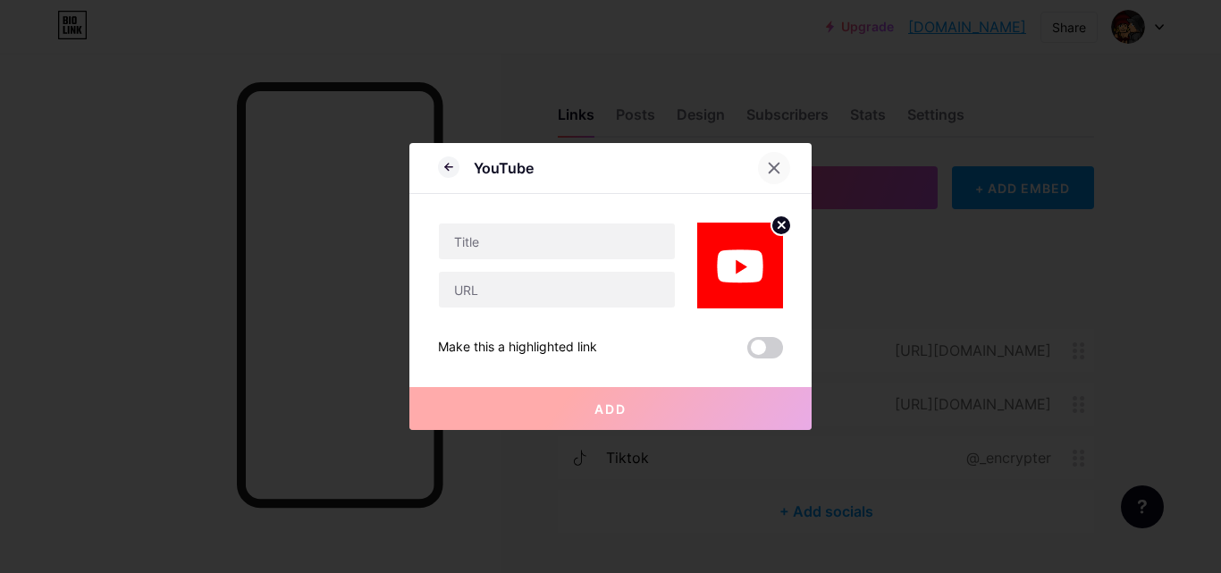
click at [764, 172] on div at bounding box center [774, 168] width 32 height 32
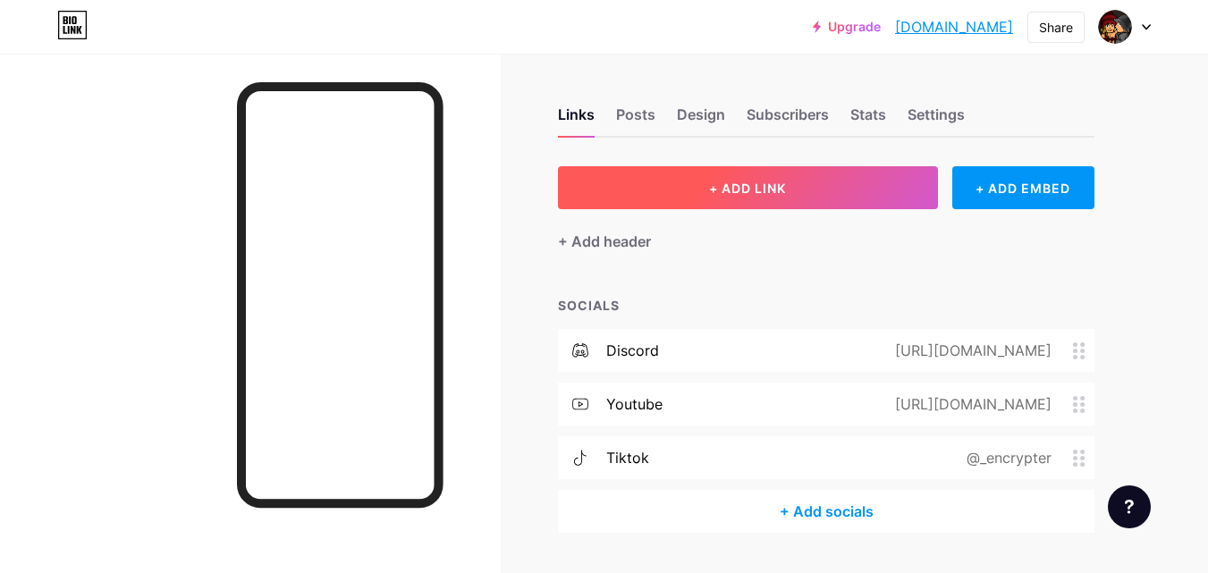
click at [815, 186] on button "+ ADD LINK" at bounding box center [748, 187] width 380 height 43
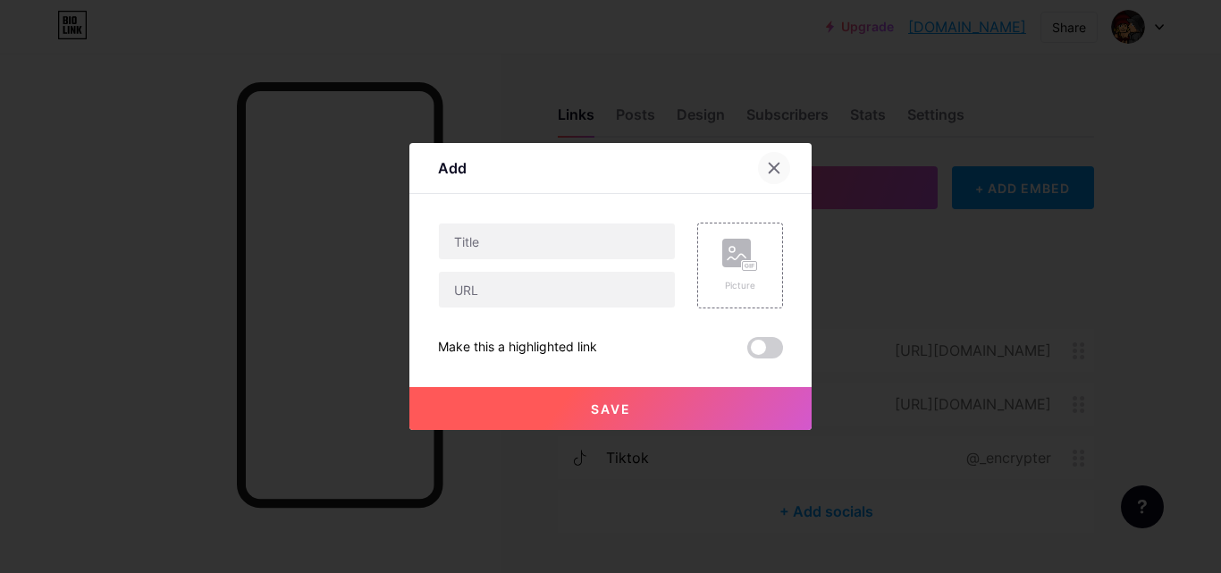
click at [770, 160] on div at bounding box center [774, 168] width 32 height 32
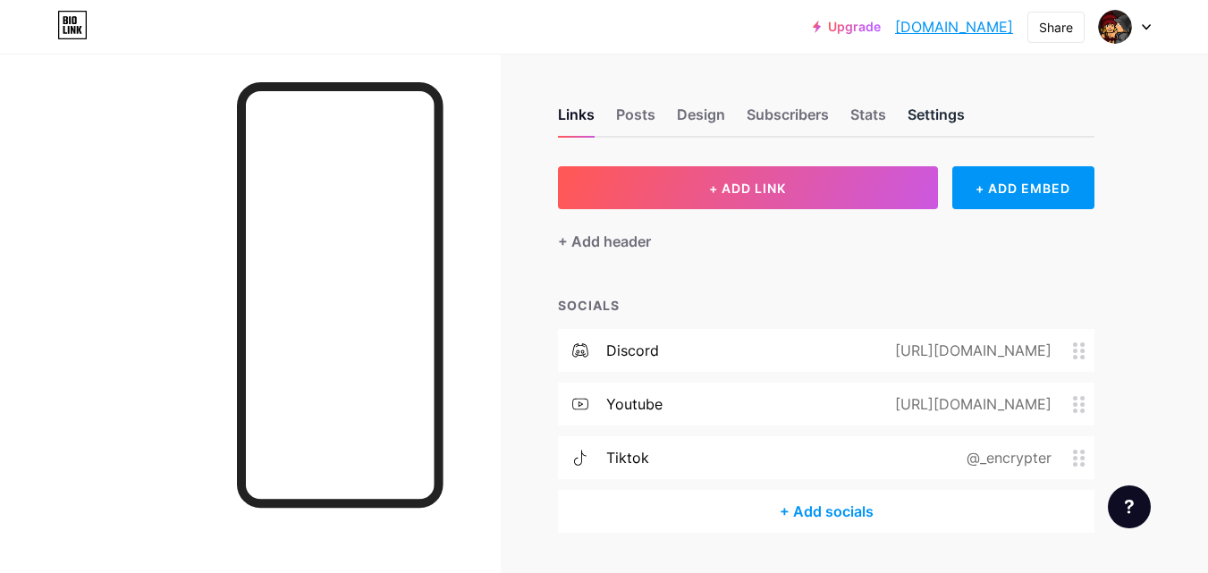
click at [933, 128] on div "Settings" at bounding box center [936, 120] width 57 height 32
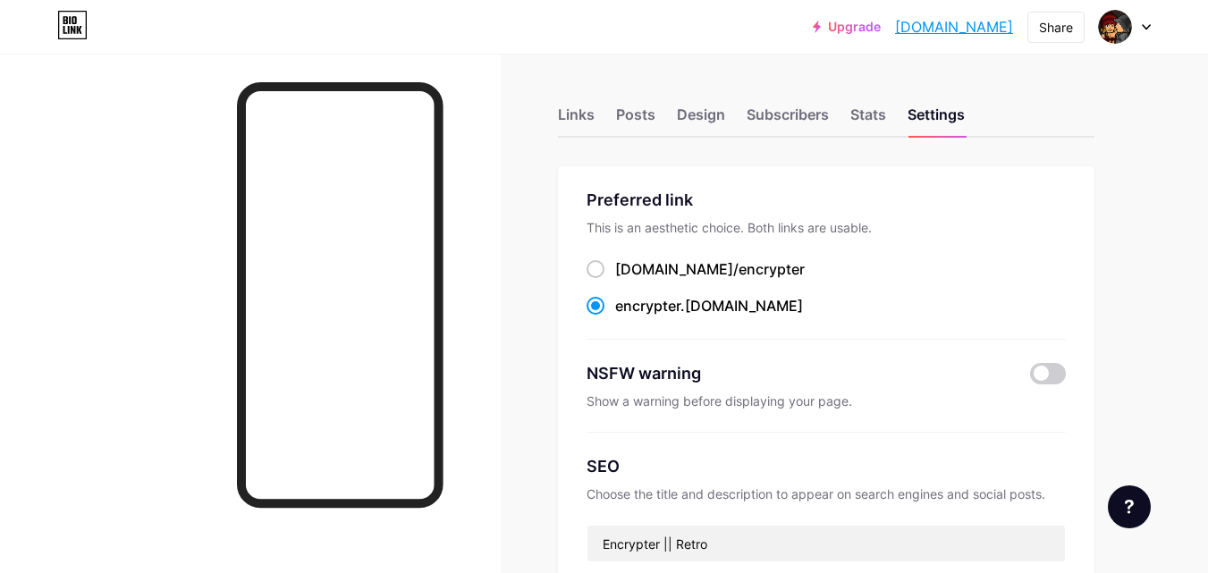
scroll to position [358, 0]
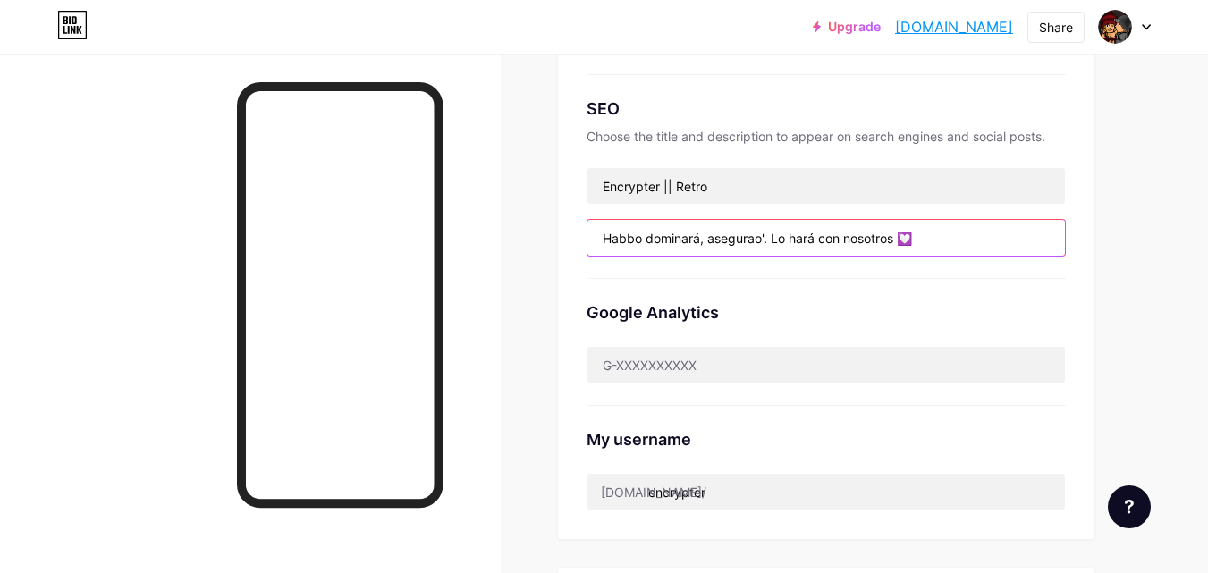
drag, startPoint x: 987, startPoint y: 237, endPoint x: 0, endPoint y: 237, distance: 987.1
click at [0, 237] on div "Links Posts Design Subscribers Stats Settings Preferred link This is an aesthet…" at bounding box center [585, 349] width 1170 height 1414
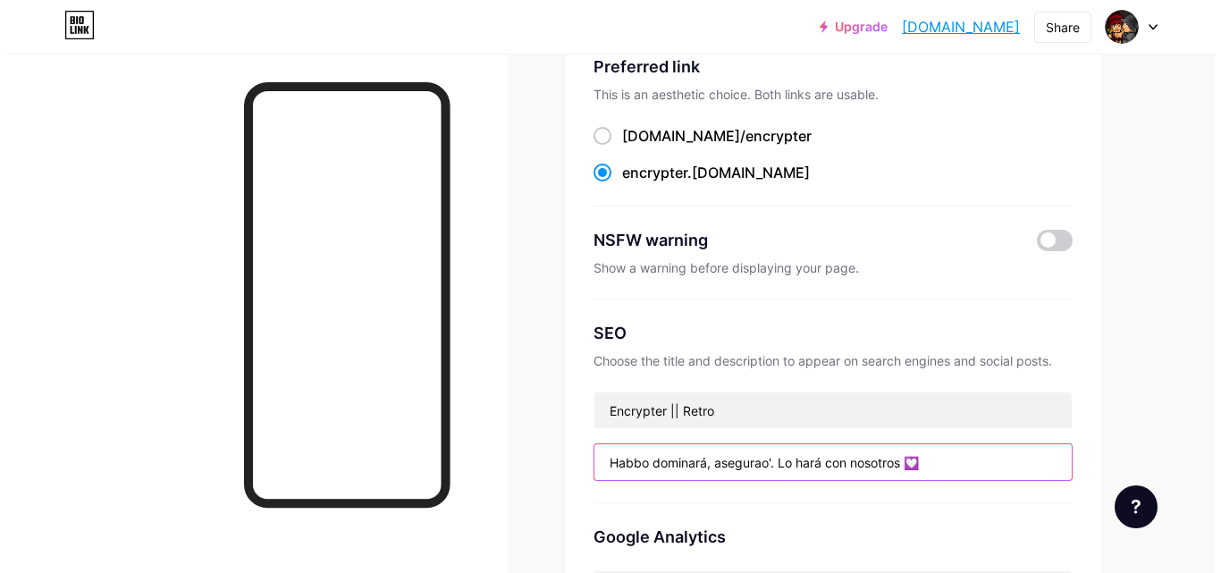
scroll to position [0, 0]
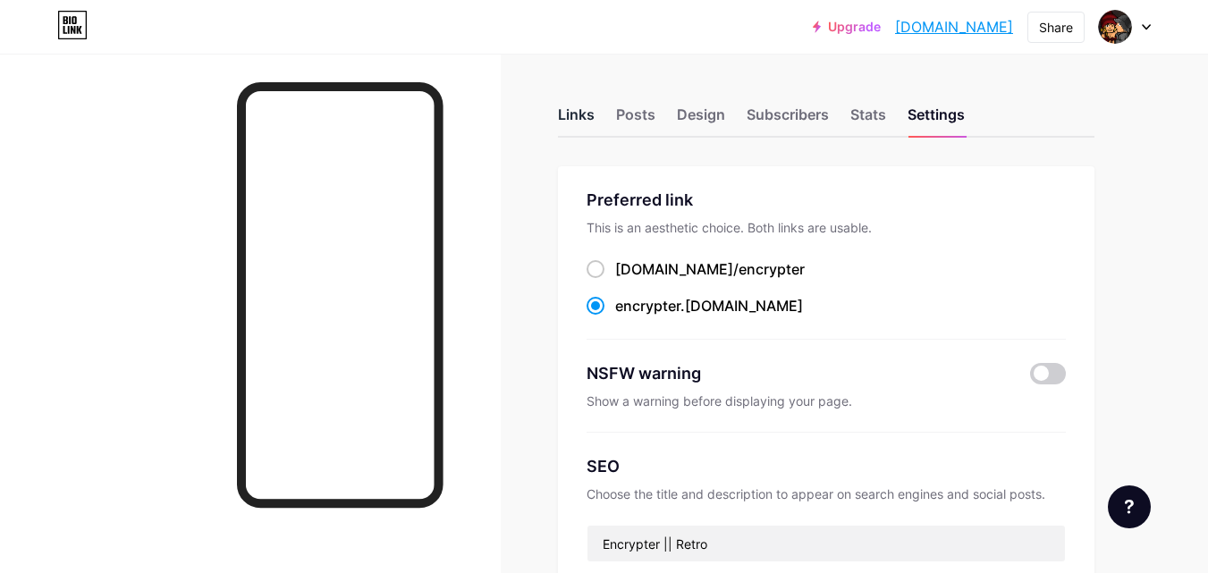
click at [575, 120] on div "Links" at bounding box center [576, 120] width 37 height 32
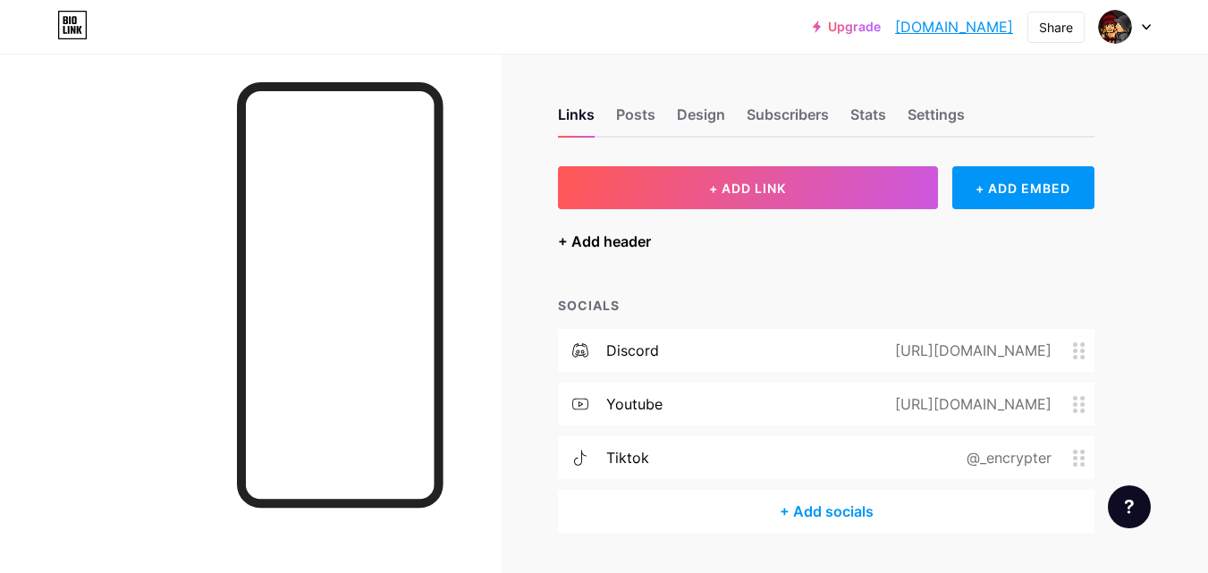
click at [622, 234] on div "+ Add header" at bounding box center [604, 241] width 93 height 21
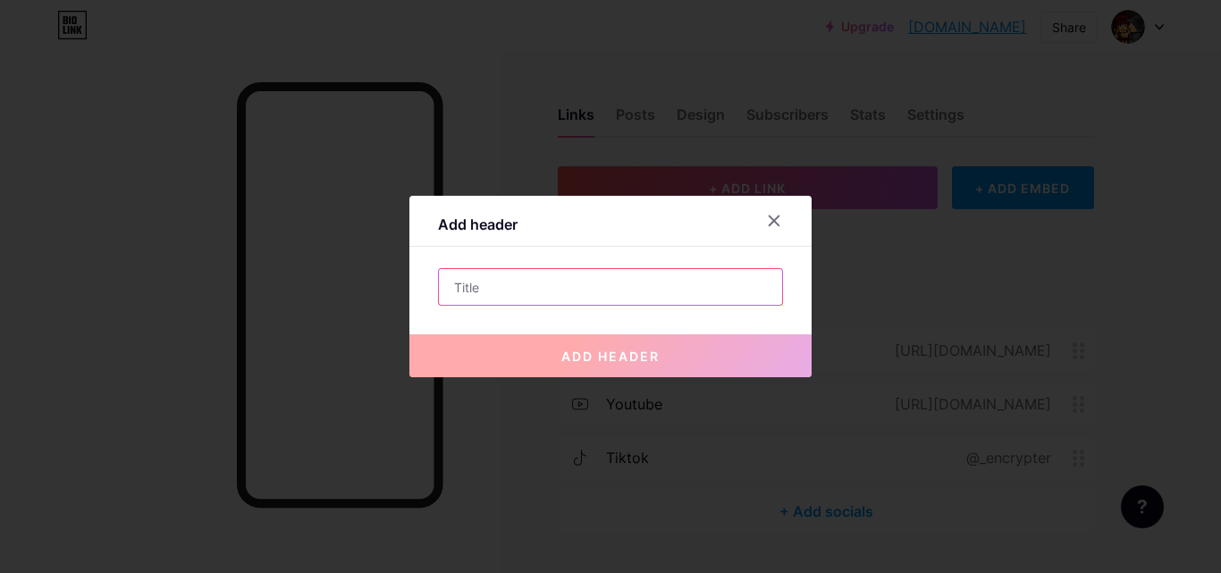
click at [523, 286] on input "text" at bounding box center [610, 287] width 343 height 36
paste input "Habbo dominará, asegurao'. Lo hará con nosotros 💟"
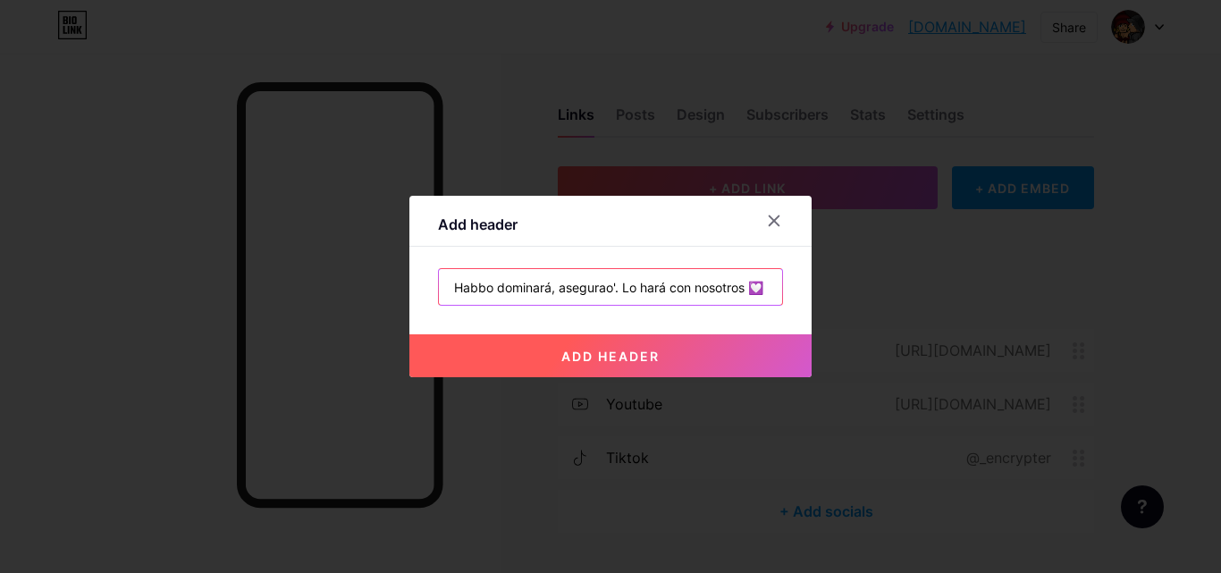
type input "Habbo dominará, asegurao'. Lo hará con nosotros 💟"
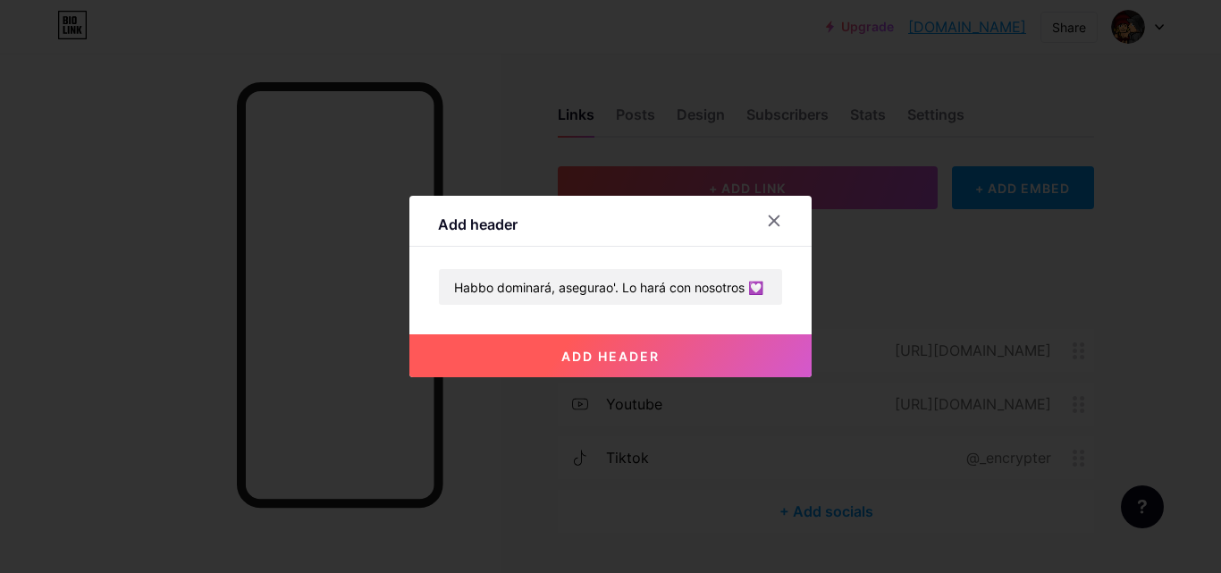
click at [567, 346] on button "add header" at bounding box center [611, 355] width 402 height 43
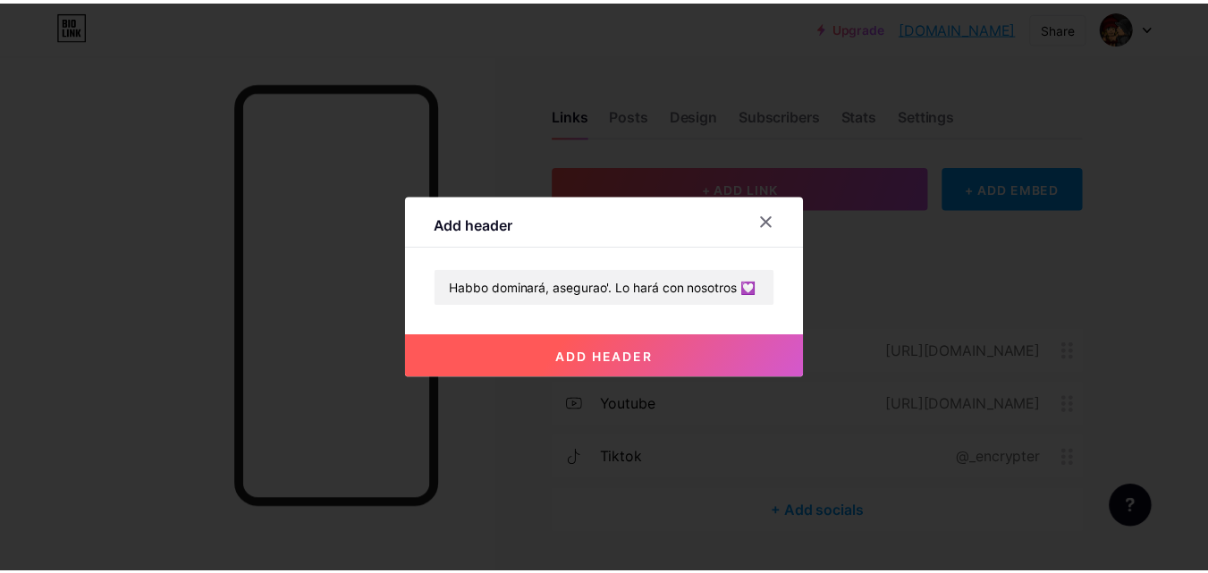
scroll to position [0, 0]
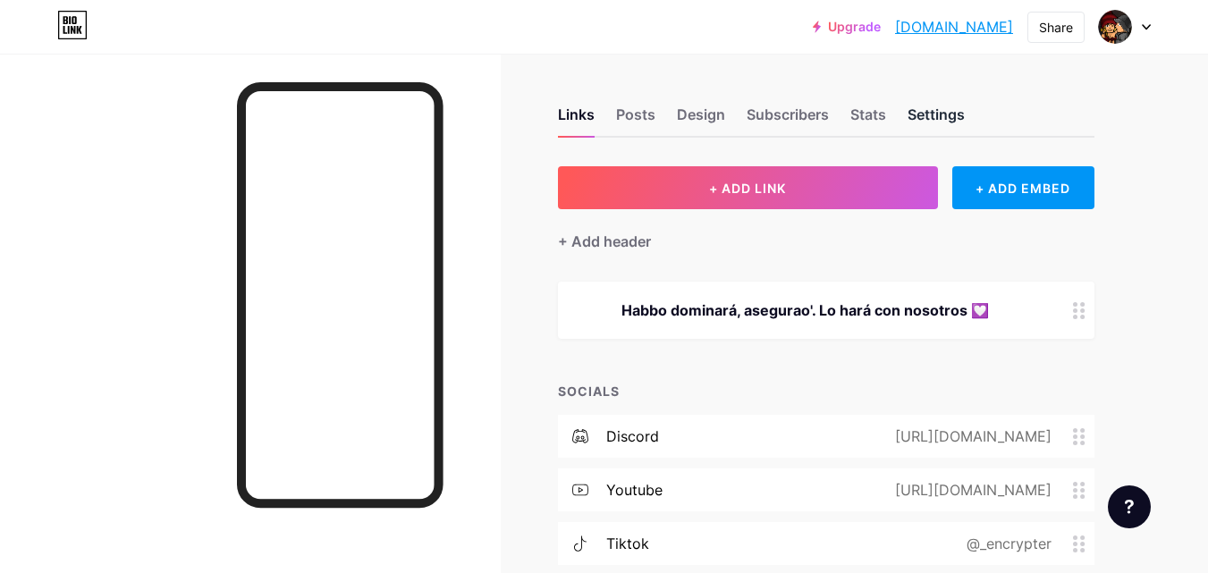
click at [962, 114] on div "Settings" at bounding box center [936, 120] width 57 height 32
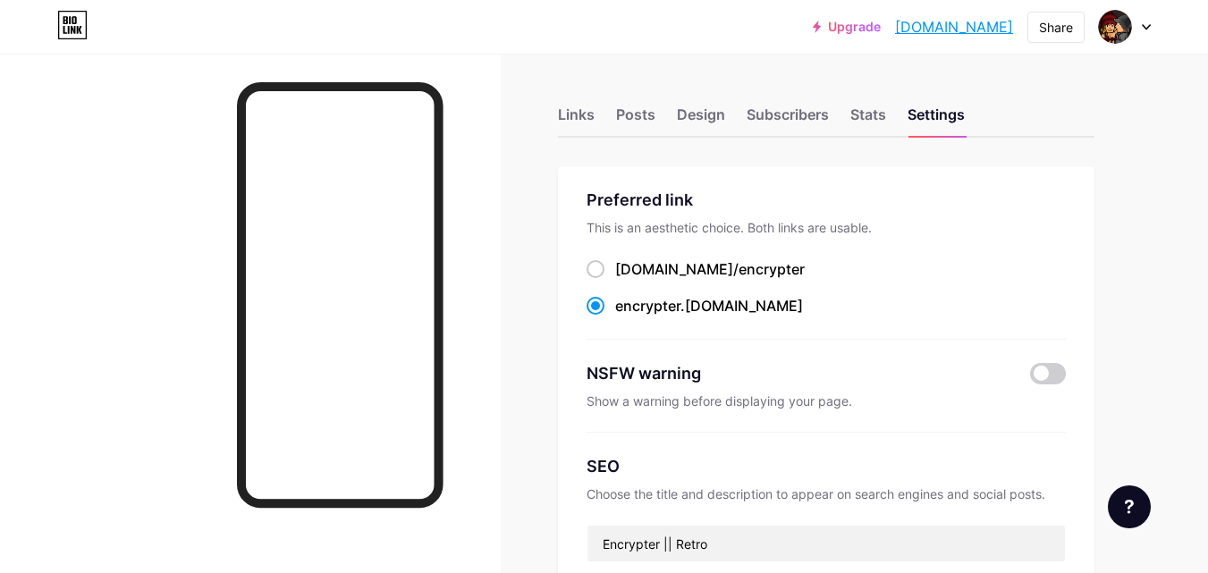
scroll to position [447, 0]
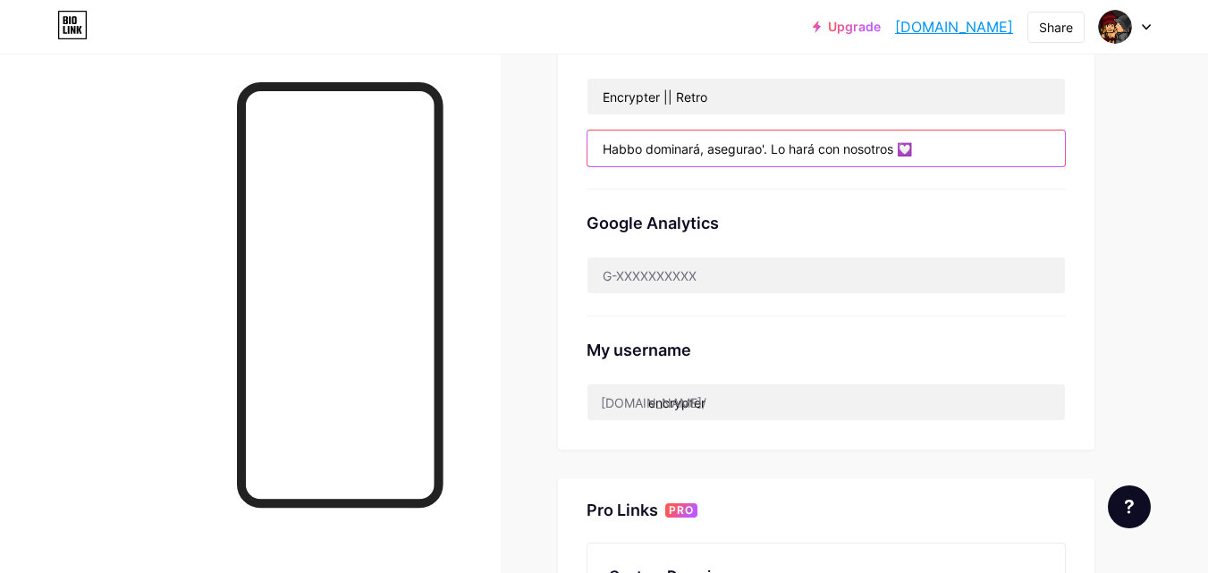
drag, startPoint x: 929, startPoint y: 147, endPoint x: 0, endPoint y: 131, distance: 929.2
click at [0, 131] on div "Links Posts Design Subscribers Stats Settings Preferred link This is an aesthet…" at bounding box center [585, 260] width 1170 height 1414
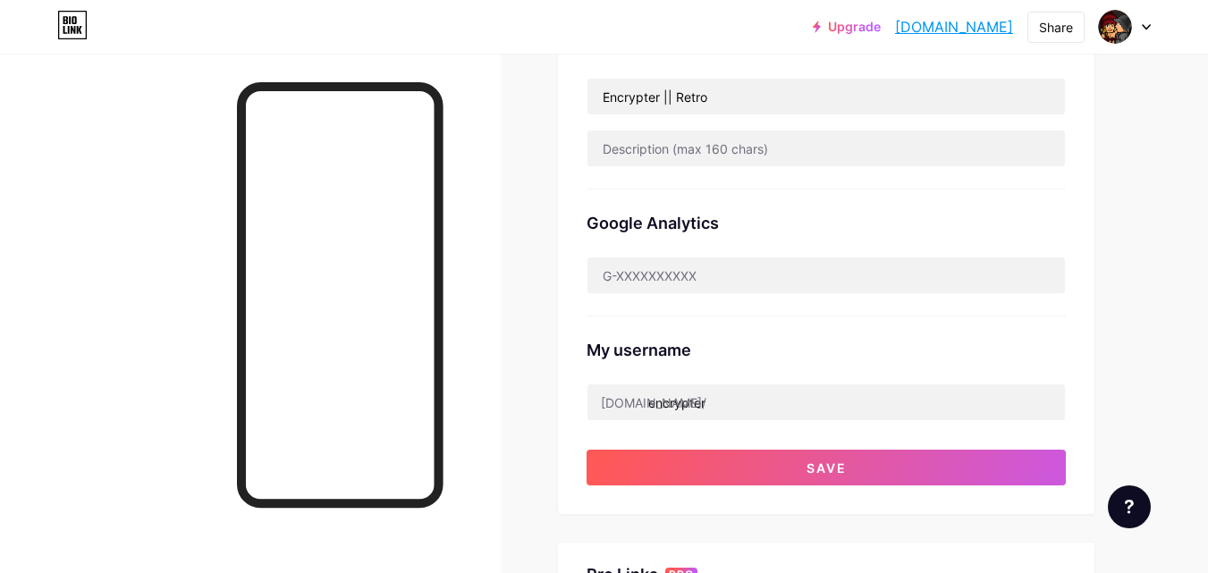
click at [814, 491] on div "Preferred link This is an aesthetic choice. Both links are usable. [DOMAIN_NAME…" at bounding box center [826, 116] width 536 height 795
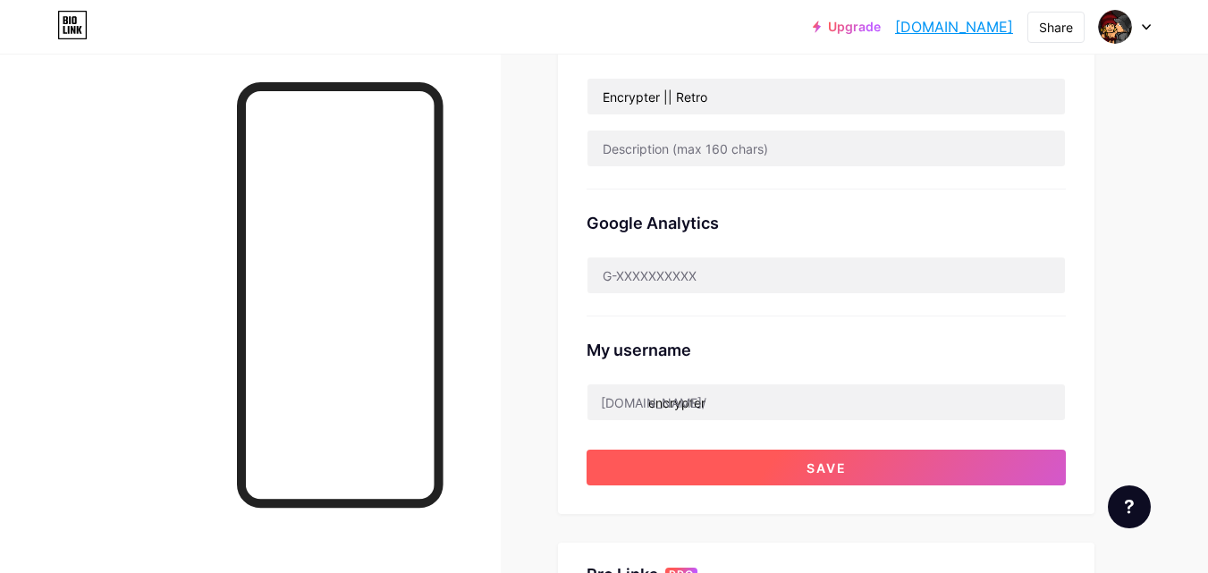
click at [813, 477] on button "Save" at bounding box center [826, 468] width 479 height 36
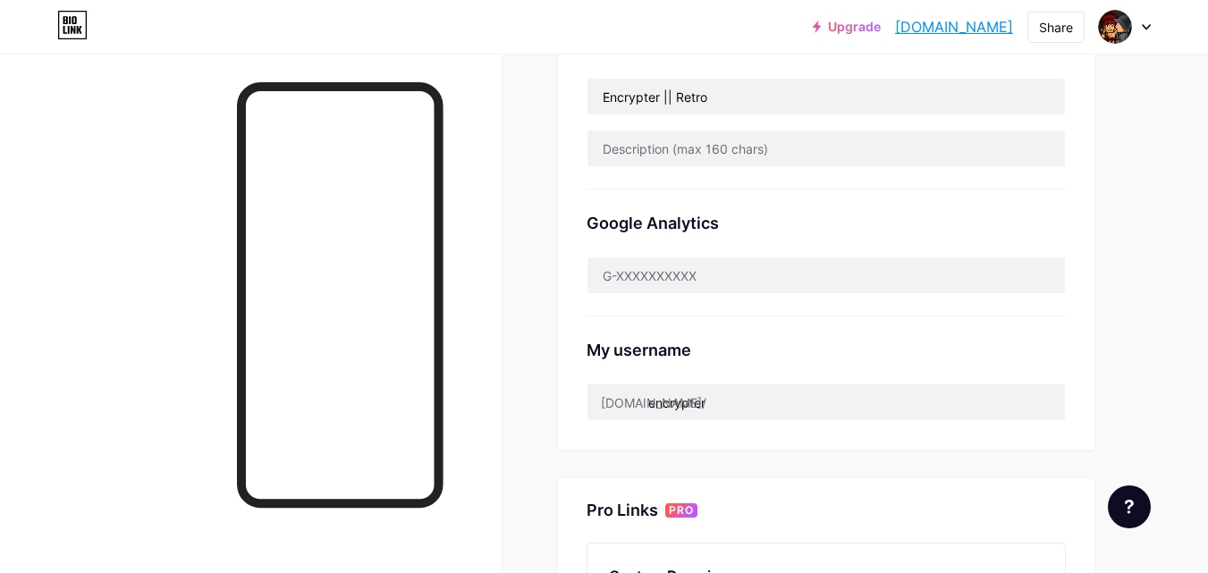
scroll to position [179, 0]
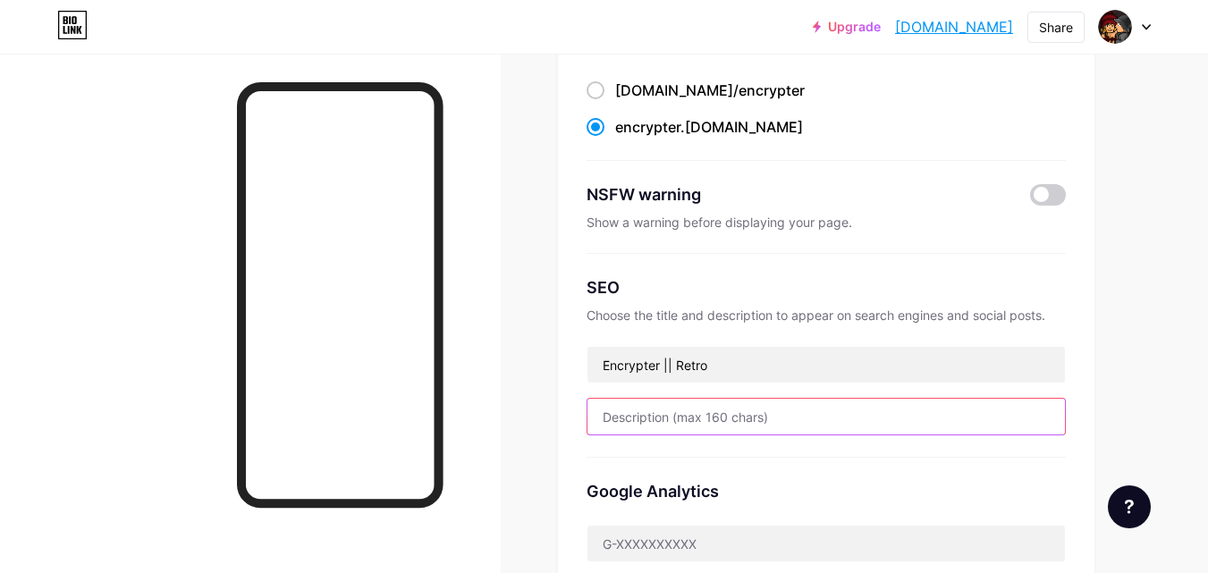
drag, startPoint x: 809, startPoint y: 467, endPoint x: 666, endPoint y: 410, distance: 153.8
click at [666, 410] on input "text" at bounding box center [825, 417] width 477 height 36
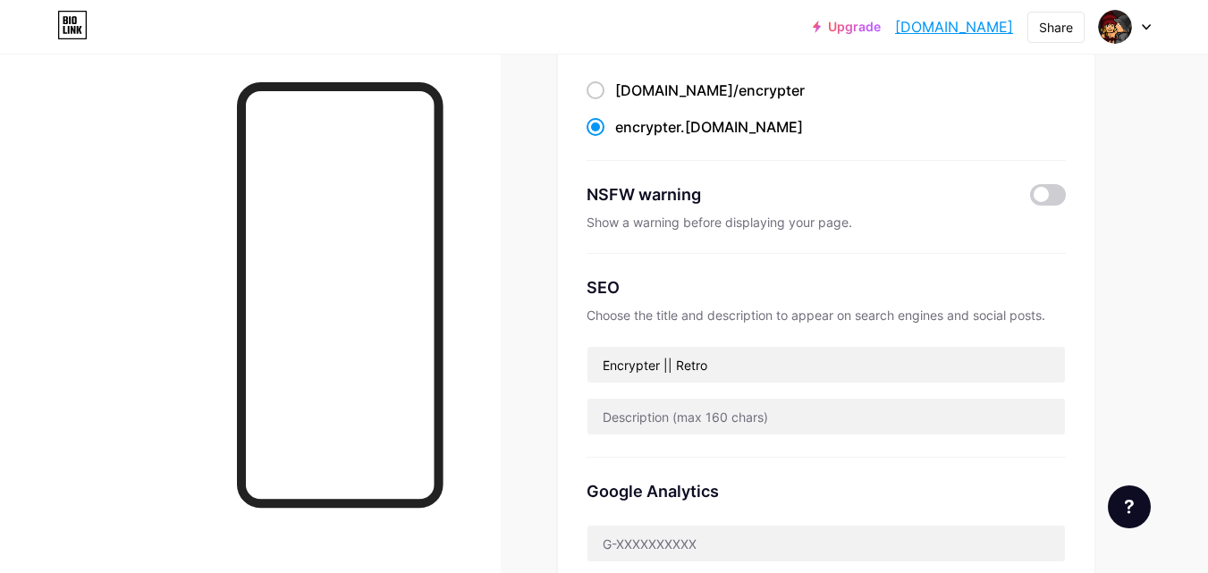
click at [1082, 344] on div "Preferred link This is an aesthetic choice. Both links are usable. [DOMAIN_NAME…" at bounding box center [826, 352] width 536 height 731
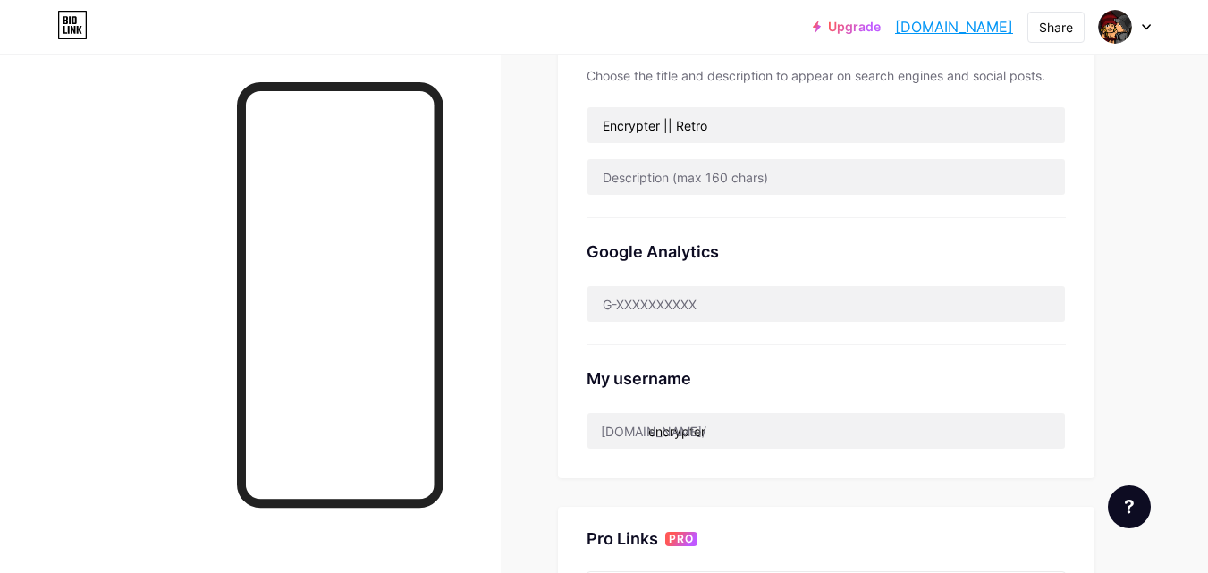
scroll to position [268, 0]
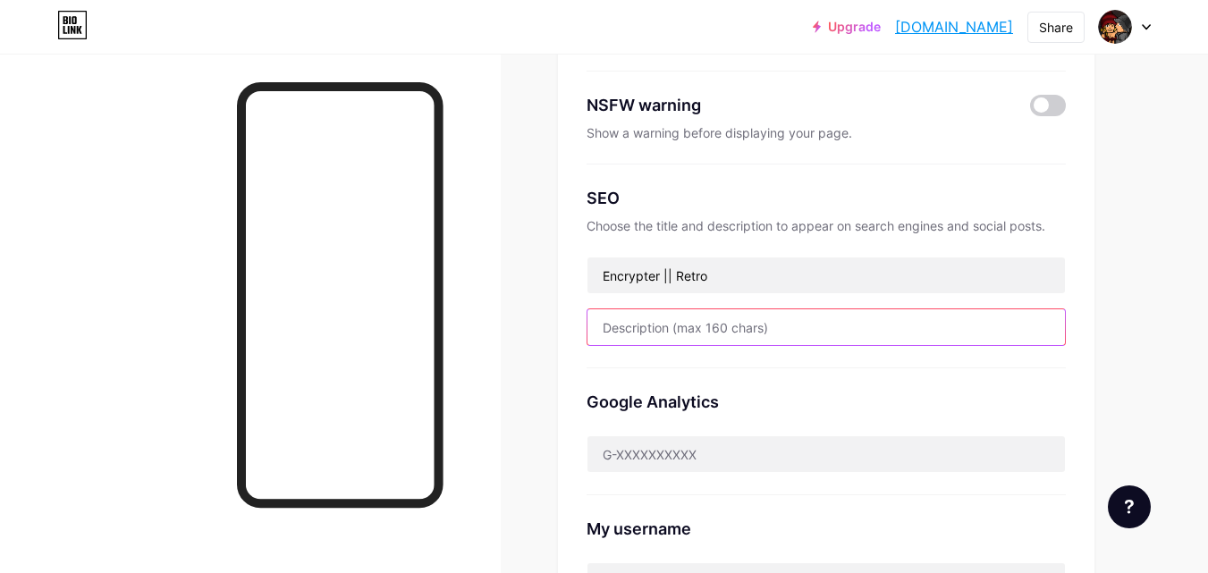
click at [638, 320] on input "text" at bounding box center [825, 327] width 477 height 36
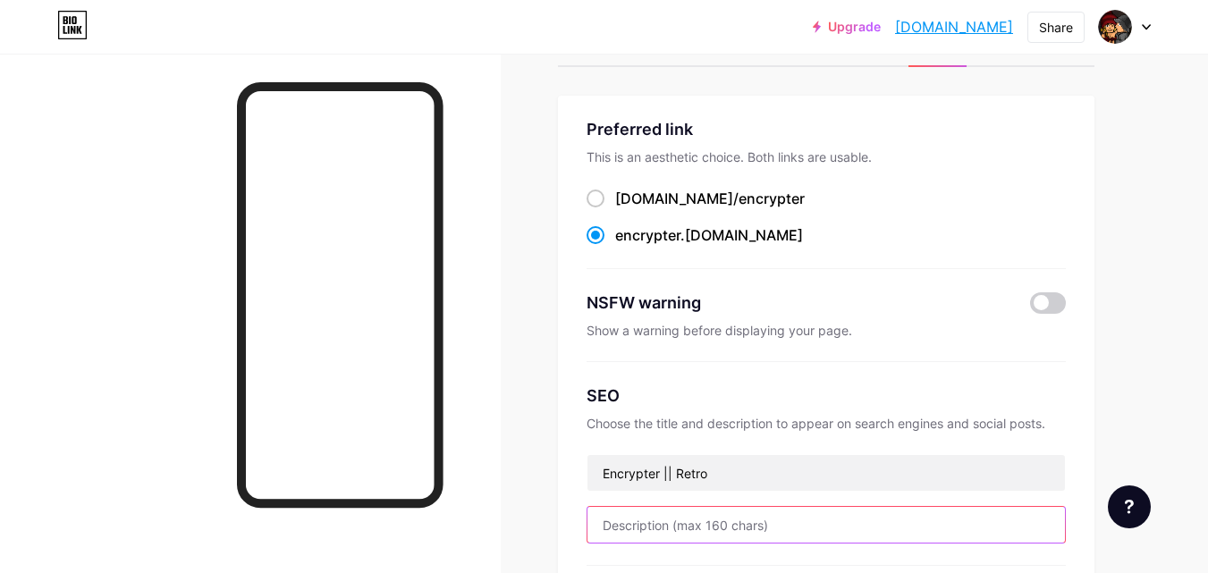
scroll to position [34, 0]
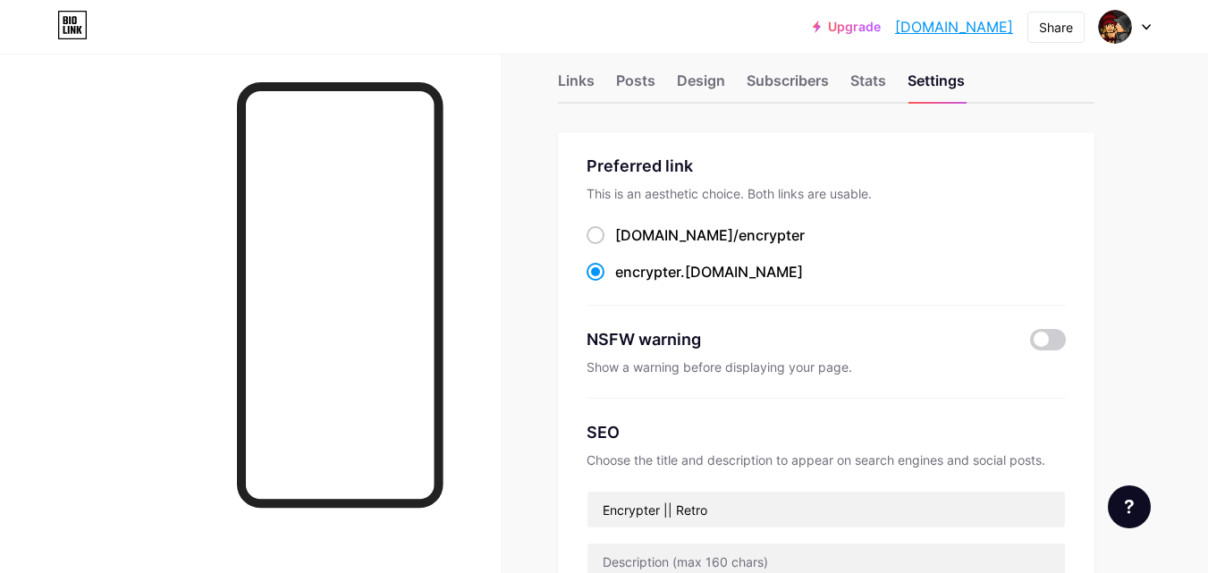
click at [936, 20] on link "[DOMAIN_NAME]" at bounding box center [954, 26] width 118 height 21
click at [882, 85] on div "Stats" at bounding box center [868, 86] width 36 height 32
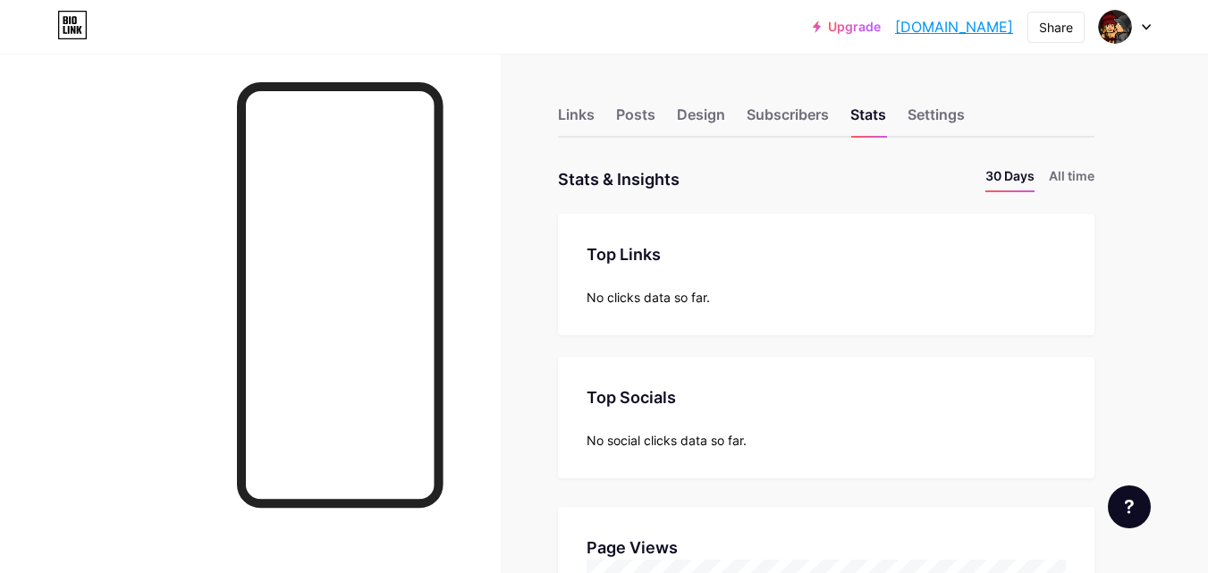
click at [903, 101] on div "Links Posts Design Subscribers Stats Settings" at bounding box center [826, 106] width 536 height 63
click at [924, 113] on div "Settings" at bounding box center [936, 120] width 57 height 32
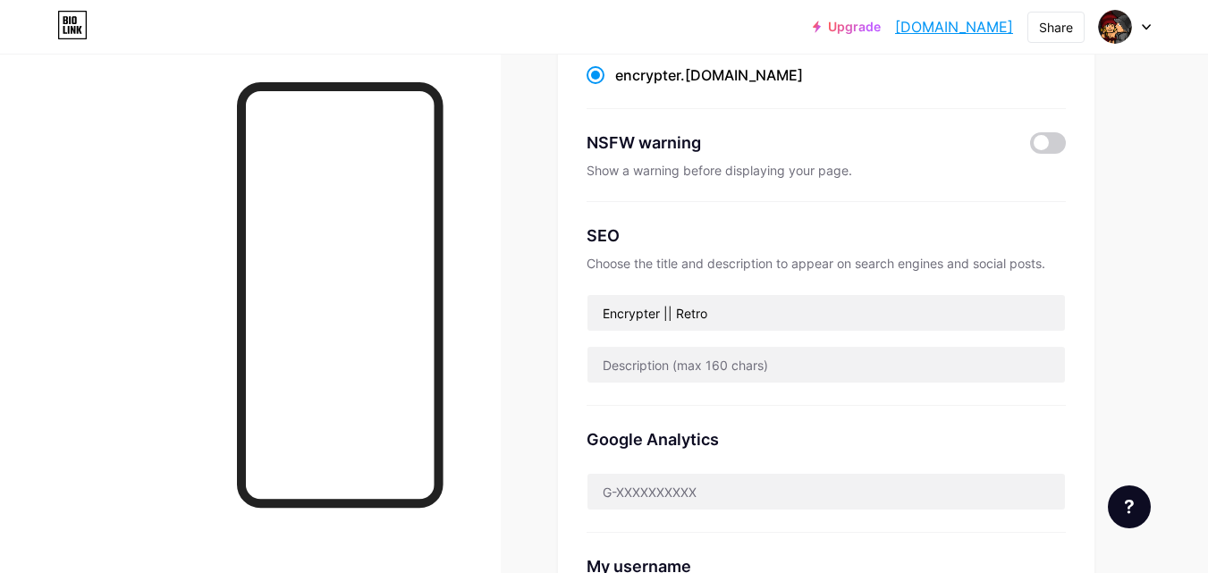
scroll to position [358, 0]
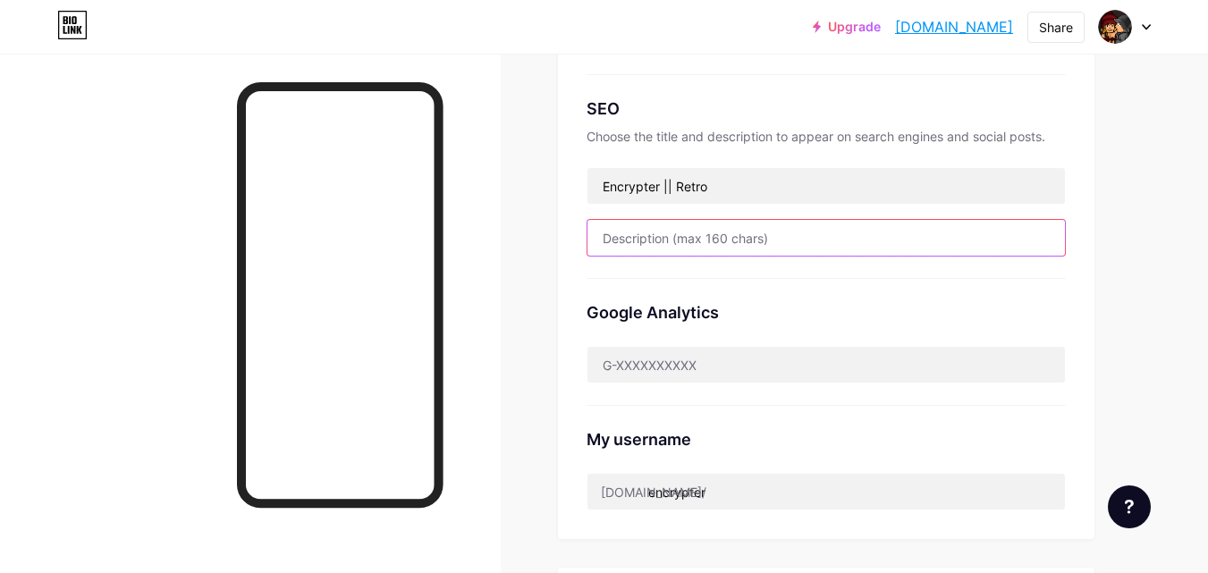
click at [648, 243] on input "text" at bounding box center [825, 238] width 477 height 36
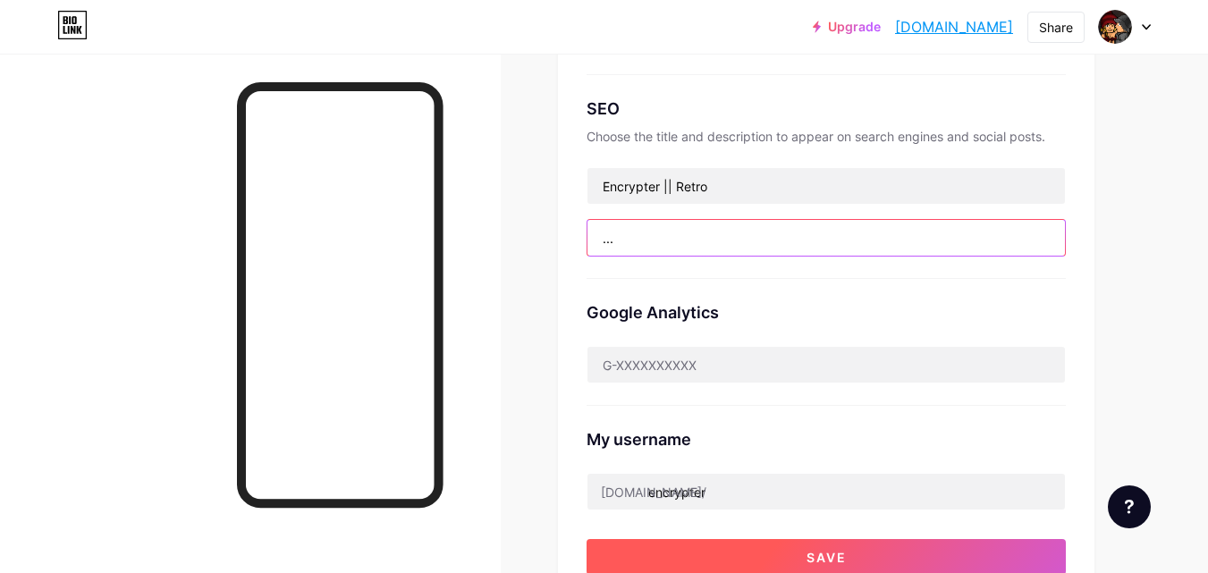
type input "..."
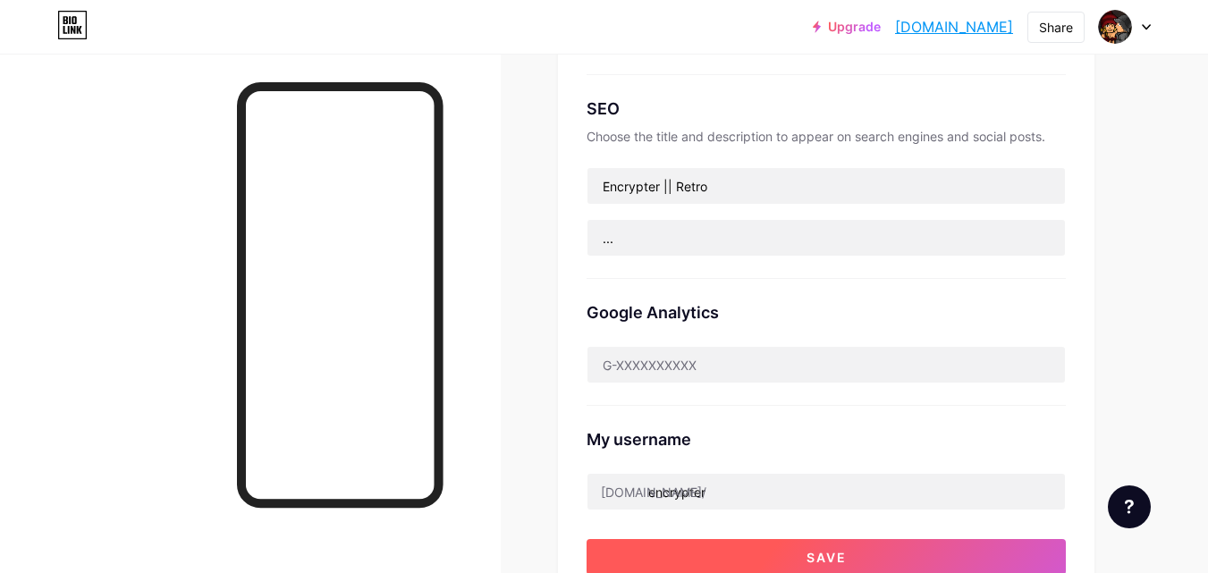
click at [769, 559] on button "Save" at bounding box center [826, 557] width 479 height 36
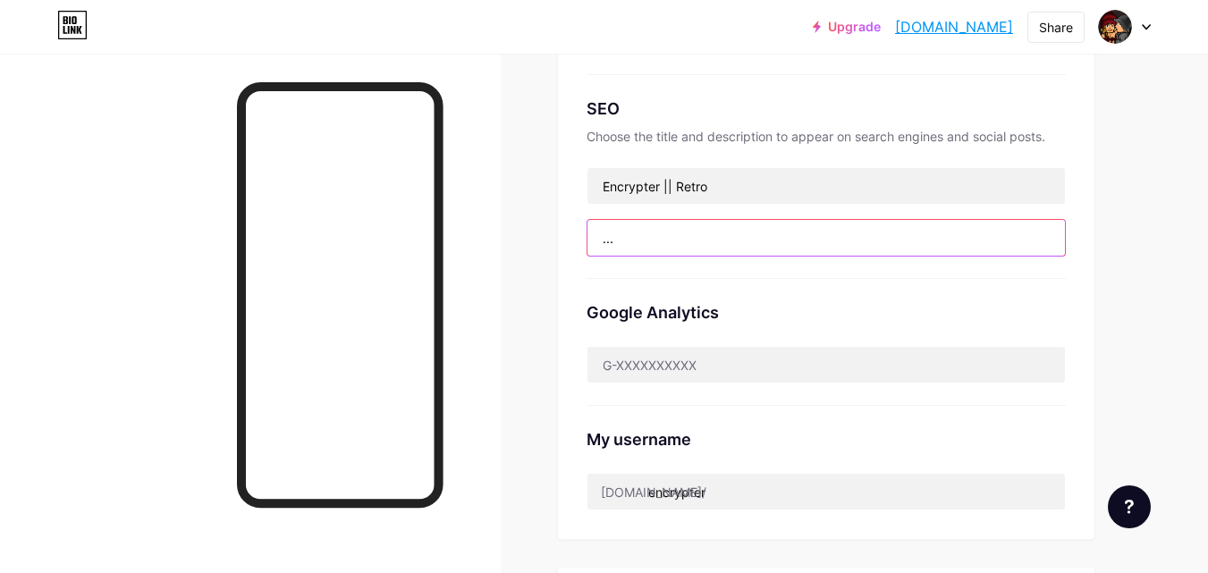
click at [729, 239] on input "..." at bounding box center [825, 238] width 477 height 36
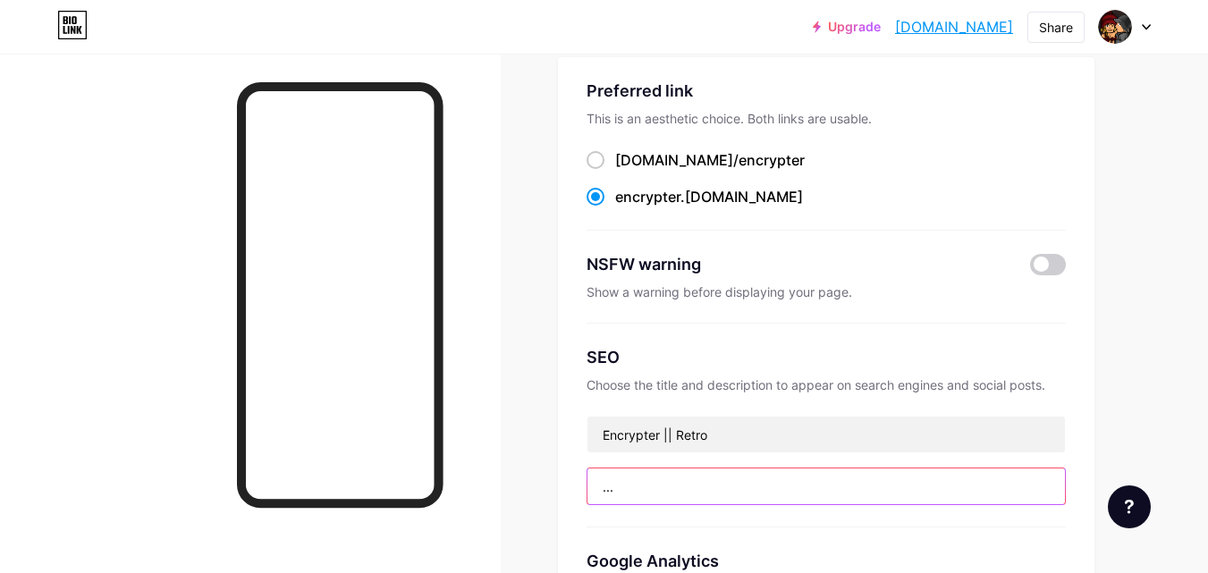
scroll to position [0, 0]
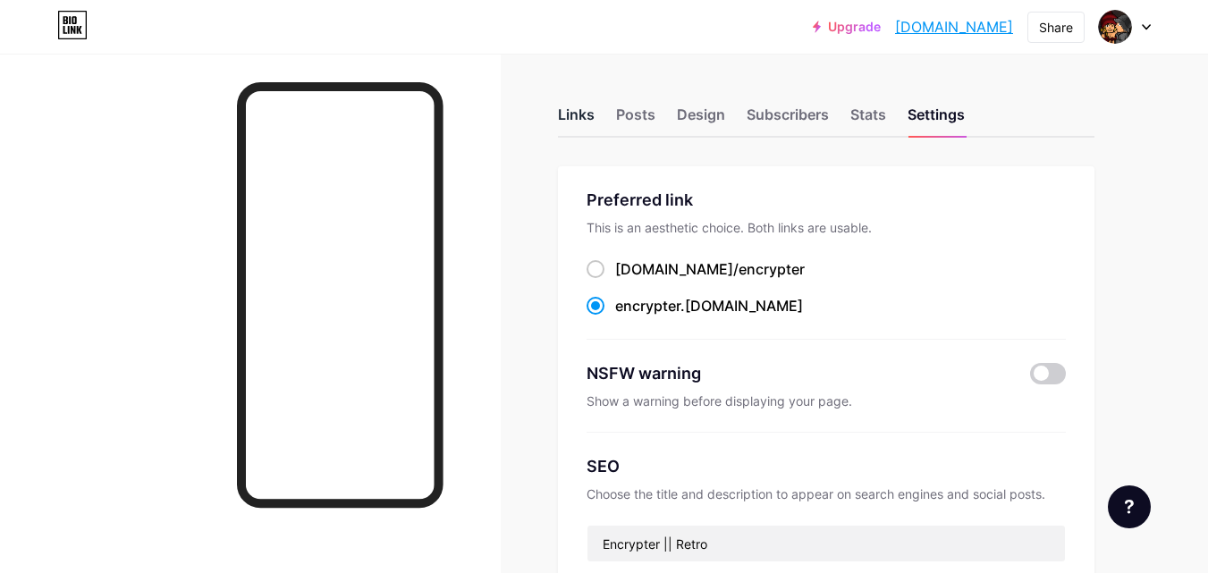
click at [571, 128] on div "Links" at bounding box center [576, 120] width 37 height 32
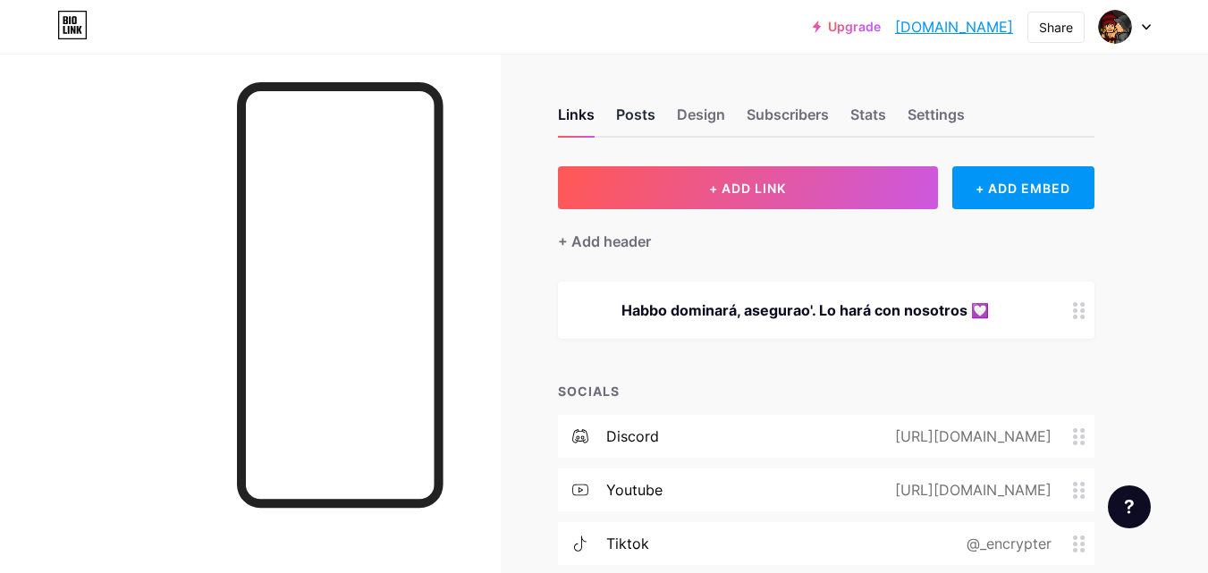
click at [643, 110] on div "Posts" at bounding box center [635, 120] width 39 height 32
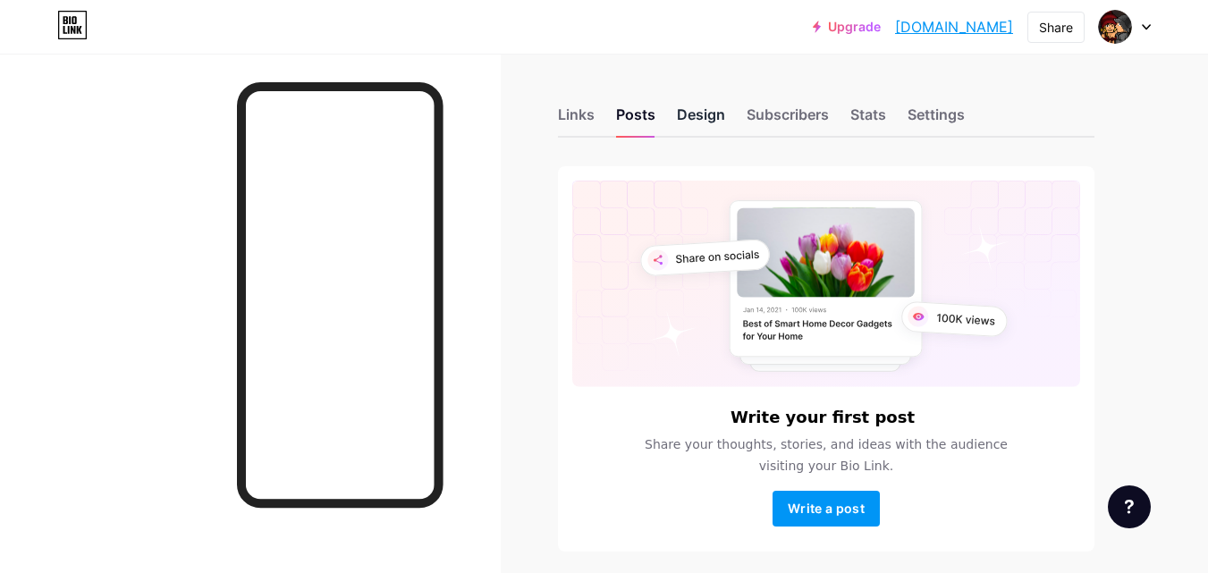
click at [697, 117] on div "Design" at bounding box center [701, 120] width 48 height 32
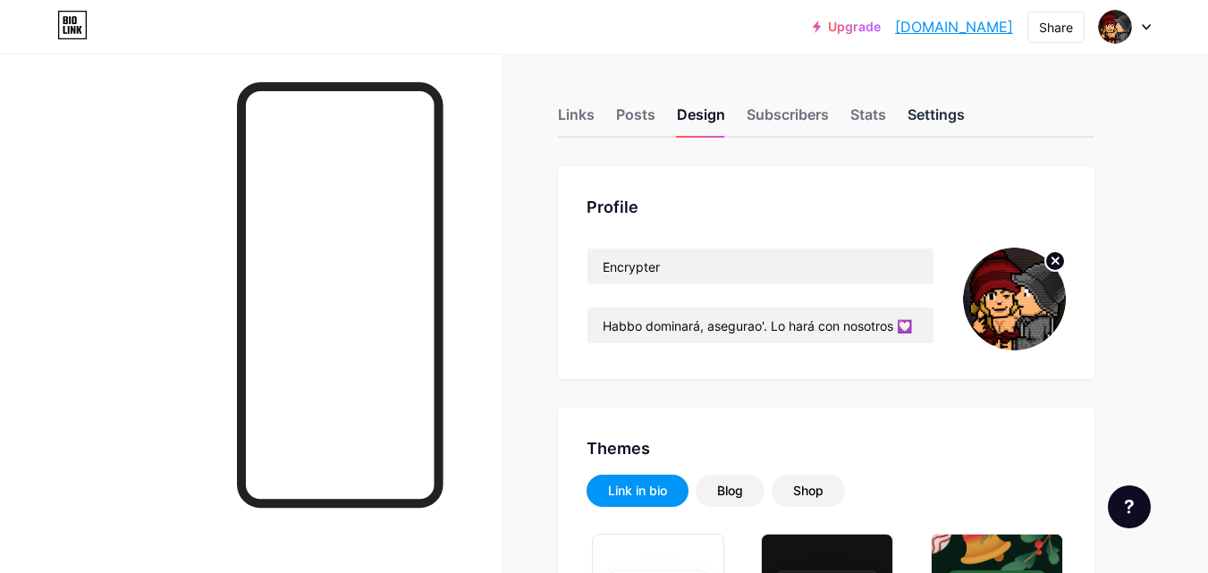
type input "#101010"
type input "#ebebeb"
drag, startPoint x: 940, startPoint y: 111, endPoint x: 935, endPoint y: 123, distance: 13.3
click at [935, 123] on div "Settings" at bounding box center [936, 120] width 57 height 32
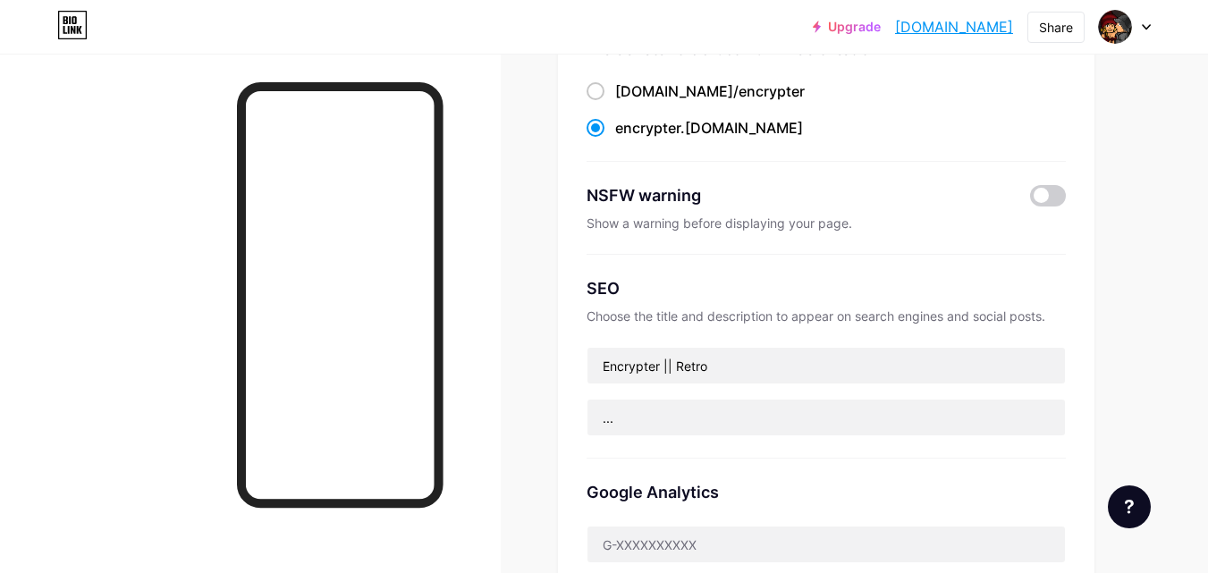
scroll to position [179, 0]
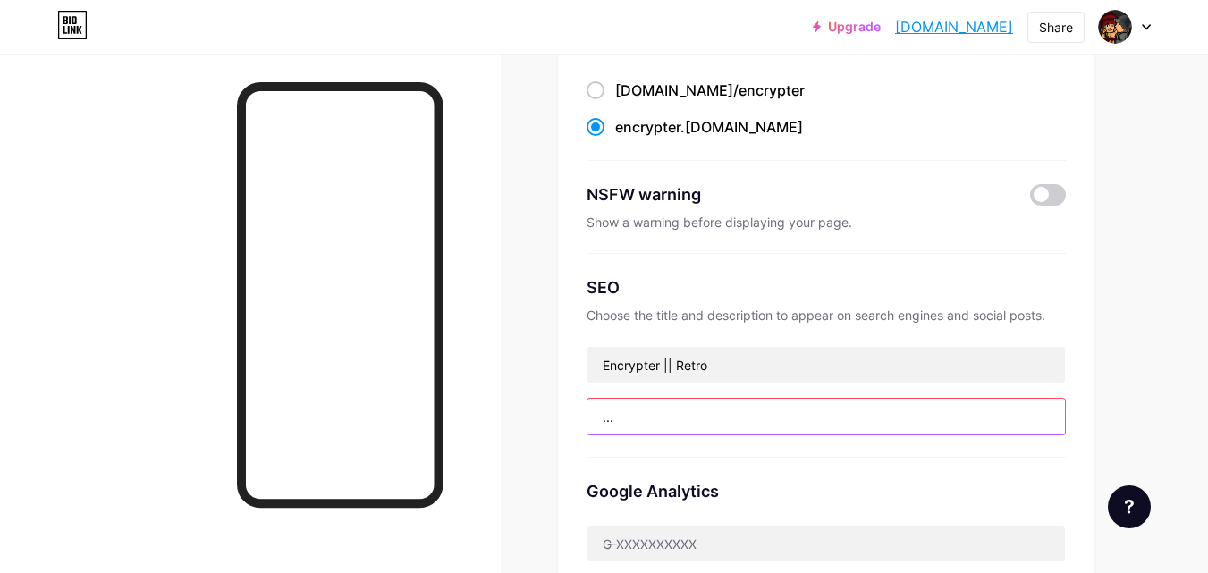
drag, startPoint x: 725, startPoint y: 422, endPoint x: 491, endPoint y: 417, distance: 234.3
click at [491, 417] on div "Links Posts Design Subscribers Stats Settings Preferred link This is an aesthet…" at bounding box center [585, 528] width 1170 height 1414
paste input "Habbo dominará, asegurao'. Lo hará con nosotros 💟"
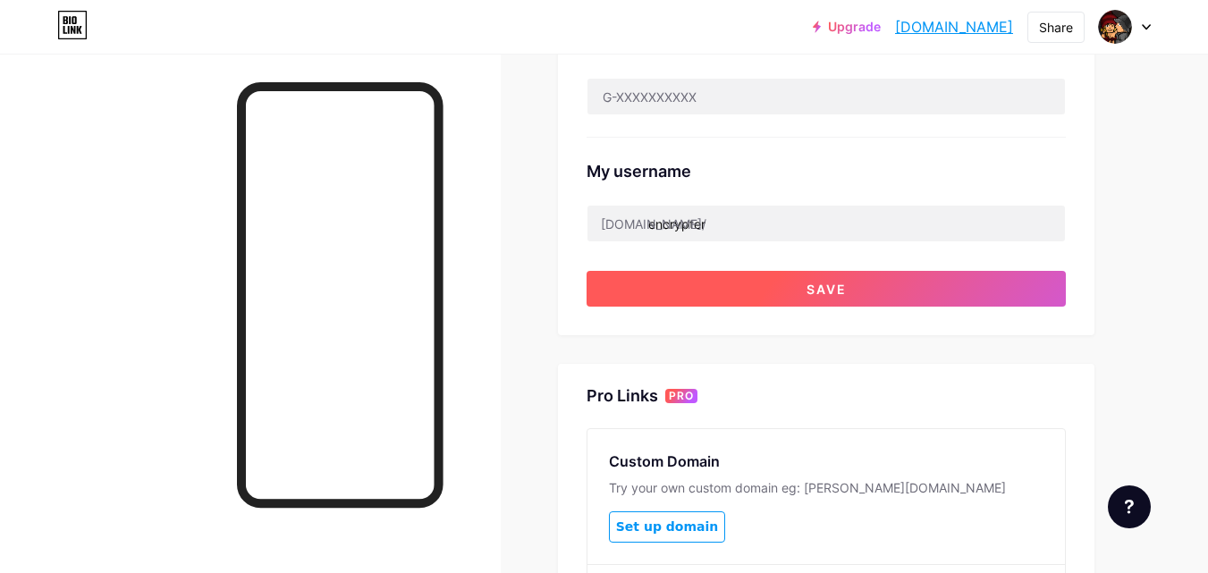
type input "Habbo dominará, asegurao'. Lo hará con nosotros 💟"
click at [729, 298] on button "Save" at bounding box center [826, 289] width 479 height 36
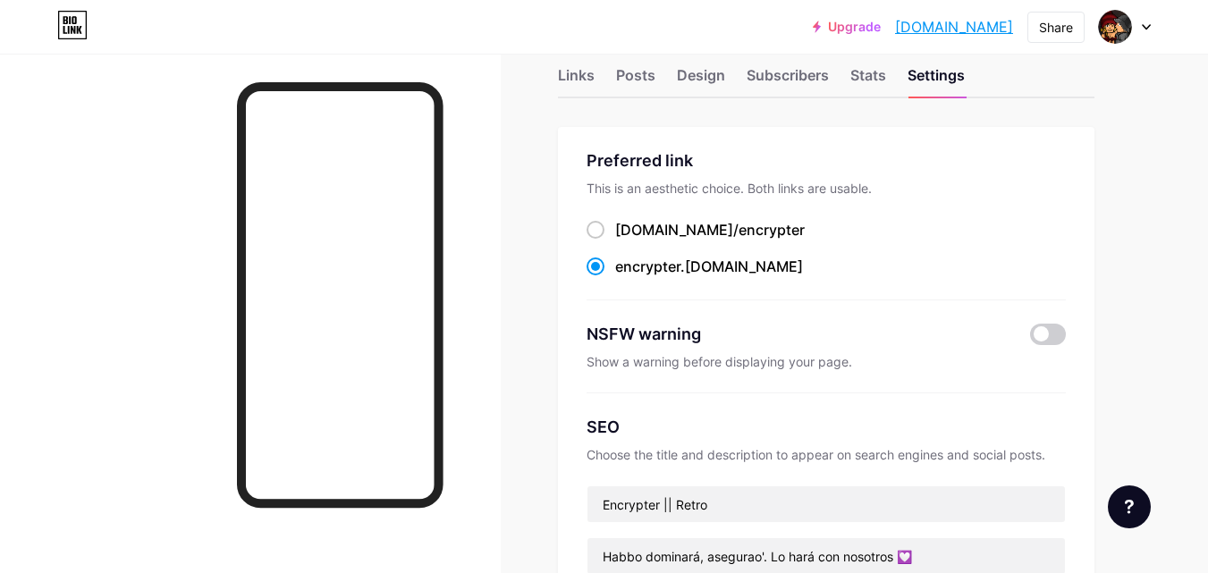
scroll to position [0, 0]
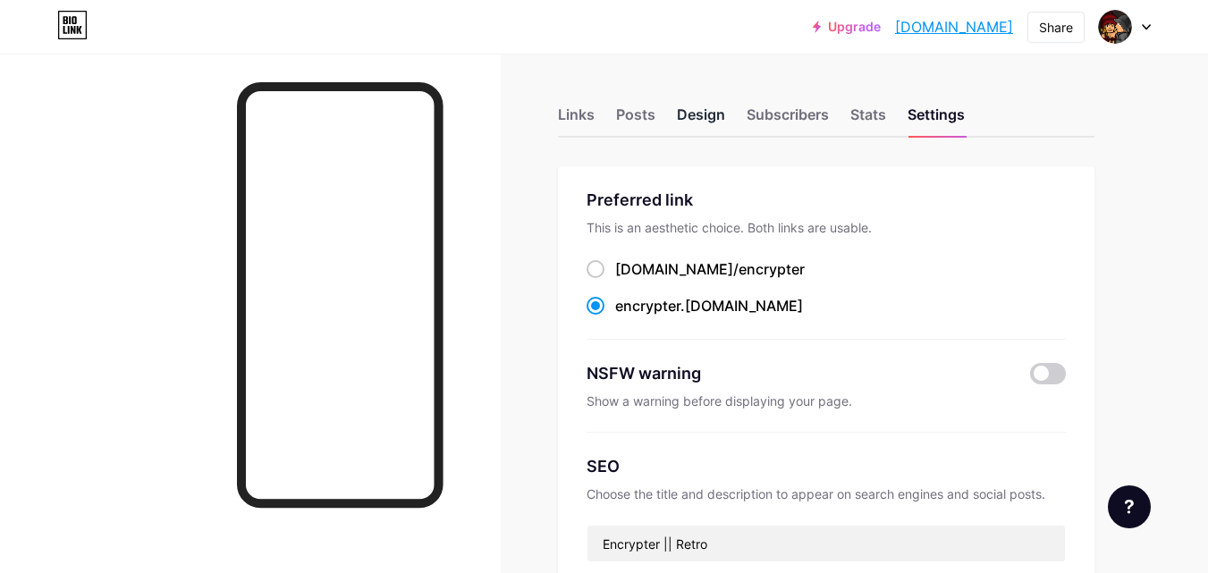
click at [707, 118] on div "Design" at bounding box center [701, 120] width 48 height 32
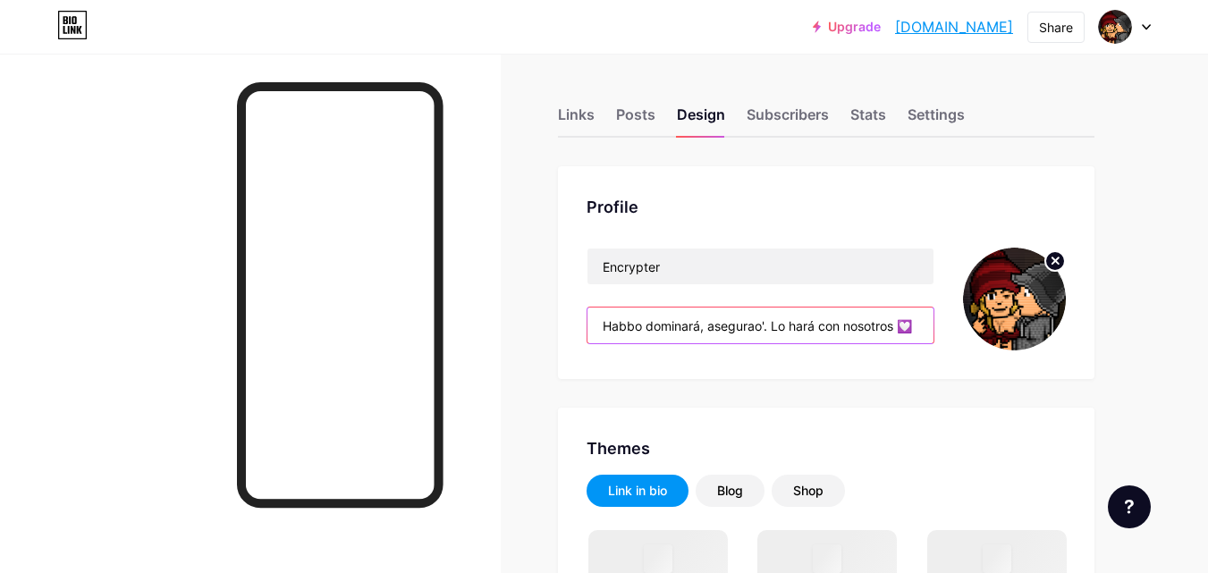
click at [767, 321] on input "Habbo dominará, asegurao'. Lo hará con nosotros 💟" at bounding box center [760, 326] width 346 height 36
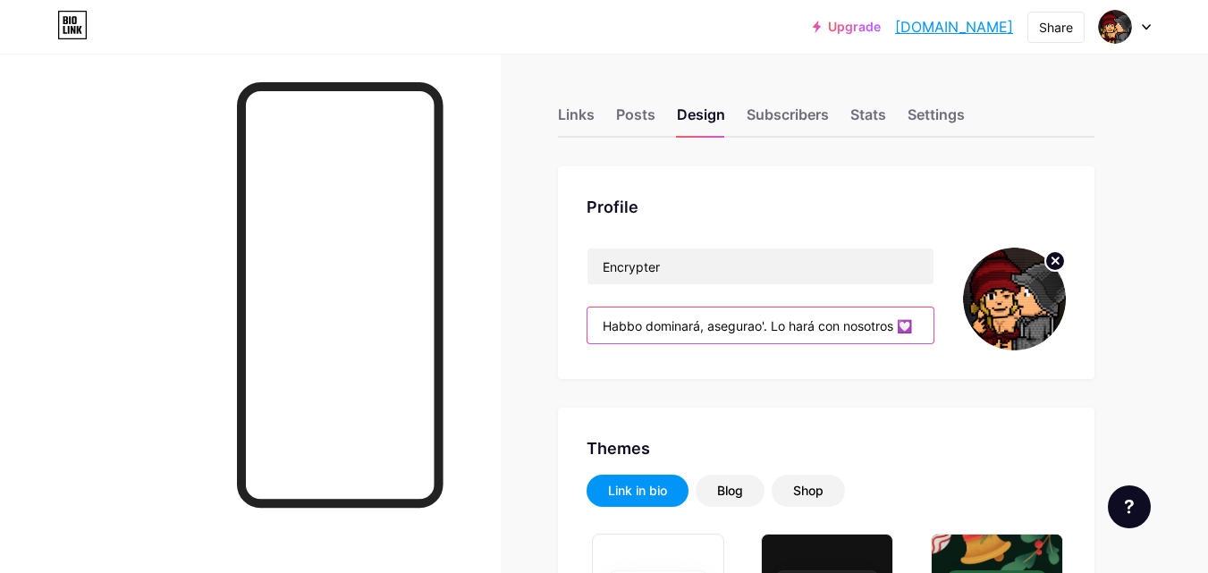
click at [767, 321] on input "Habbo dominará, asegurao'. Lo hará con nosotros 💟" at bounding box center [760, 326] width 346 height 36
type input "#101010"
type input "#ebebeb"
click at [767, 321] on input "Habbo dominará, asegurao'. Lo hará con nosotros 💟" at bounding box center [760, 326] width 346 height 36
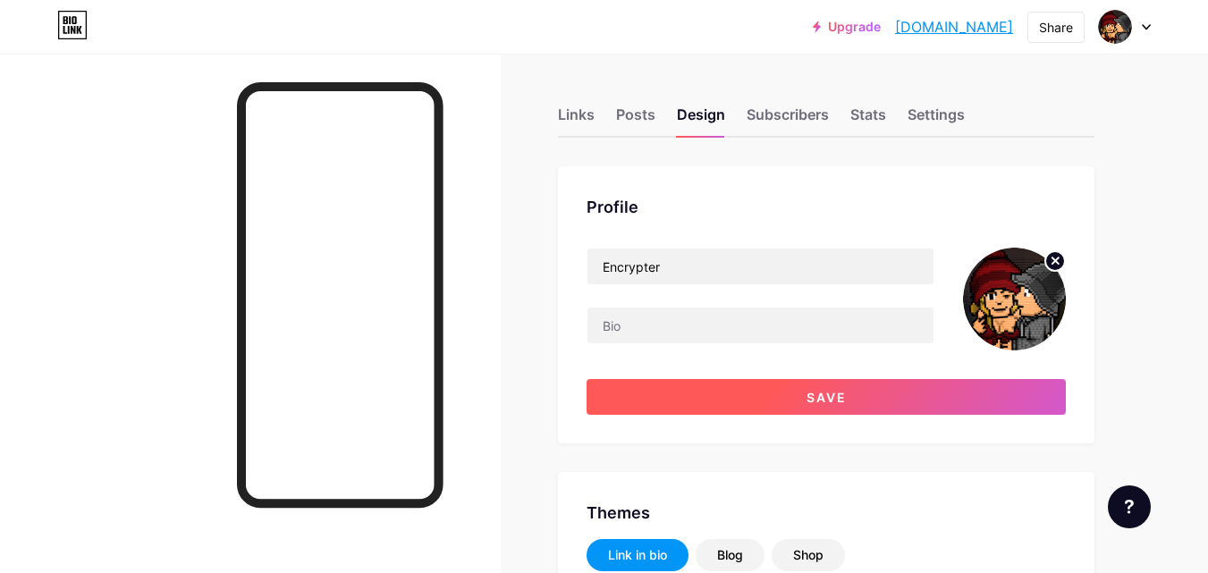
click at [889, 398] on button "Save" at bounding box center [826, 397] width 479 height 36
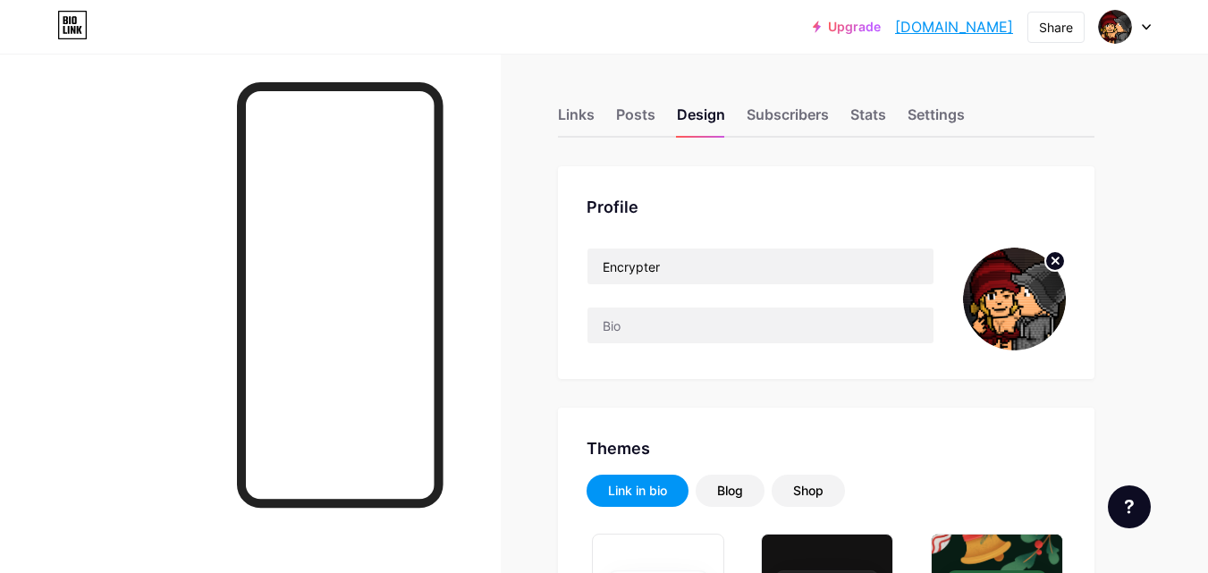
click at [585, 103] on div "Links Posts Design Subscribers Stats Settings" at bounding box center [826, 106] width 536 height 63
click at [631, 119] on div "Posts" at bounding box center [635, 120] width 39 height 32
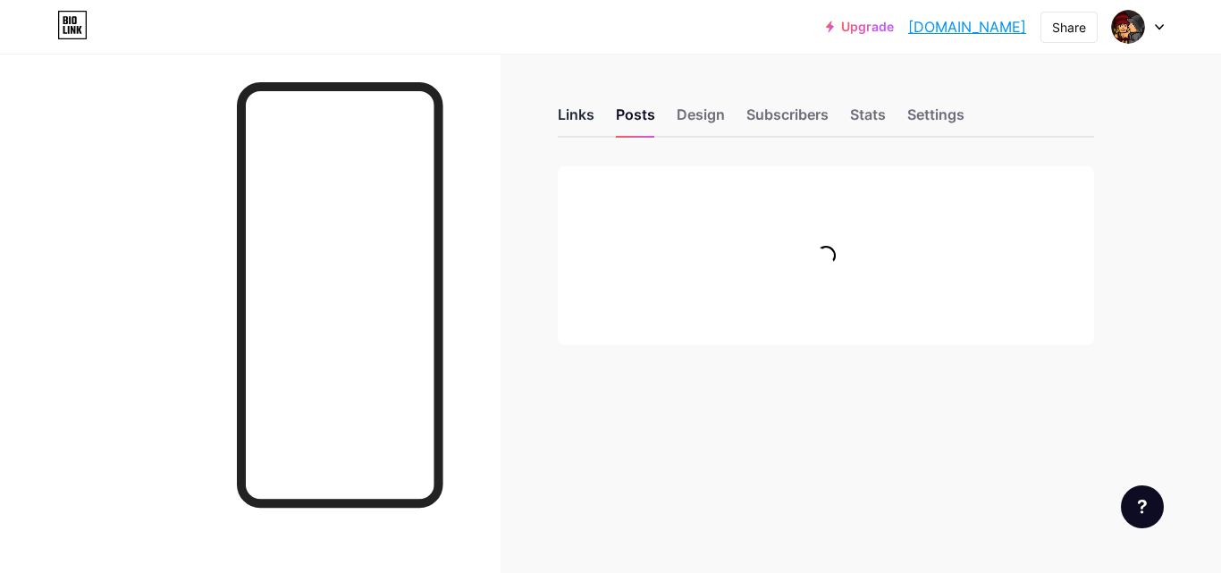
click at [575, 109] on div "Links" at bounding box center [576, 120] width 37 height 32
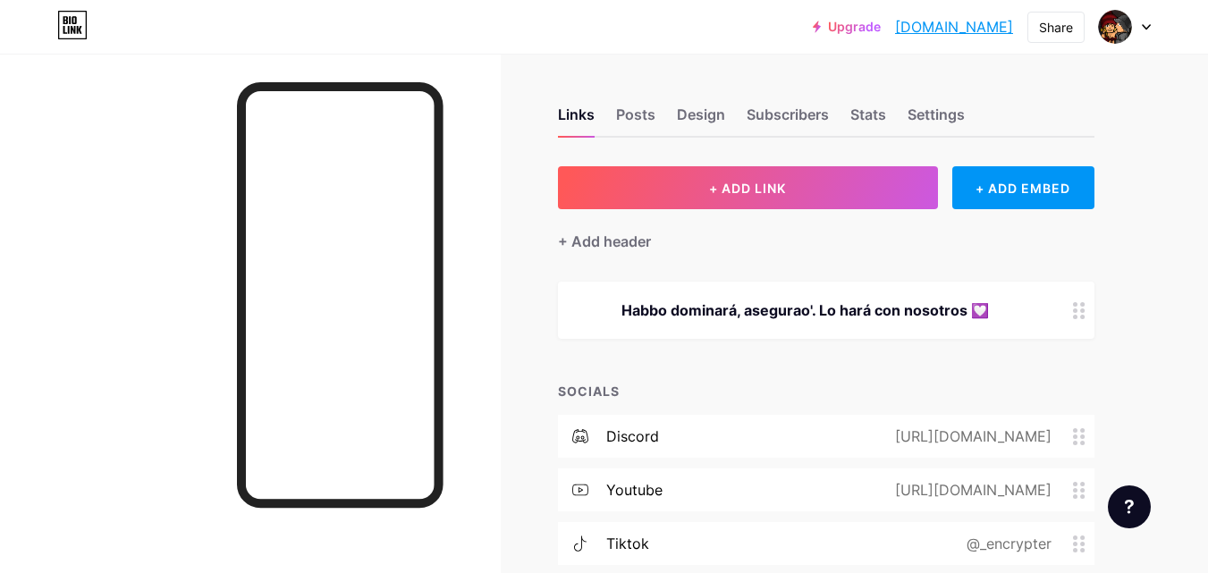
click at [865, 314] on div "Habbo dominará, asegurao'. Lo hará con nosotros 💟" at bounding box center [804, 310] width 451 height 21
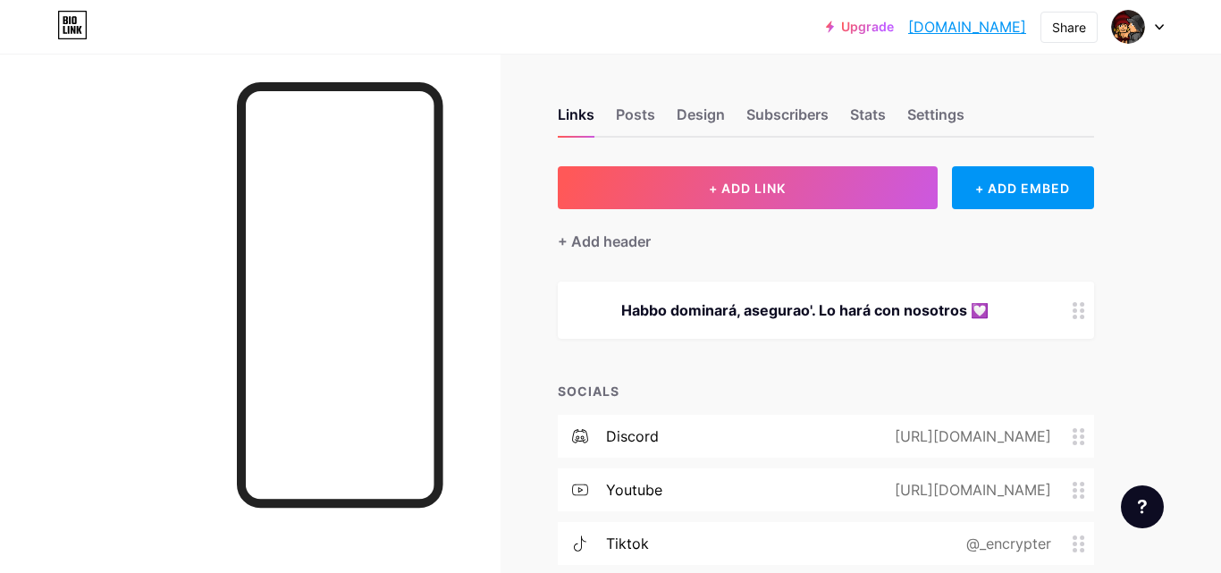
click at [764, 318] on span at bounding box center [766, 319] width 36 height 21
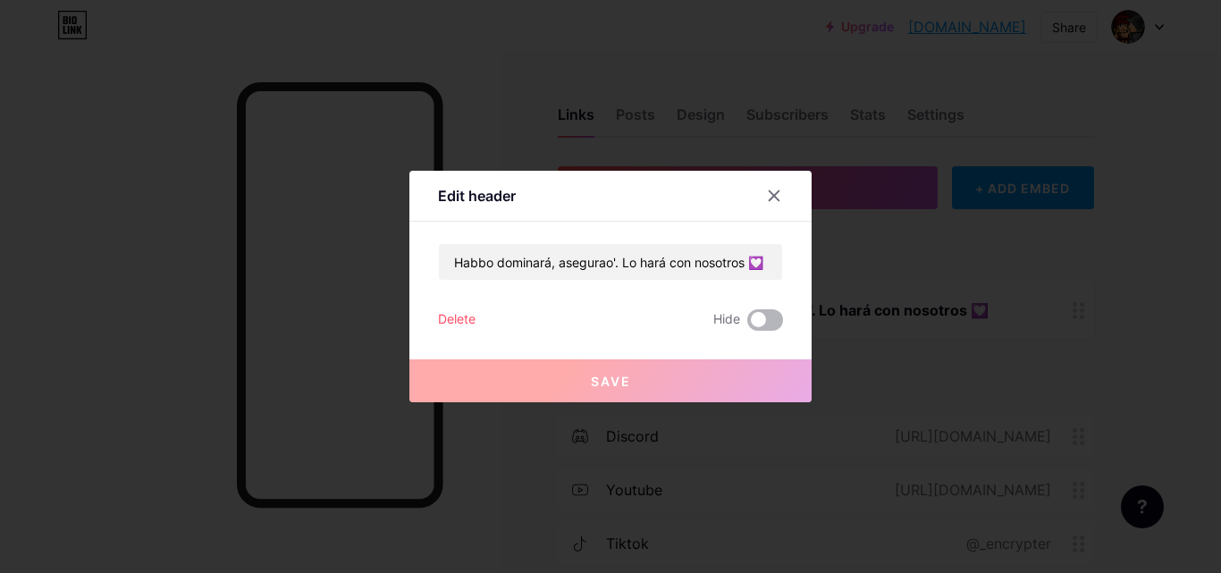
click at [748, 325] on input "checkbox" at bounding box center [748, 325] width 0 height 0
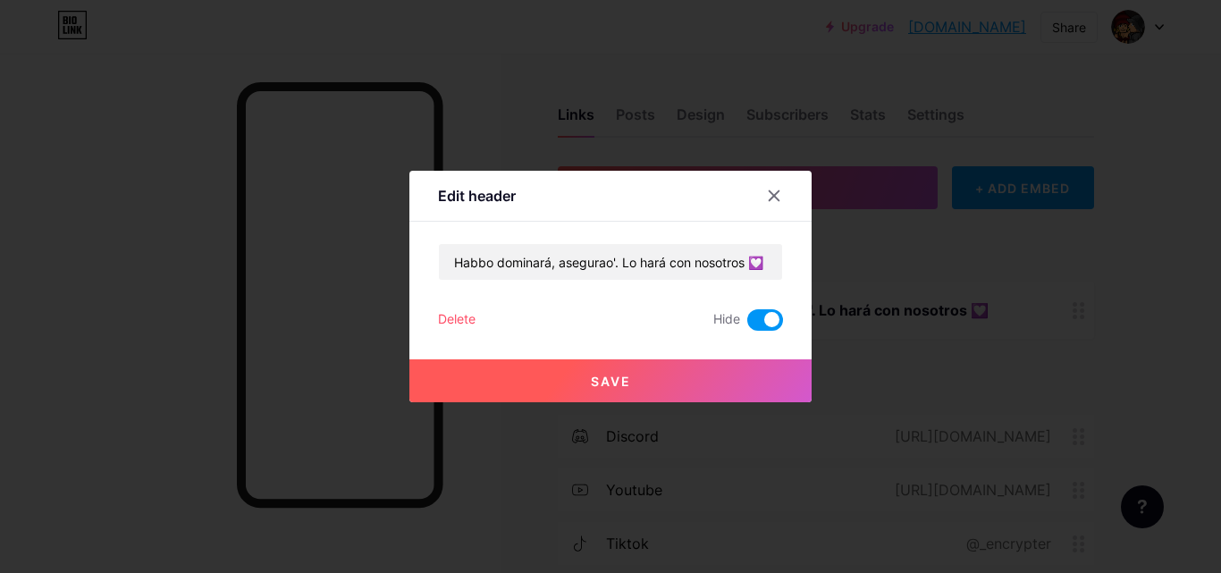
click at [718, 367] on button "Save" at bounding box center [611, 380] width 402 height 43
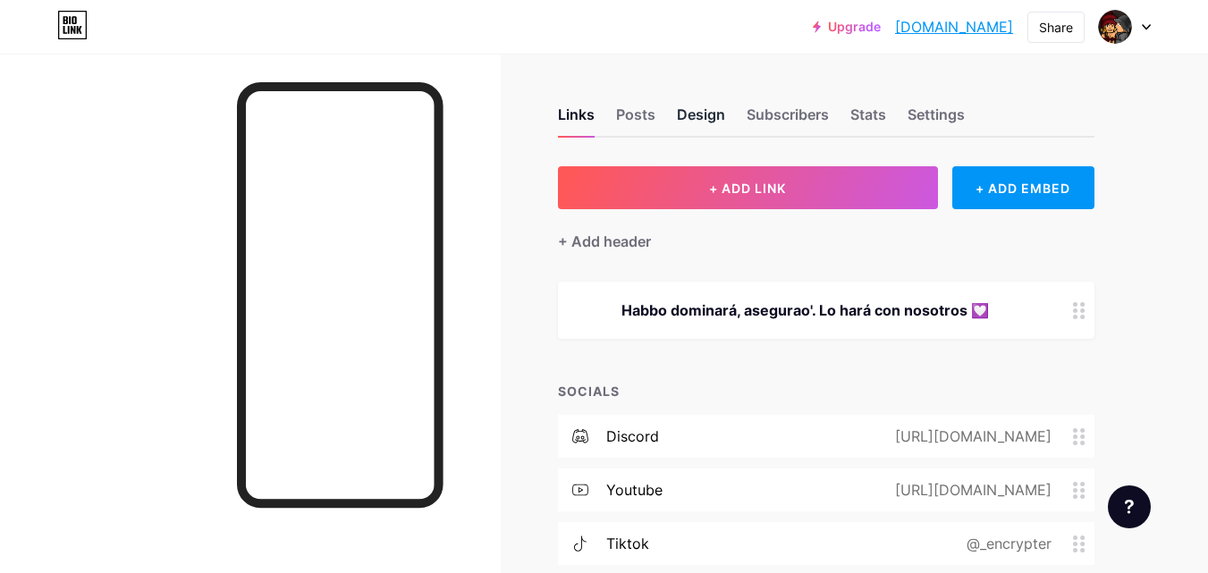
click at [722, 123] on div "Design" at bounding box center [701, 120] width 48 height 32
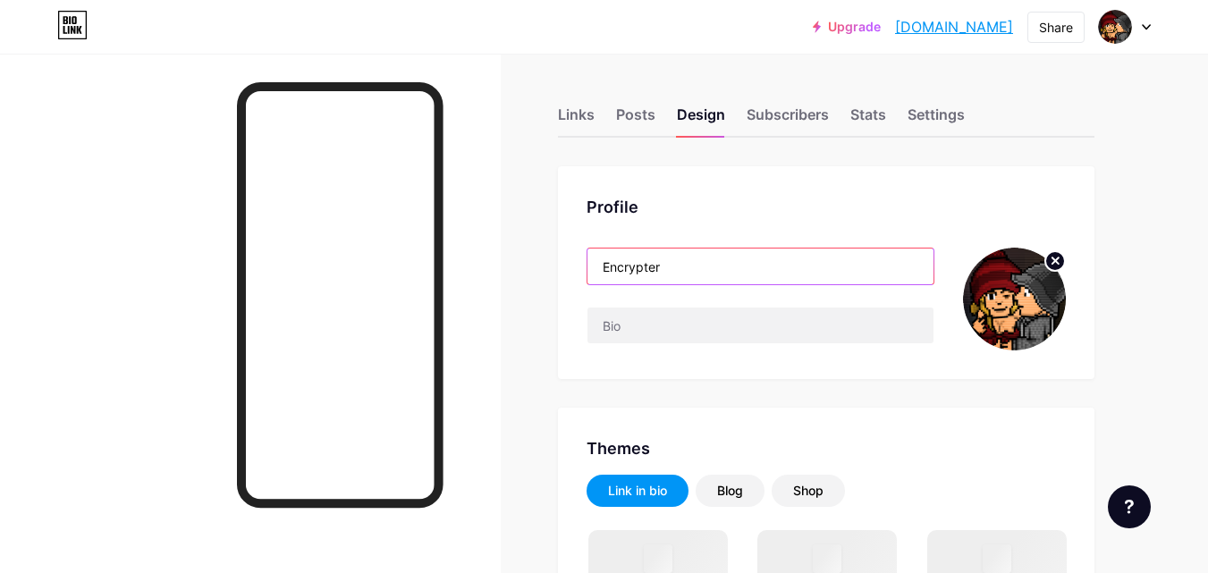
click at [717, 275] on input "Encrypter" at bounding box center [760, 267] width 346 height 36
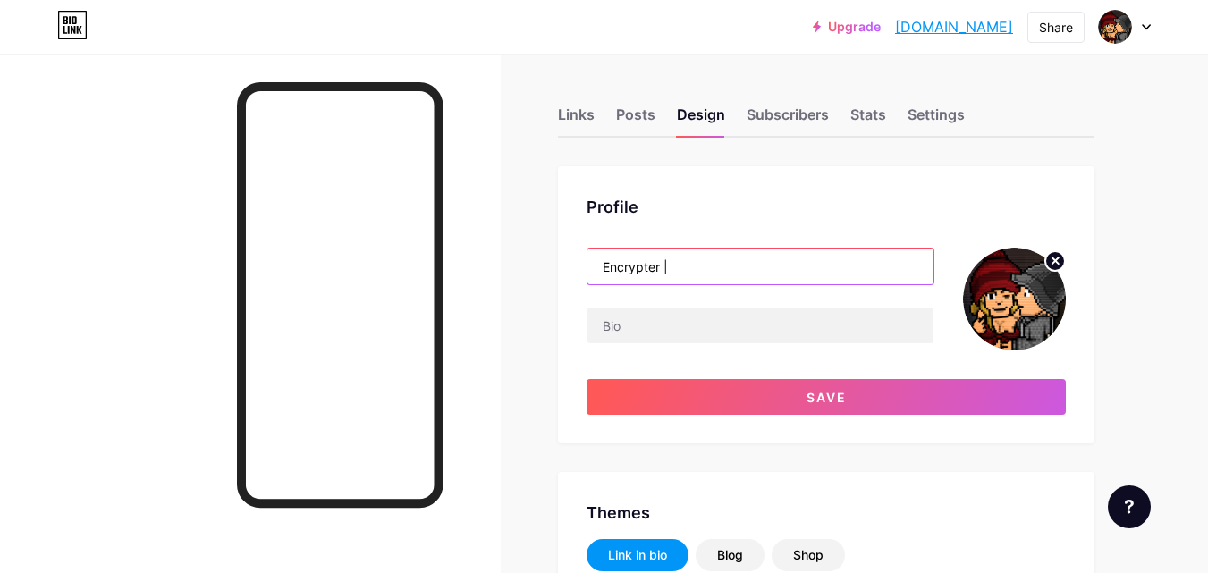
type input "Encrypter ||"
type input "#101010"
type input "#ebebeb"
type input "Encrypter || Retro"
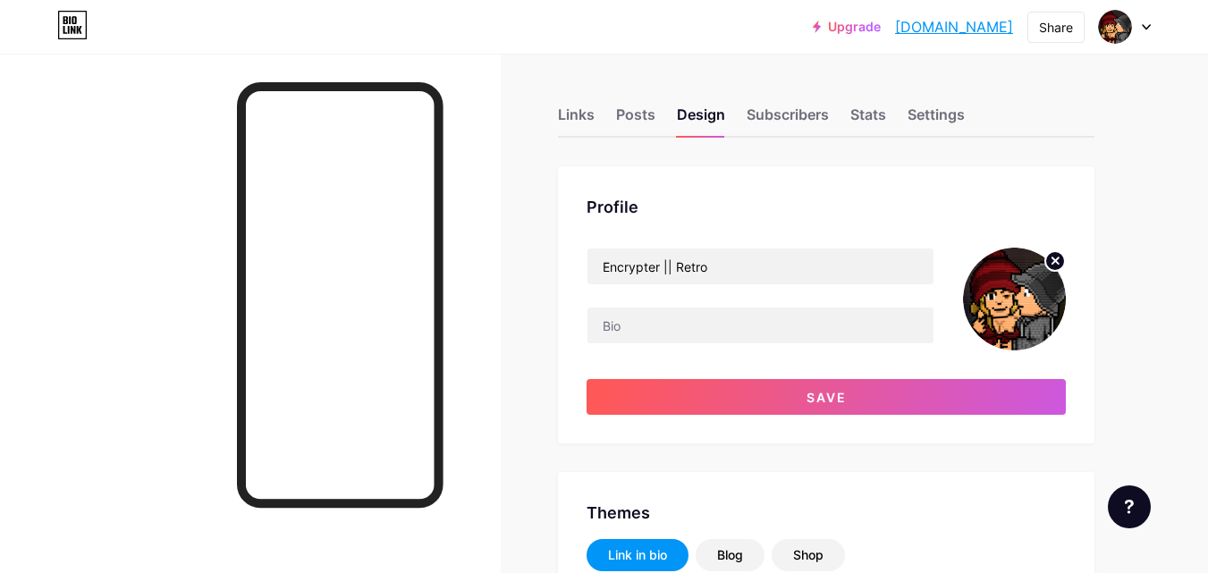
click at [811, 425] on div "Profile Encrypter || Retro Save" at bounding box center [826, 304] width 536 height 277
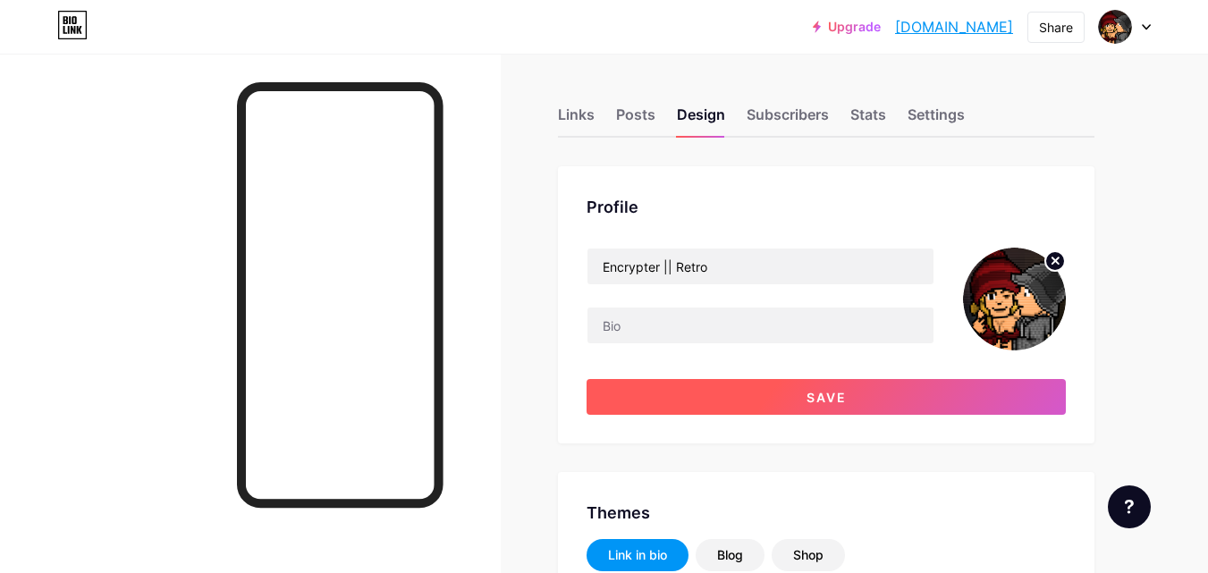
click at [809, 402] on span "Save" at bounding box center [827, 397] width 40 height 15
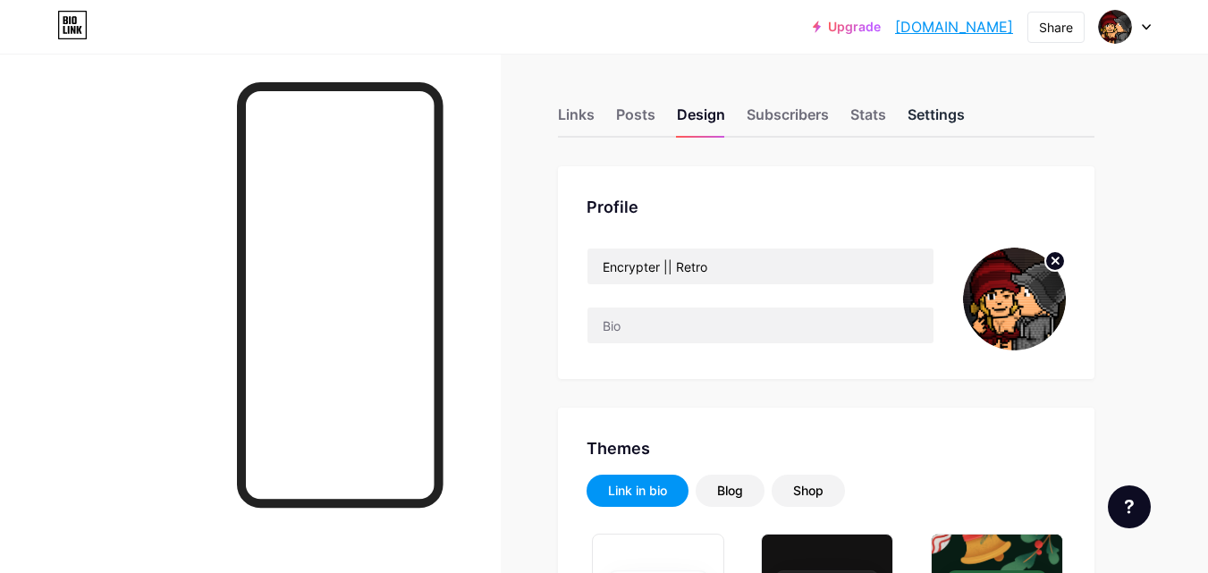
click at [950, 109] on div "Settings" at bounding box center [936, 120] width 57 height 32
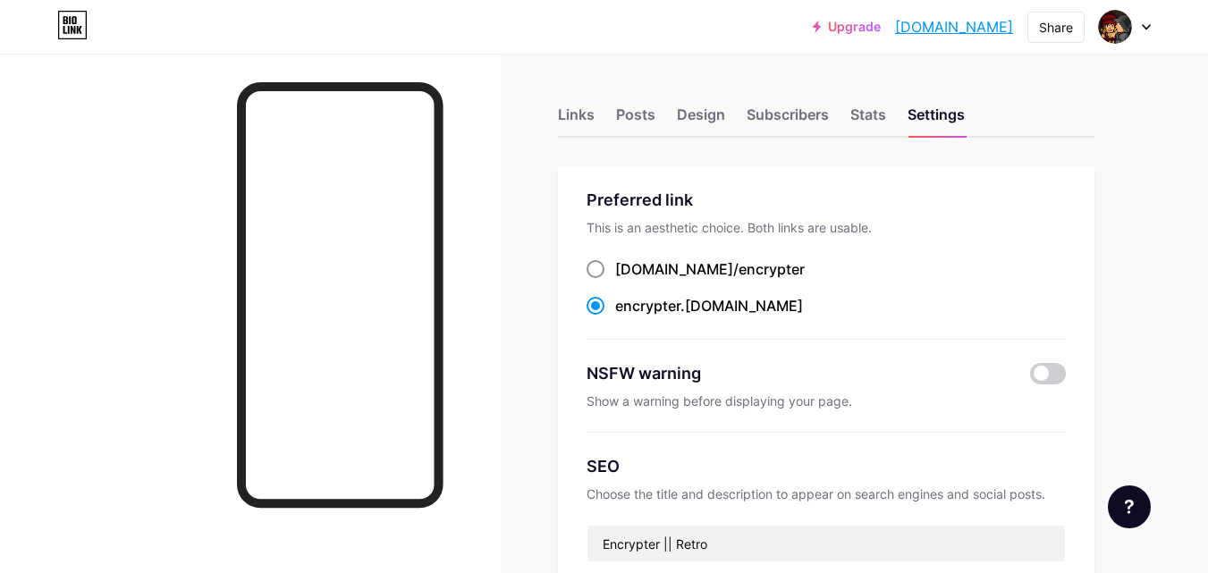
click at [739, 267] on span "encrypter" at bounding box center [772, 269] width 66 height 18
click at [627, 280] on input "[DOMAIN_NAME]/ encrypter" at bounding box center [621, 286] width 12 height 12
radio input "true"
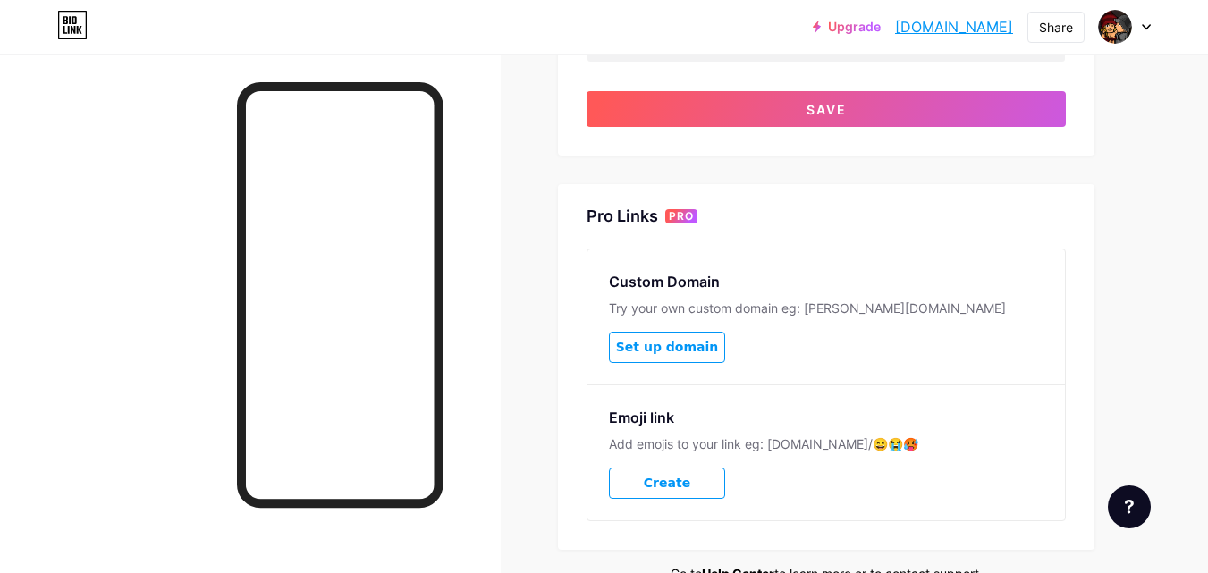
scroll to position [635, 0]
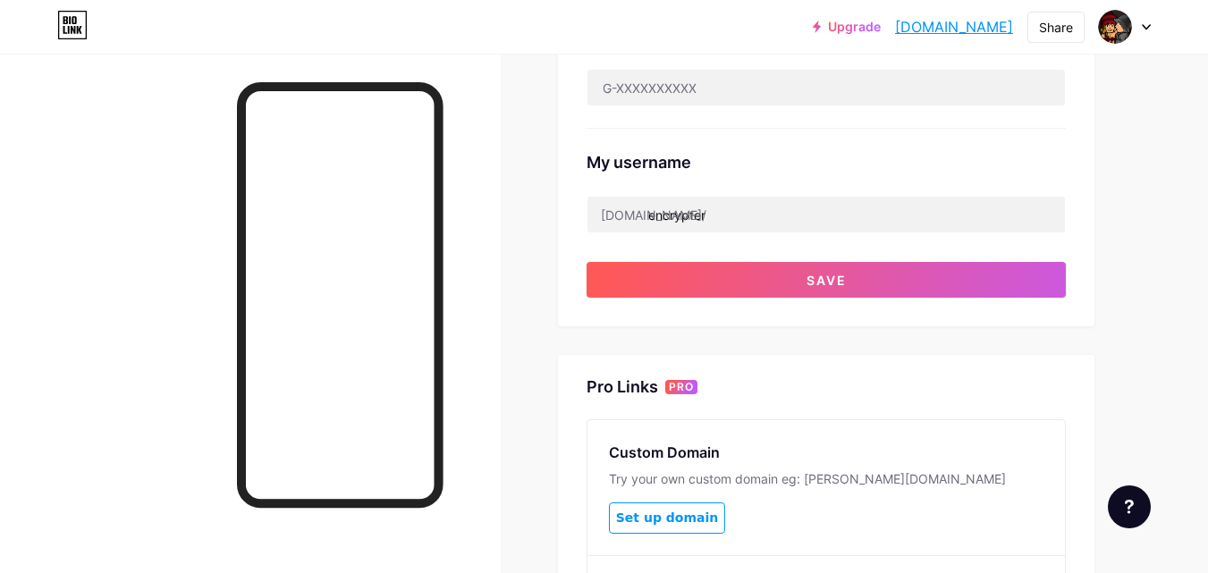
click at [646, 215] on div "[DOMAIN_NAME]/" at bounding box center [654, 215] width 106 height 19
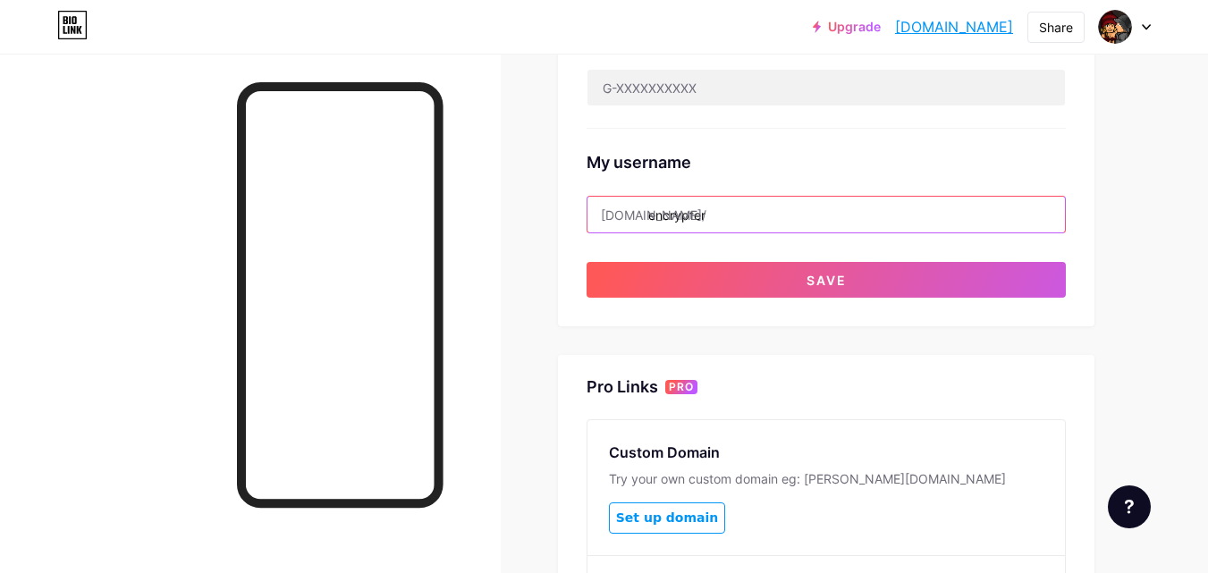
click at [649, 213] on input "encrypter" at bounding box center [825, 215] width 477 height 36
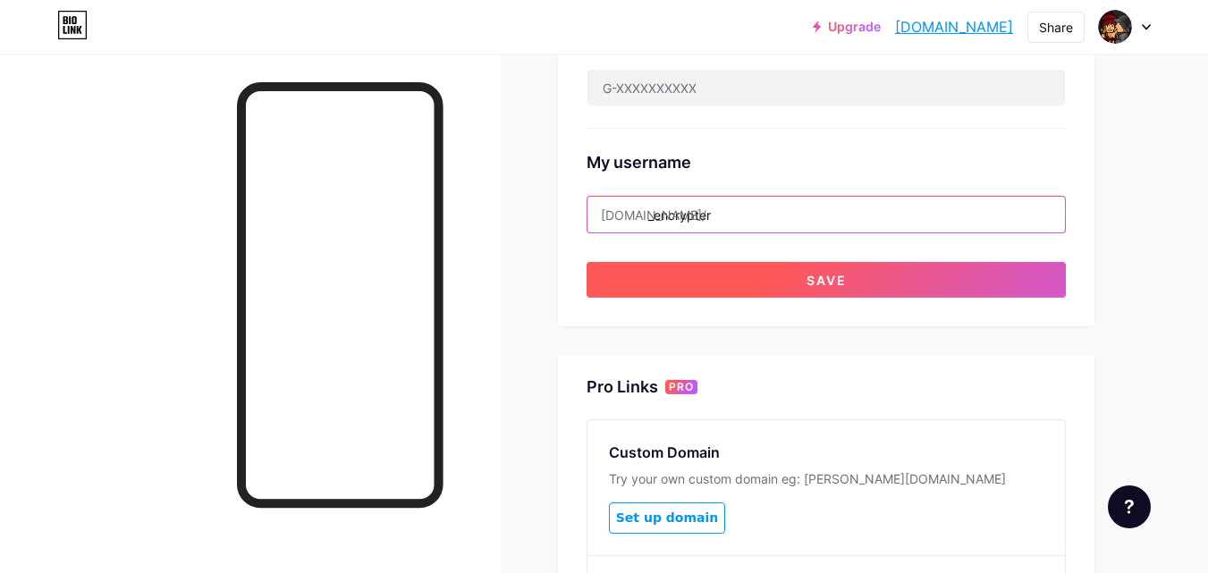
type input "_encrypter"
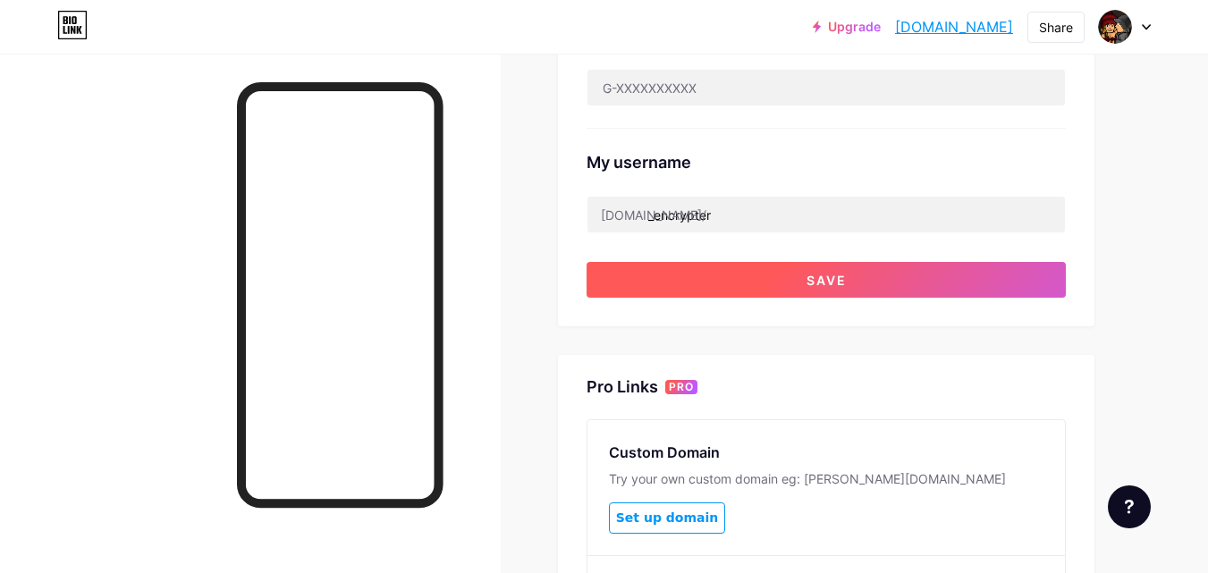
click at [748, 280] on button "Save" at bounding box center [826, 280] width 479 height 36
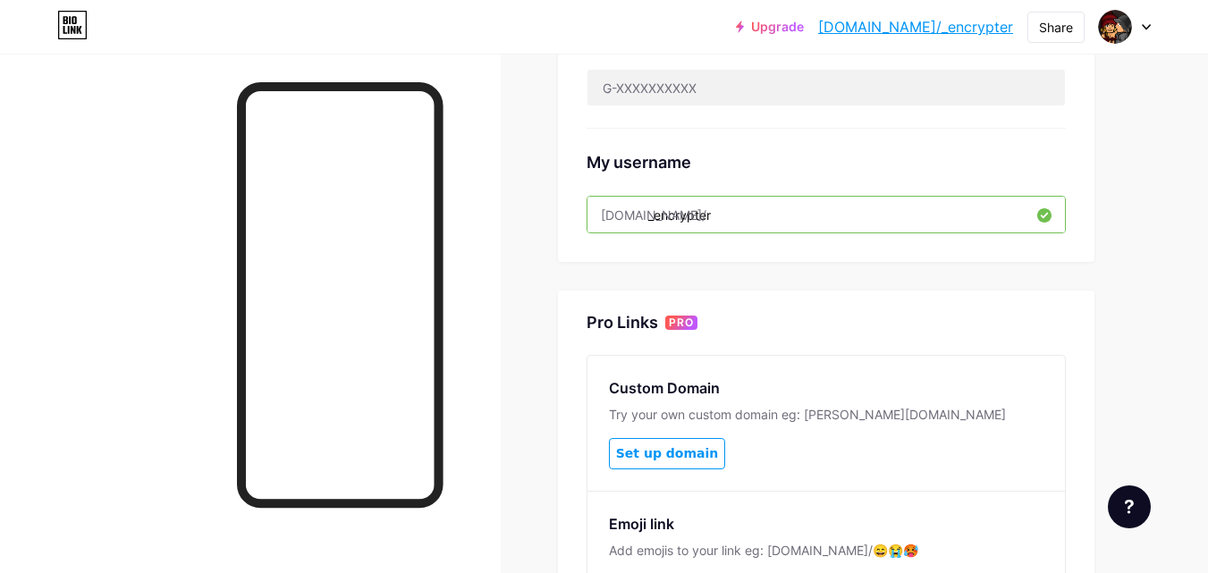
click at [932, 28] on link "[DOMAIN_NAME]/_encrypter" at bounding box center [915, 26] width 195 height 21
